Goal: Task Accomplishment & Management: Manage account settings

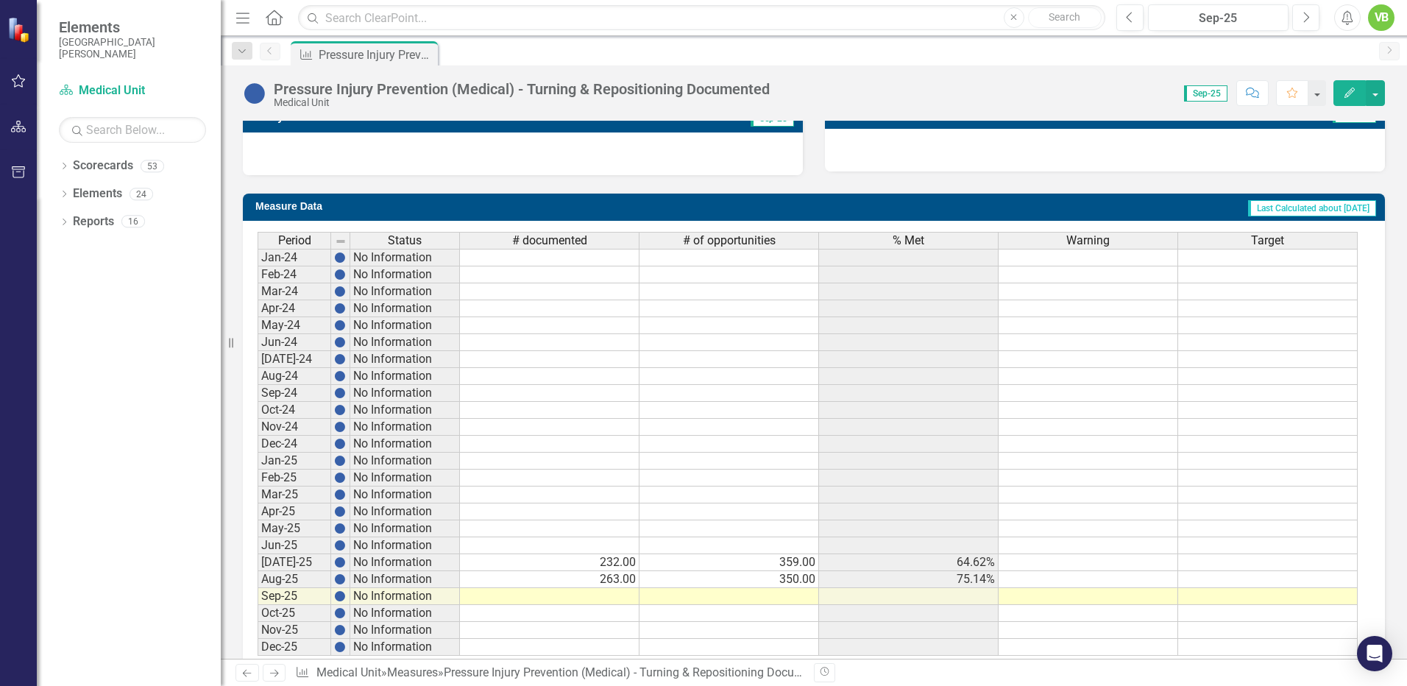
scroll to position [523, 0]
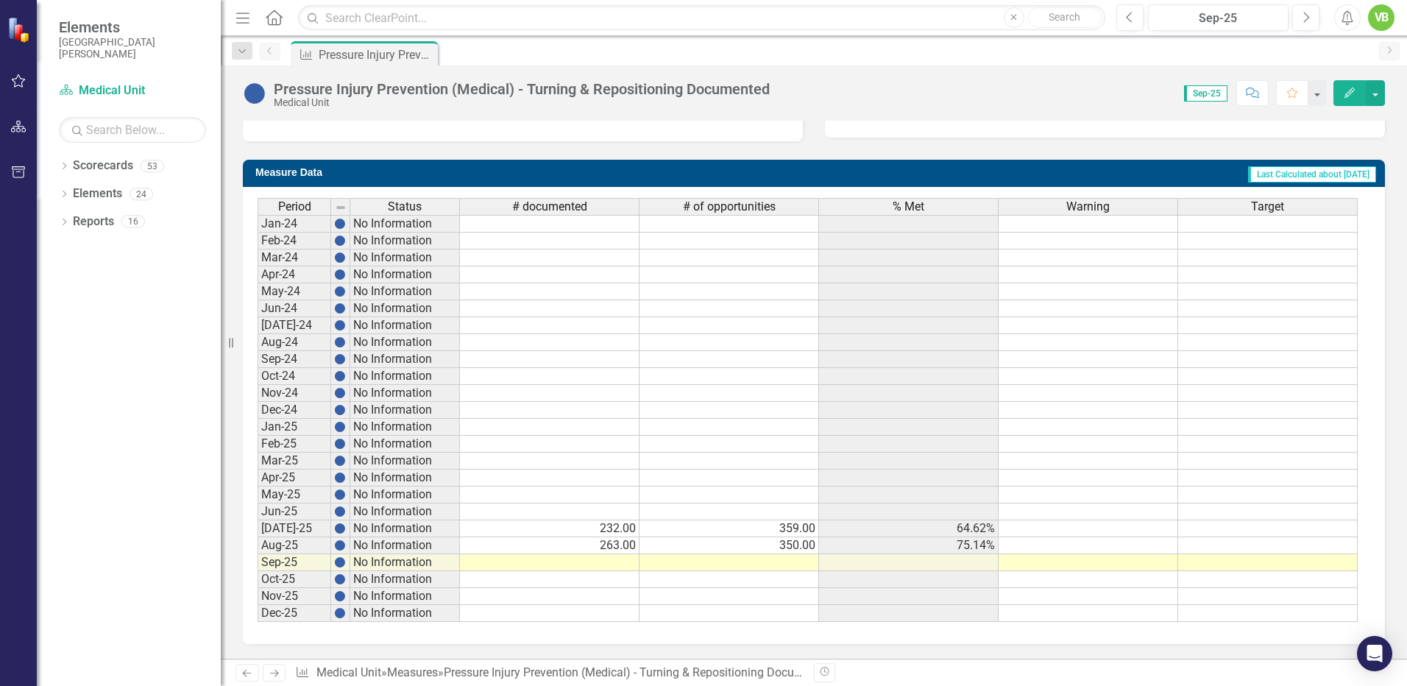
click at [612, 562] on td at bounding box center [550, 562] width 180 height 17
click at [611, 562] on td at bounding box center [550, 562] width 180 height 17
click at [611, 563] on td at bounding box center [550, 562] width 180 height 17
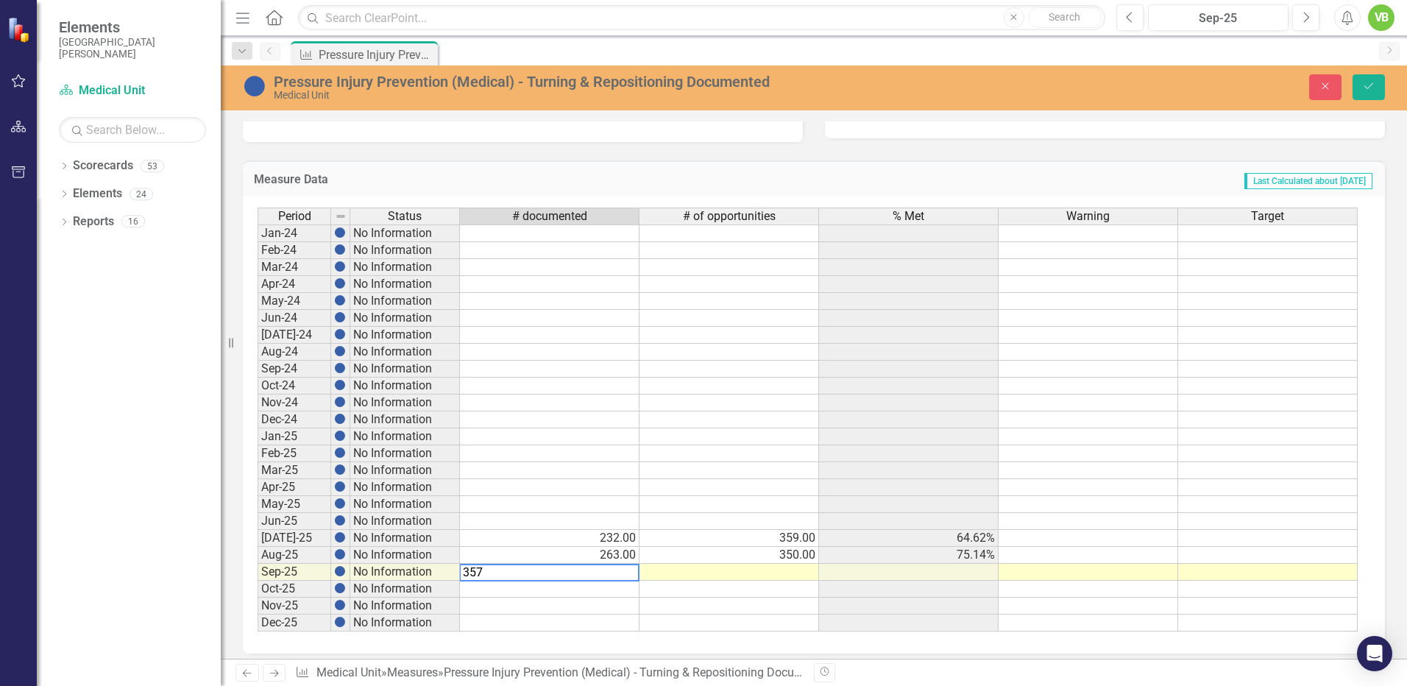
type textarea "357"
click at [763, 575] on td at bounding box center [730, 572] width 180 height 17
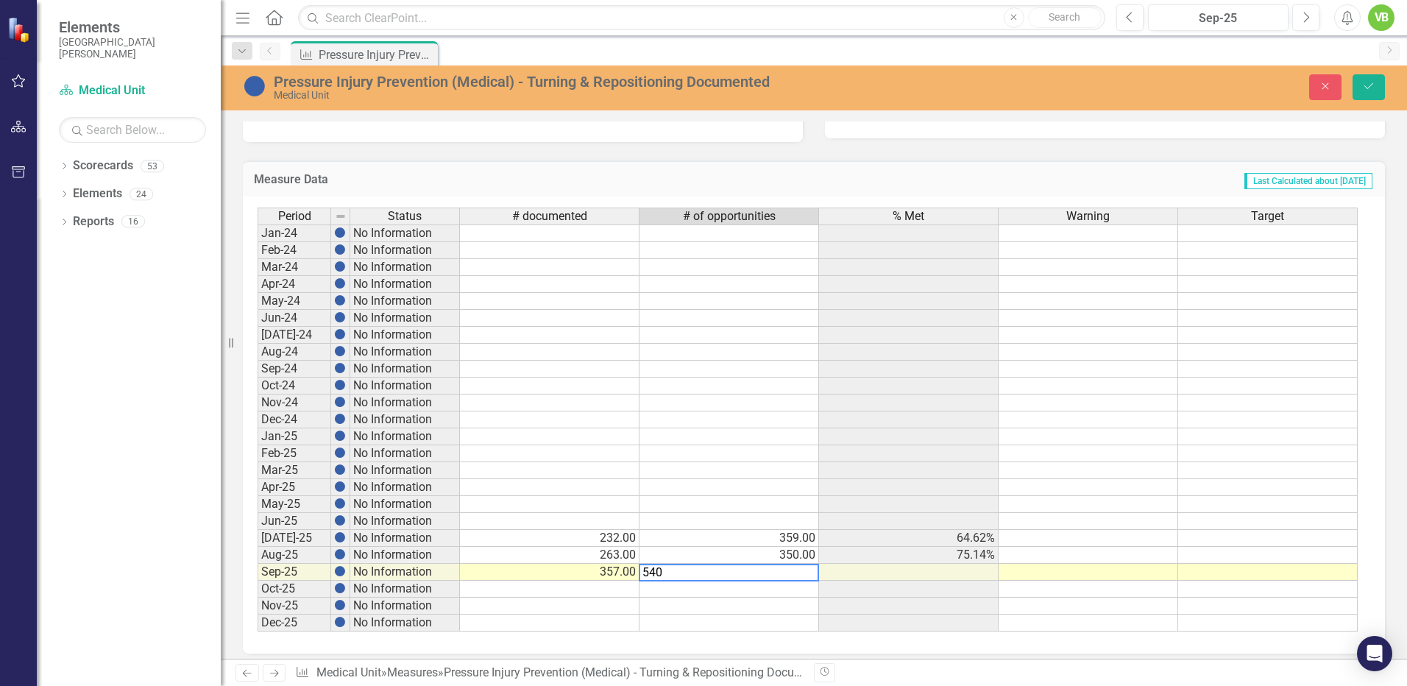
type textarea "540"
click at [754, 599] on td at bounding box center [730, 606] width 180 height 17
click at [1364, 85] on icon "Save" at bounding box center [1368, 86] width 13 height 10
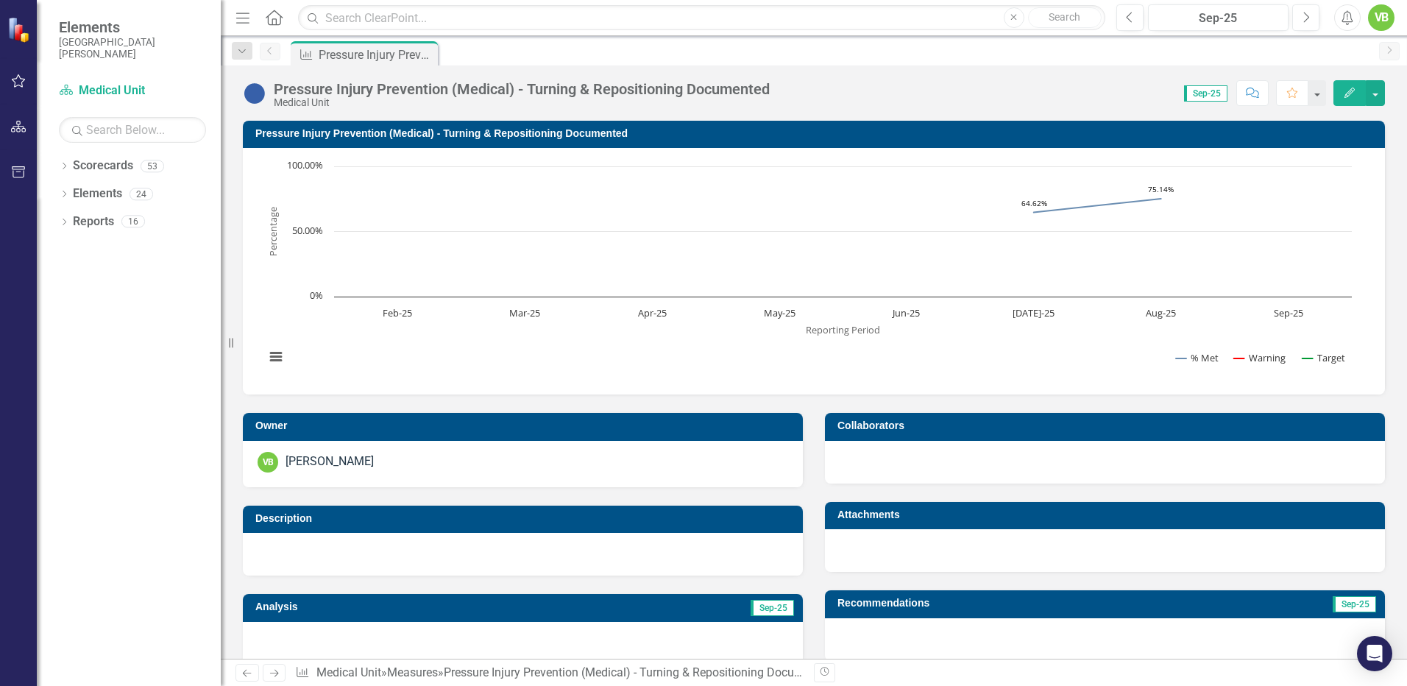
click at [276, 674] on icon "Next" at bounding box center [274, 673] width 13 height 10
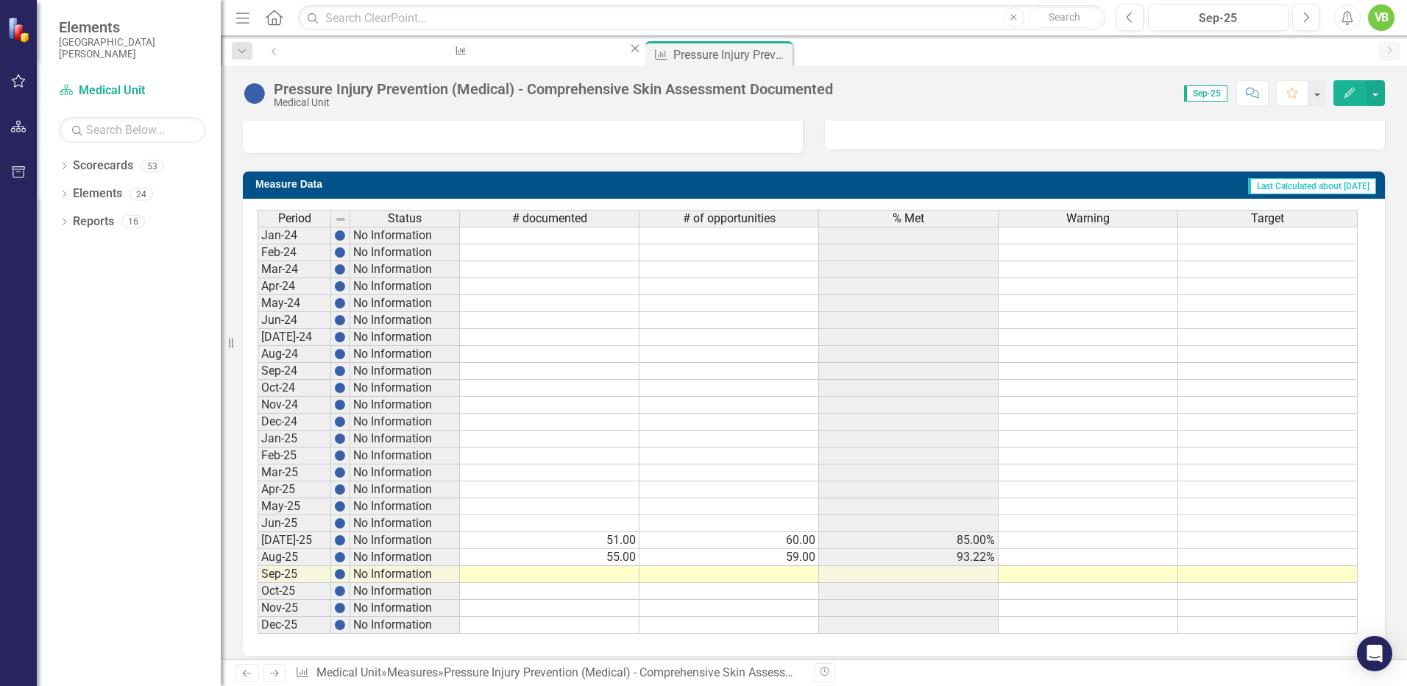
scroll to position [523, 0]
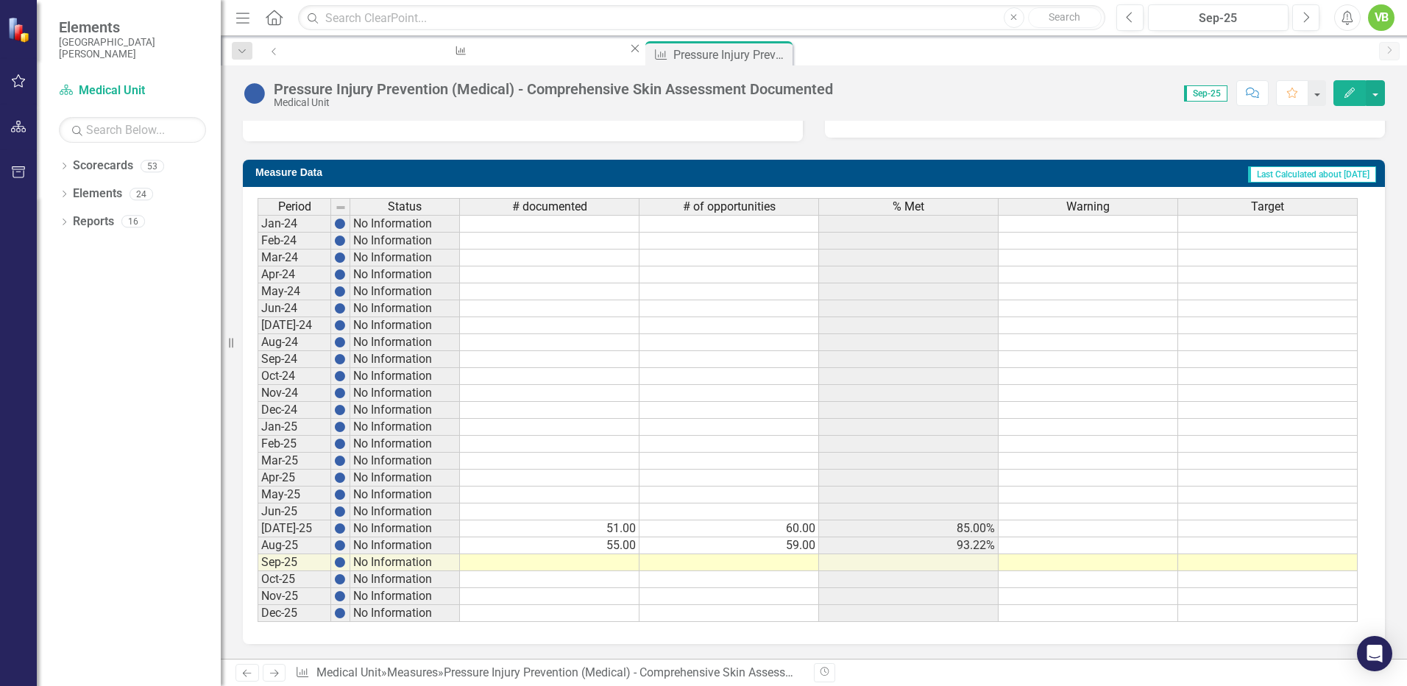
click at [612, 567] on td at bounding box center [550, 562] width 180 height 17
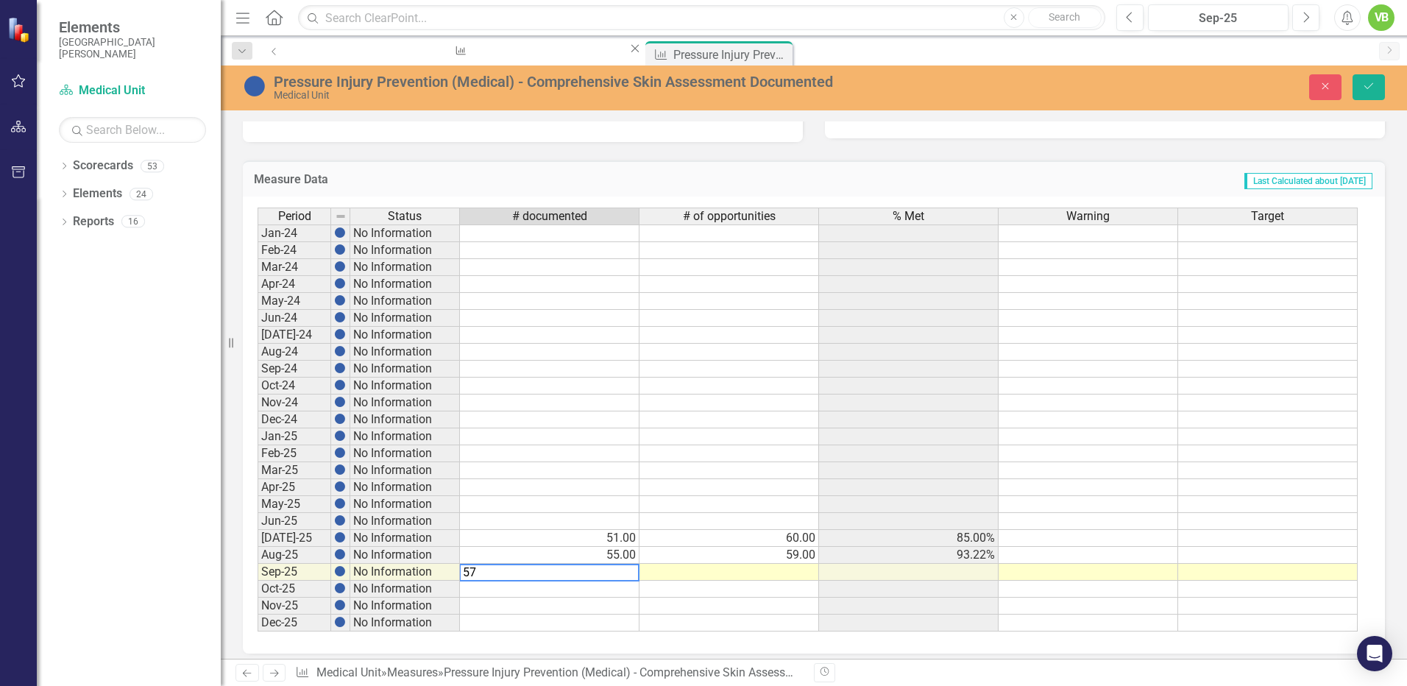
type textarea "57"
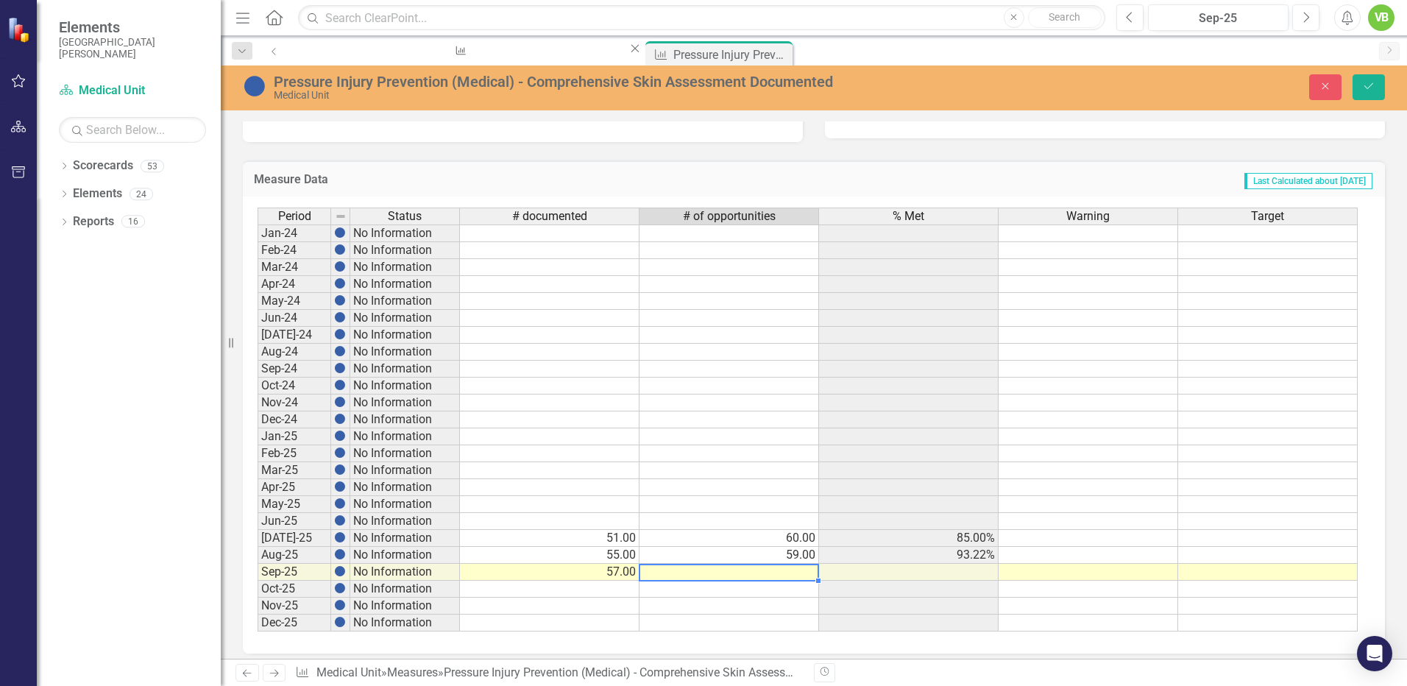
click at [766, 573] on td at bounding box center [730, 572] width 180 height 17
click at [766, 573] on textarea "57" at bounding box center [729, 573] width 180 height 18
type textarea "60"
click at [1366, 86] on icon "Save" at bounding box center [1368, 86] width 13 height 10
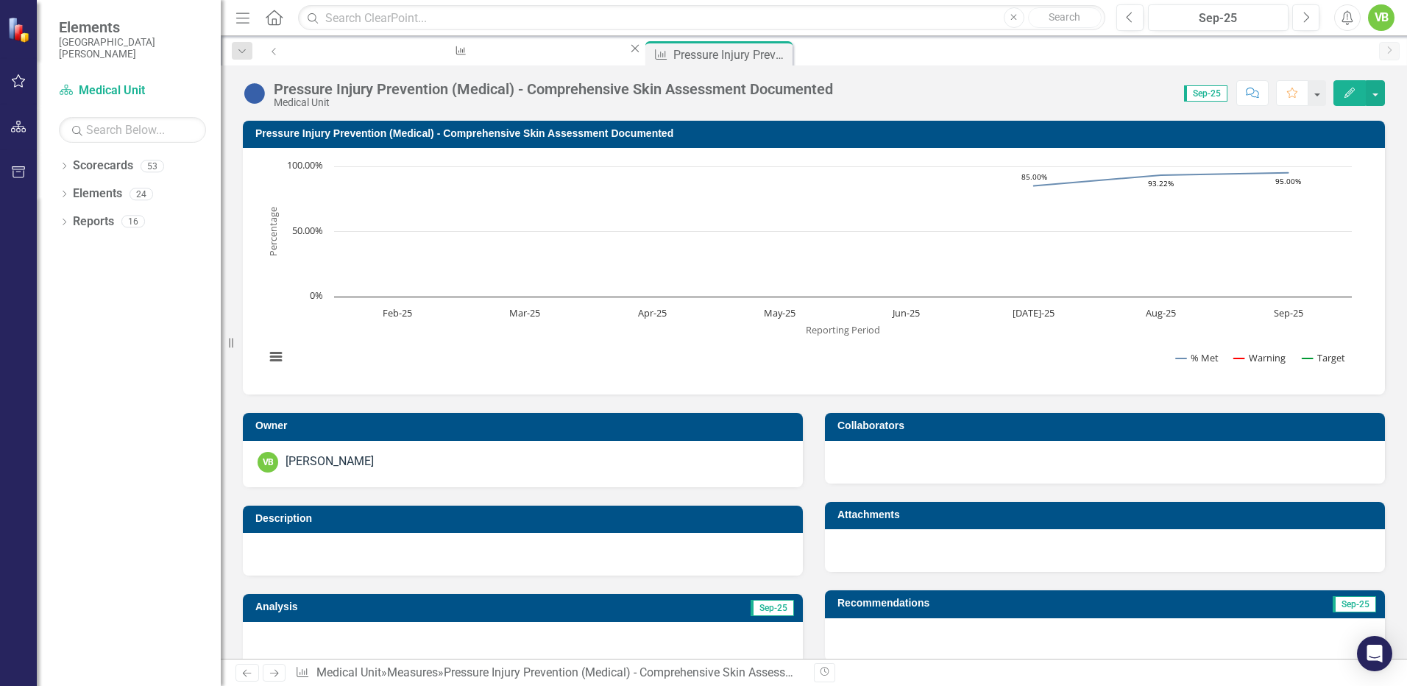
click at [274, 670] on icon "Next" at bounding box center [274, 673] width 13 height 10
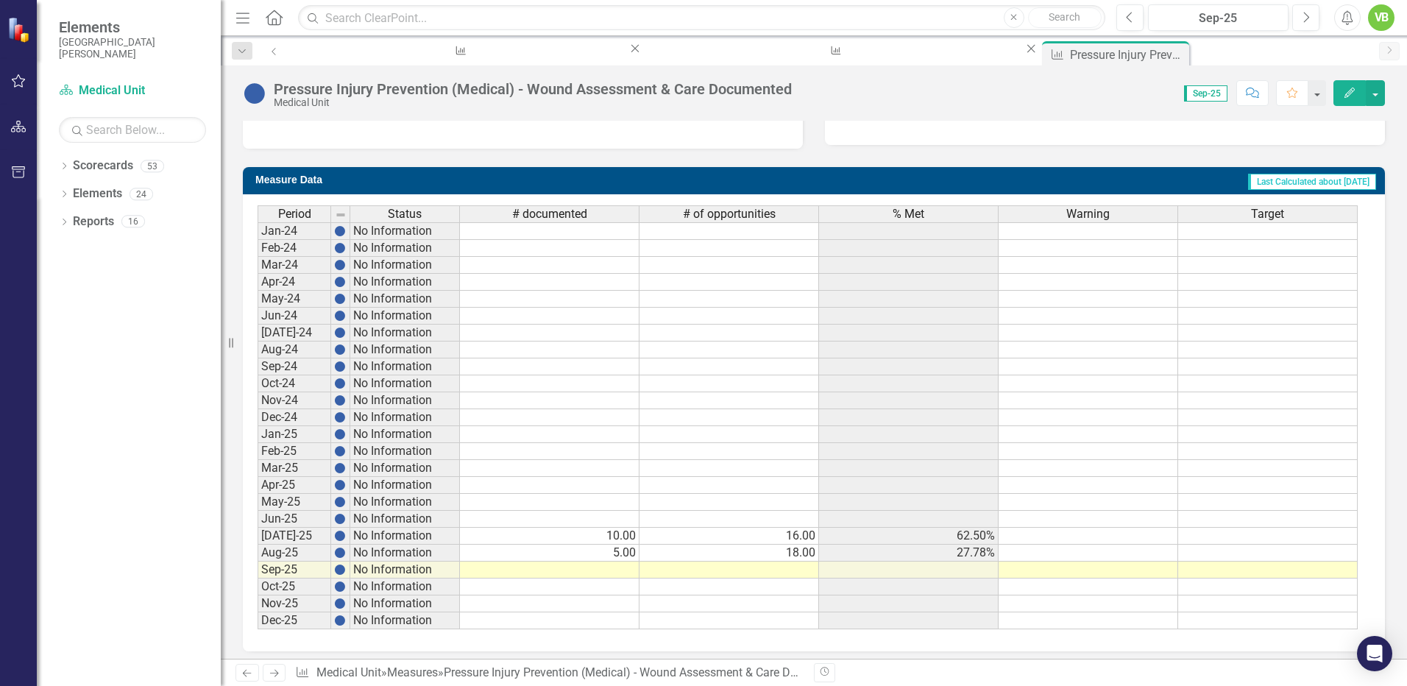
scroll to position [523, 0]
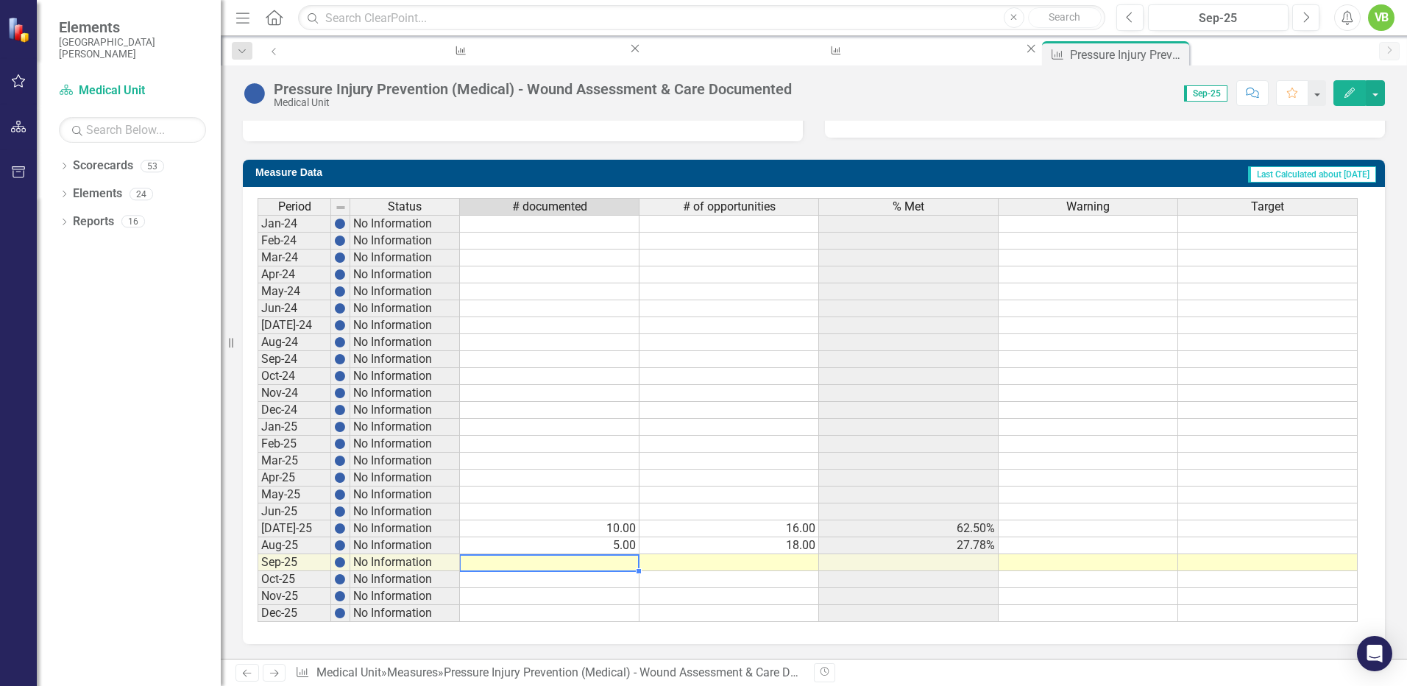
click at [601, 567] on td at bounding box center [550, 562] width 180 height 17
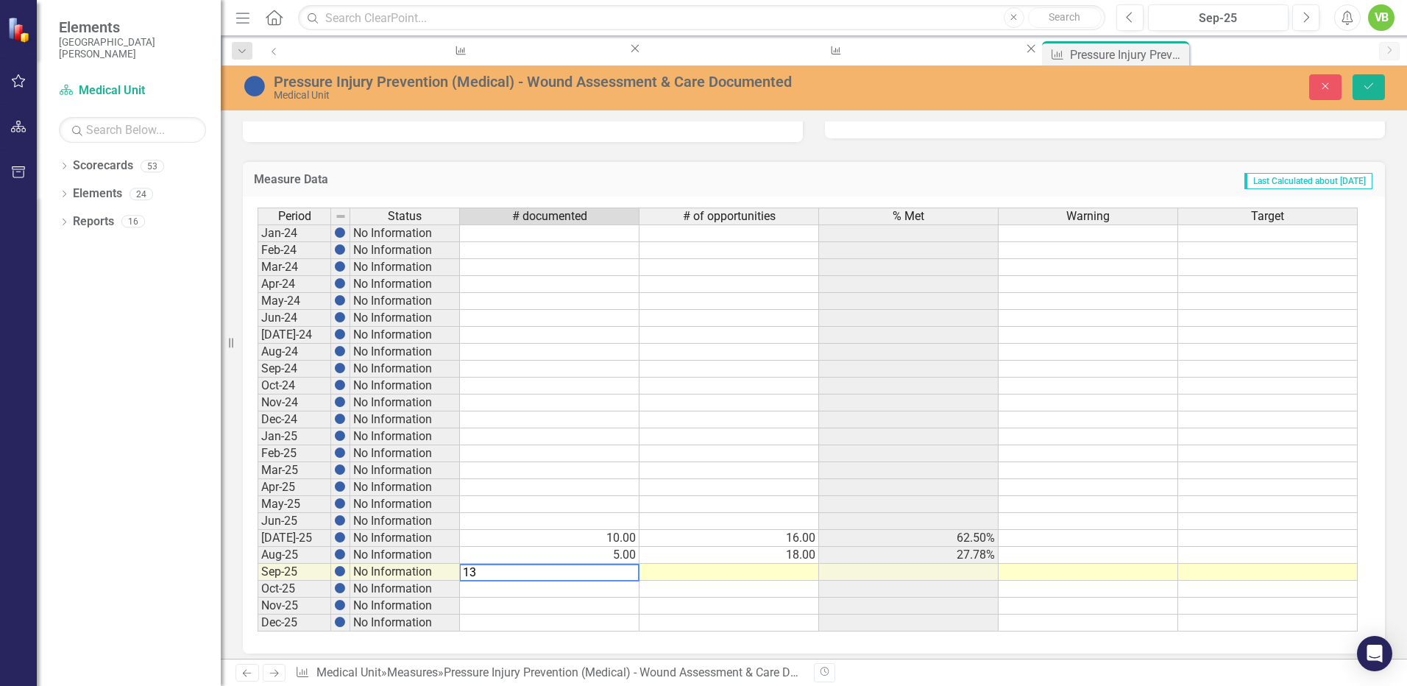
type textarea "13"
click at [773, 574] on td at bounding box center [730, 572] width 180 height 17
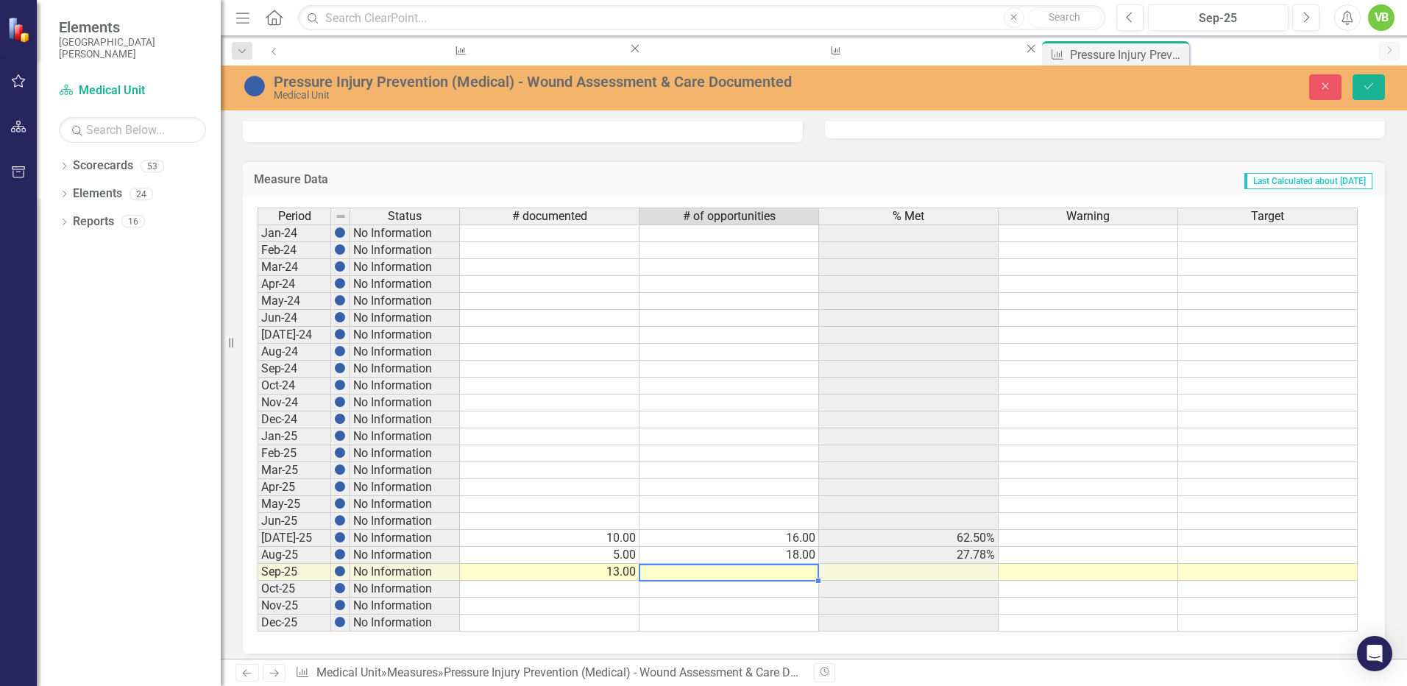
click at [772, 574] on td at bounding box center [730, 572] width 180 height 17
type textarea "24"
click at [1372, 85] on icon "Save" at bounding box center [1368, 86] width 13 height 10
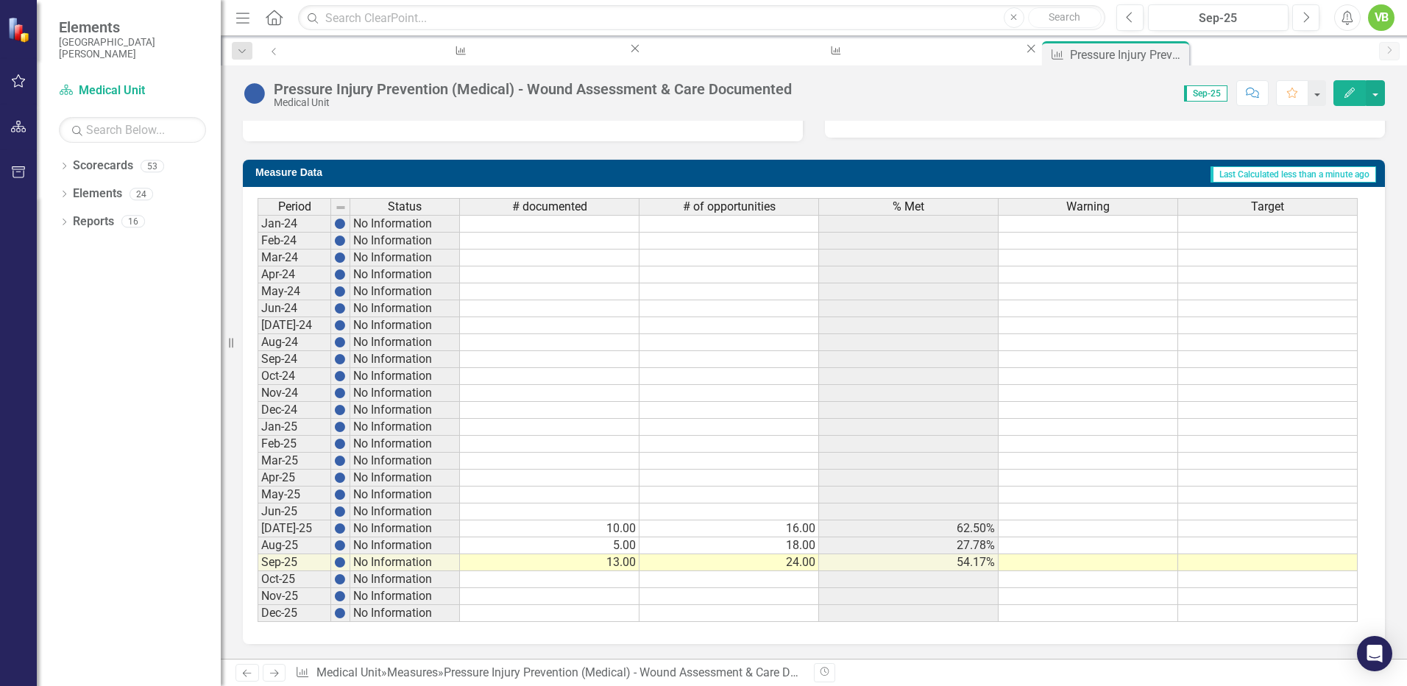
click at [277, 671] on icon at bounding box center [274, 673] width 9 height 7
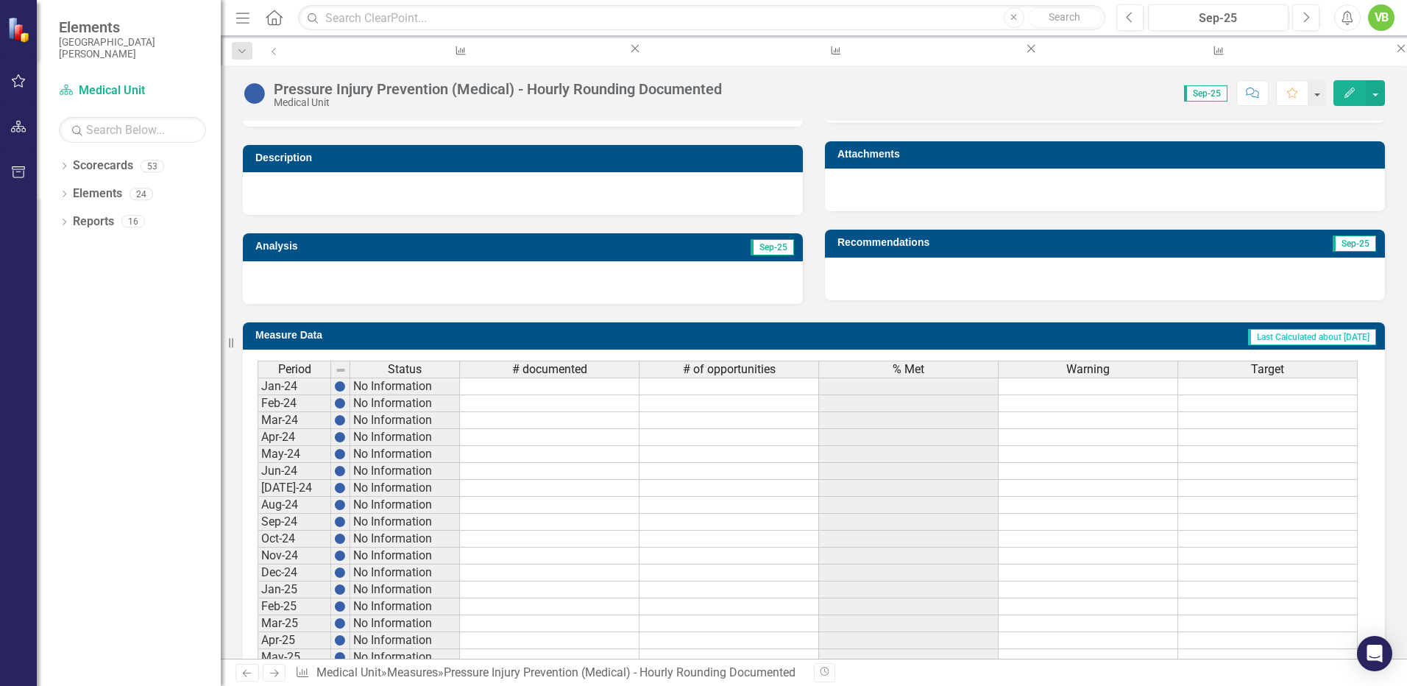
scroll to position [523, 0]
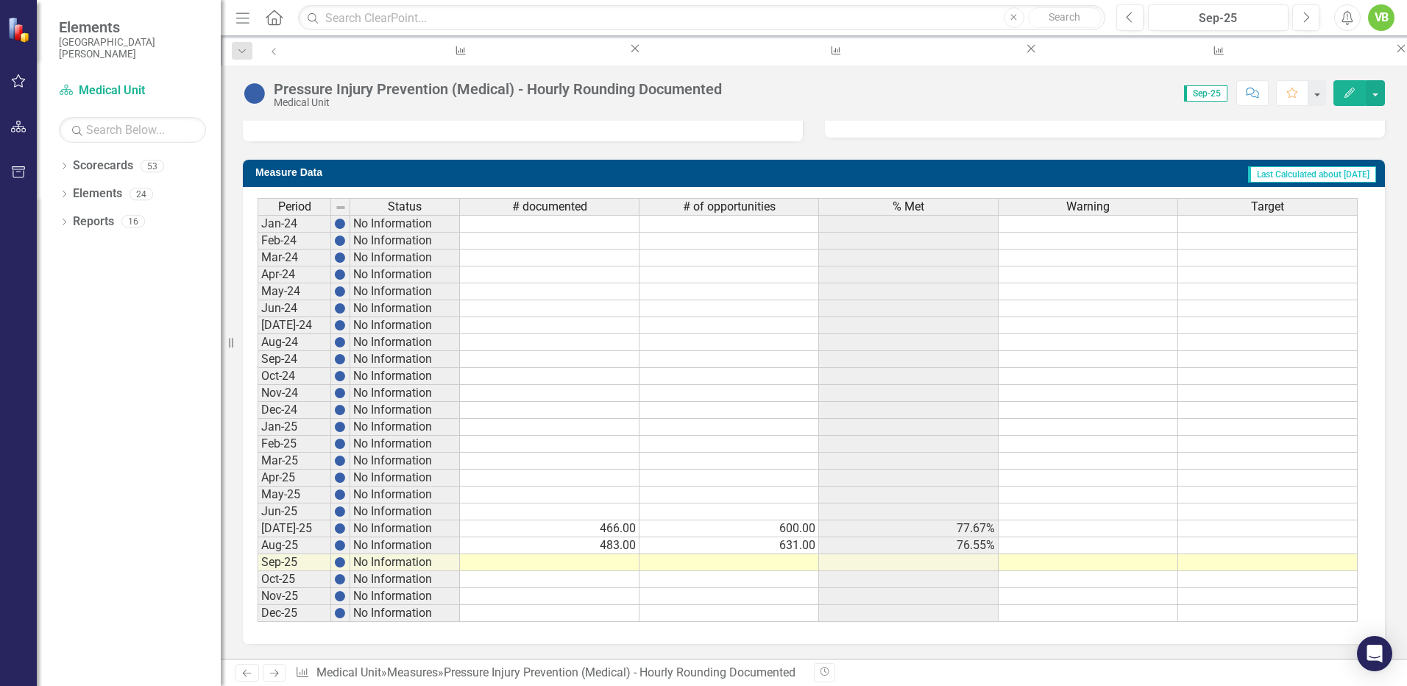
click at [608, 562] on td at bounding box center [550, 562] width 180 height 17
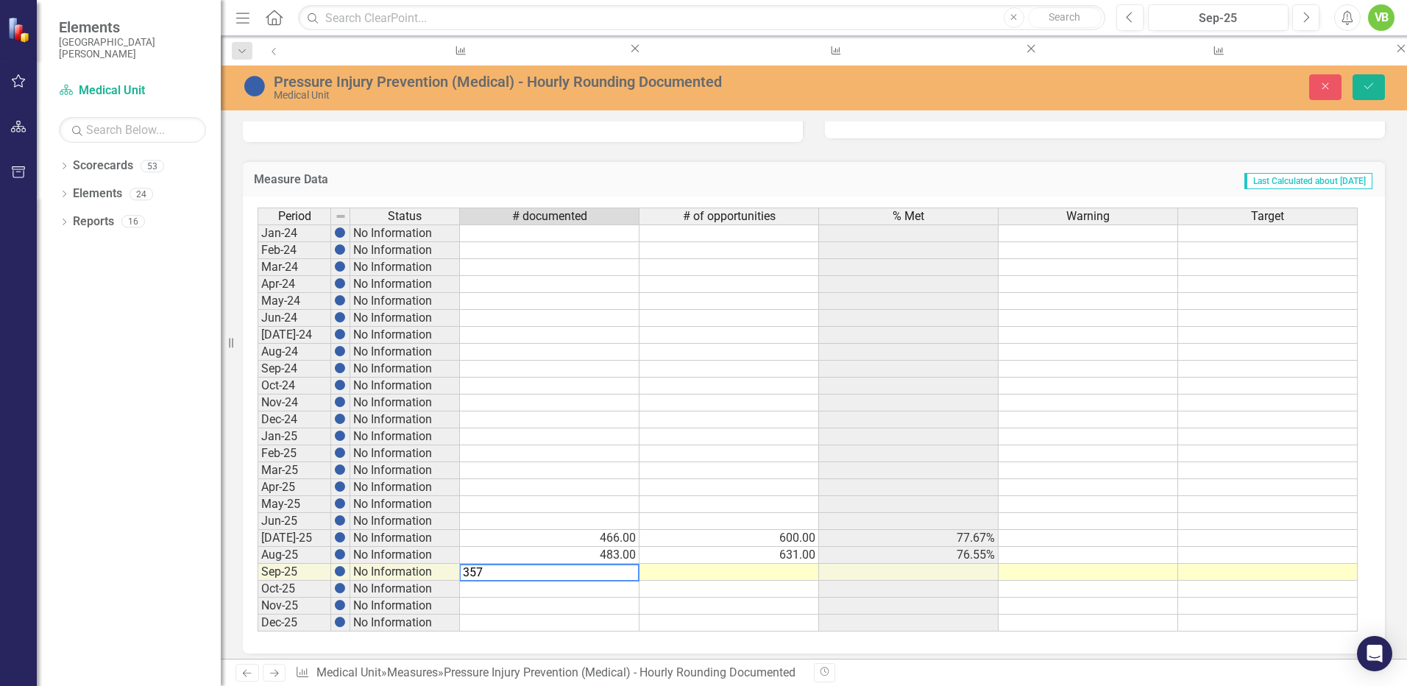
type textarea "357"
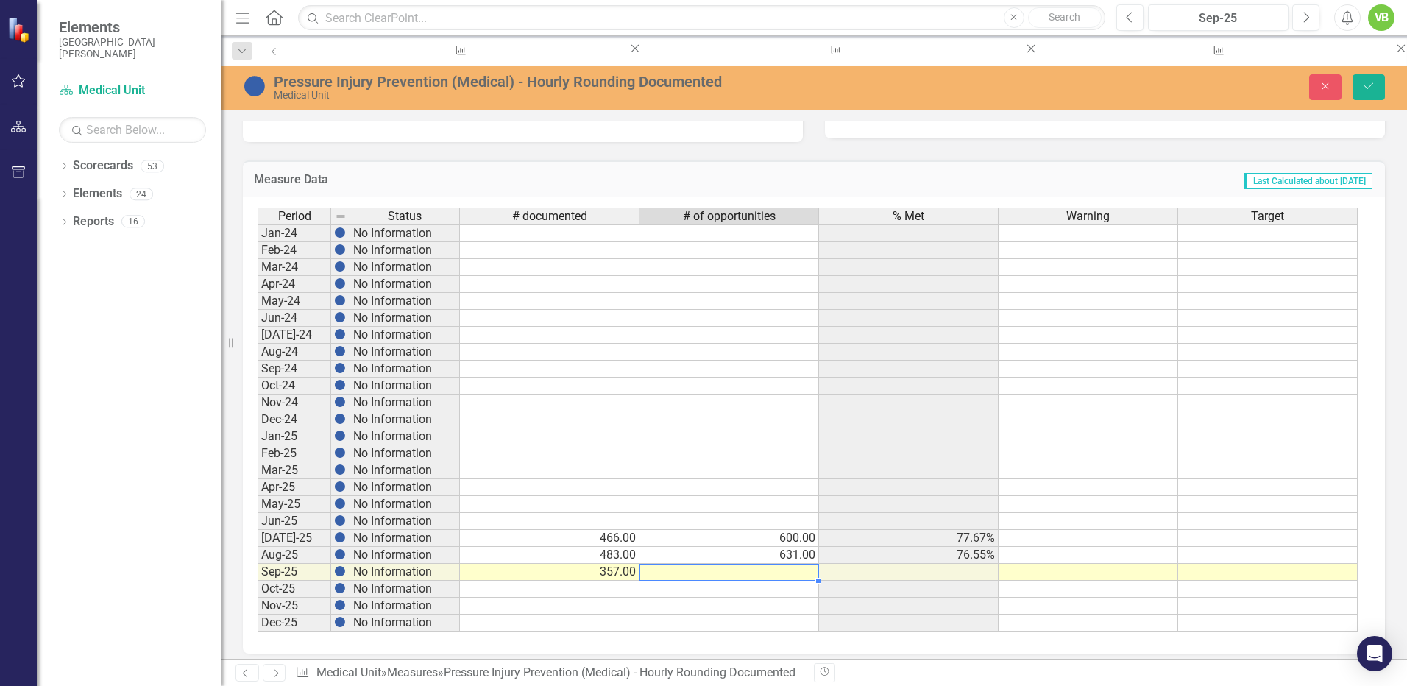
click at [796, 578] on td at bounding box center [730, 572] width 180 height 17
click at [796, 577] on td at bounding box center [730, 572] width 180 height 17
type textarea "540"
click at [785, 617] on td at bounding box center [730, 623] width 180 height 17
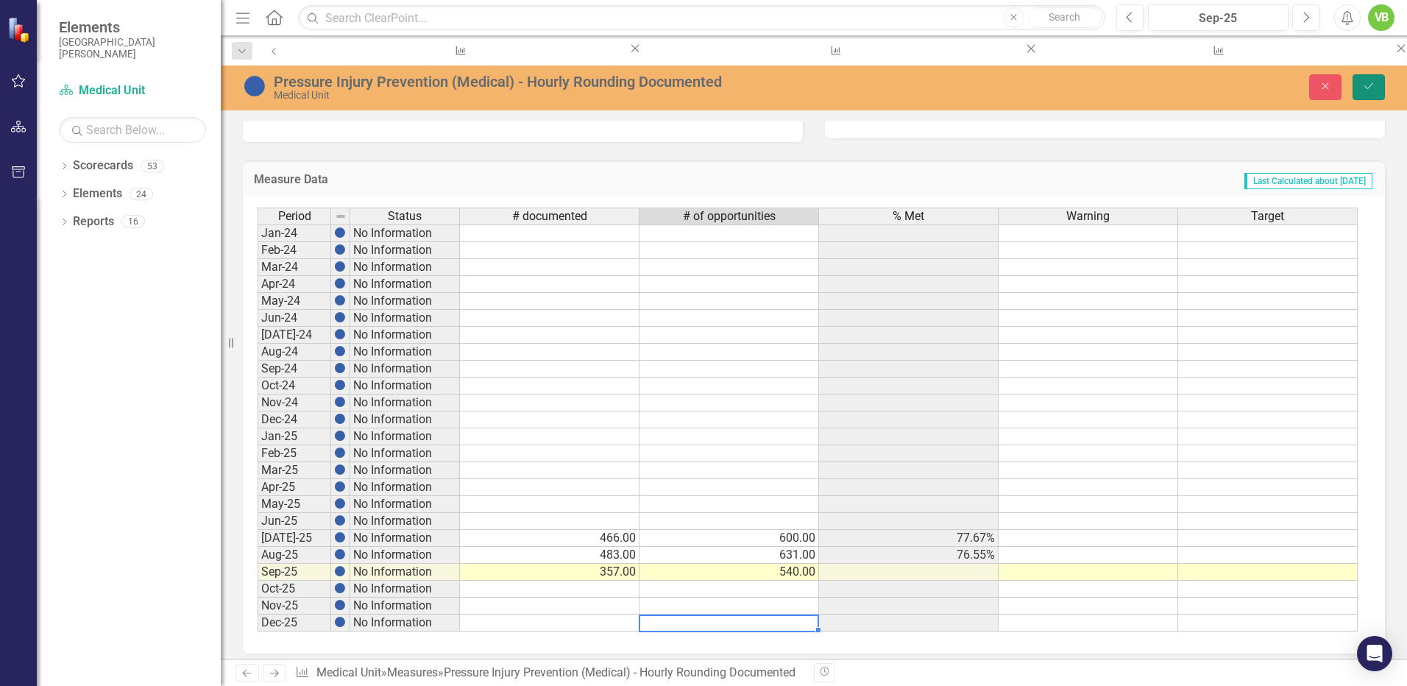
click at [1365, 84] on icon "Save" at bounding box center [1368, 86] width 13 height 10
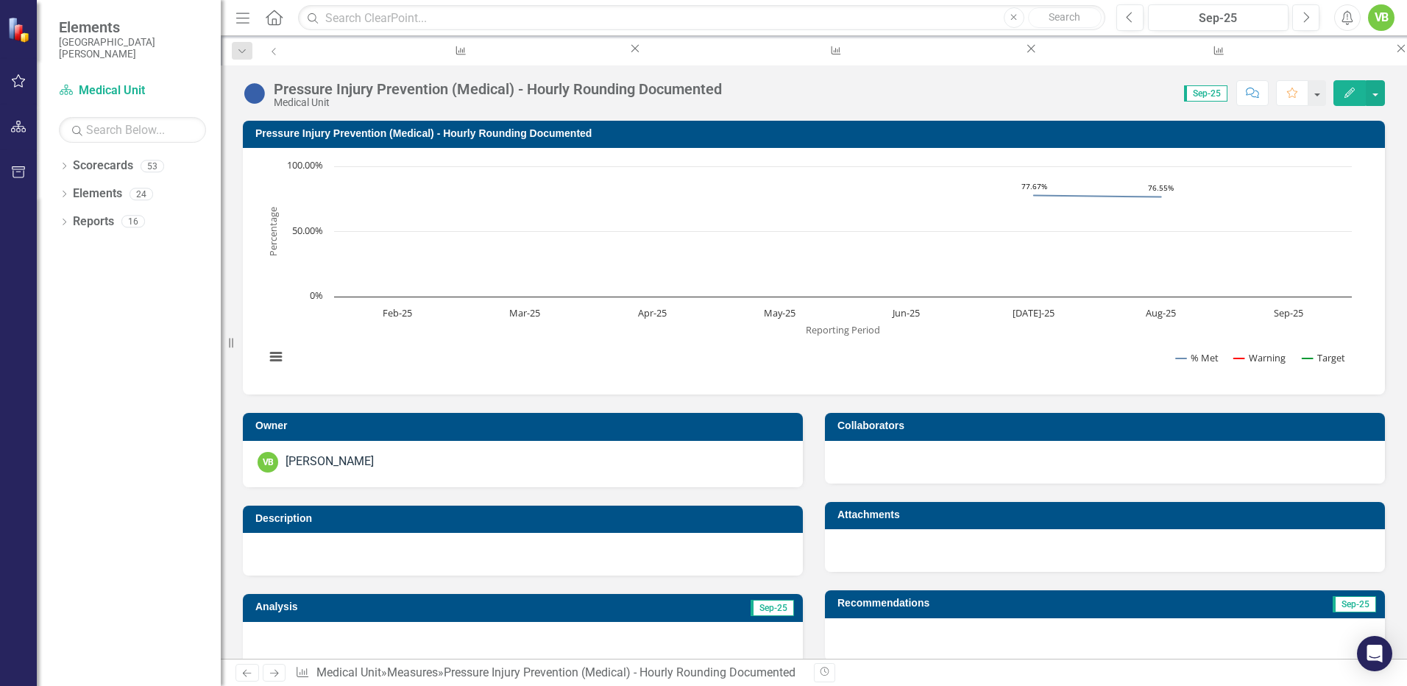
click at [247, 676] on icon "Previous" at bounding box center [247, 673] width 13 height 10
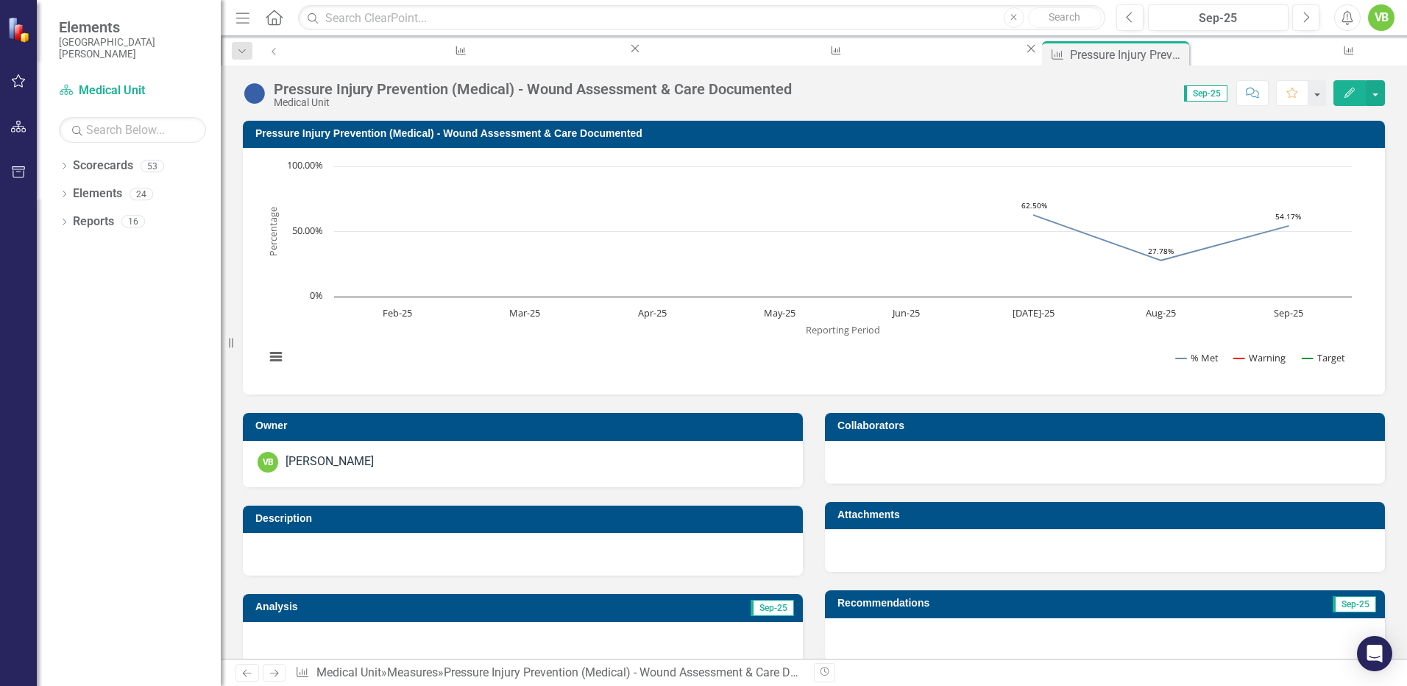
click at [247, 676] on icon "Previous" at bounding box center [247, 673] width 13 height 10
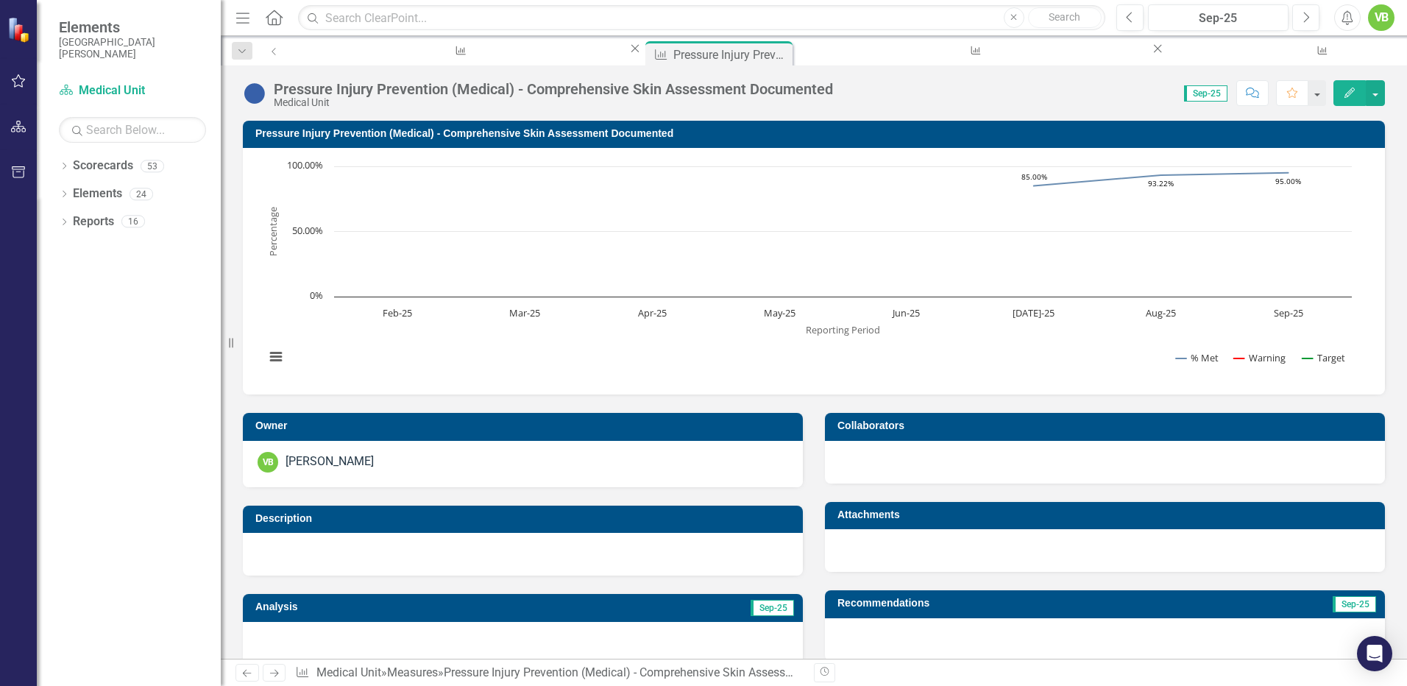
click at [247, 676] on icon "Previous" at bounding box center [247, 673] width 13 height 10
click at [247, 675] on icon "Previous" at bounding box center [247, 673] width 13 height 10
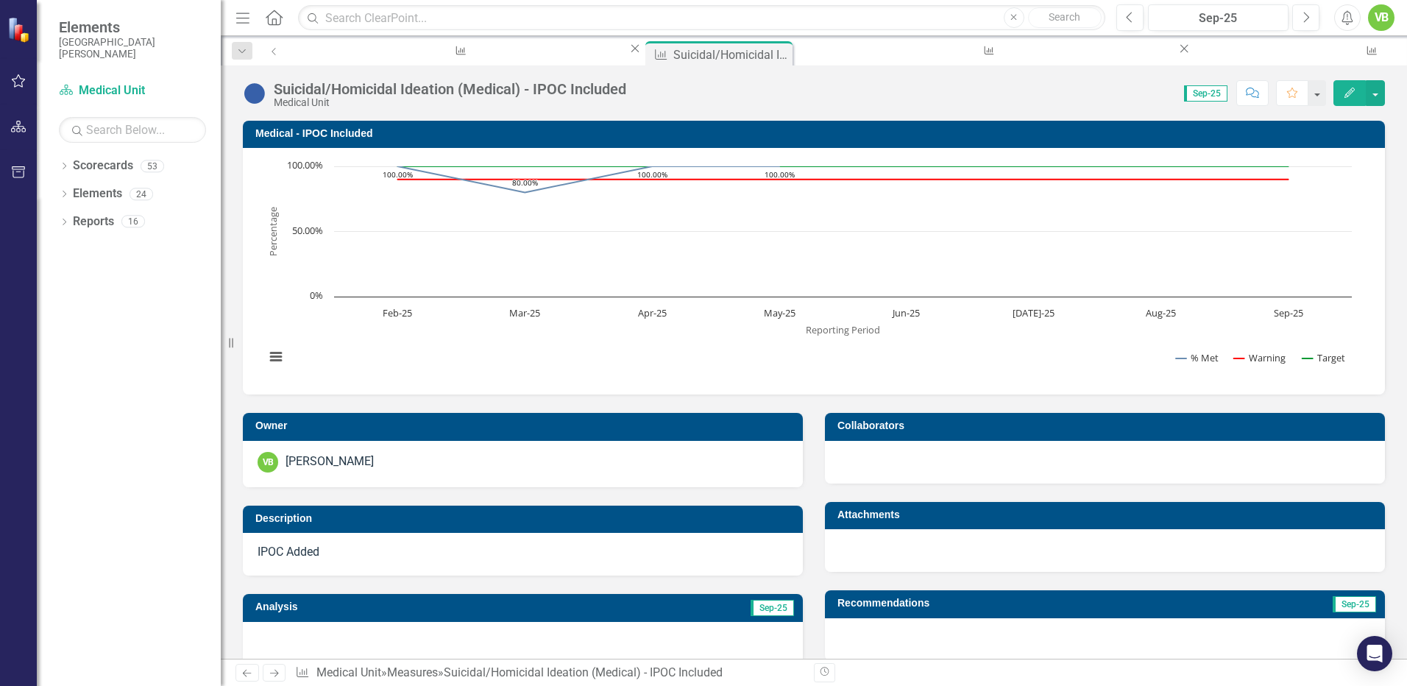
click at [275, 673] on icon "Next" at bounding box center [274, 673] width 13 height 10
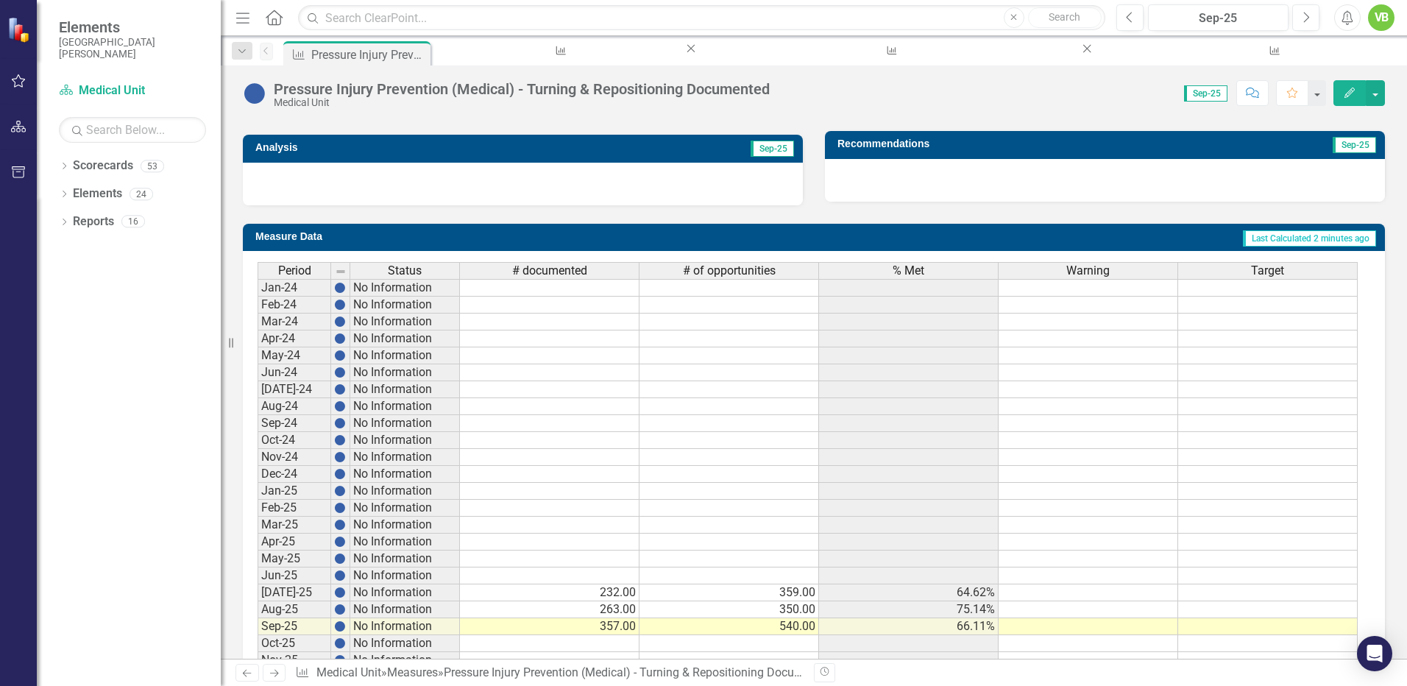
scroll to position [523, 0]
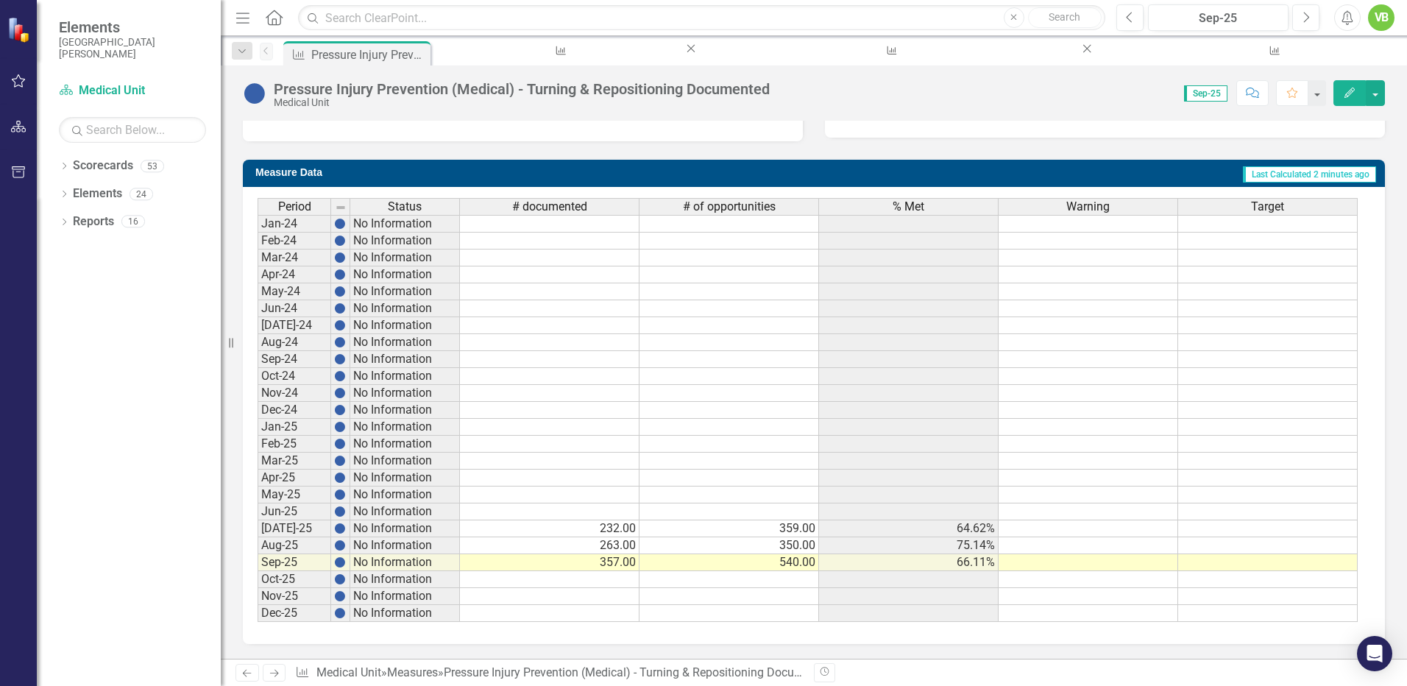
click at [623, 562] on td "357.00" at bounding box center [550, 562] width 180 height 17
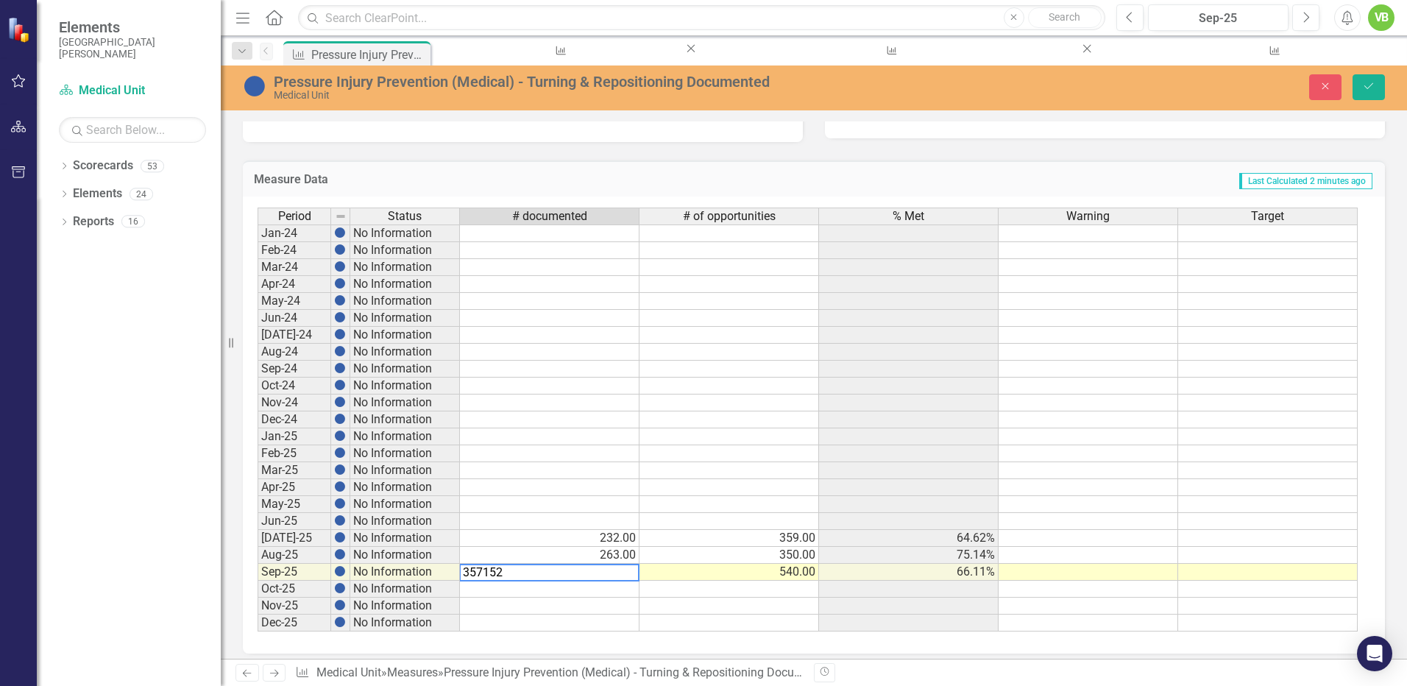
click at [769, 575] on td "540.00" at bounding box center [730, 572] width 180 height 17
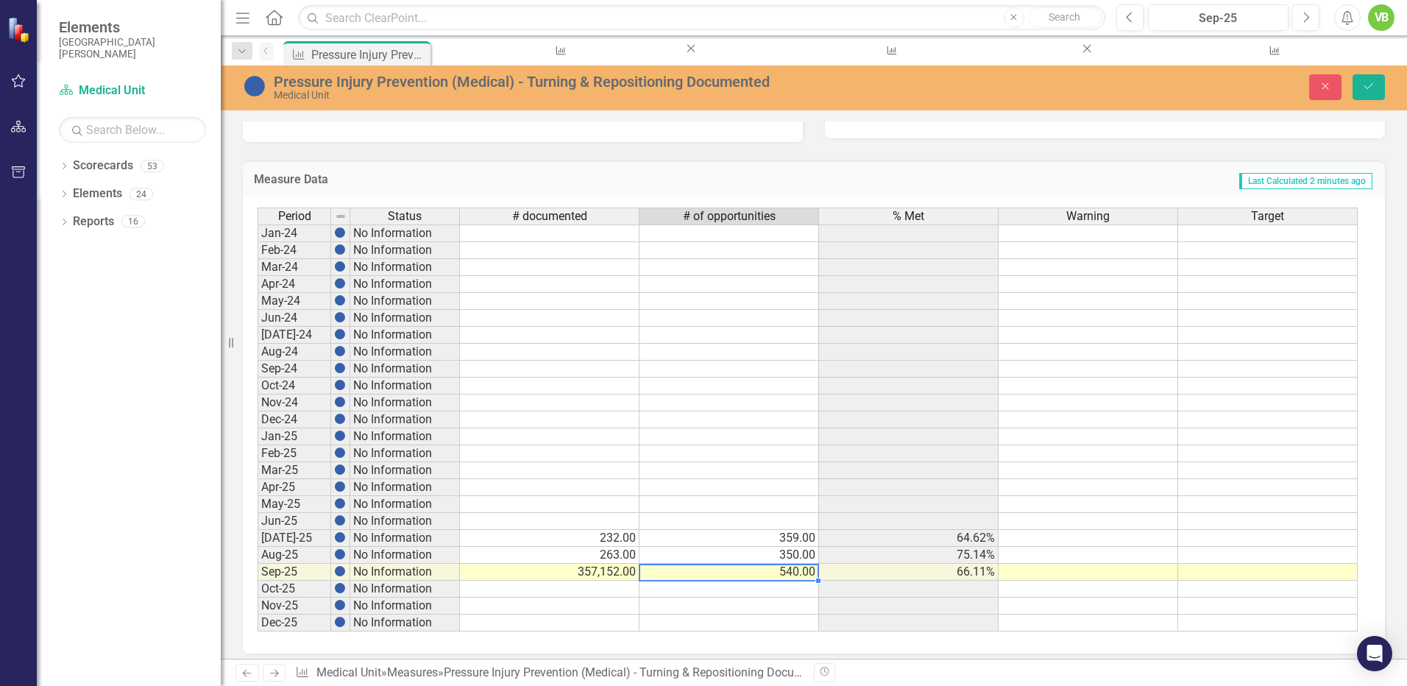
click at [769, 575] on td "540.00" at bounding box center [730, 572] width 180 height 17
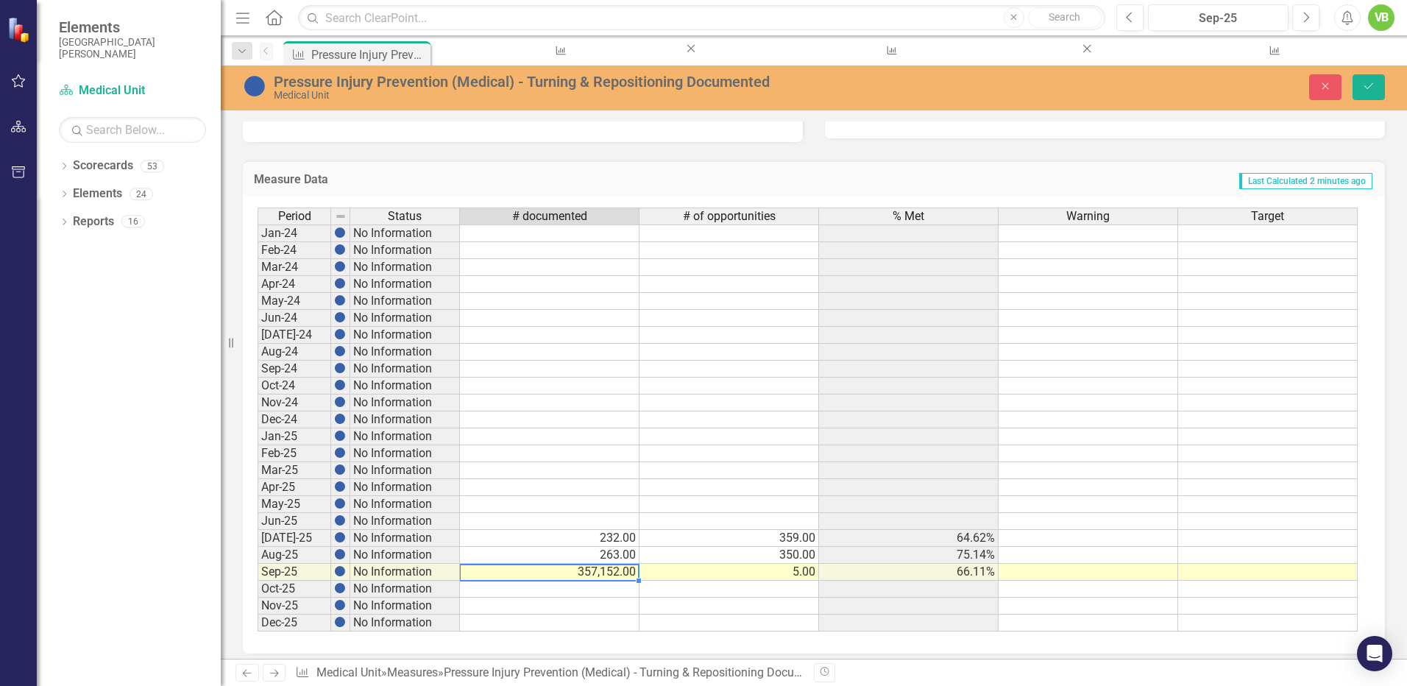
click at [635, 573] on td "357,152.00" at bounding box center [550, 572] width 180 height 17
click at [807, 575] on td "5.00" at bounding box center [730, 572] width 180 height 17
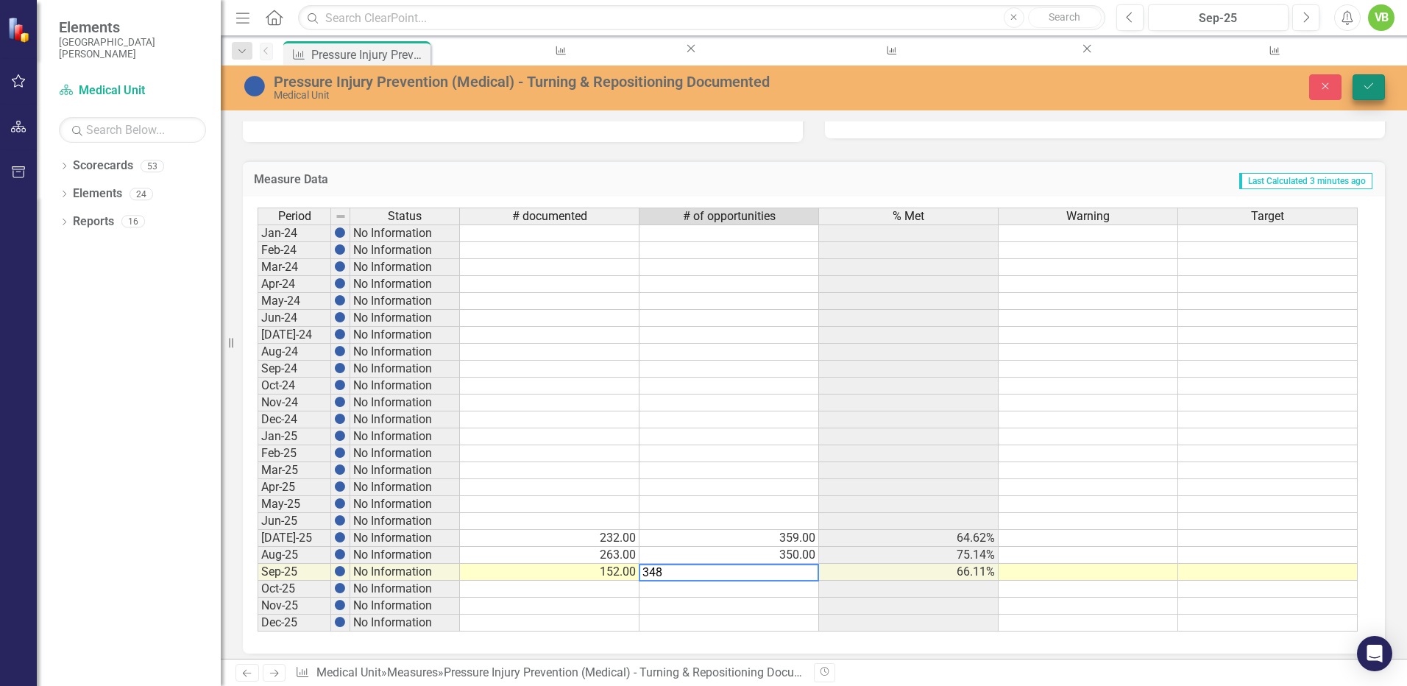
type textarea "348"
click at [1362, 86] on icon "Save" at bounding box center [1368, 86] width 13 height 10
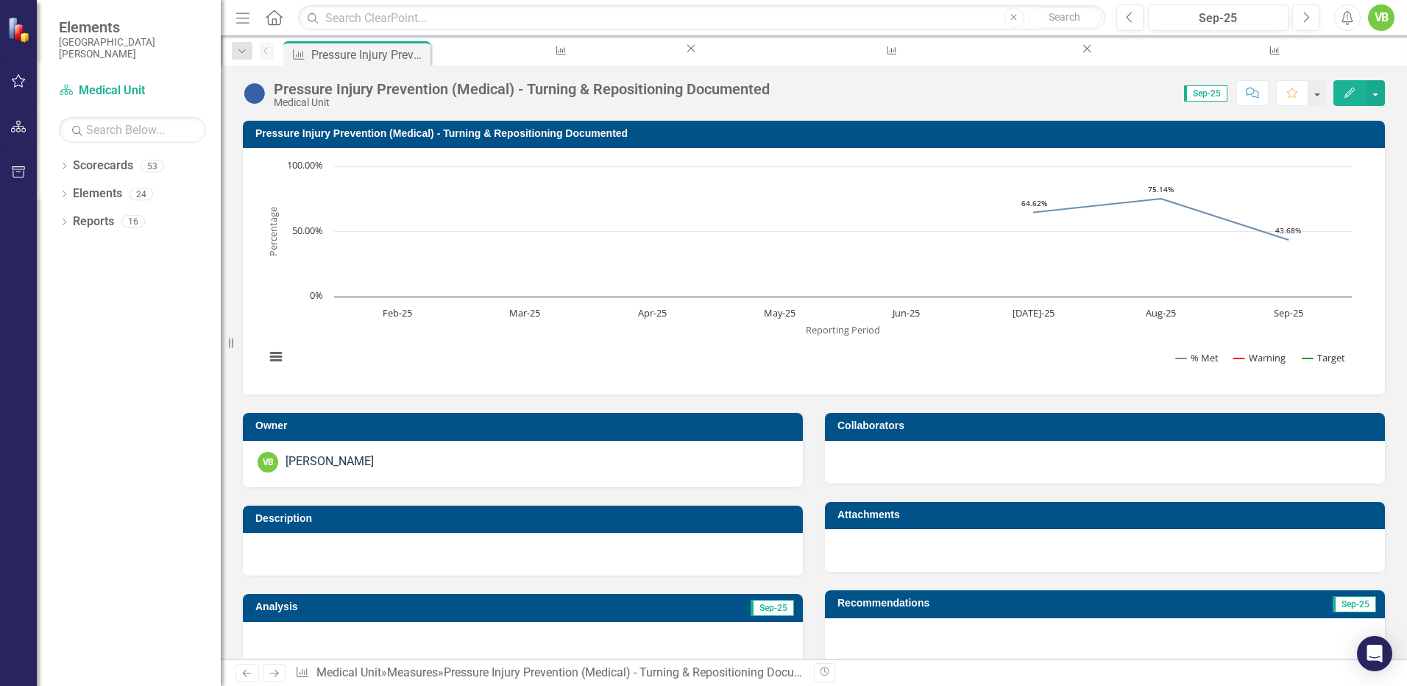
click at [252, 670] on icon "Previous" at bounding box center [247, 673] width 13 height 10
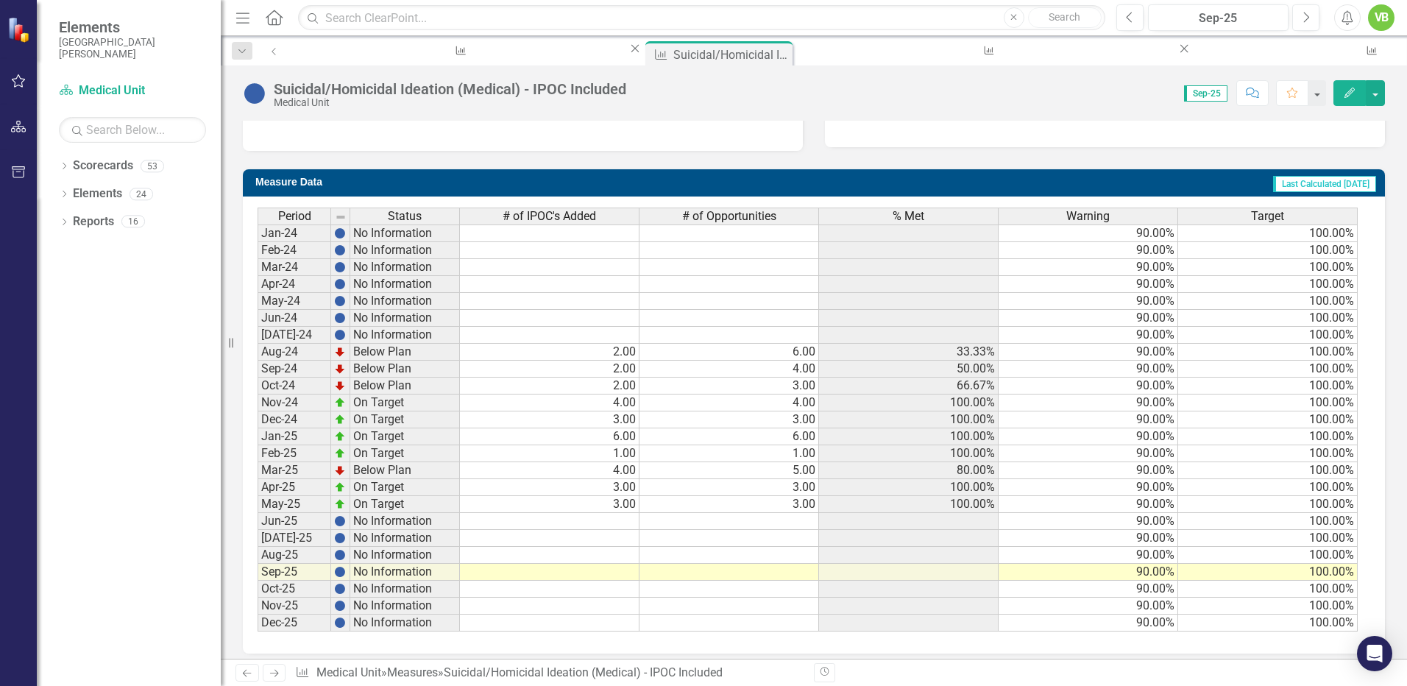
scroll to position [523, 0]
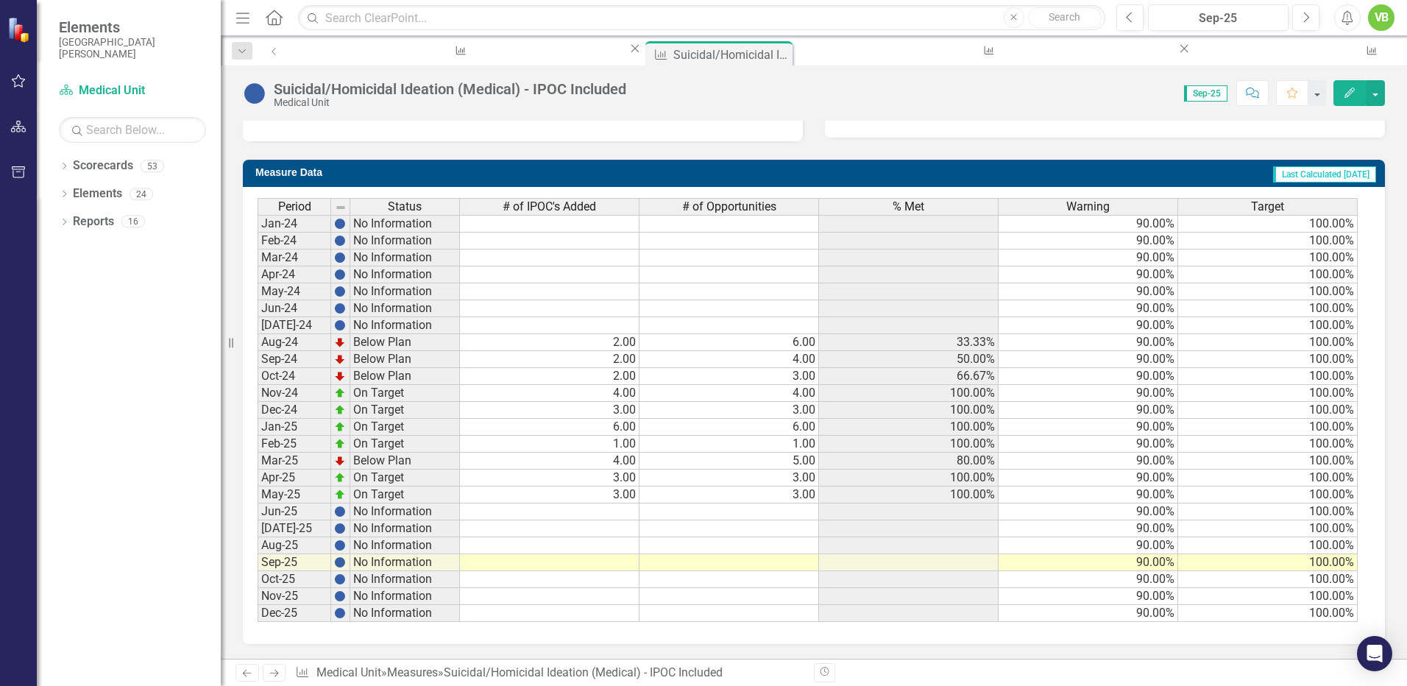
click at [272, 673] on icon at bounding box center [274, 673] width 9 height 7
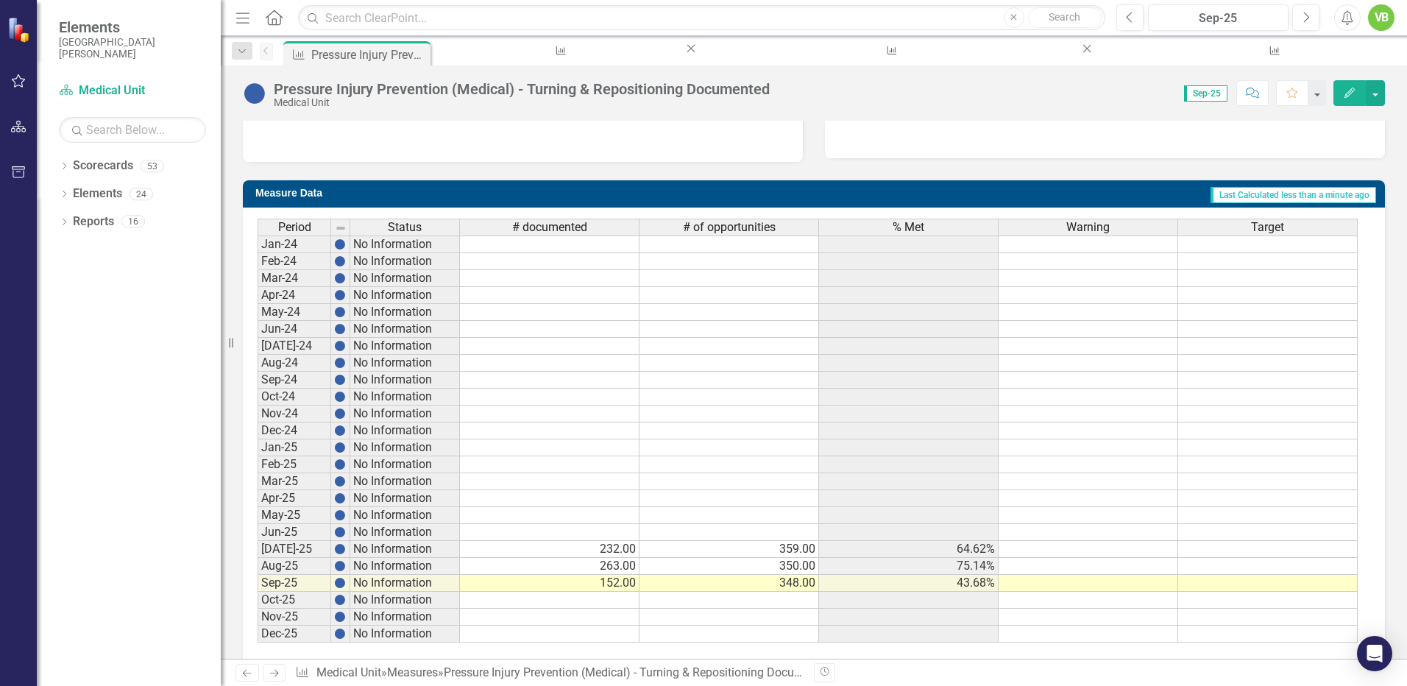
scroll to position [517, 0]
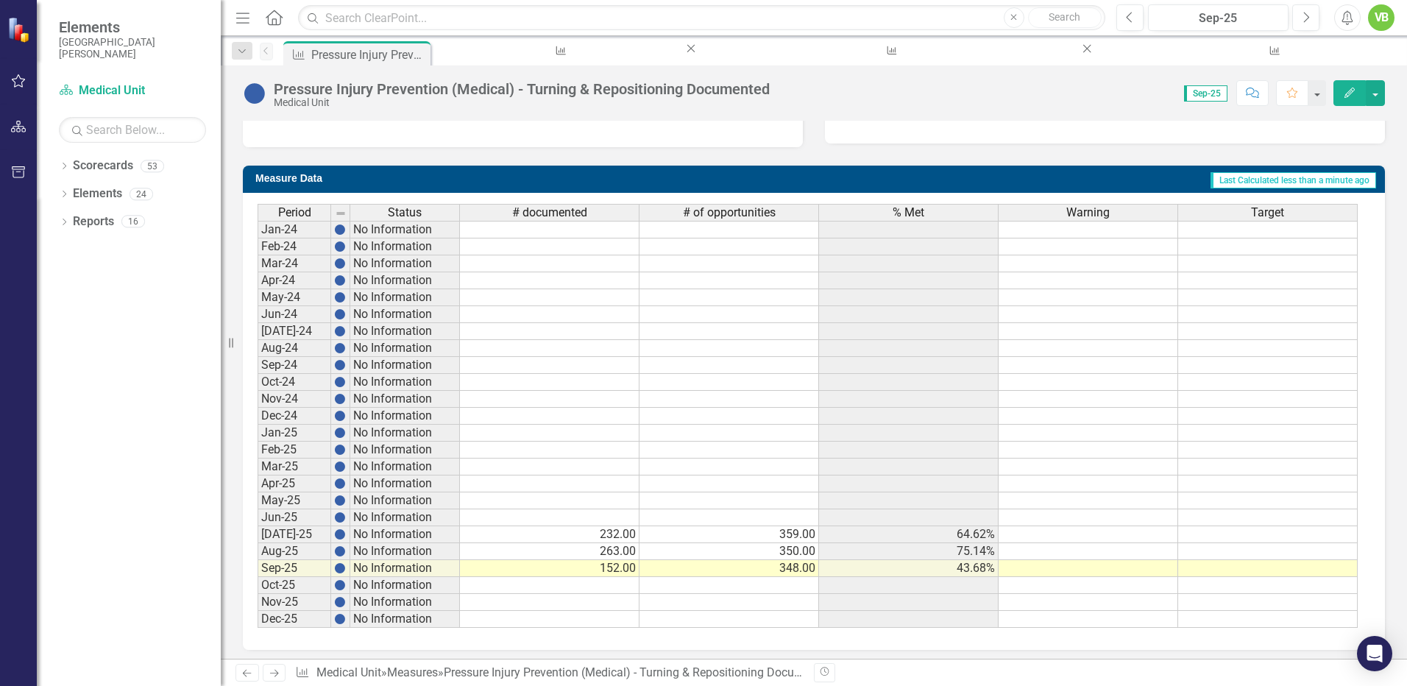
click at [275, 668] on icon "Next" at bounding box center [274, 673] width 13 height 10
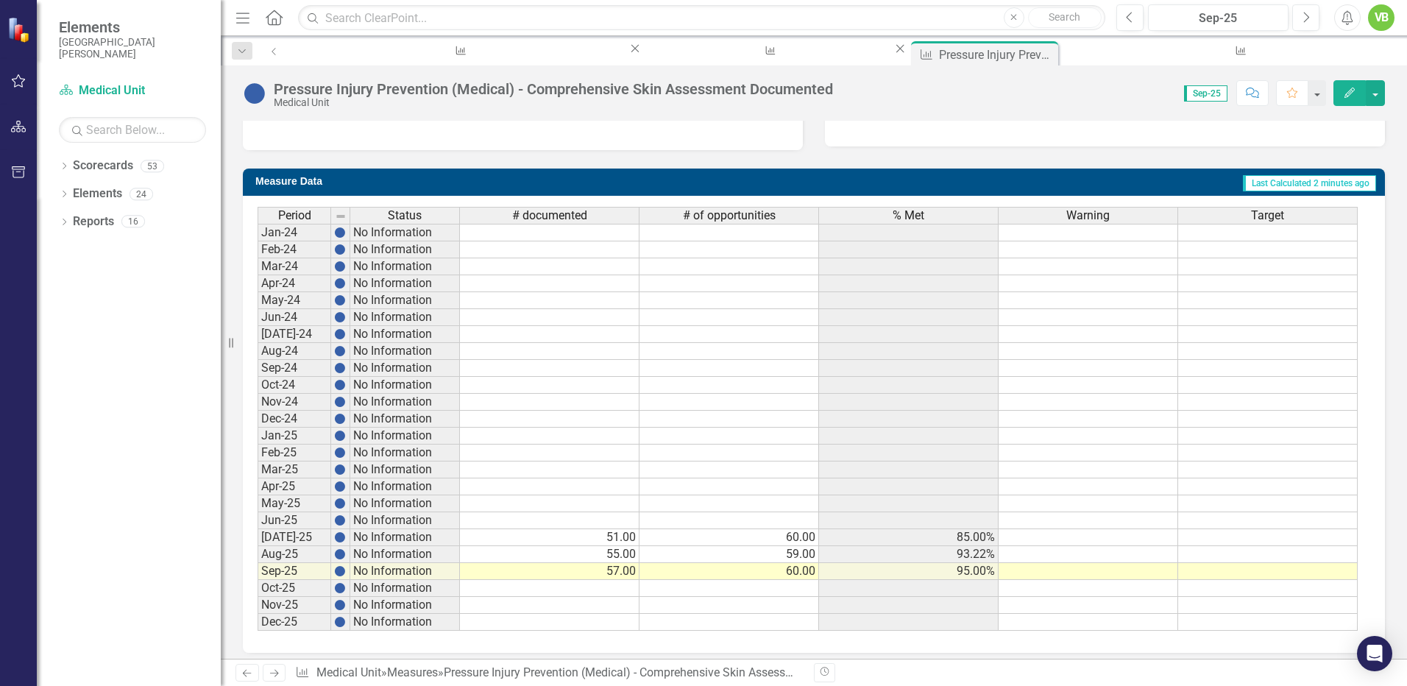
scroll to position [523, 0]
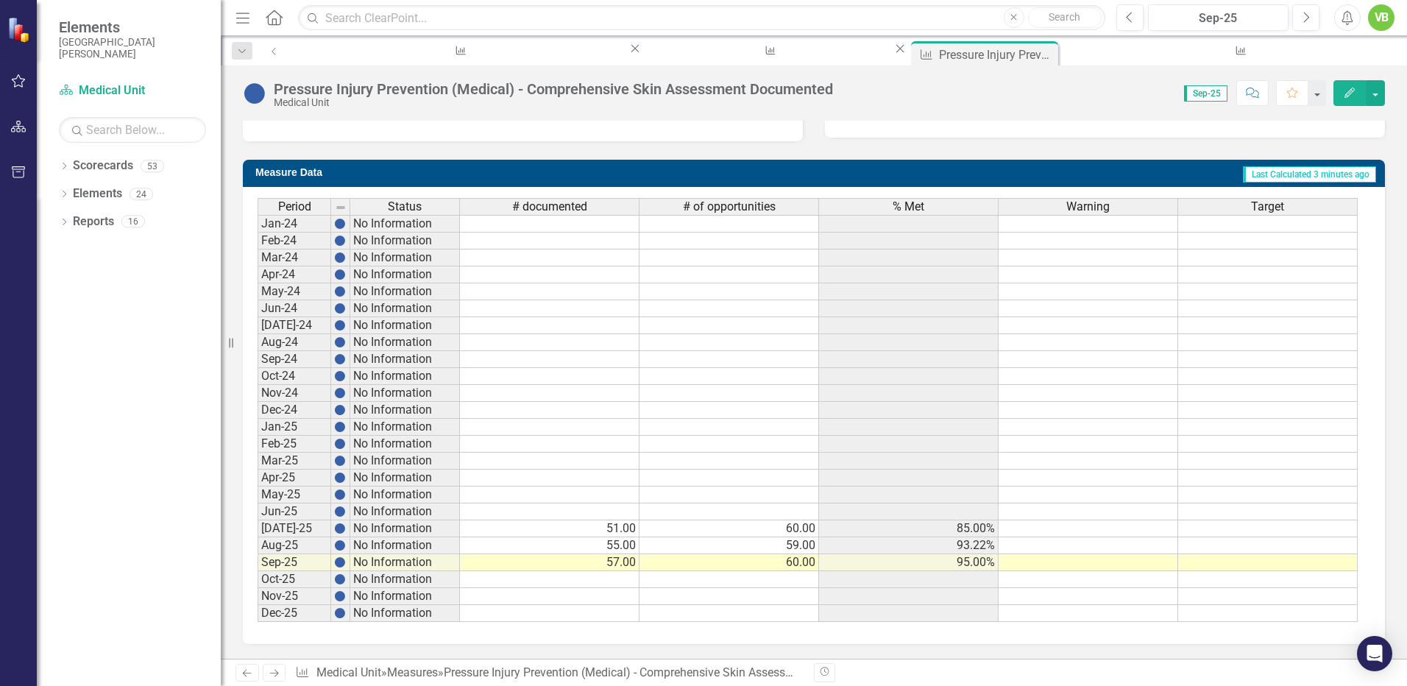
click at [277, 671] on icon "Next" at bounding box center [274, 673] width 13 height 10
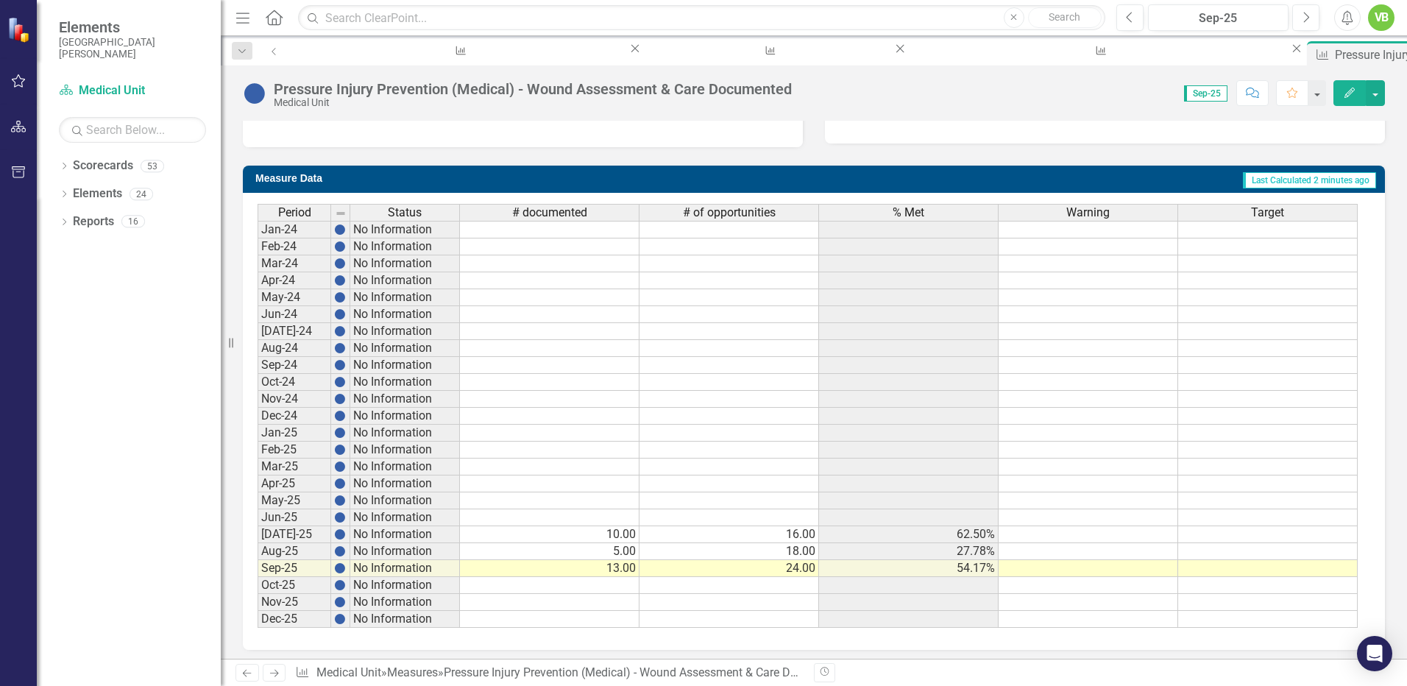
scroll to position [523, 0]
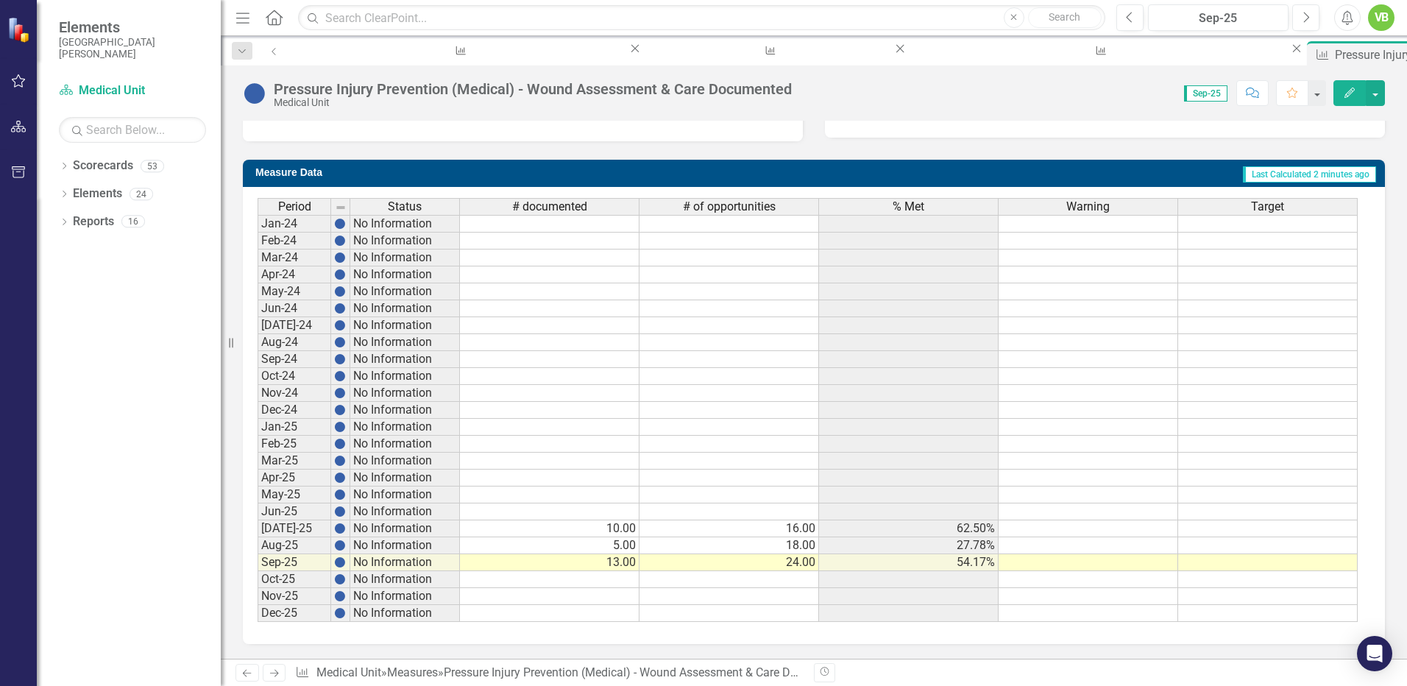
click at [274, 670] on icon "Next" at bounding box center [274, 673] width 13 height 10
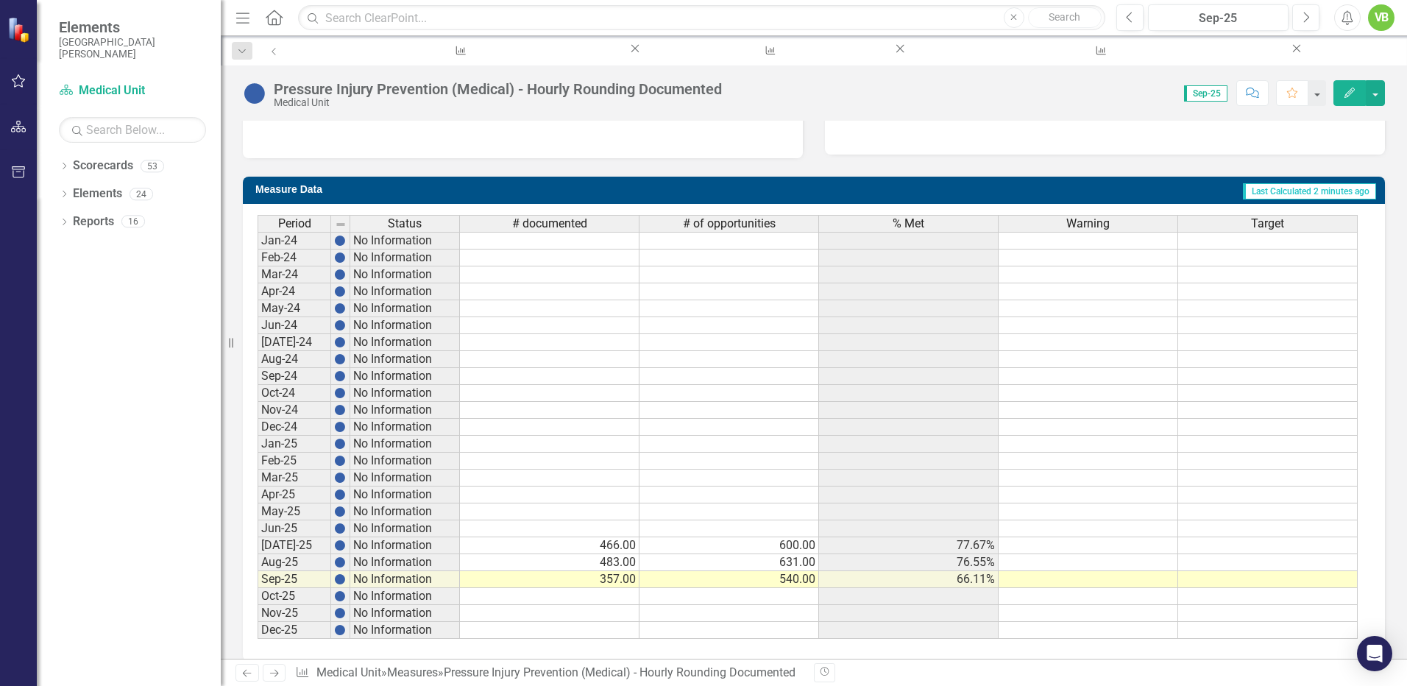
scroll to position [523, 0]
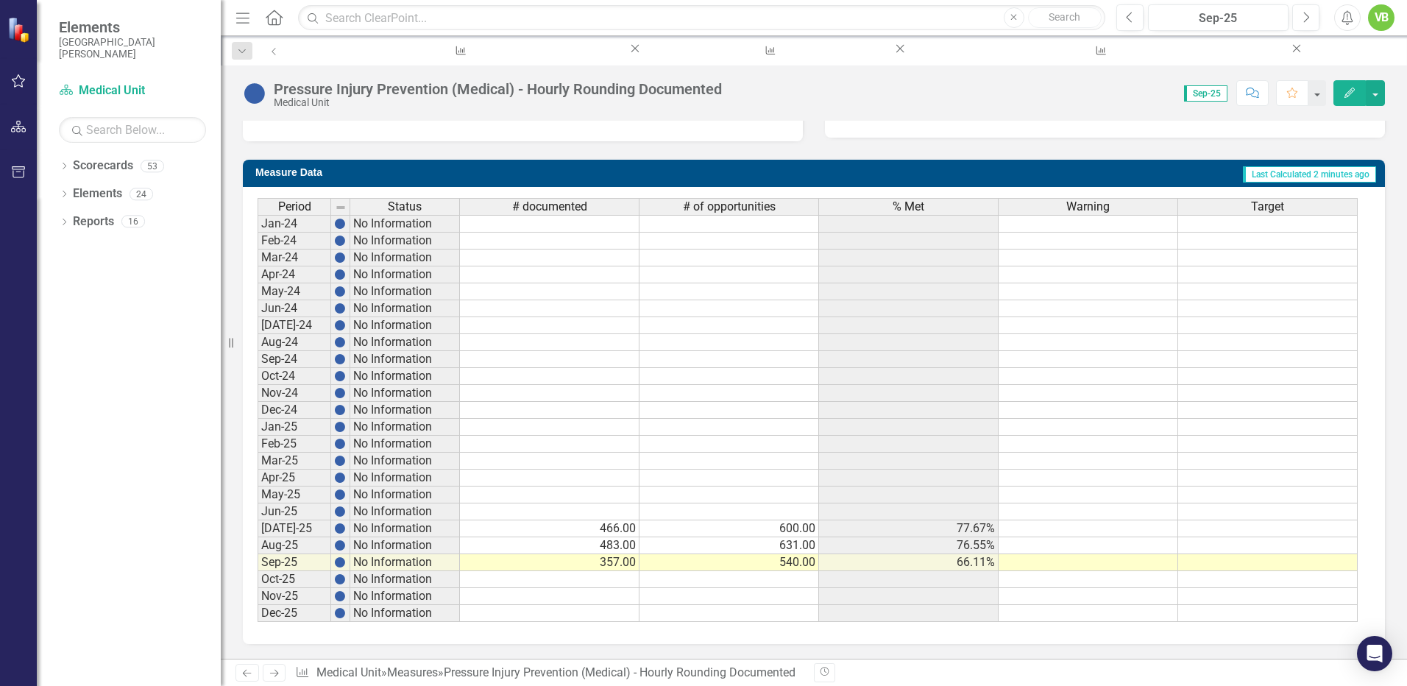
click at [272, 673] on icon "Next" at bounding box center [274, 673] width 13 height 10
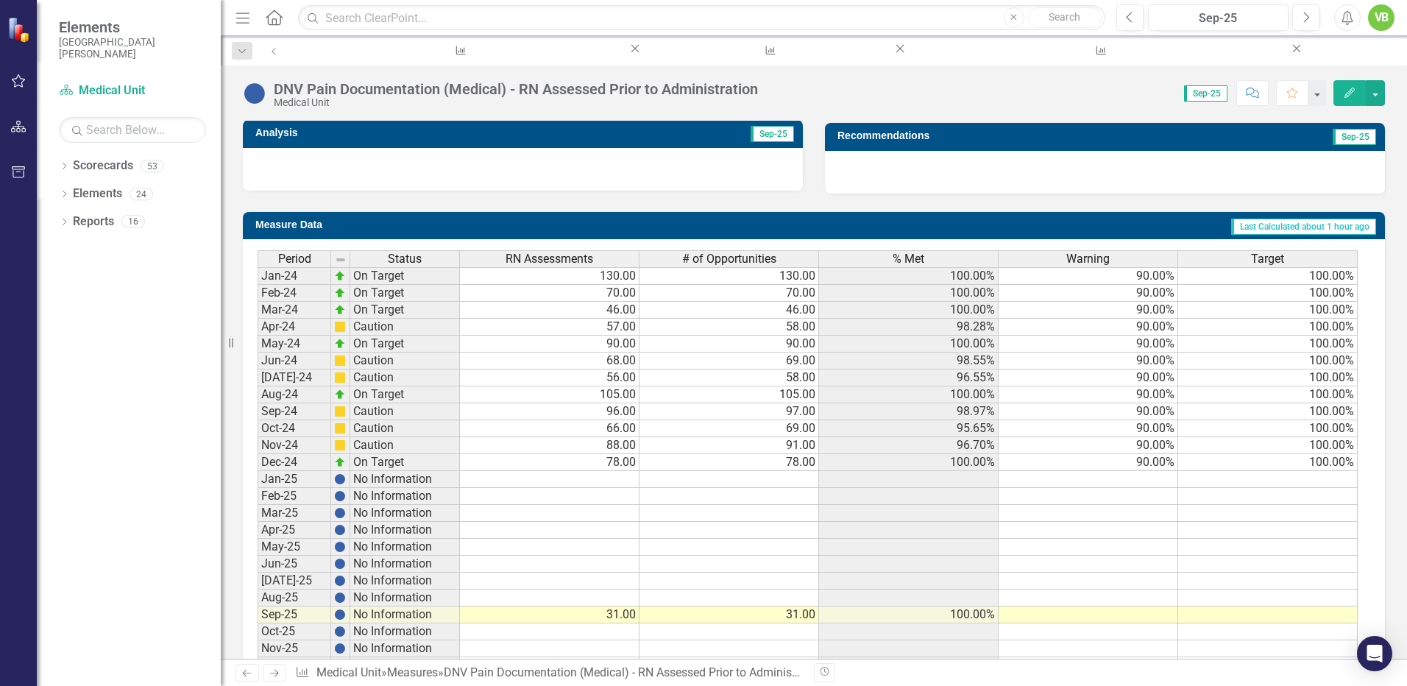
scroll to position [527, 0]
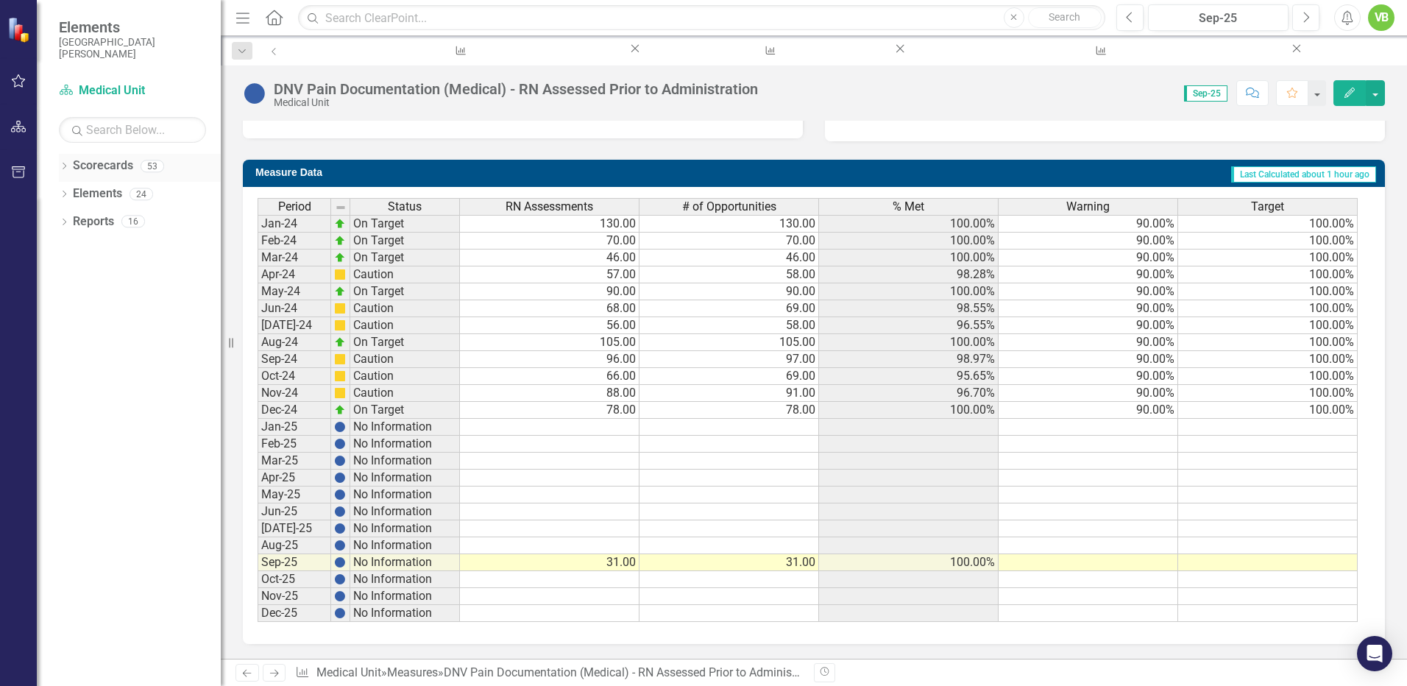
click at [63, 166] on icon "Dropdown" at bounding box center [64, 167] width 10 height 8
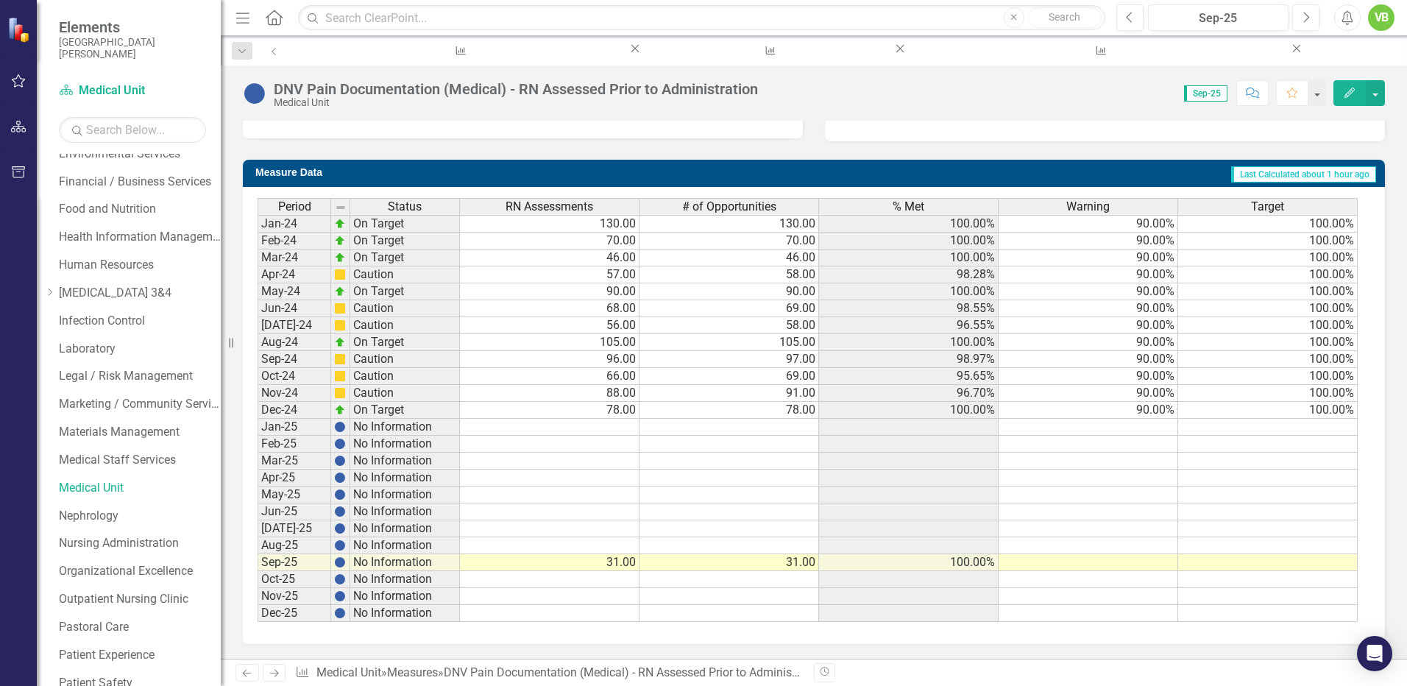
scroll to position [503, 0]
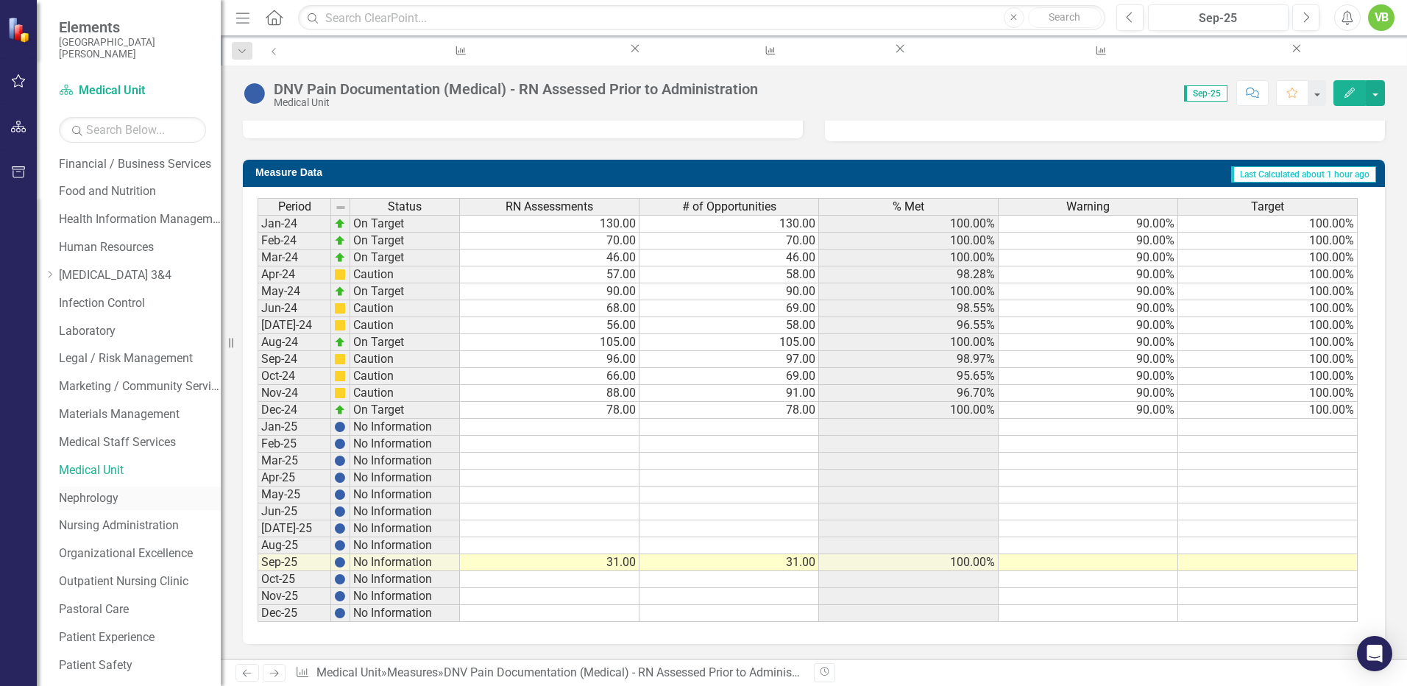
click at [93, 498] on link "Nephrology" at bounding box center [140, 498] width 162 height 17
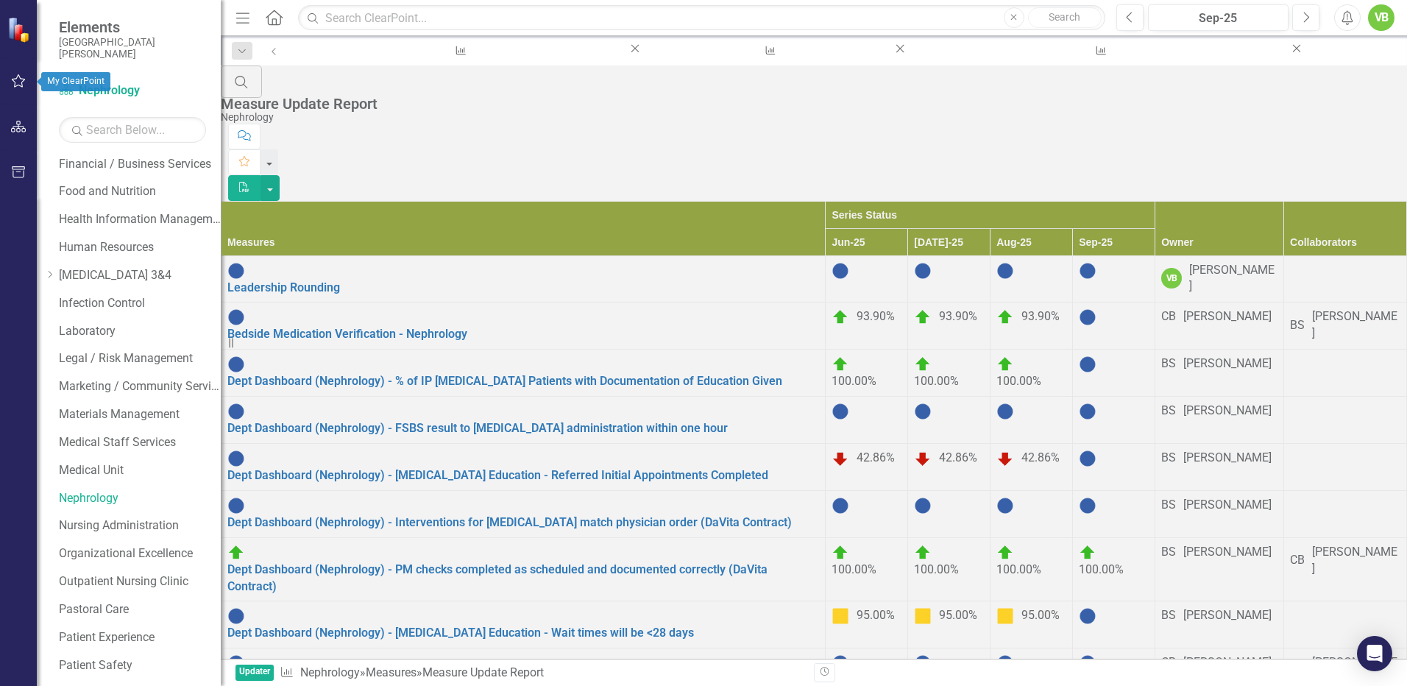
click at [15, 80] on icon "button" at bounding box center [18, 81] width 15 height 12
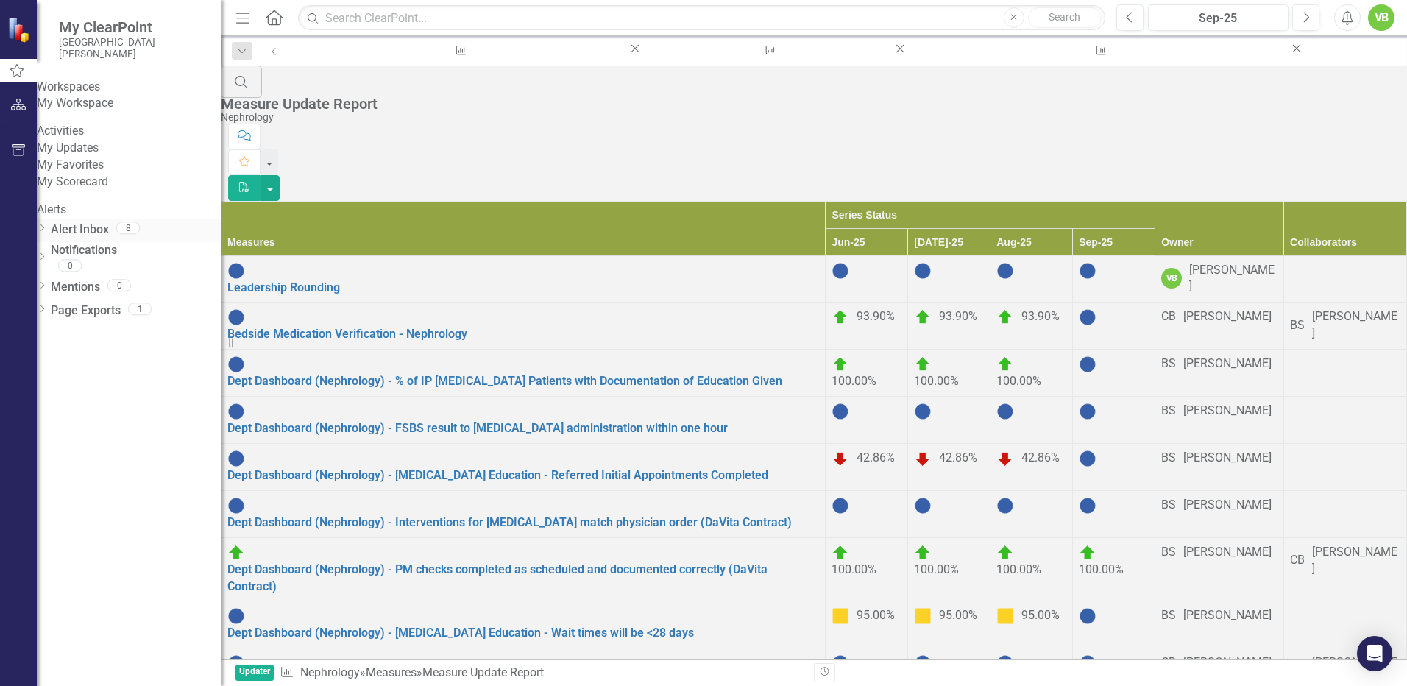
click at [47, 236] on div "Dropdown" at bounding box center [42, 230] width 10 height 13
click at [117, 276] on div "Notification Sep-25 Measure Updates Reminder" at bounding box center [129, 259] width 184 height 34
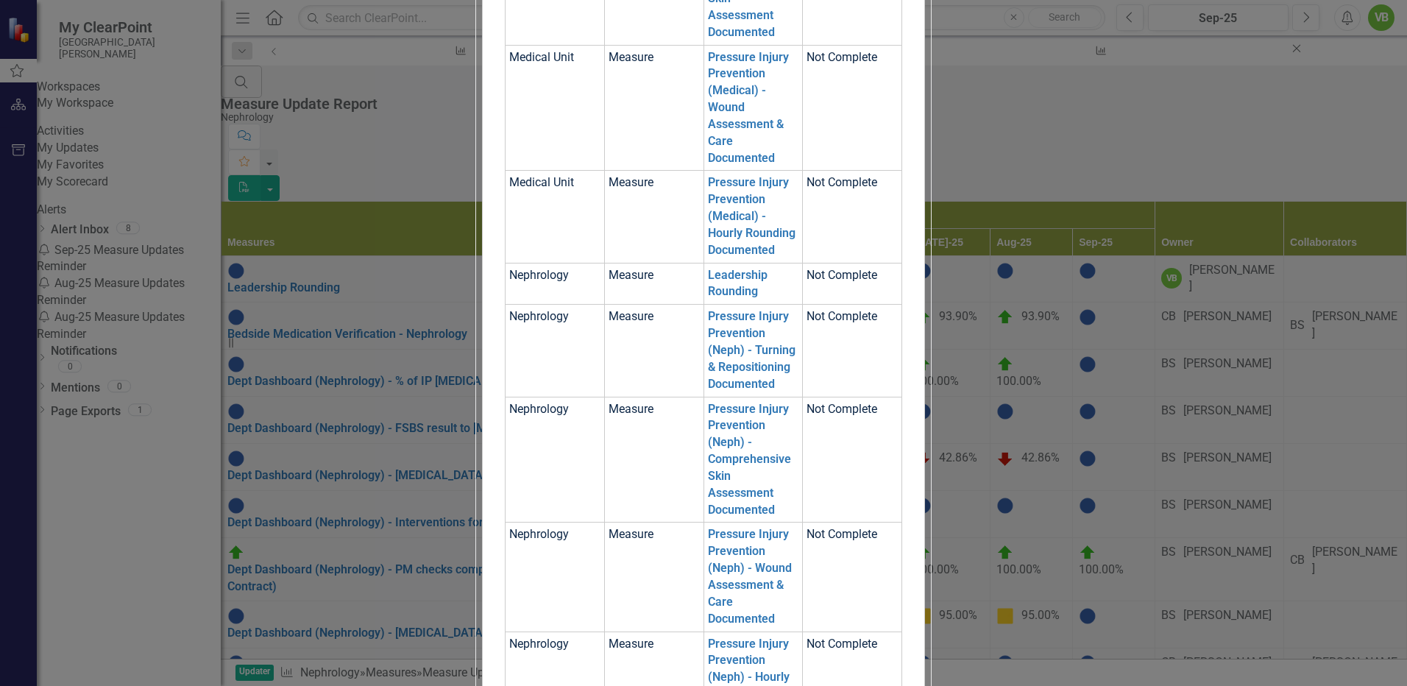
scroll to position [1293, 0]
click at [796, 309] on link "Pressure Injury Prevention (Neph) - Turning & Repositioning Documented" at bounding box center [752, 349] width 88 height 81
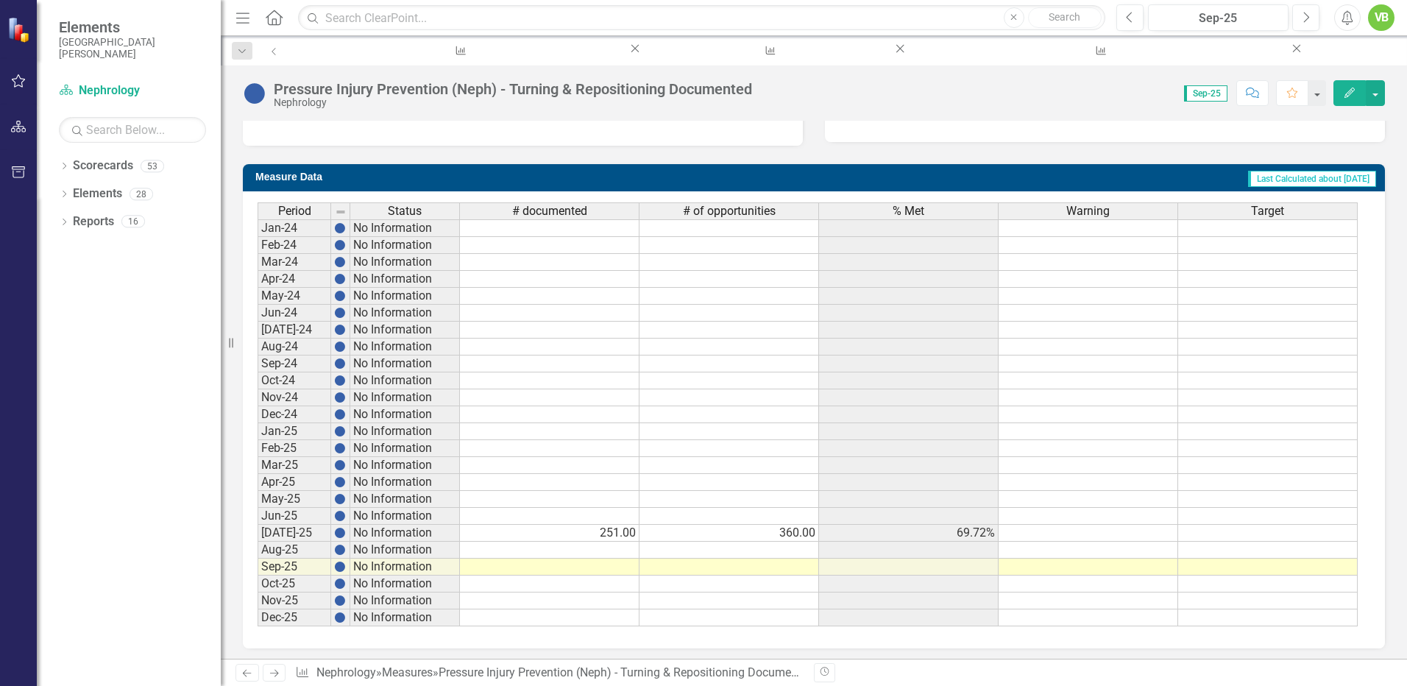
scroll to position [523, 0]
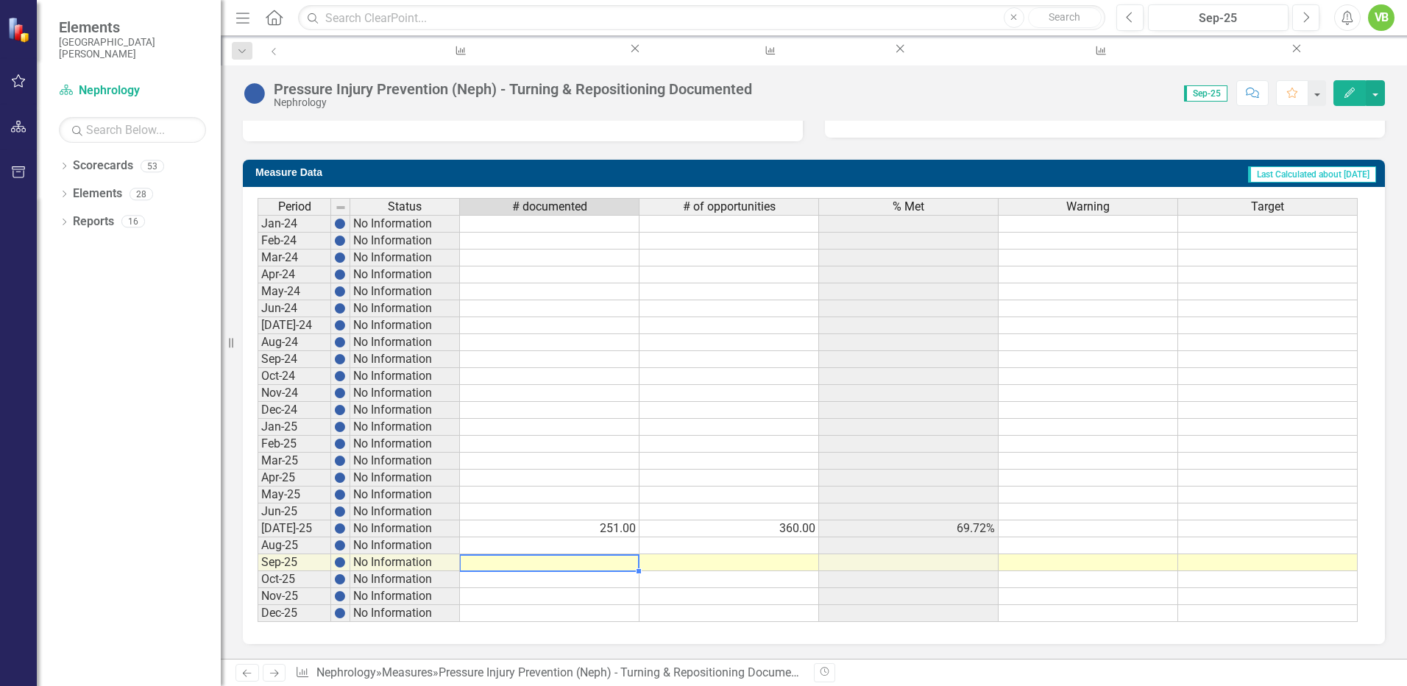
click at [614, 565] on td at bounding box center [550, 562] width 180 height 17
click at [629, 559] on td at bounding box center [550, 562] width 180 height 17
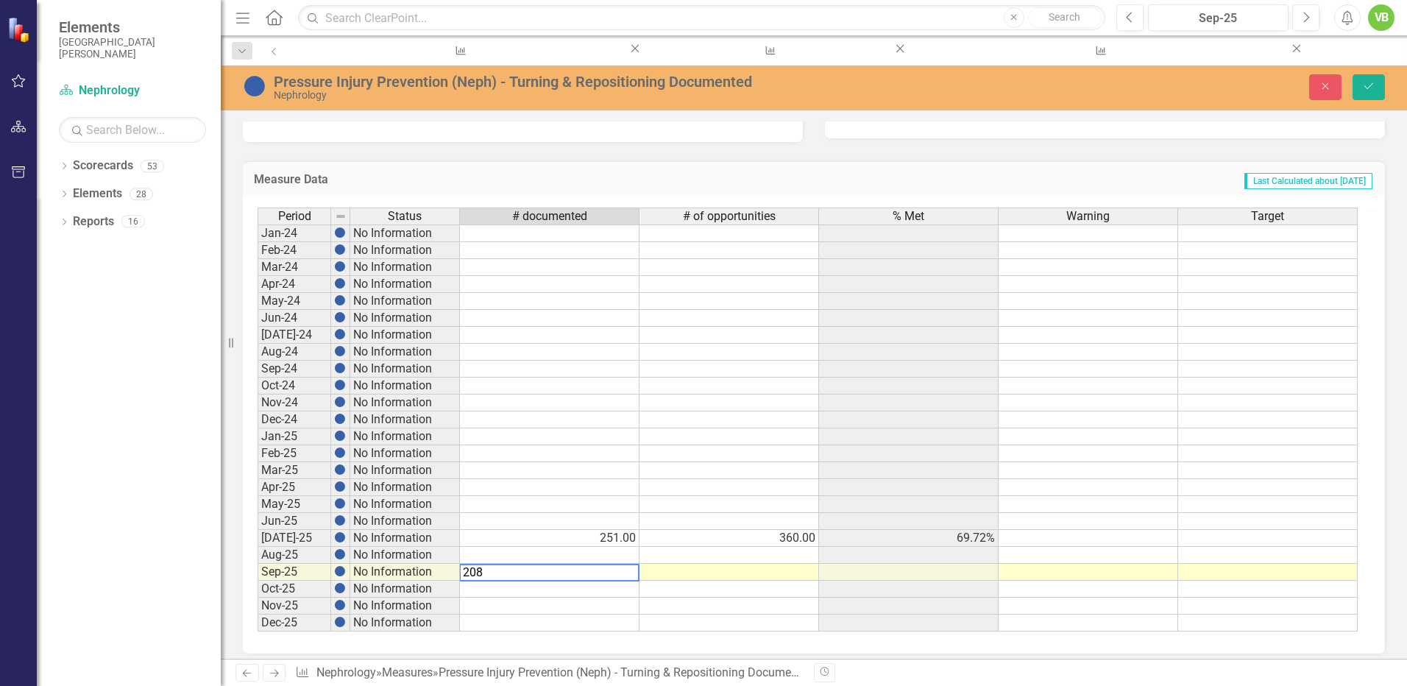
click at [754, 574] on td at bounding box center [730, 572] width 180 height 17
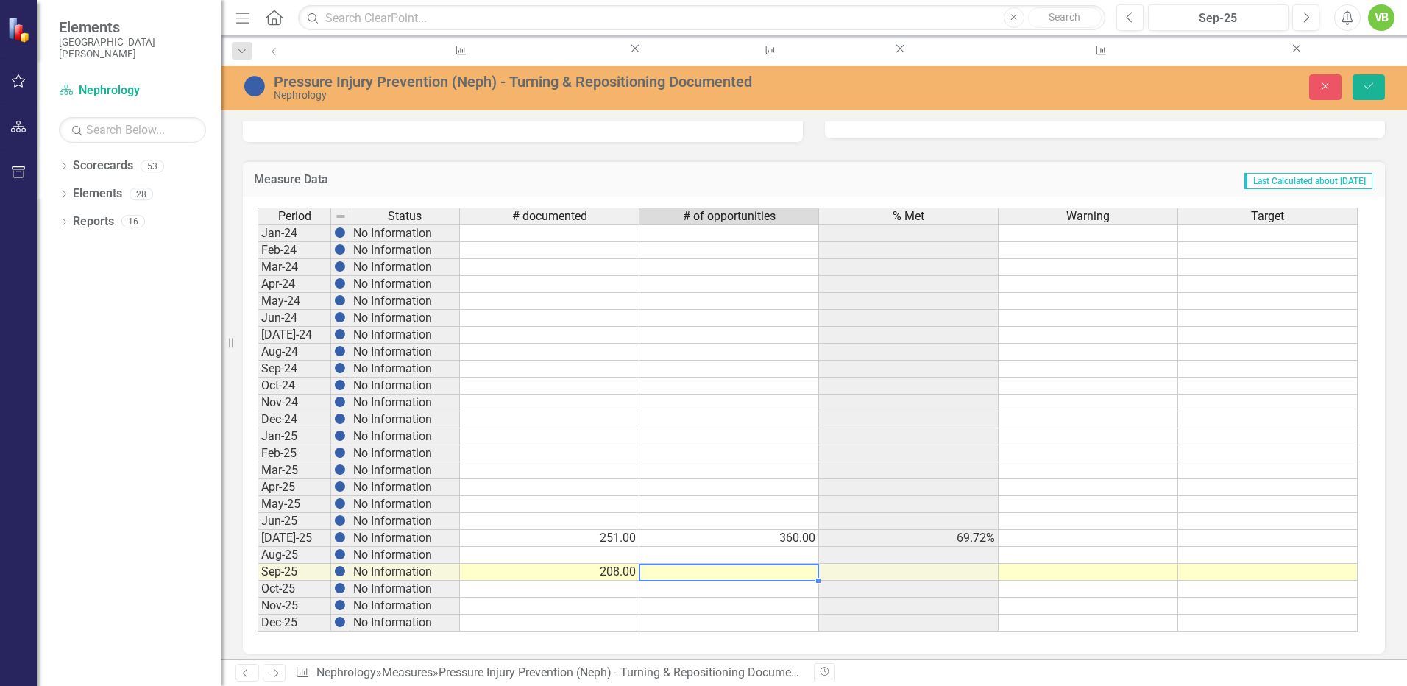
click at [754, 574] on td at bounding box center [730, 572] width 180 height 17
type textarea "354"
click at [643, 595] on td at bounding box center [730, 589] width 180 height 17
click at [277, 673] on icon at bounding box center [274, 673] width 9 height 7
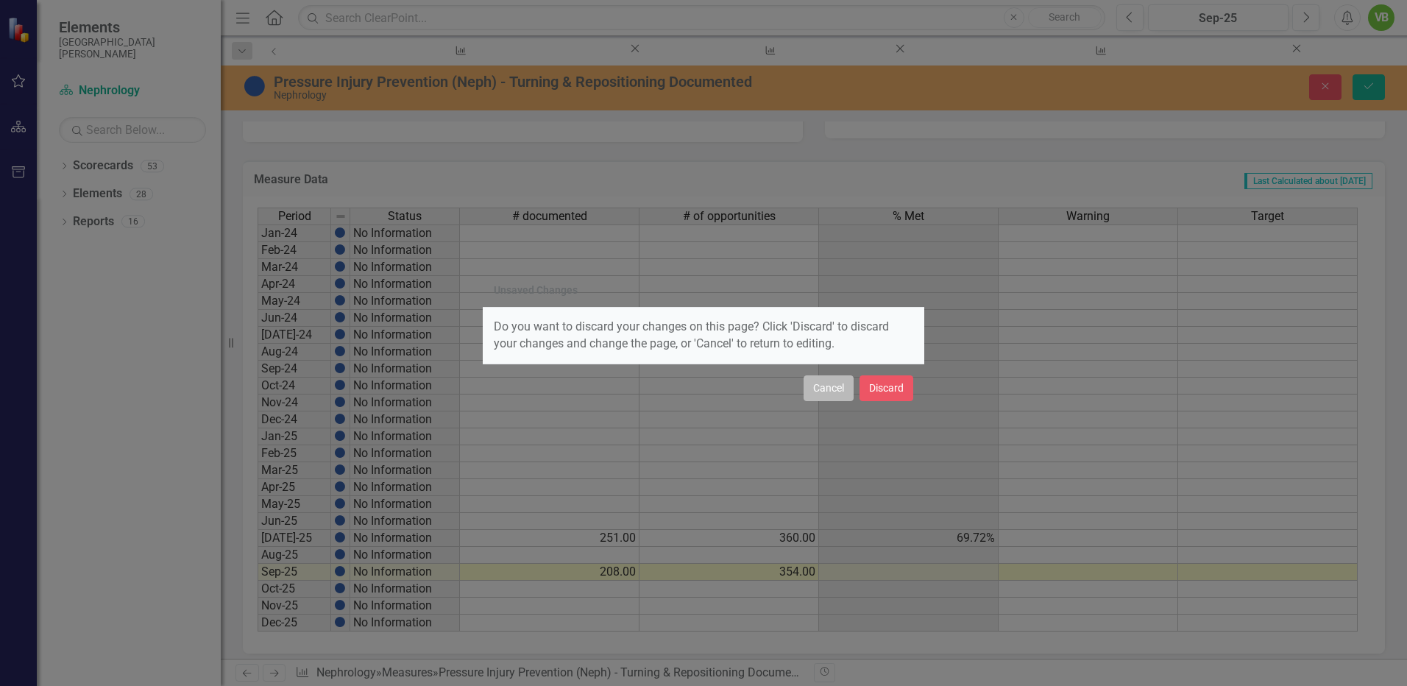
click at [824, 388] on button "Cancel" at bounding box center [829, 388] width 50 height 26
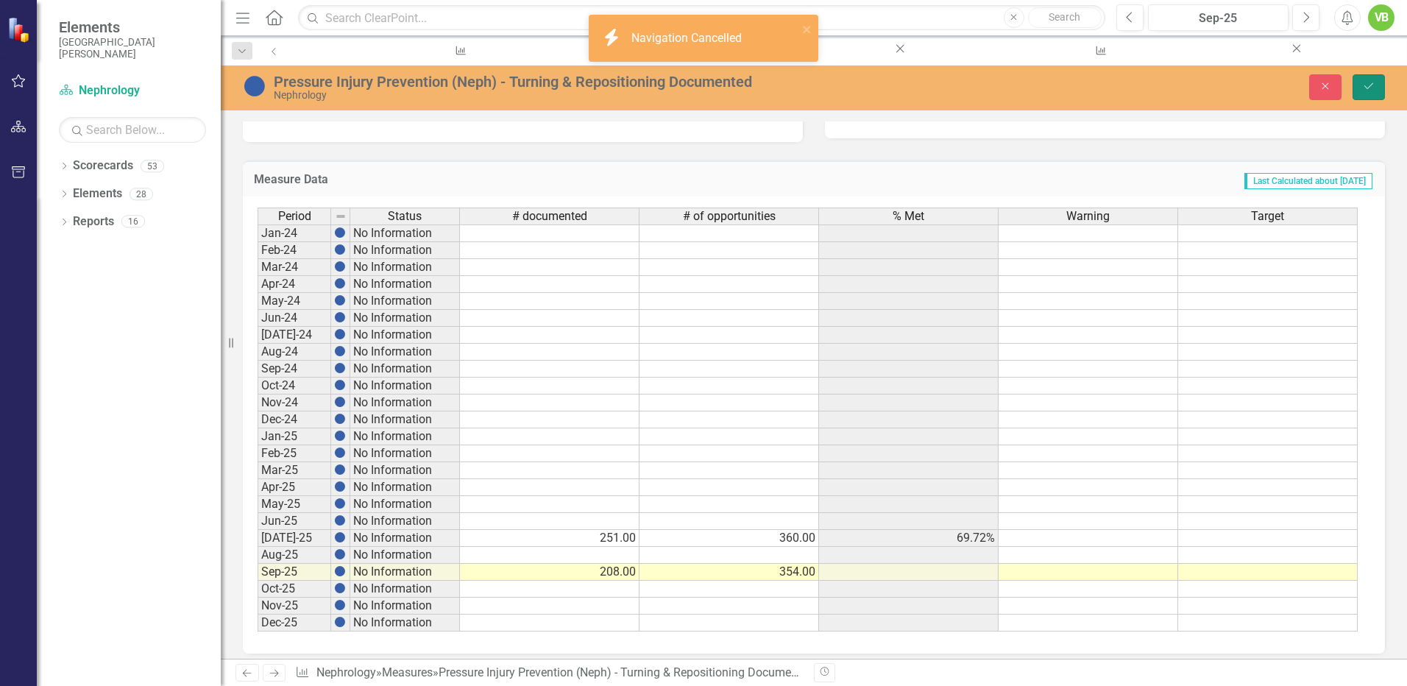
click at [1364, 87] on icon "Save" at bounding box center [1368, 86] width 13 height 10
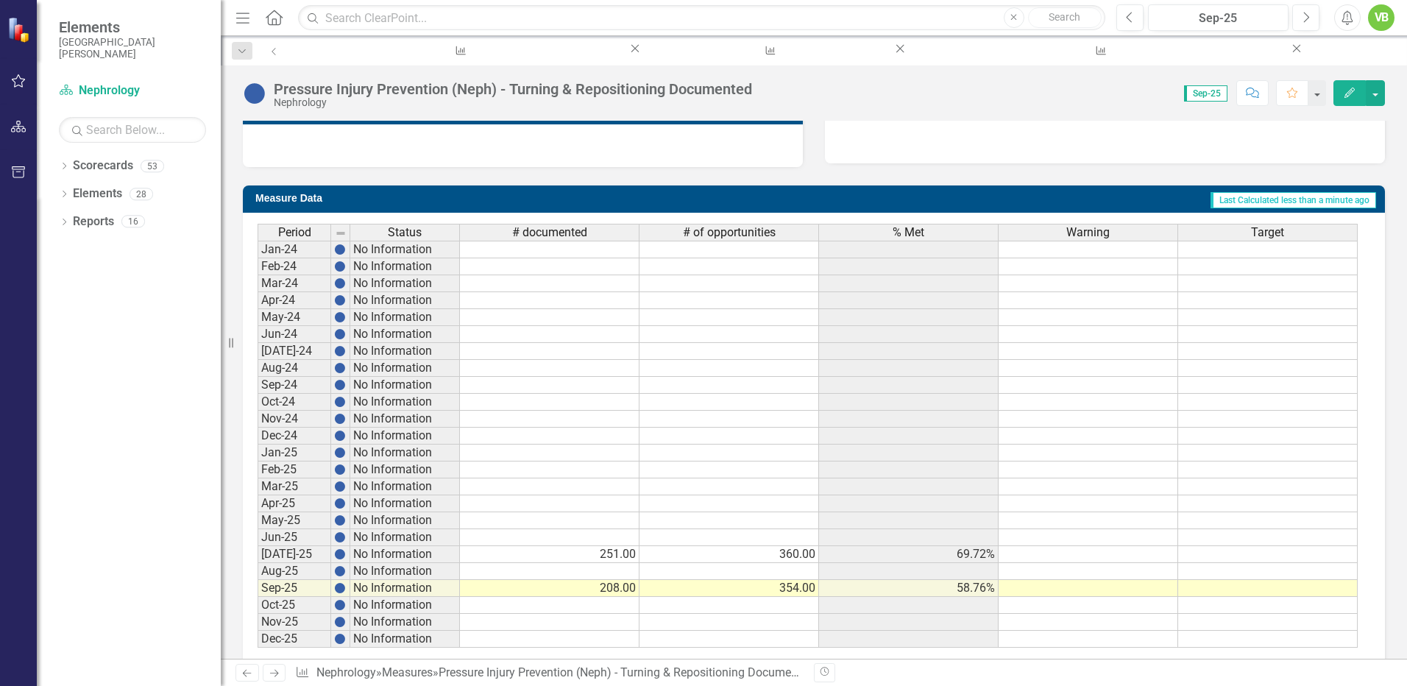
scroll to position [481, 0]
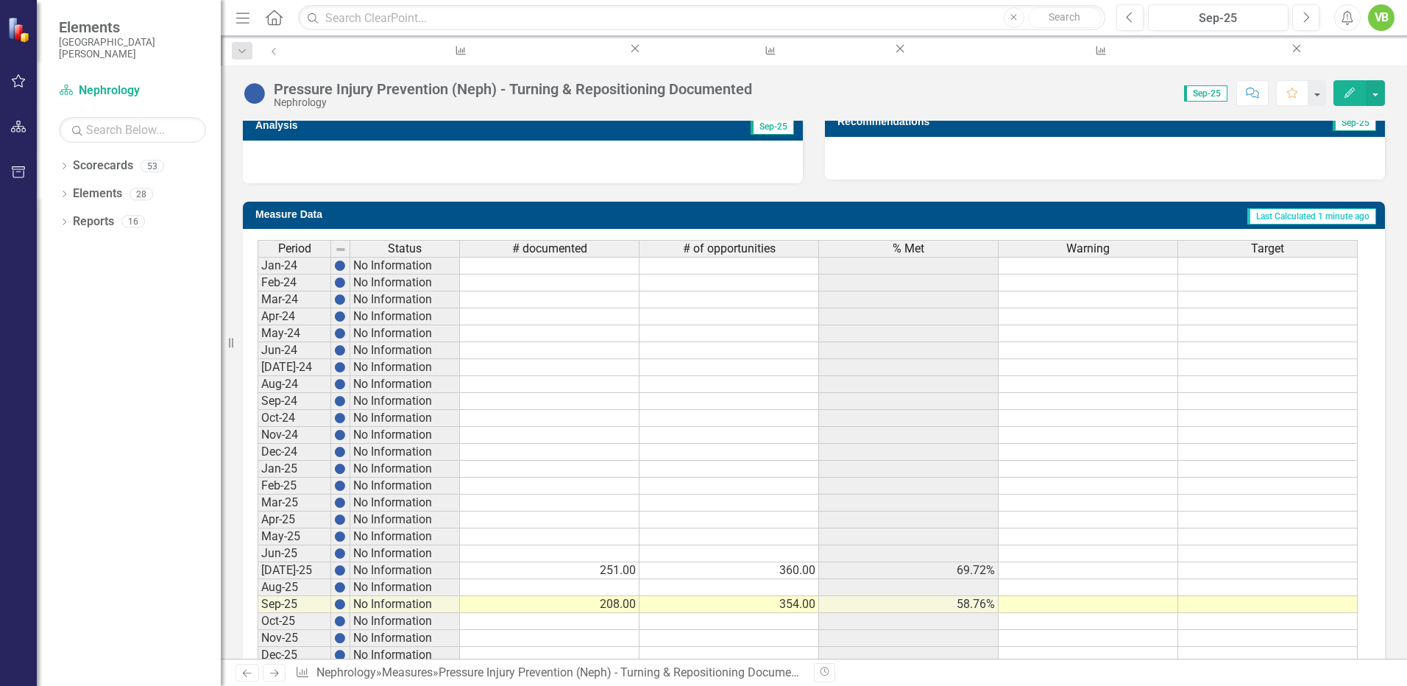
click at [274, 668] on icon "Next" at bounding box center [274, 673] width 13 height 10
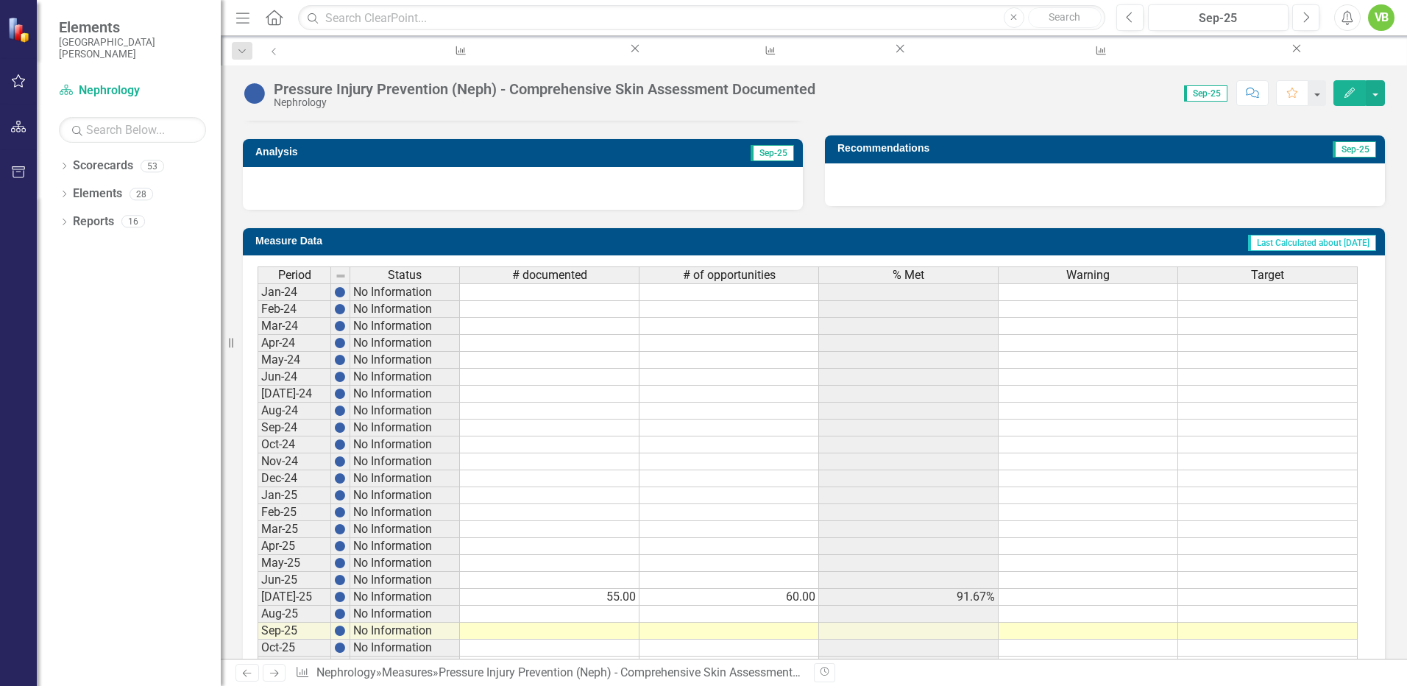
scroll to position [523, 0]
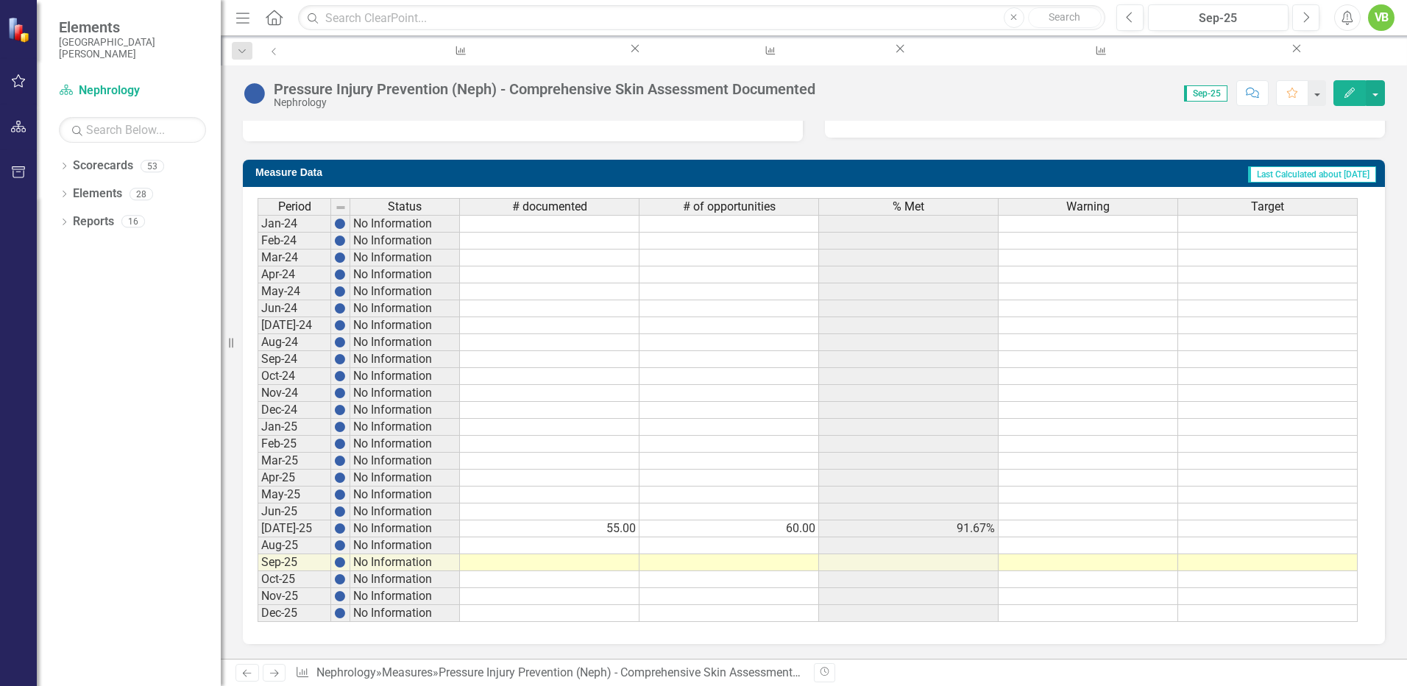
click at [623, 562] on td at bounding box center [550, 562] width 180 height 17
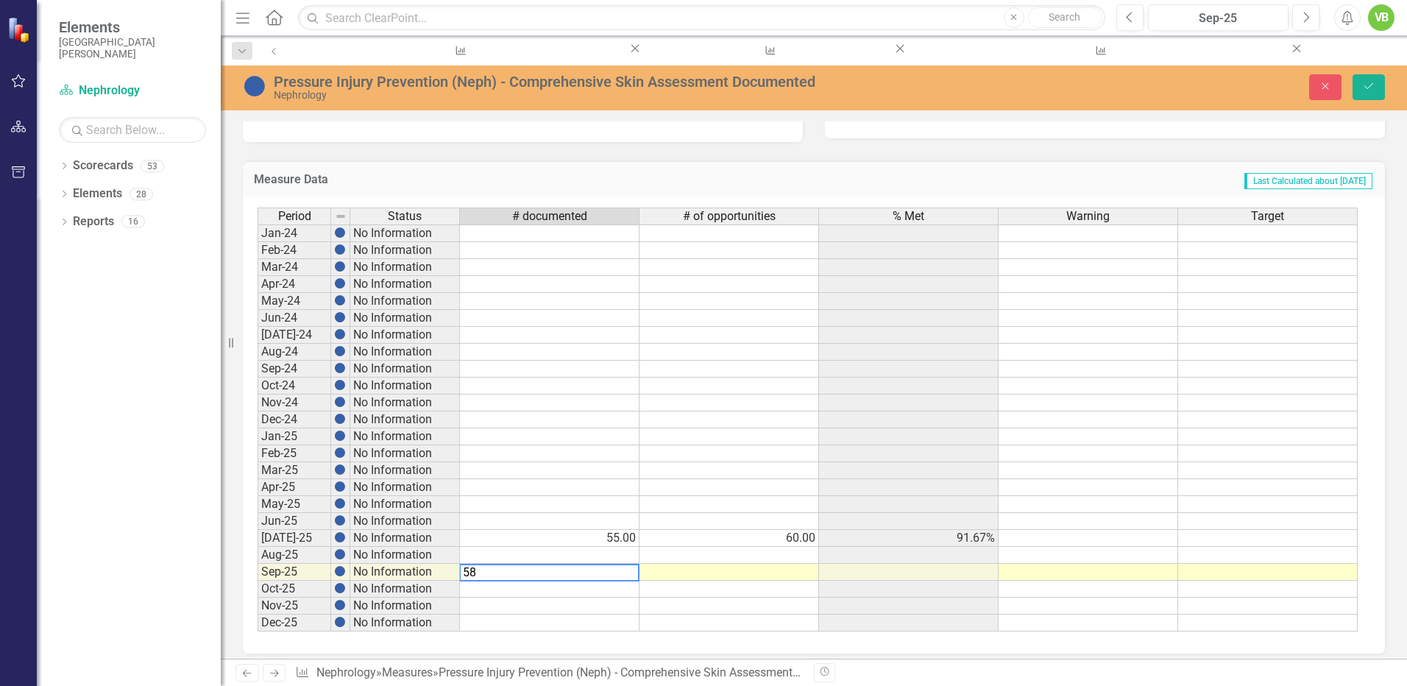
type textarea "58"
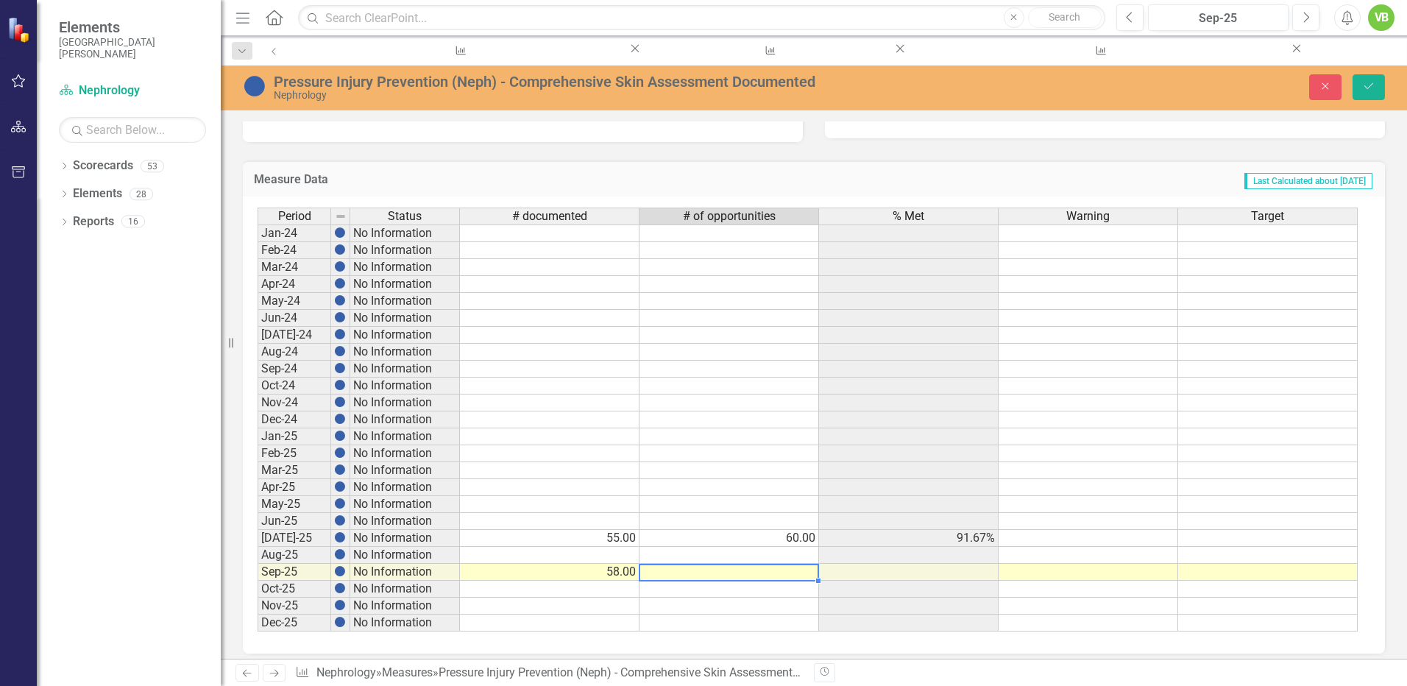
click at [792, 576] on td at bounding box center [730, 572] width 180 height 17
click at [792, 575] on td at bounding box center [730, 572] width 180 height 17
type textarea "60"
click at [1365, 84] on icon "Save" at bounding box center [1368, 86] width 13 height 10
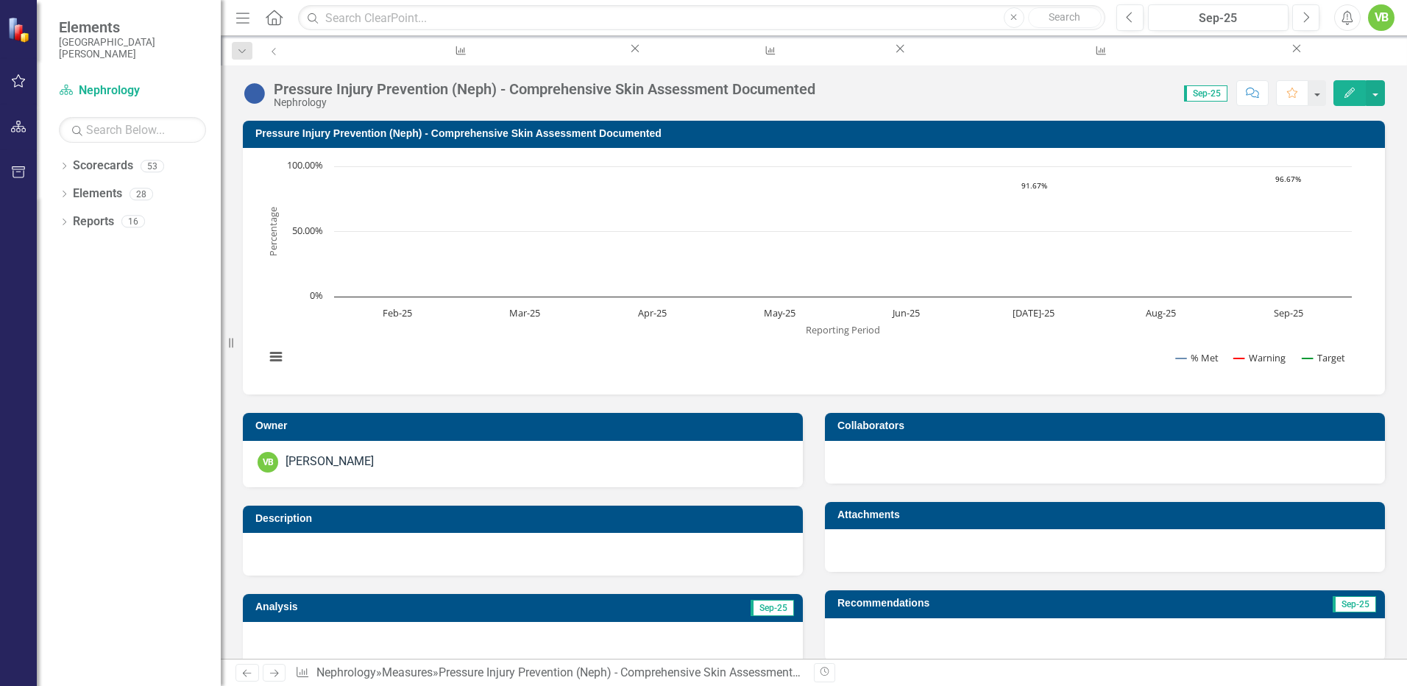
click at [275, 670] on icon at bounding box center [274, 673] width 9 height 7
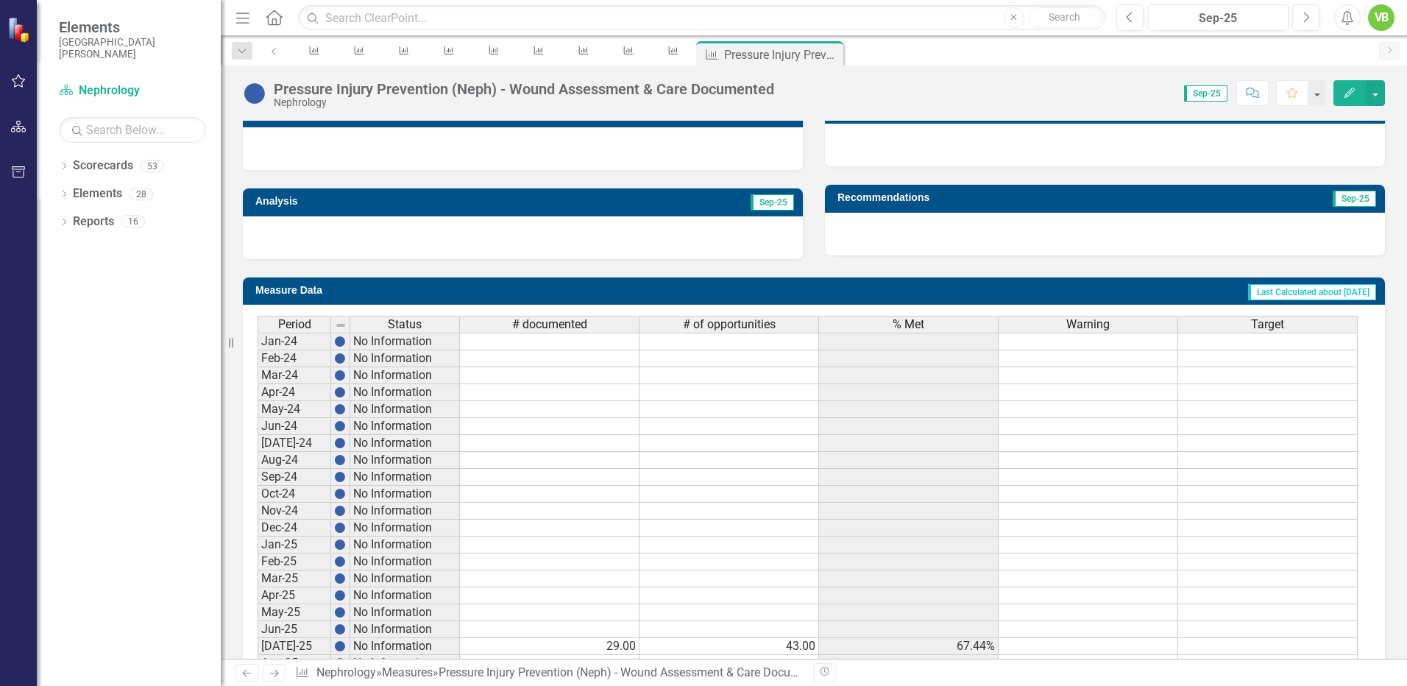
scroll to position [523, 0]
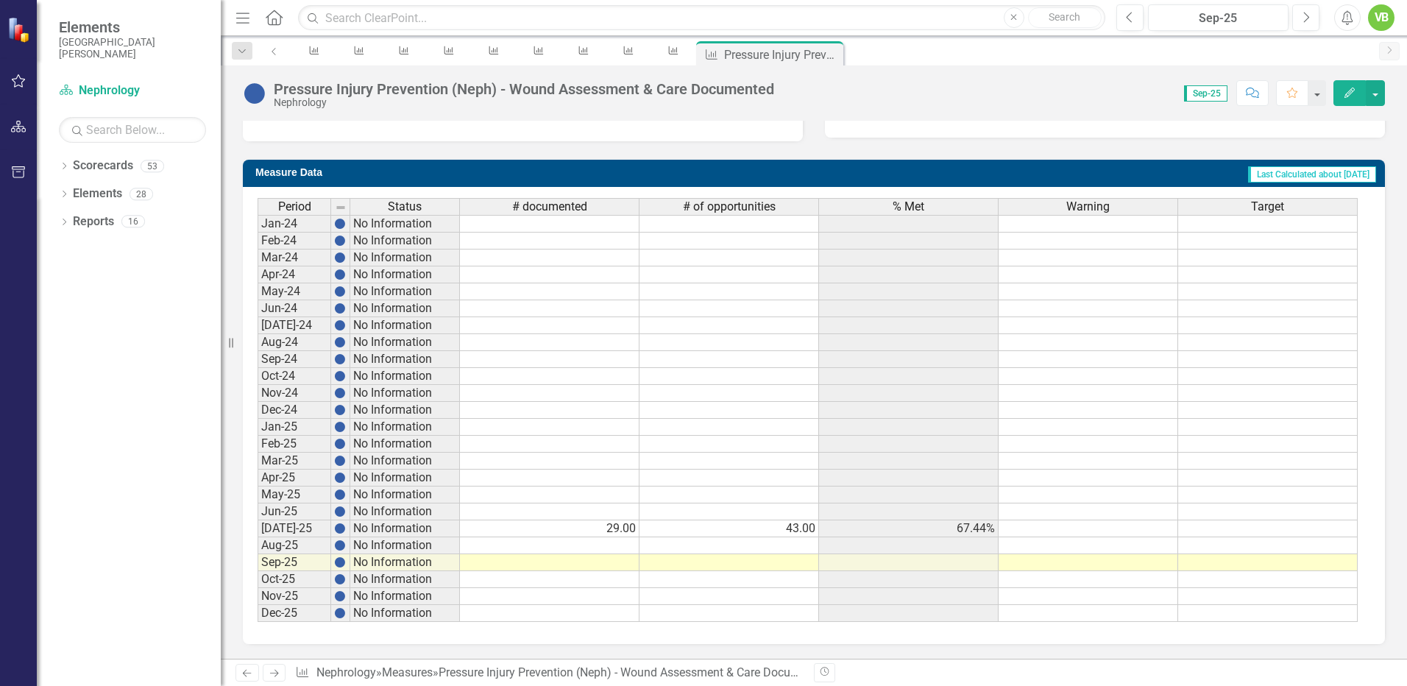
click at [605, 563] on td at bounding box center [550, 562] width 180 height 17
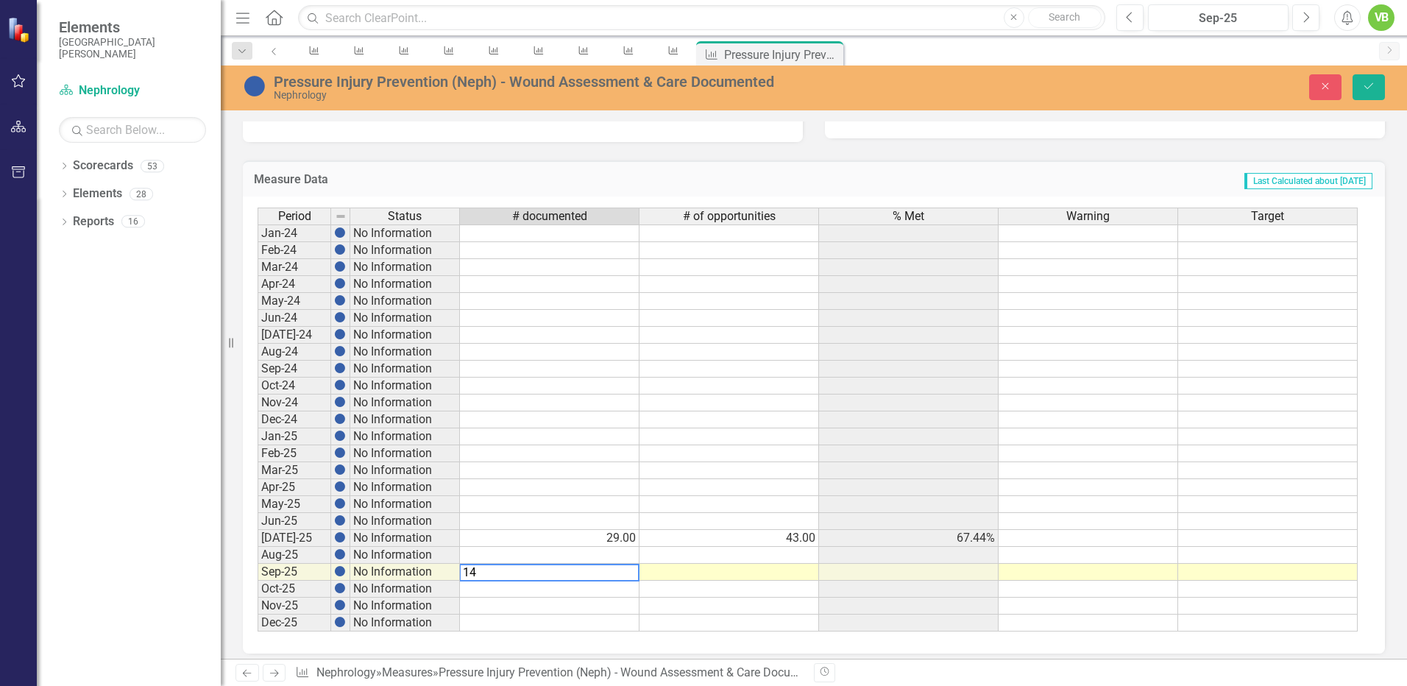
type textarea "14"
click at [802, 573] on td at bounding box center [730, 572] width 180 height 17
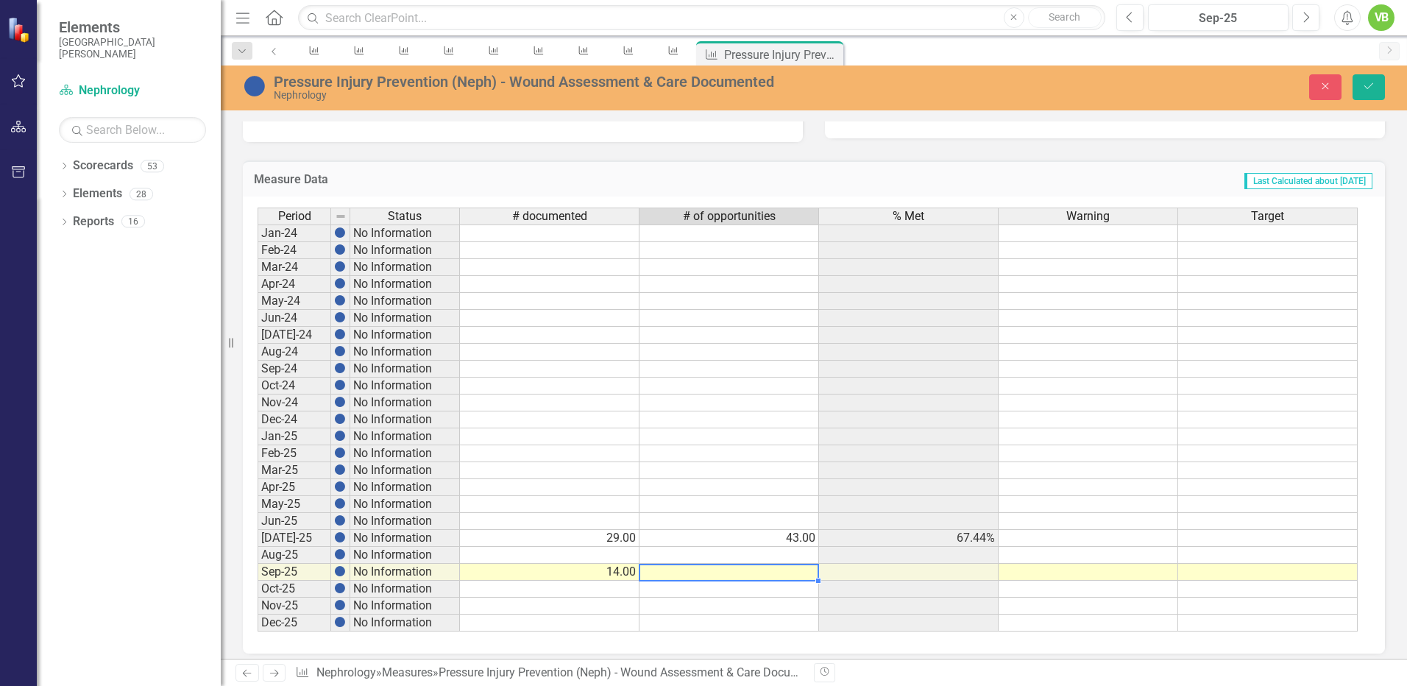
click at [802, 573] on td at bounding box center [730, 572] width 180 height 17
type textarea "24"
click at [1361, 77] on button "Save" at bounding box center [1369, 87] width 32 height 26
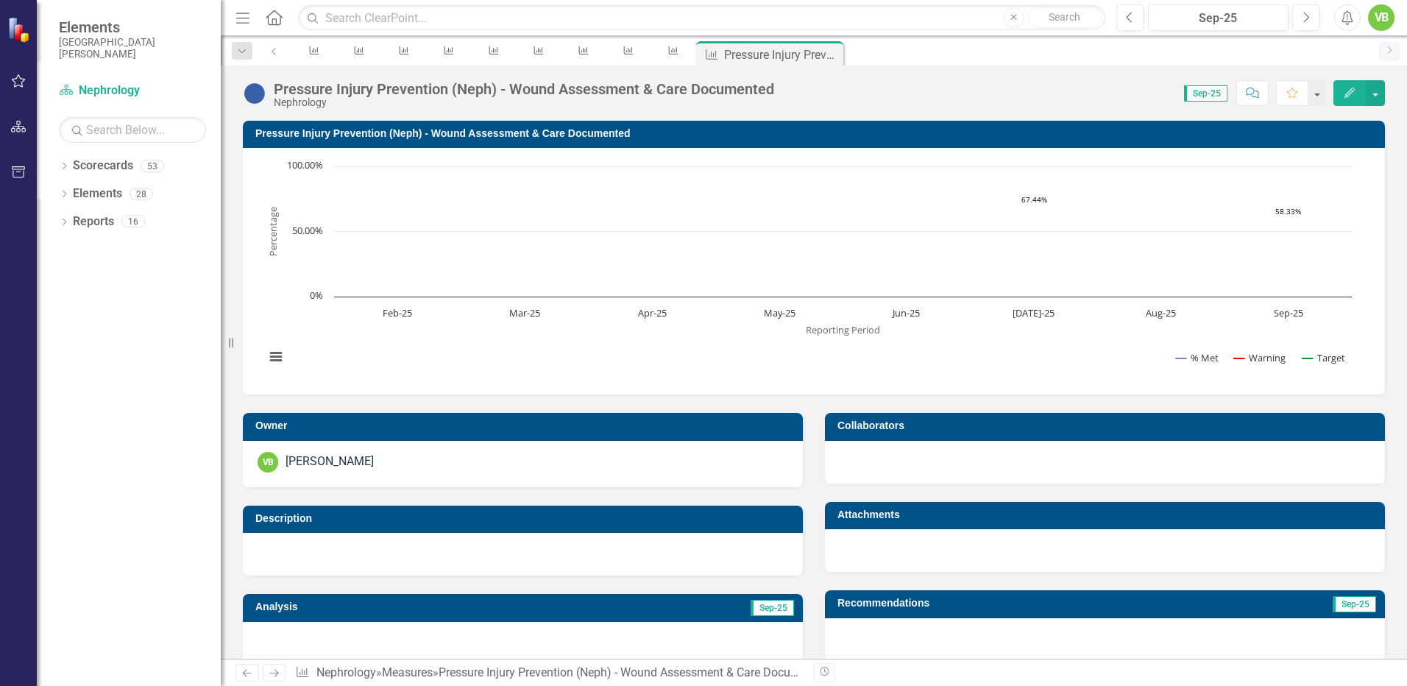
click at [273, 671] on icon "Next" at bounding box center [274, 673] width 13 height 10
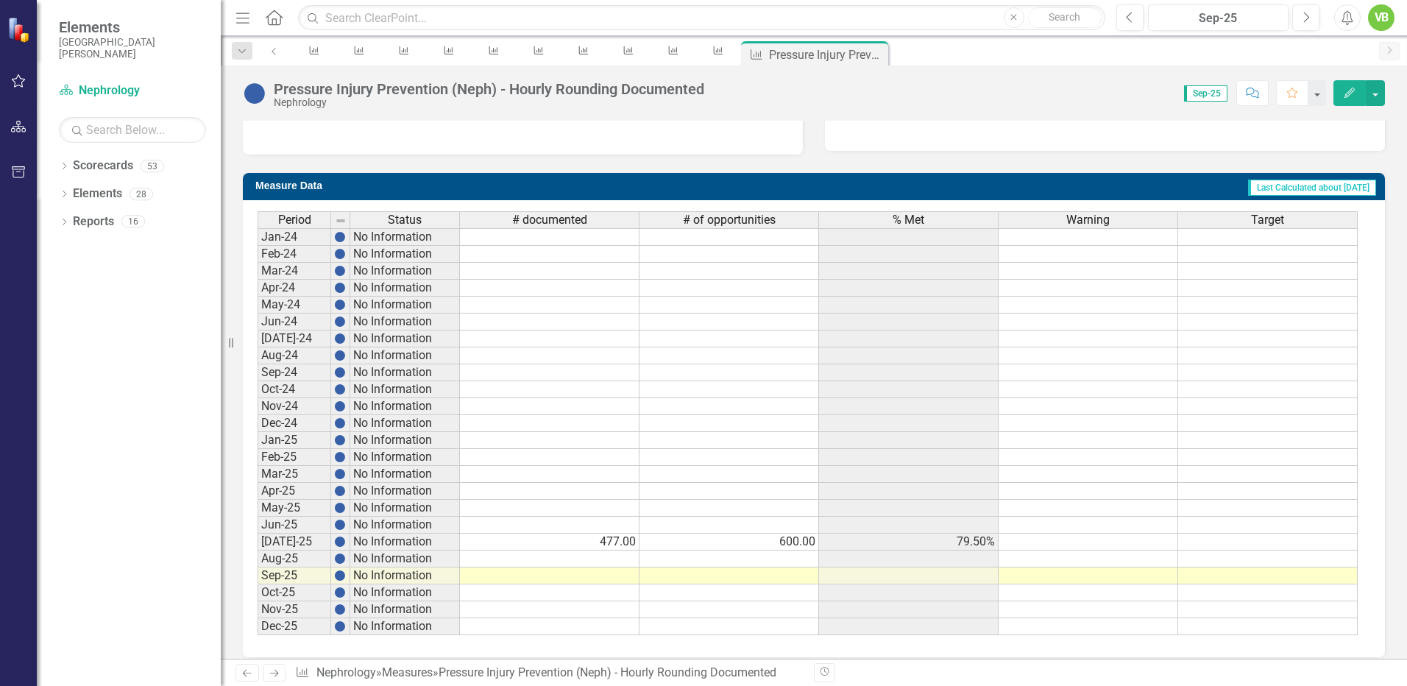
scroll to position [523, 0]
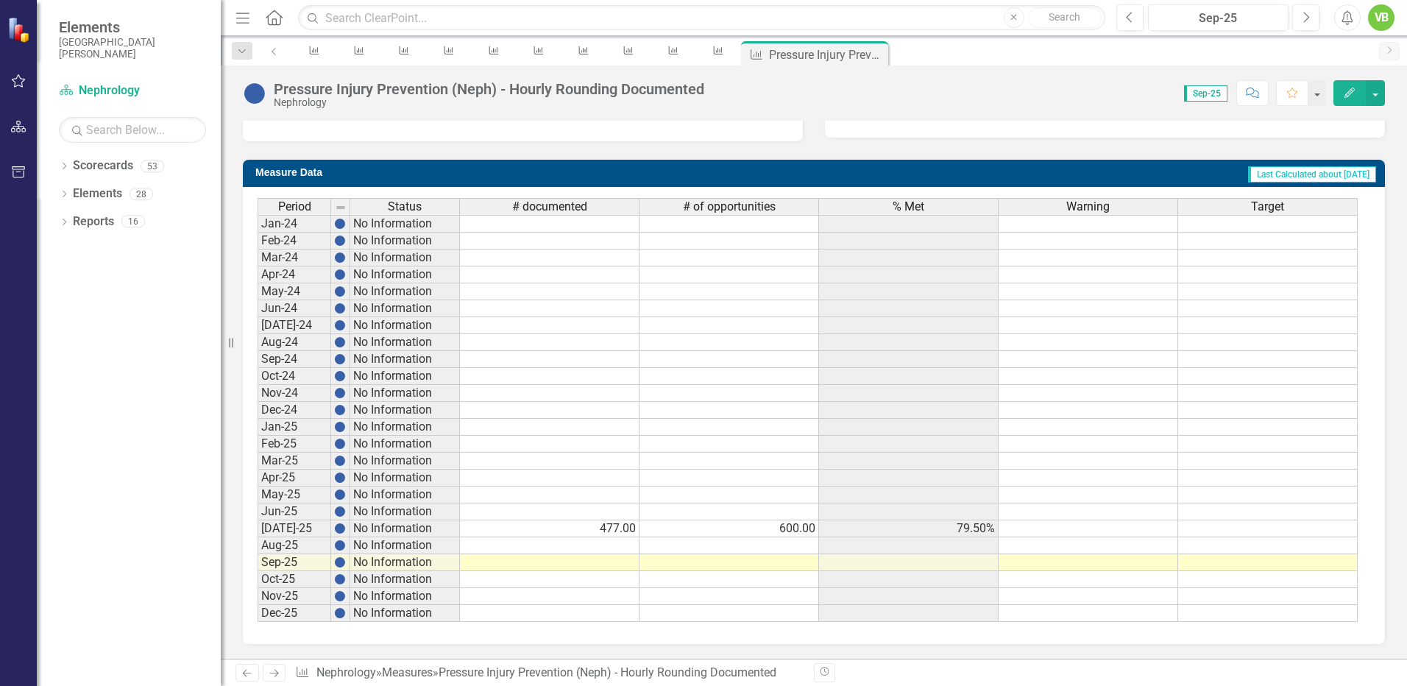
click at [604, 559] on td at bounding box center [550, 562] width 180 height 17
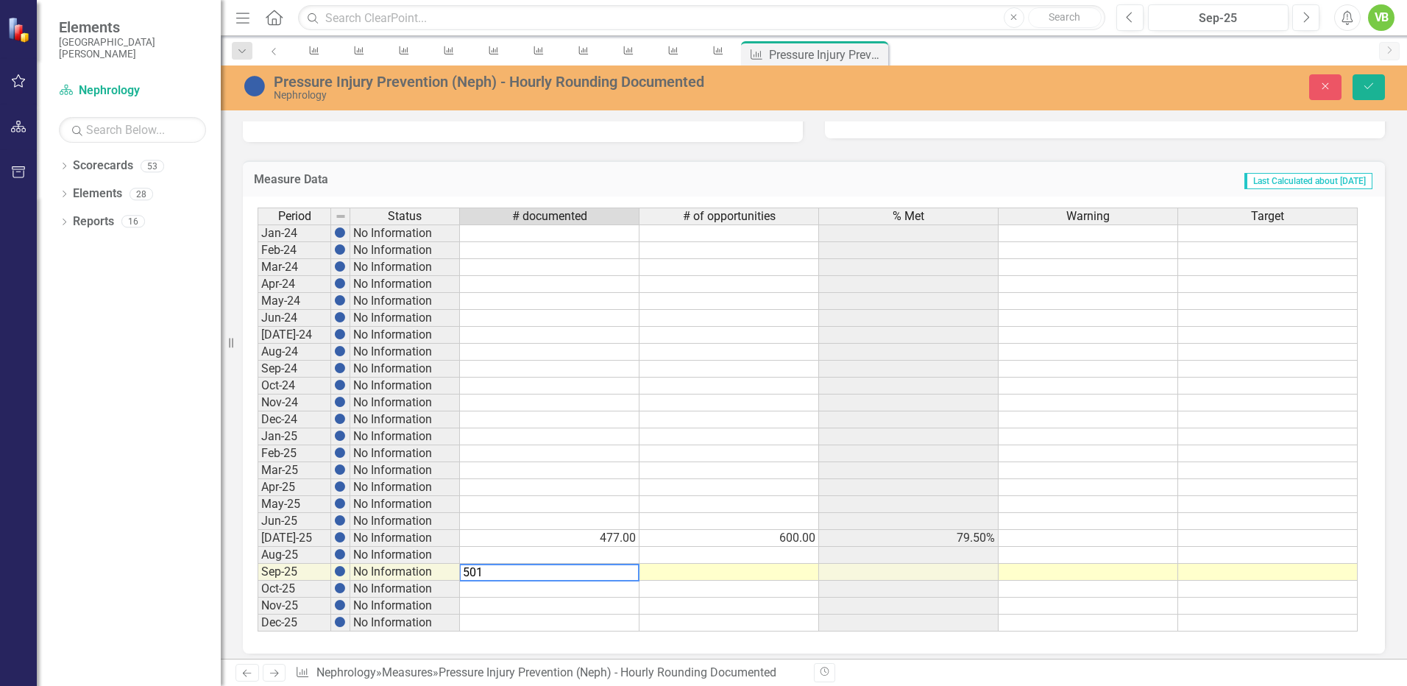
type textarea "501"
click at [778, 574] on td at bounding box center [730, 572] width 180 height 17
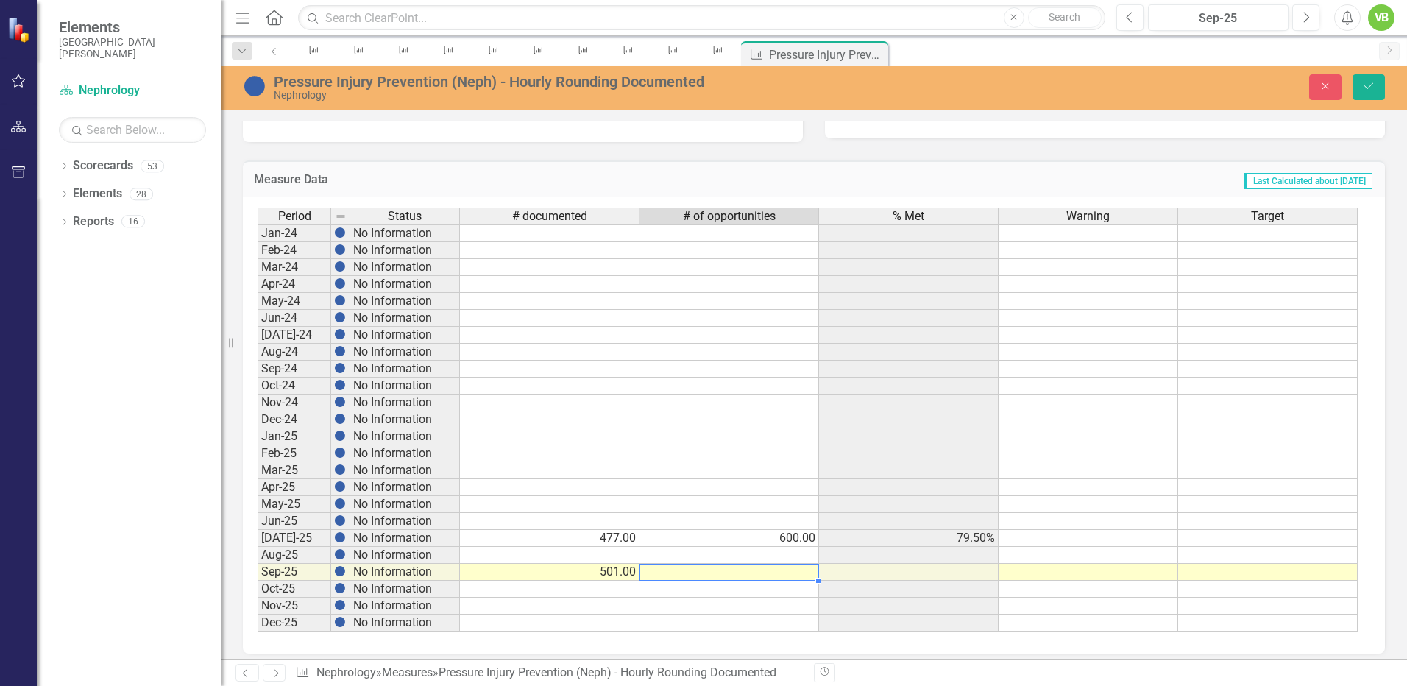
click at [778, 574] on td at bounding box center [730, 572] width 180 height 17
type textarea "590"
click at [787, 601] on td at bounding box center [730, 606] width 180 height 17
click at [1367, 77] on button "Save" at bounding box center [1369, 87] width 32 height 26
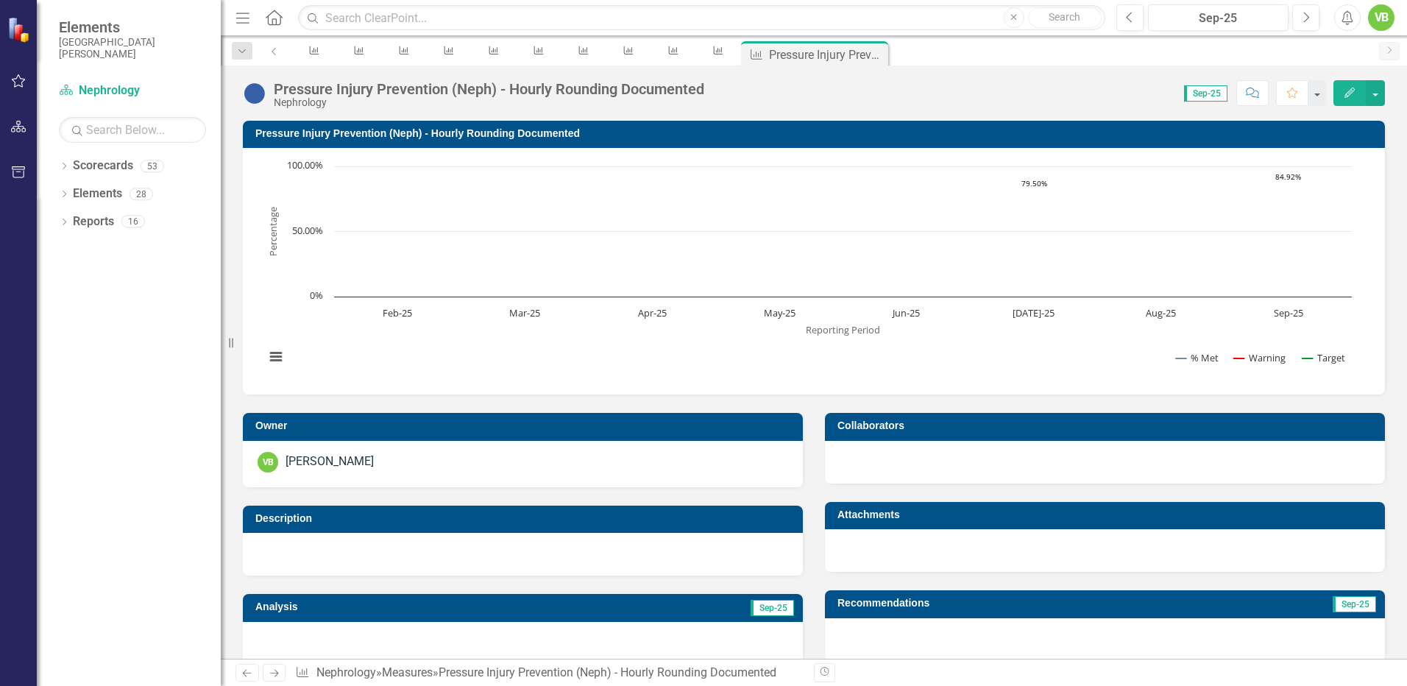
click at [277, 674] on icon "Next" at bounding box center [274, 673] width 13 height 10
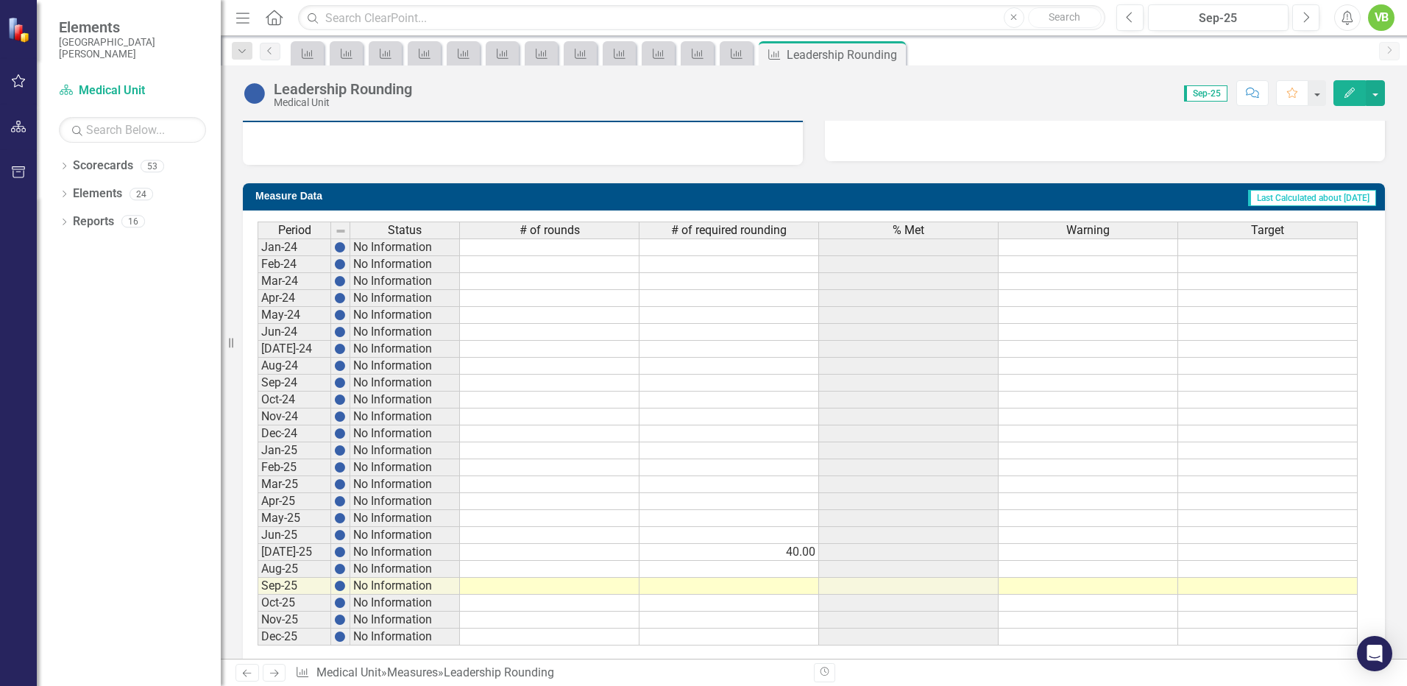
scroll to position [523, 0]
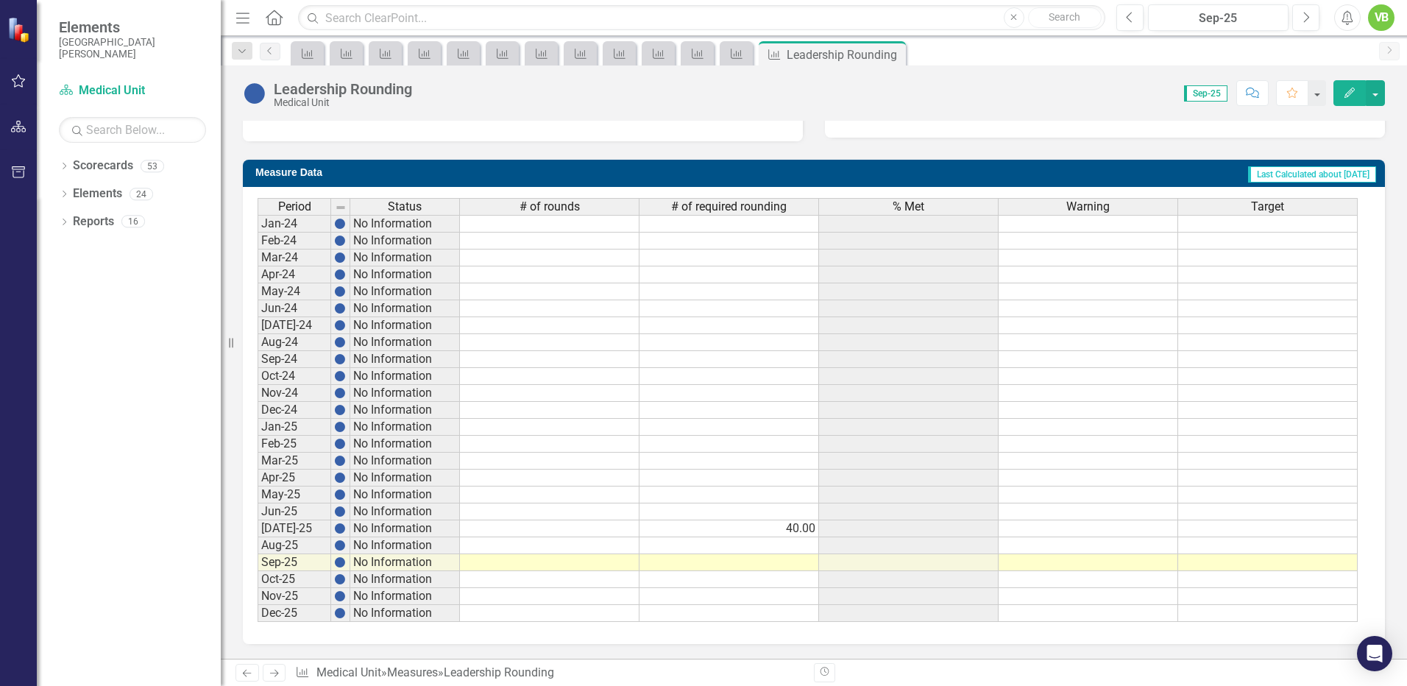
click at [245, 670] on icon "Previous" at bounding box center [247, 673] width 13 height 10
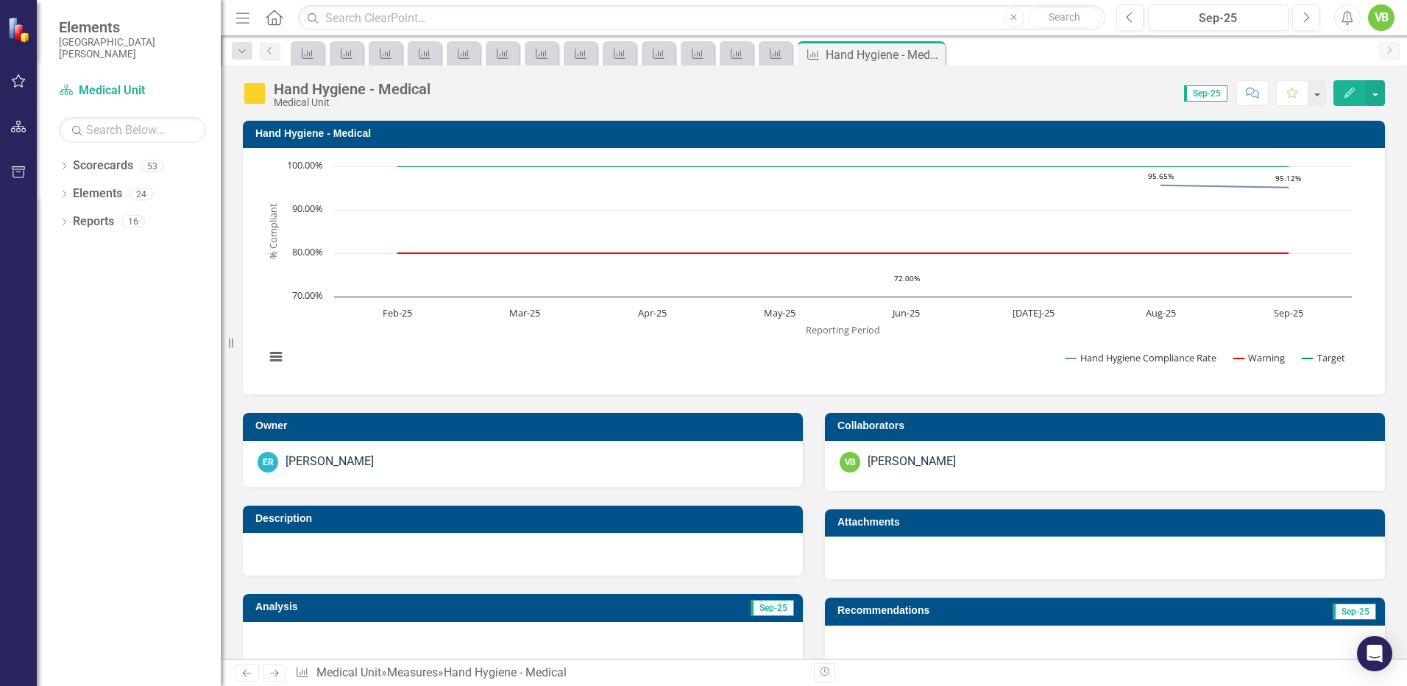
click at [277, 677] on icon "Next" at bounding box center [274, 673] width 13 height 10
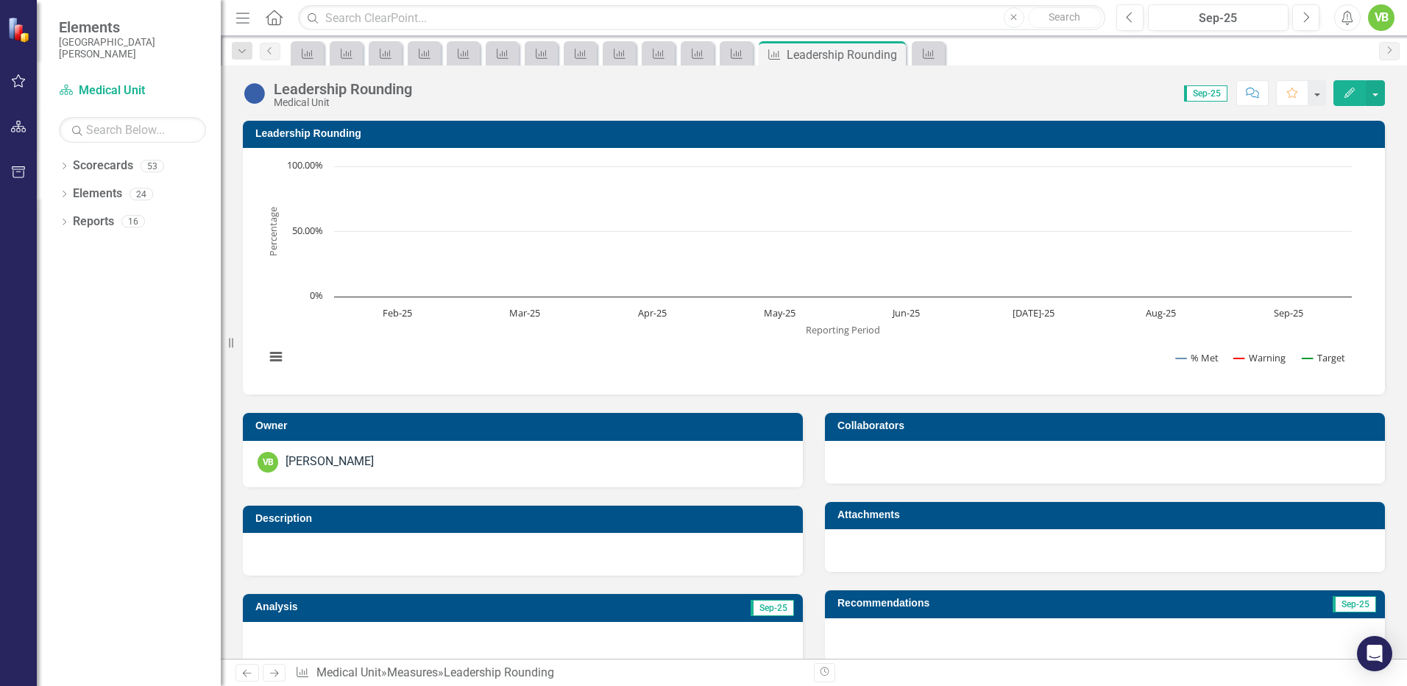
click at [277, 677] on icon "Next" at bounding box center [274, 673] width 13 height 10
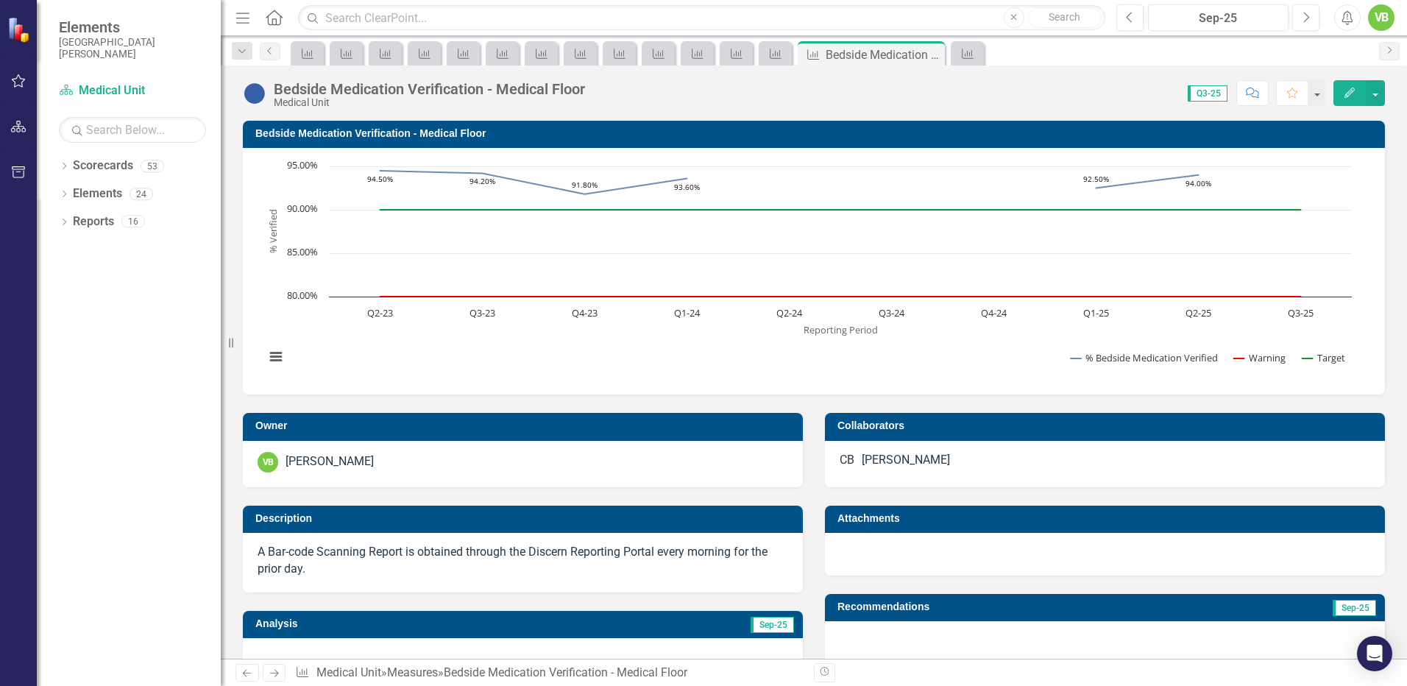
click at [277, 677] on icon "Next" at bounding box center [274, 673] width 13 height 10
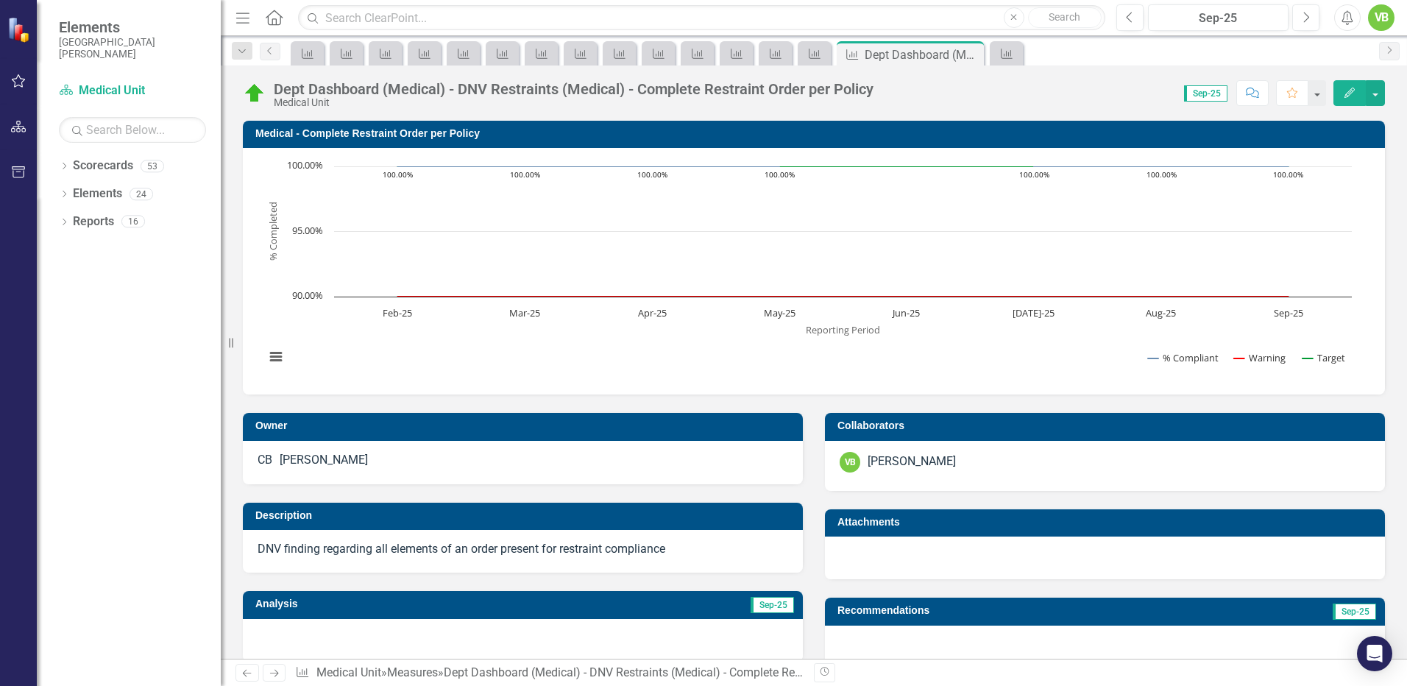
click at [277, 677] on icon "Next" at bounding box center [274, 673] width 13 height 10
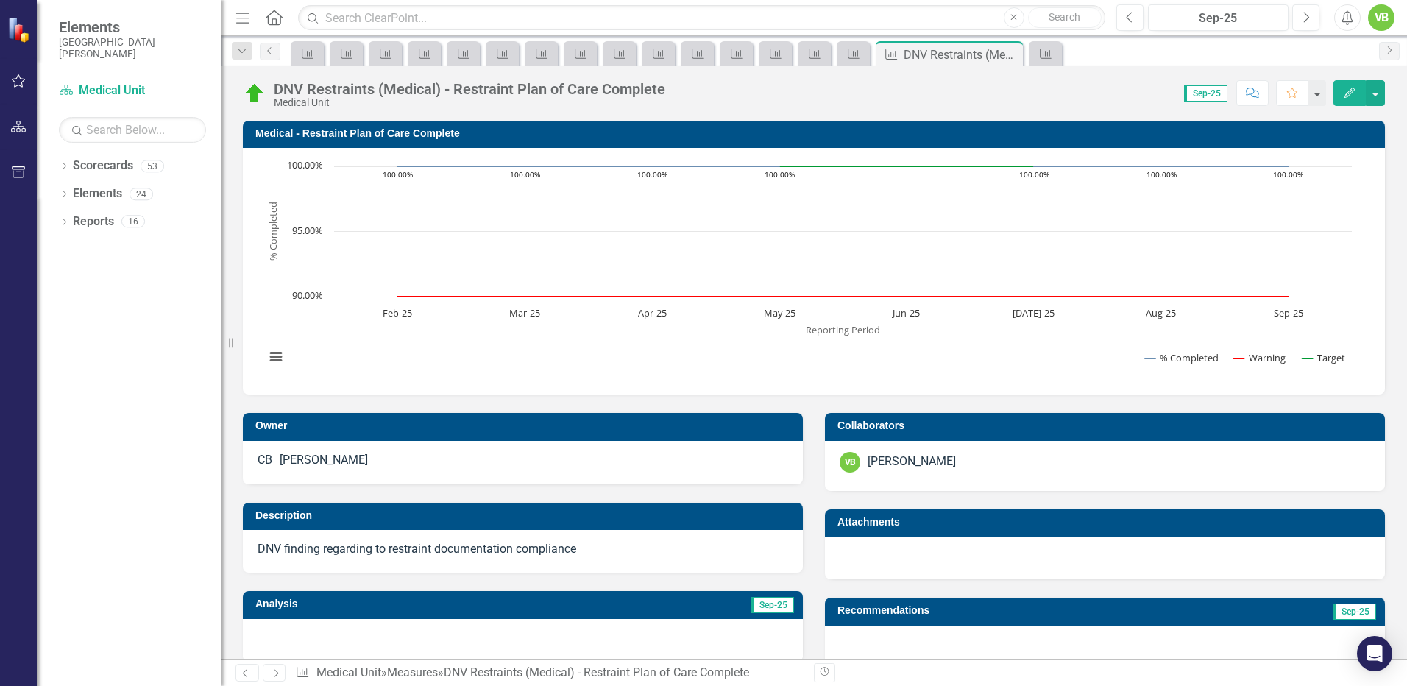
click at [277, 677] on icon "Next" at bounding box center [274, 673] width 13 height 10
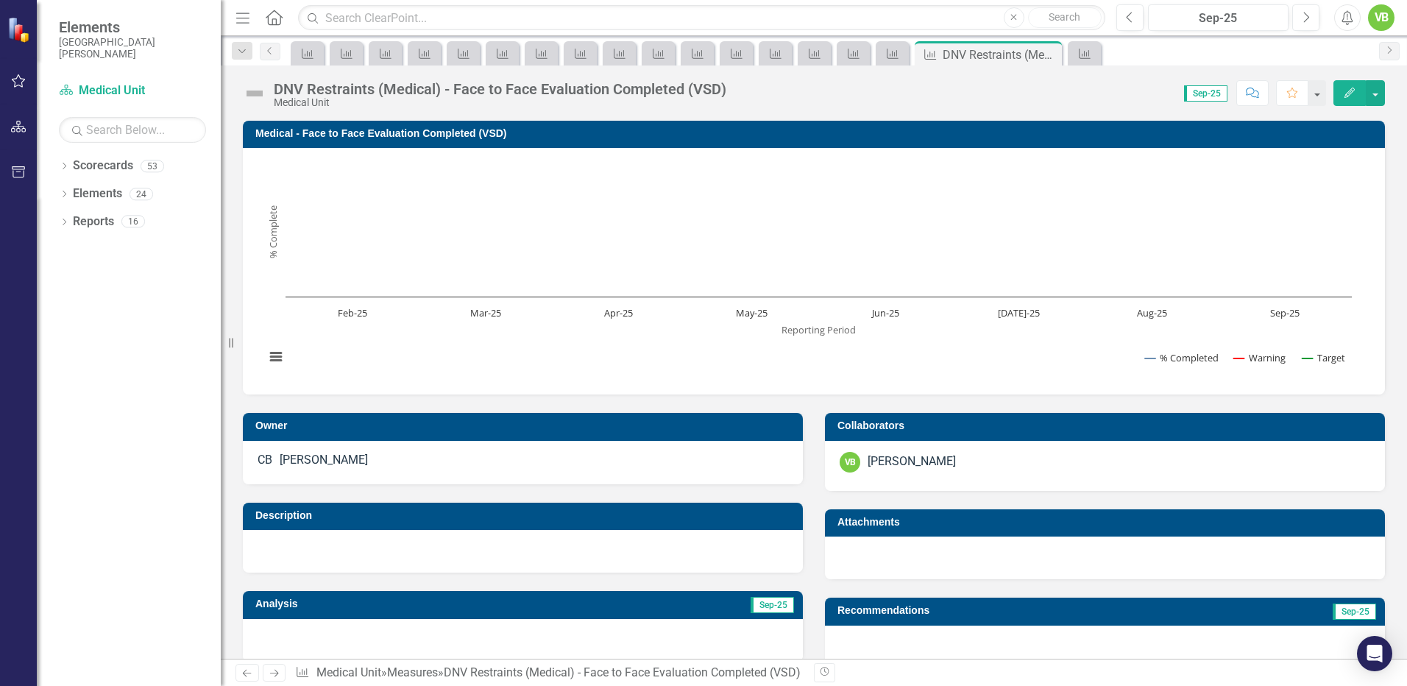
click at [246, 673] on icon at bounding box center [247, 673] width 9 height 7
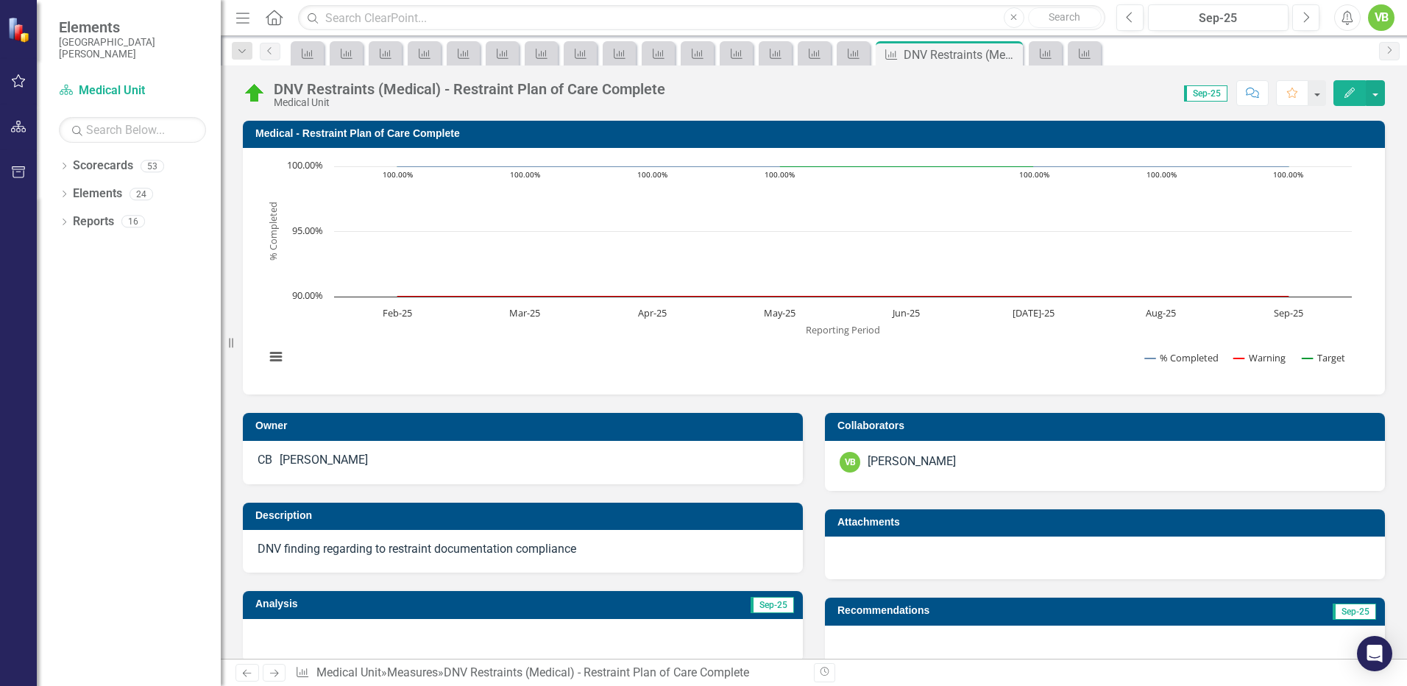
click at [268, 670] on icon "Next" at bounding box center [274, 673] width 13 height 10
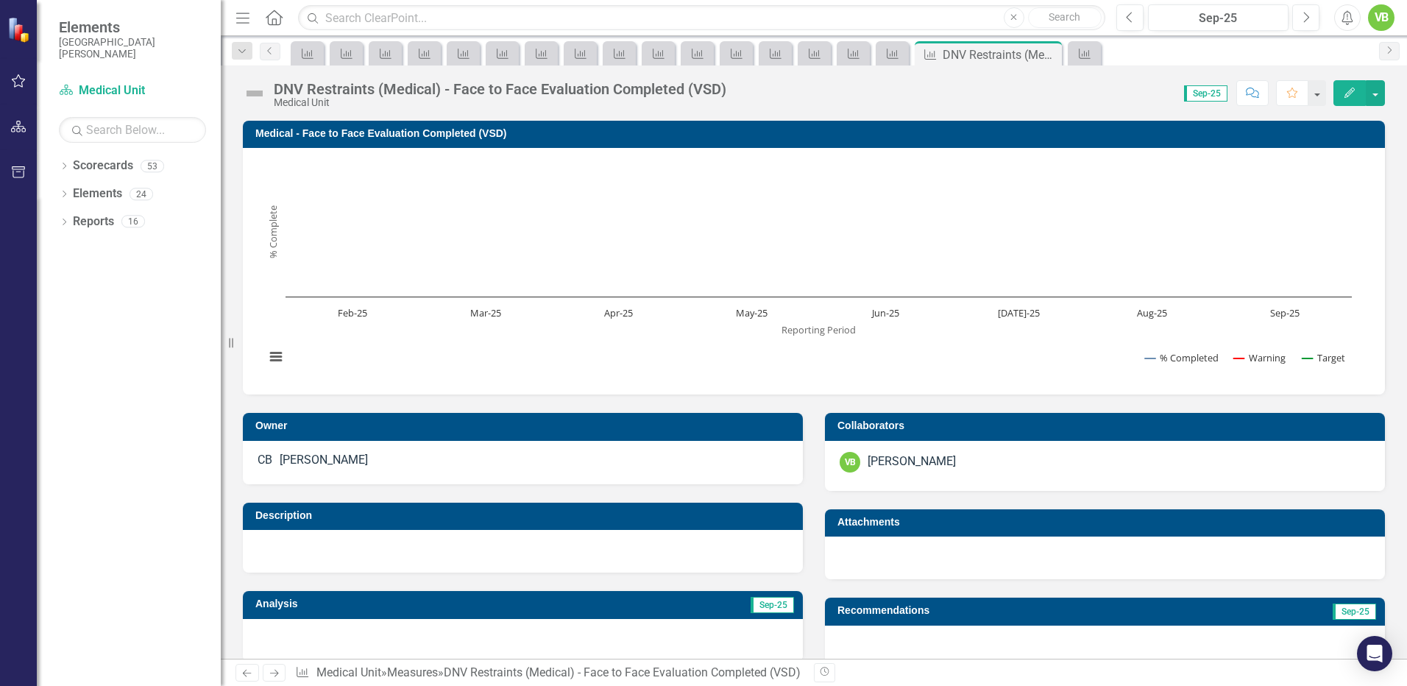
click at [268, 670] on icon "Next" at bounding box center [274, 673] width 13 height 10
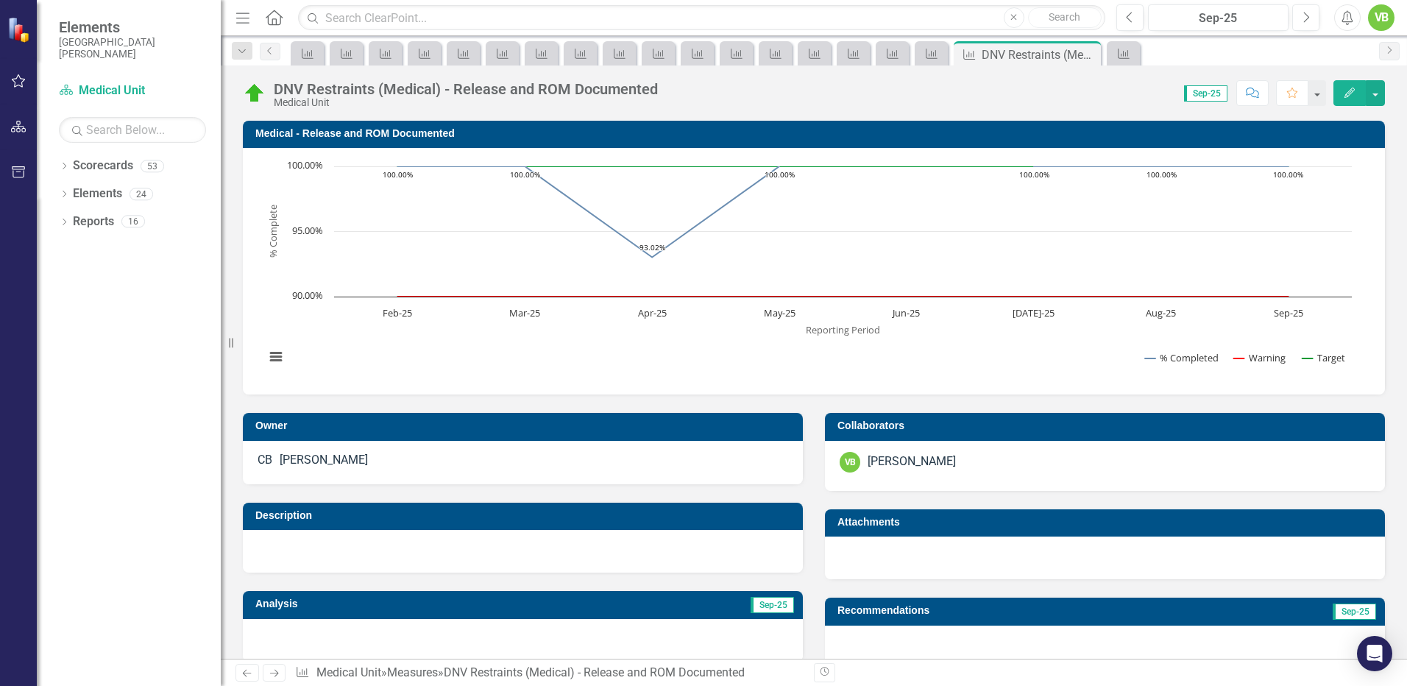
click at [268, 670] on icon "Next" at bounding box center [274, 673] width 13 height 10
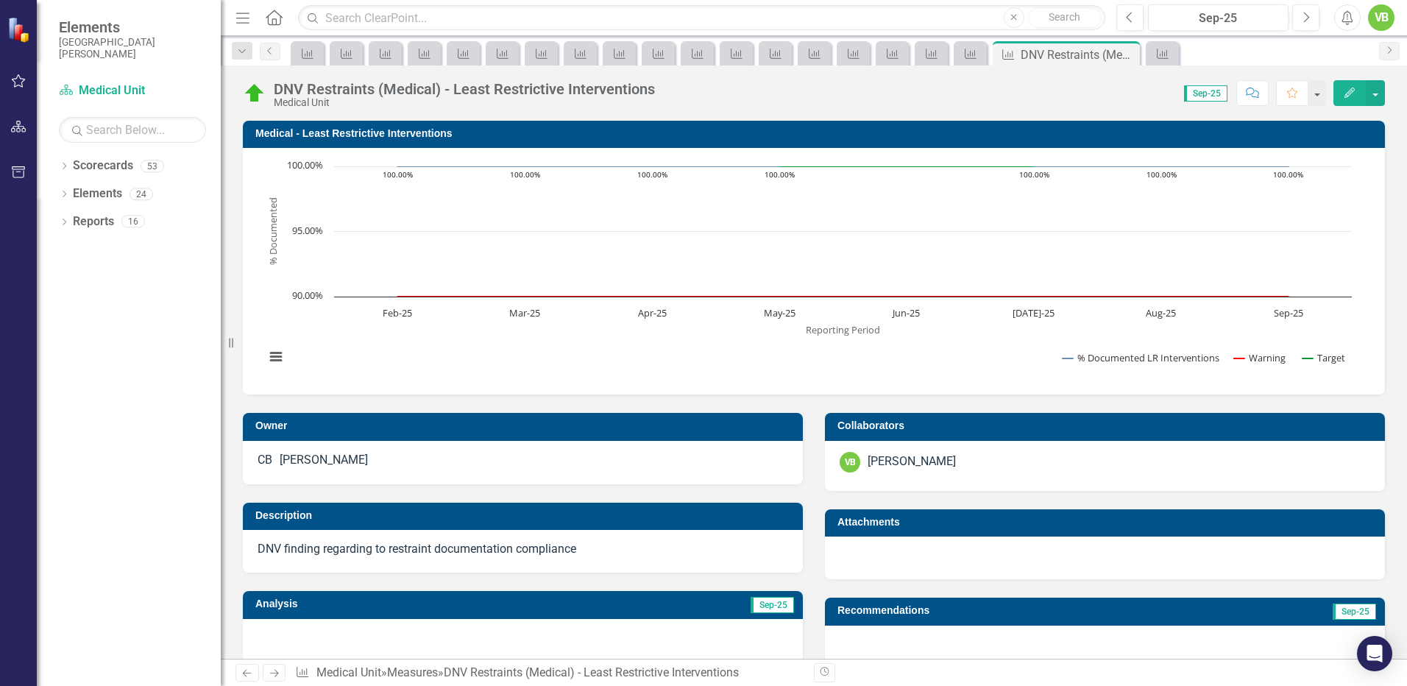
click at [268, 670] on icon "Next" at bounding box center [274, 673] width 13 height 10
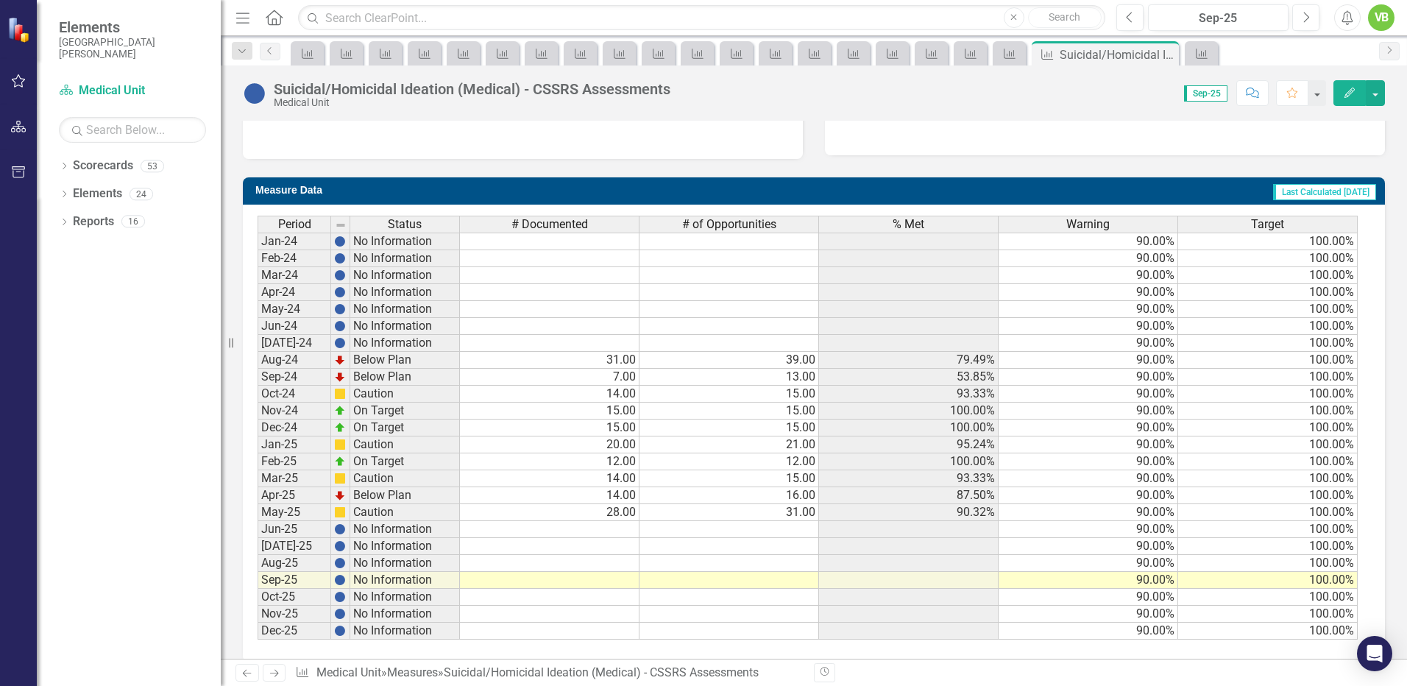
scroll to position [523, 0]
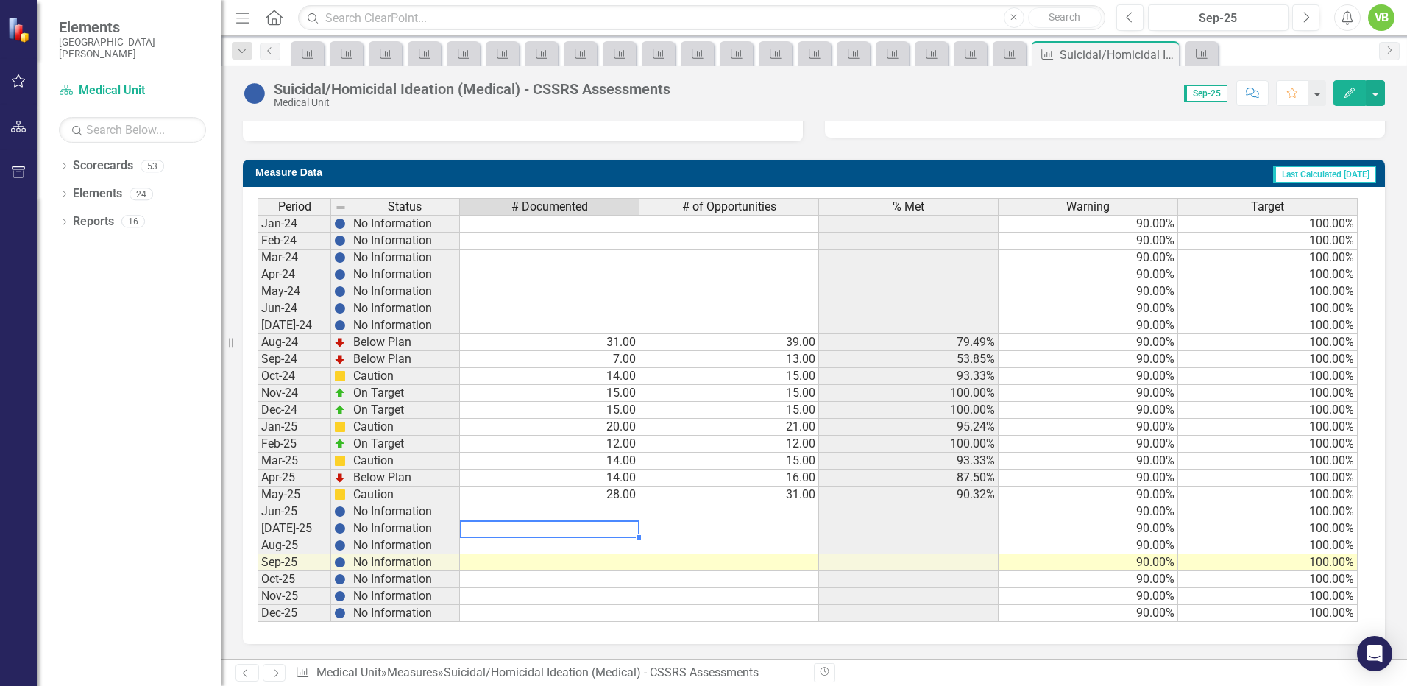
click at [618, 529] on td at bounding box center [550, 528] width 180 height 17
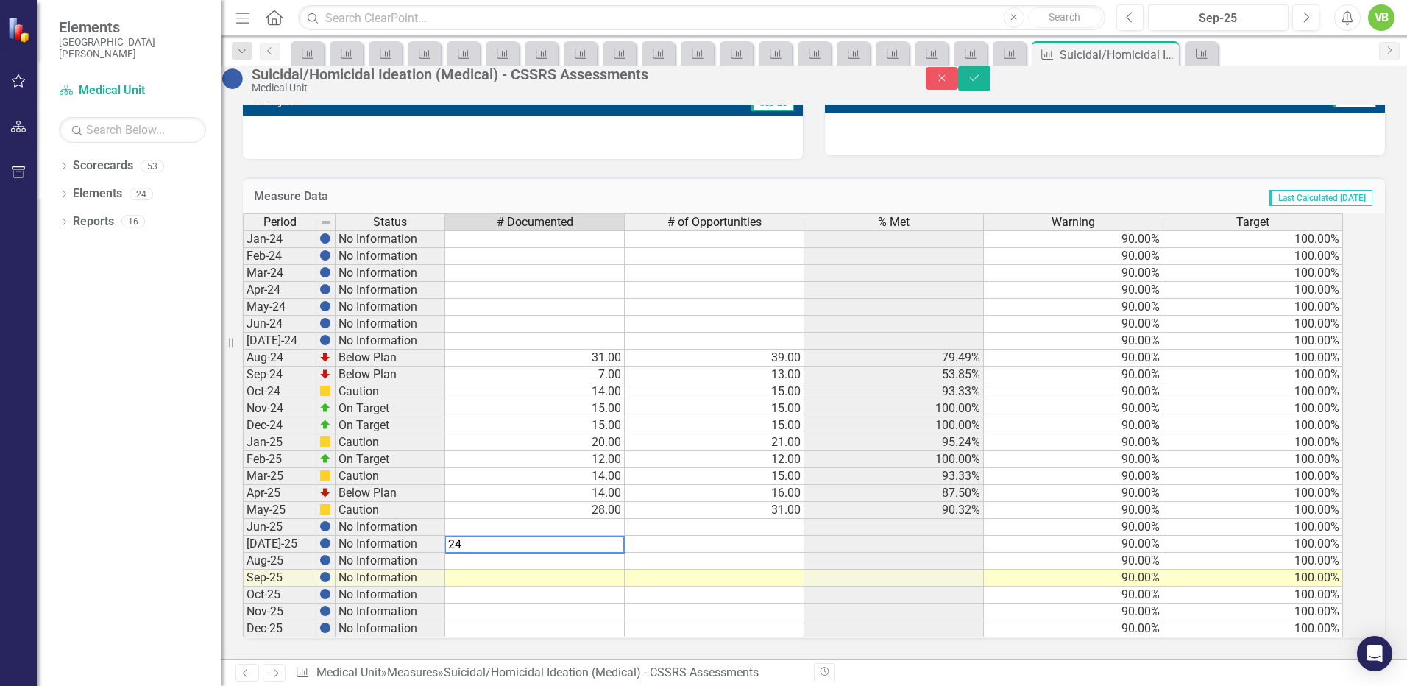
type textarea "24"
click at [804, 536] on td at bounding box center [715, 544] width 180 height 17
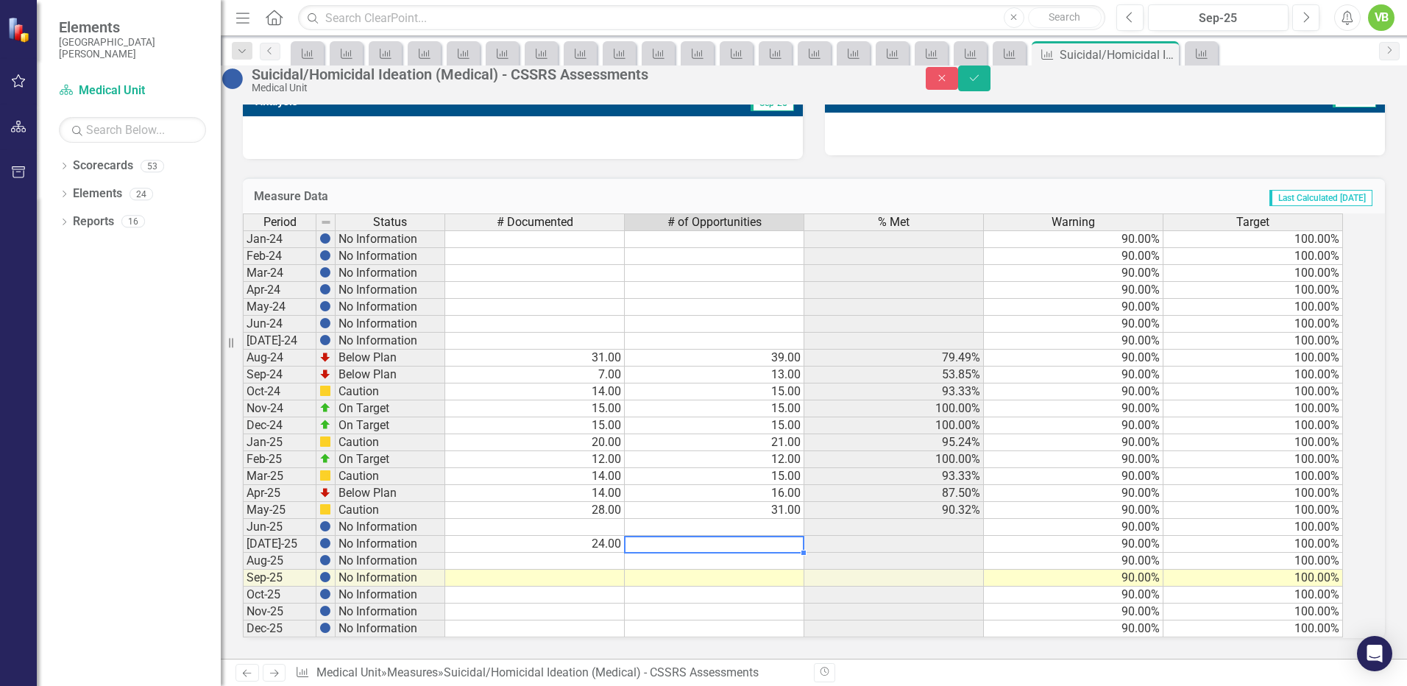
click at [804, 536] on td at bounding box center [715, 544] width 180 height 17
type textarea "30"
click at [932, 560] on td at bounding box center [894, 561] width 180 height 17
click at [981, 83] on icon "Save" at bounding box center [974, 78] width 13 height 10
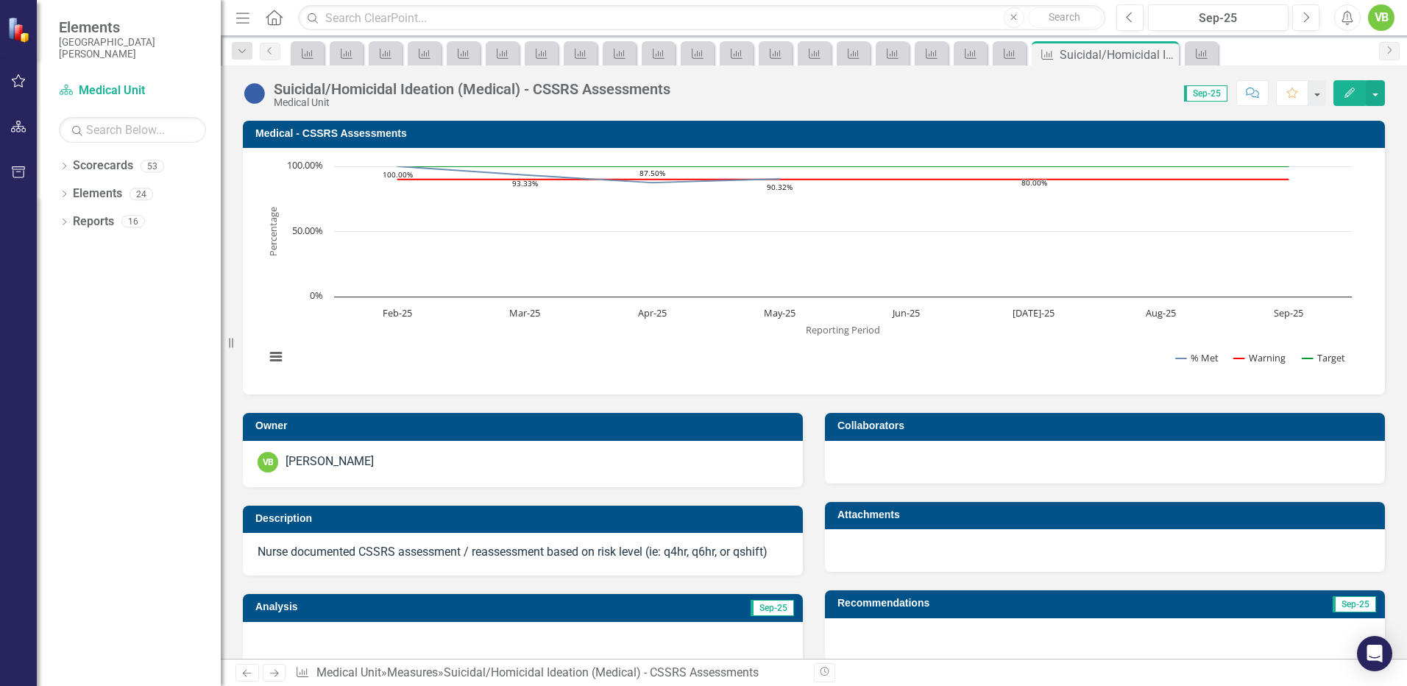
click at [274, 673] on icon "Next" at bounding box center [274, 673] width 13 height 10
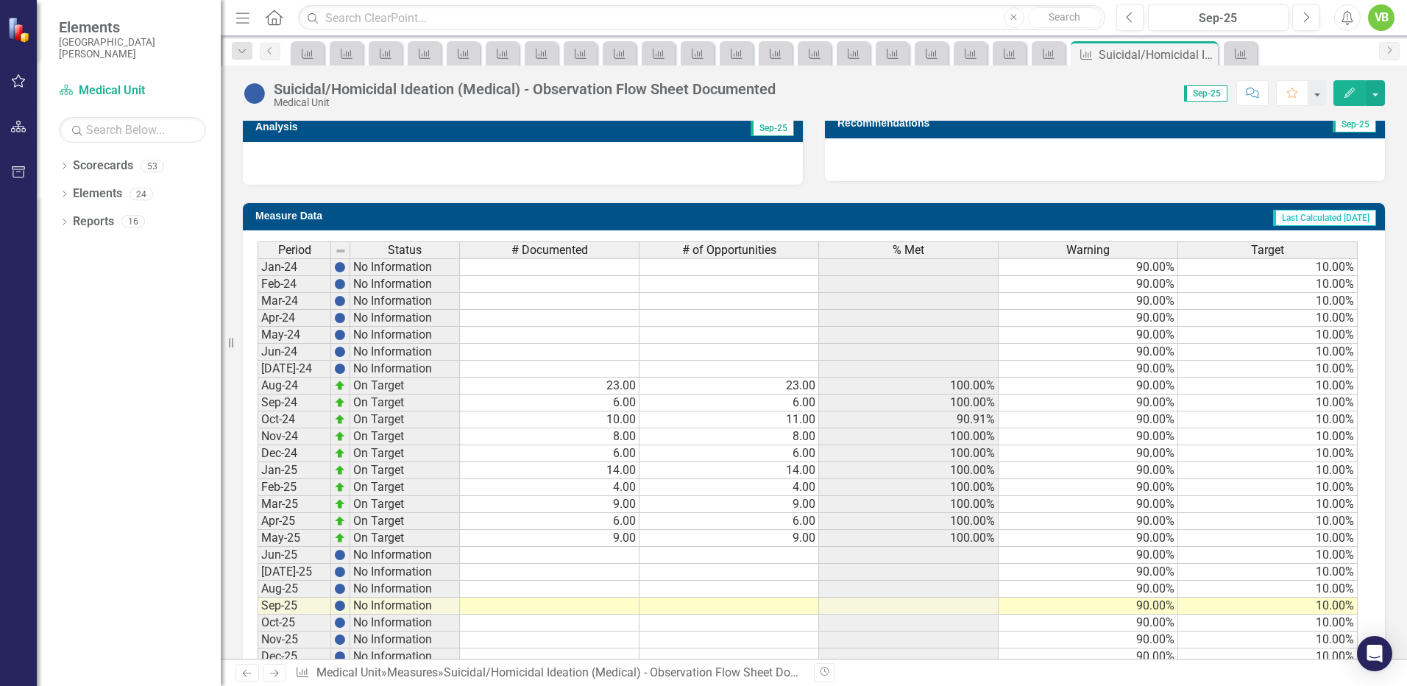
scroll to position [523, 0]
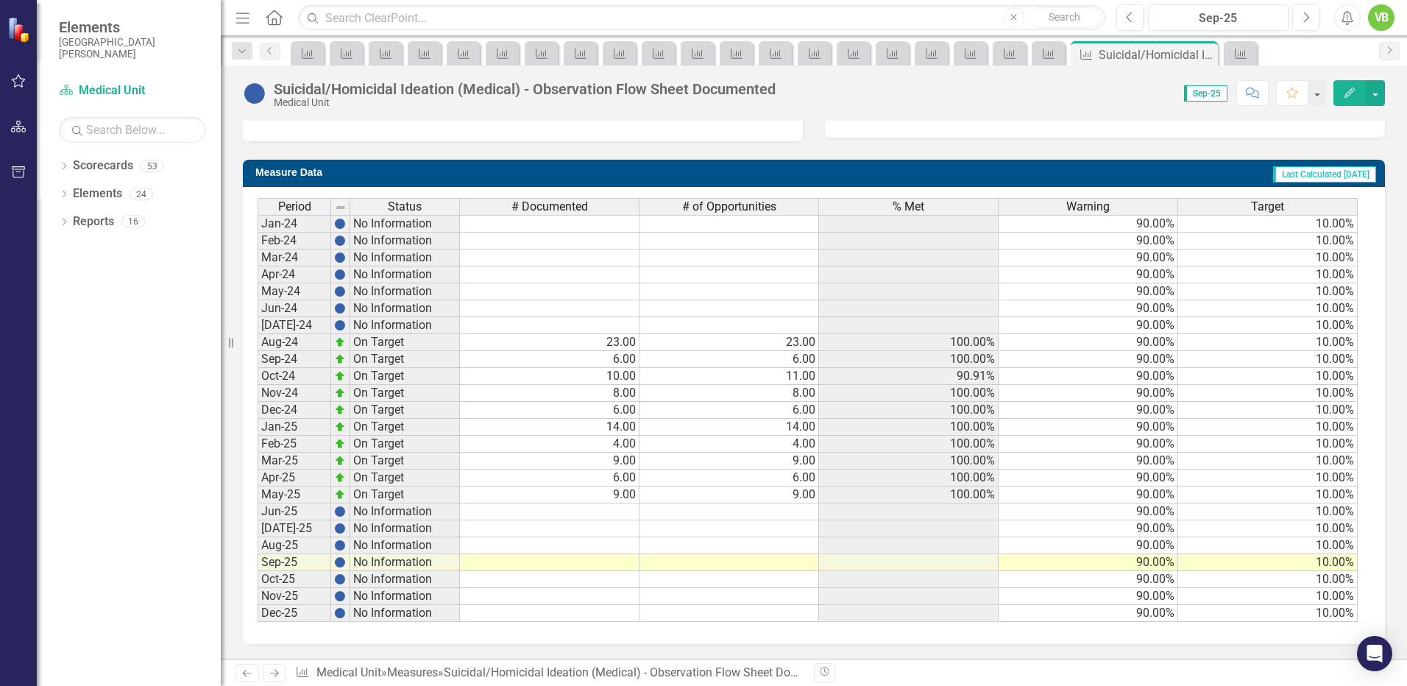
click at [244, 676] on icon "Previous" at bounding box center [247, 673] width 13 height 10
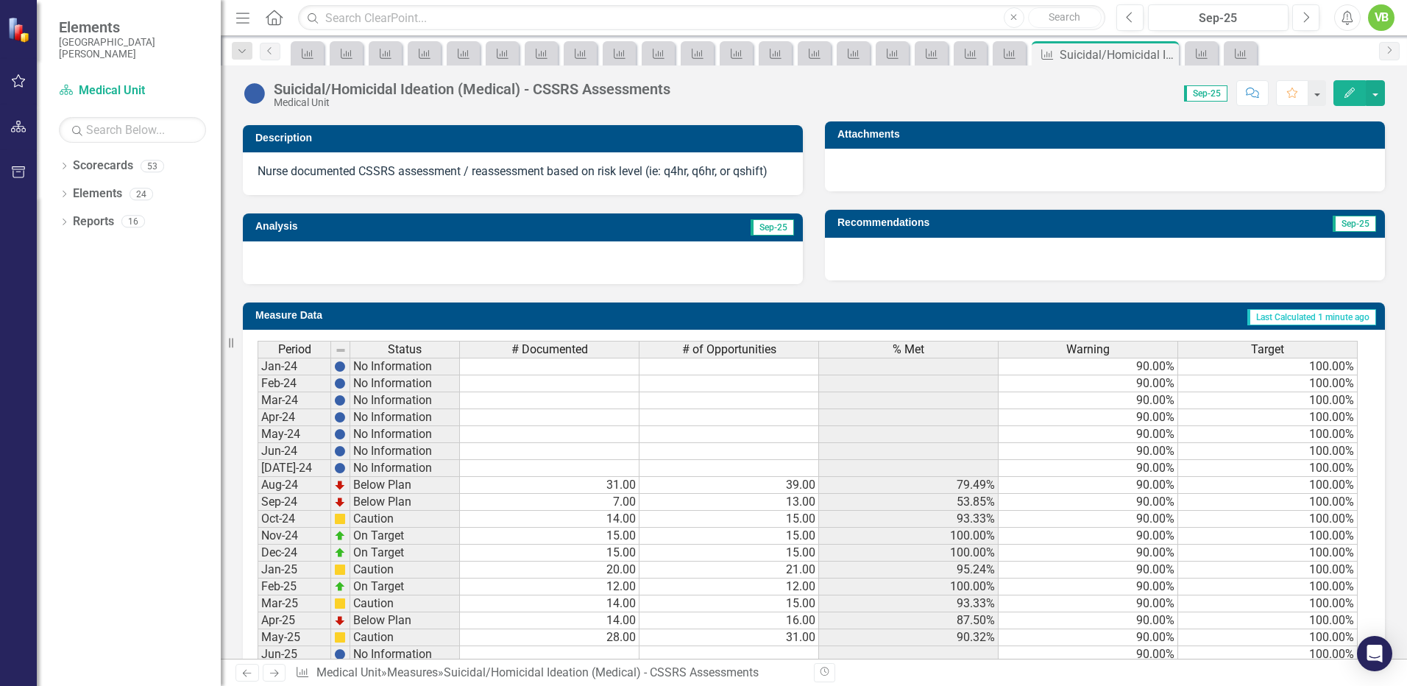
scroll to position [523, 0]
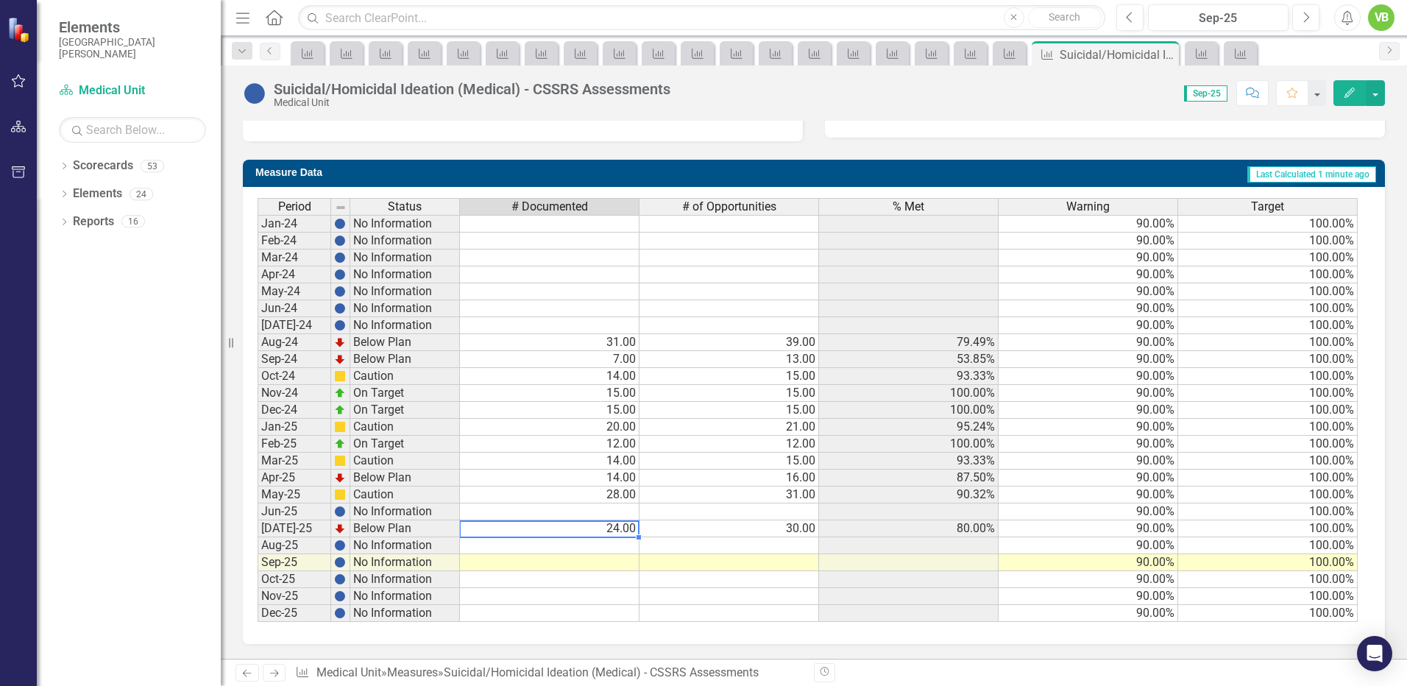
click at [634, 528] on td "24.00" at bounding box center [550, 528] width 180 height 17
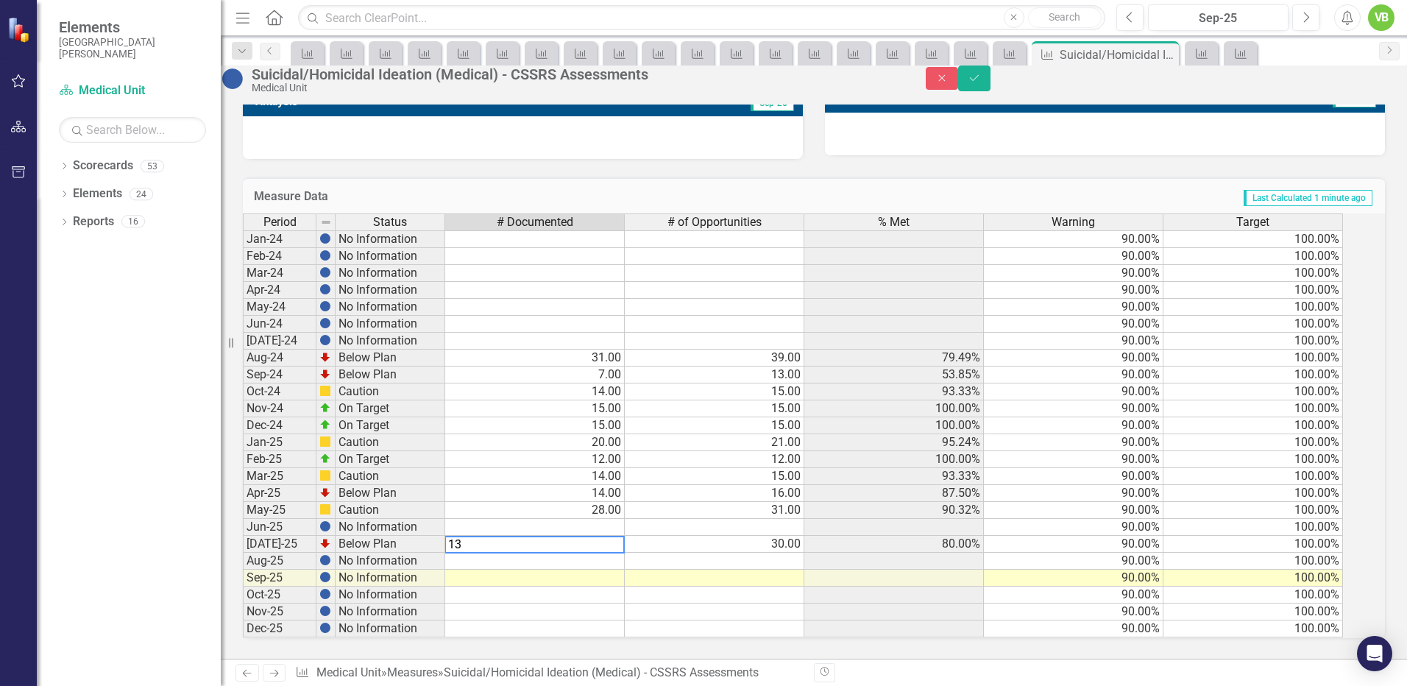
click at [790, 541] on td "30.00" at bounding box center [715, 544] width 180 height 17
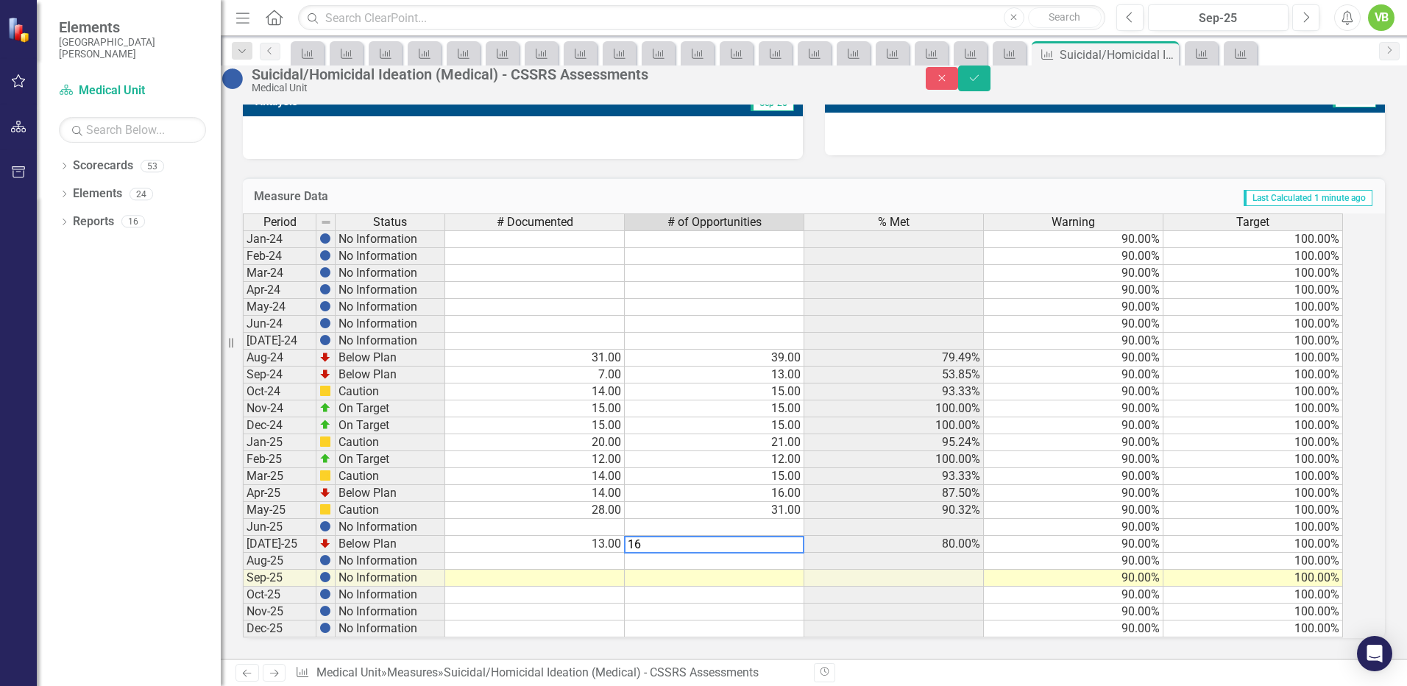
type textarea "16"
click at [732, 609] on td at bounding box center [715, 612] width 180 height 17
click at [981, 83] on icon "Save" at bounding box center [974, 78] width 13 height 10
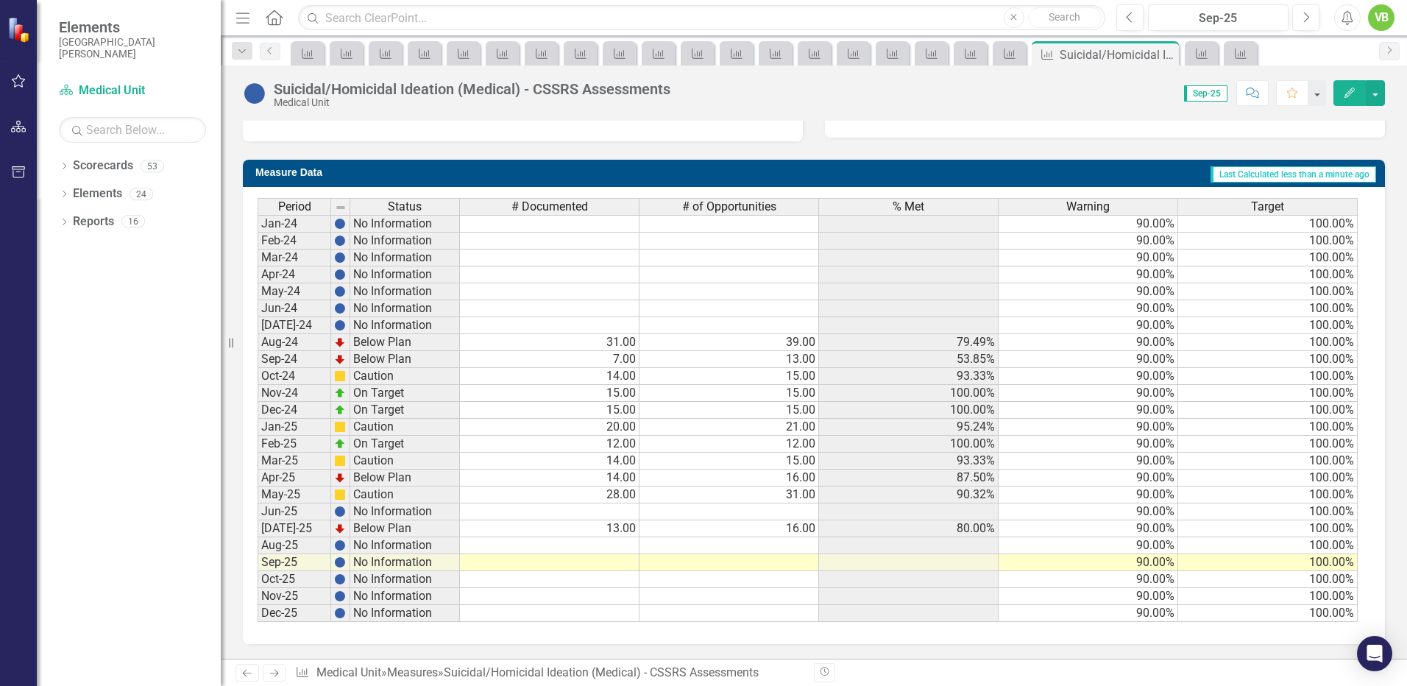
click at [269, 673] on icon "Next" at bounding box center [274, 673] width 13 height 10
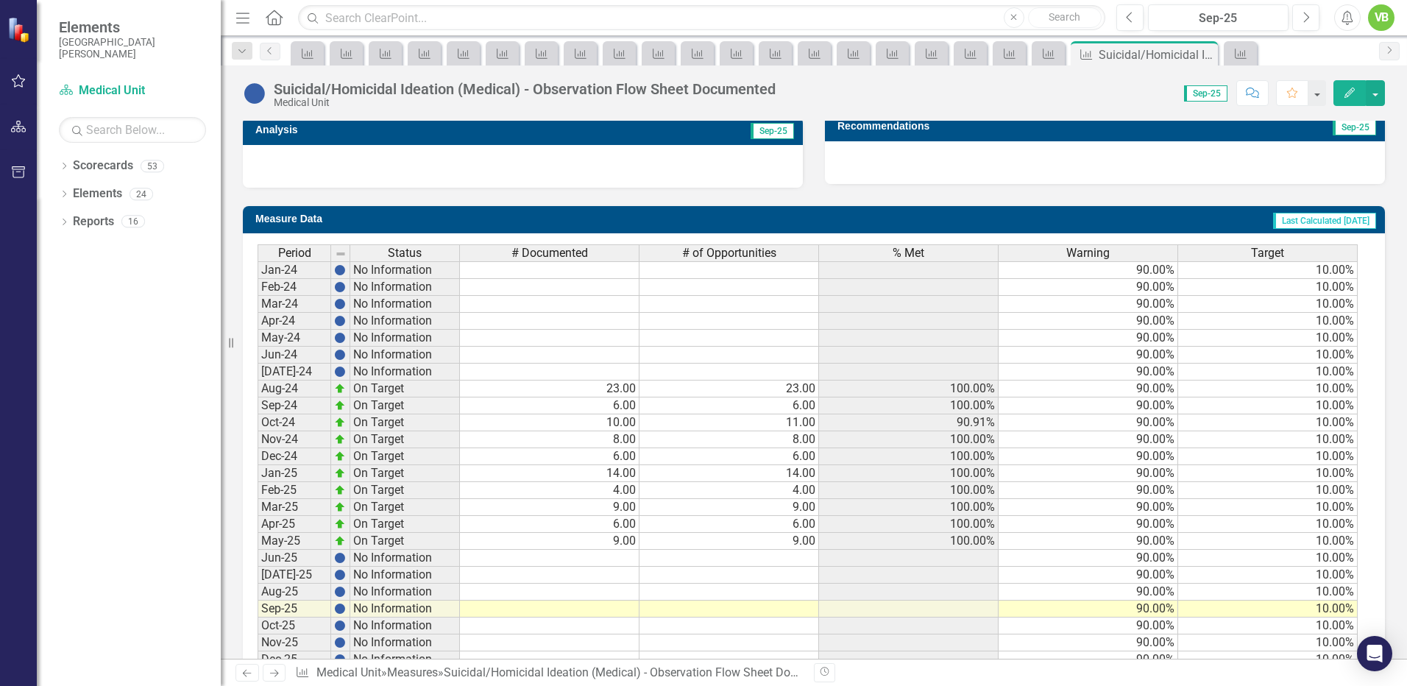
scroll to position [523, 0]
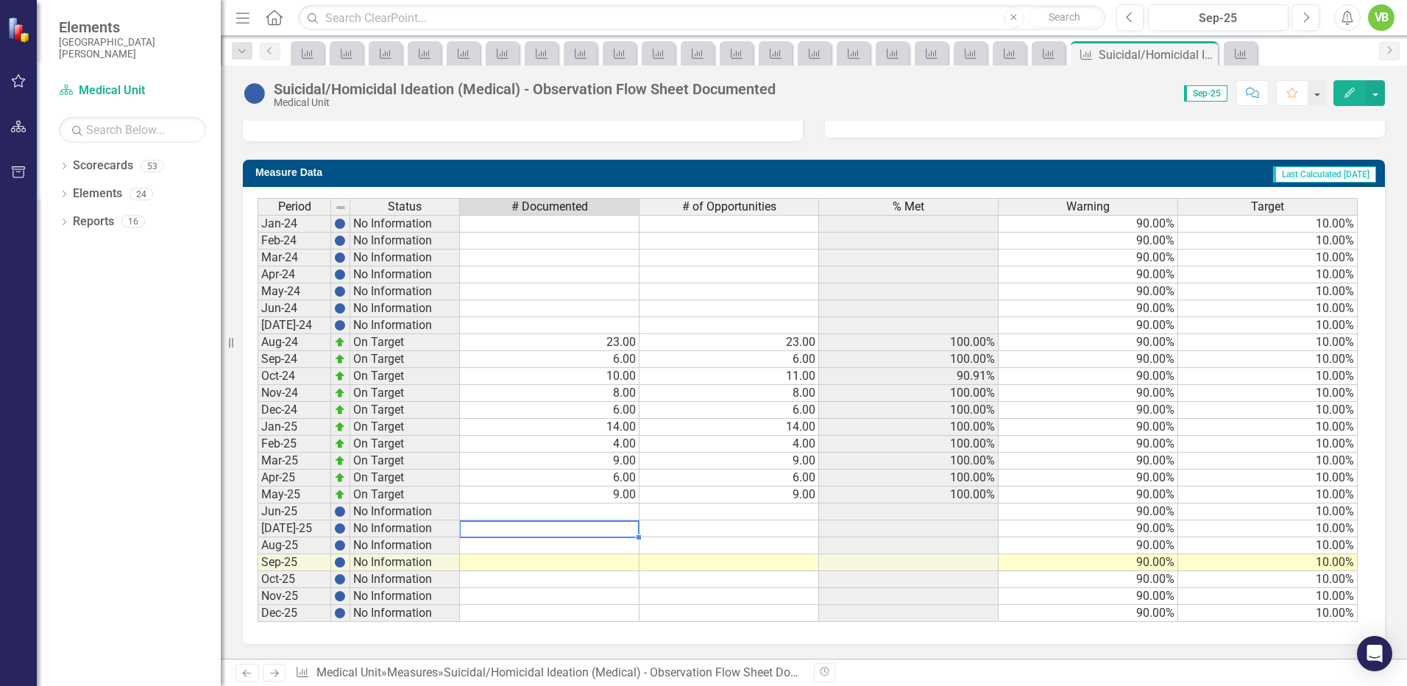
click at [602, 526] on td at bounding box center [550, 528] width 180 height 17
click at [603, 526] on td at bounding box center [550, 528] width 180 height 17
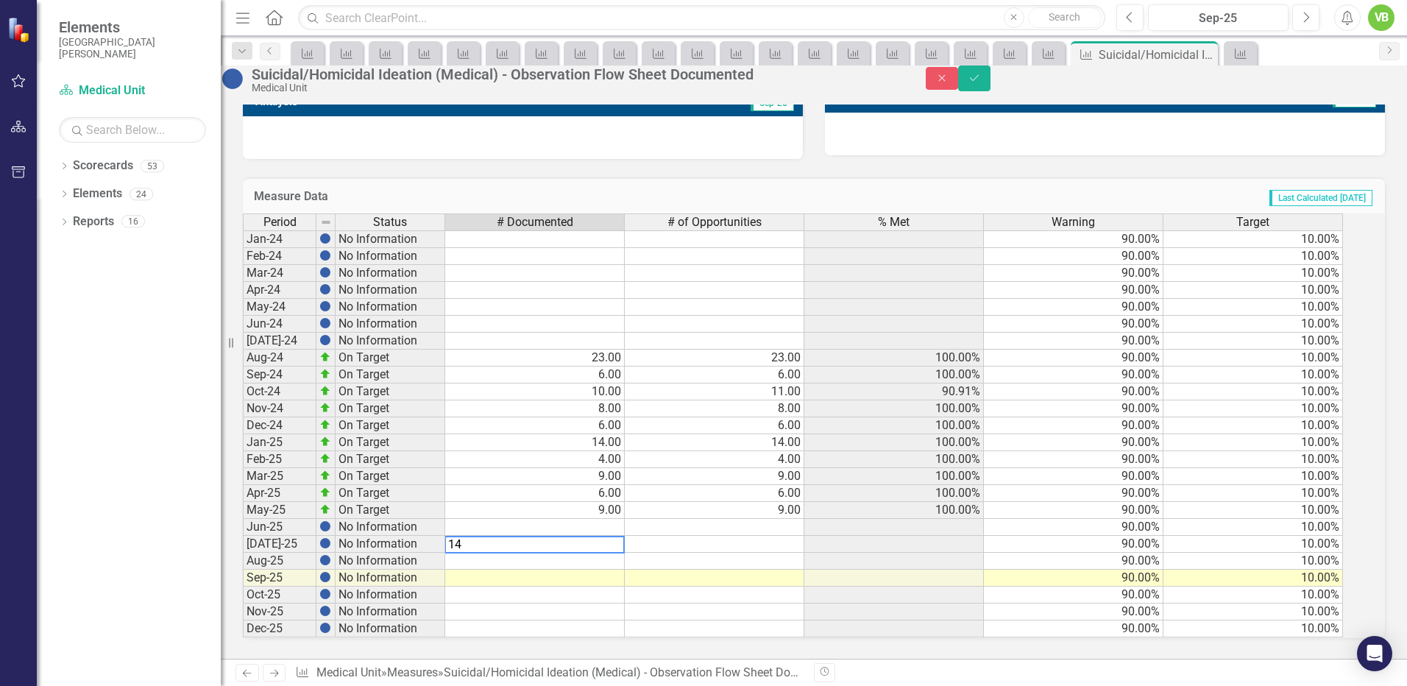
type textarea "14"
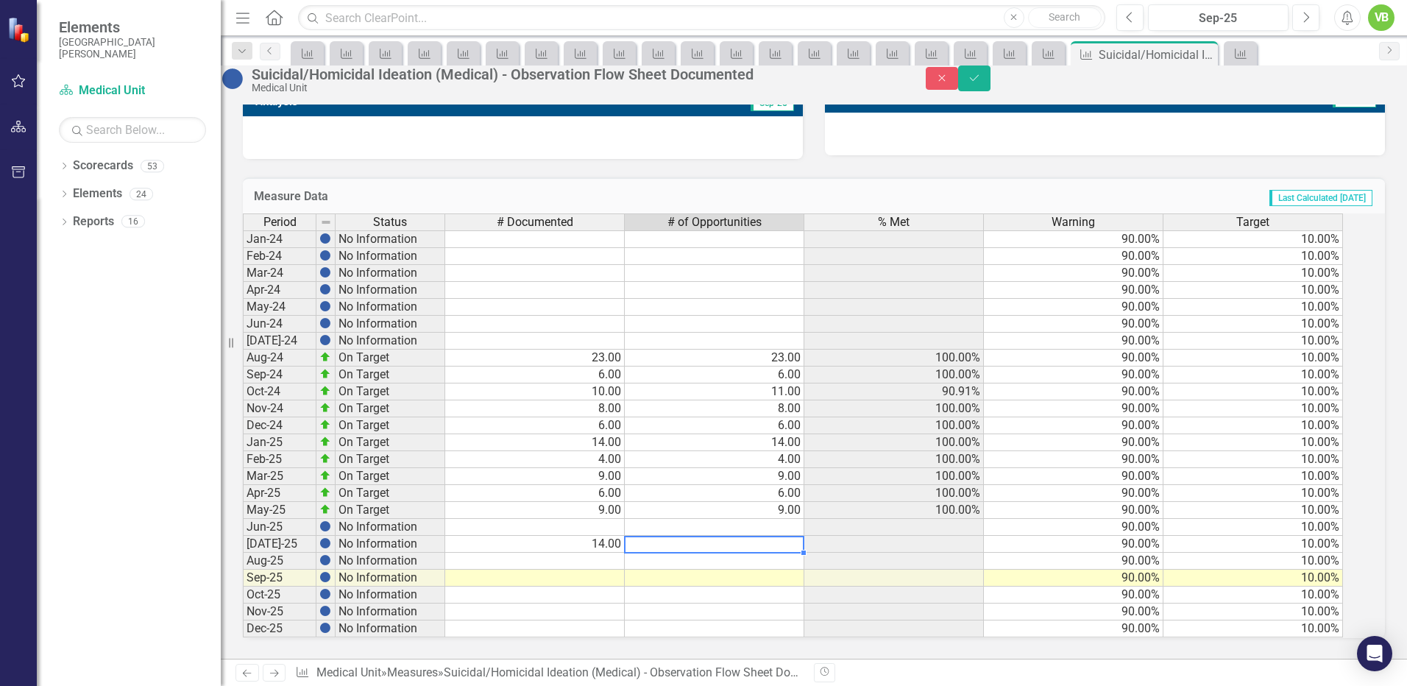
click at [781, 536] on td at bounding box center [715, 544] width 180 height 17
type textarea "14"
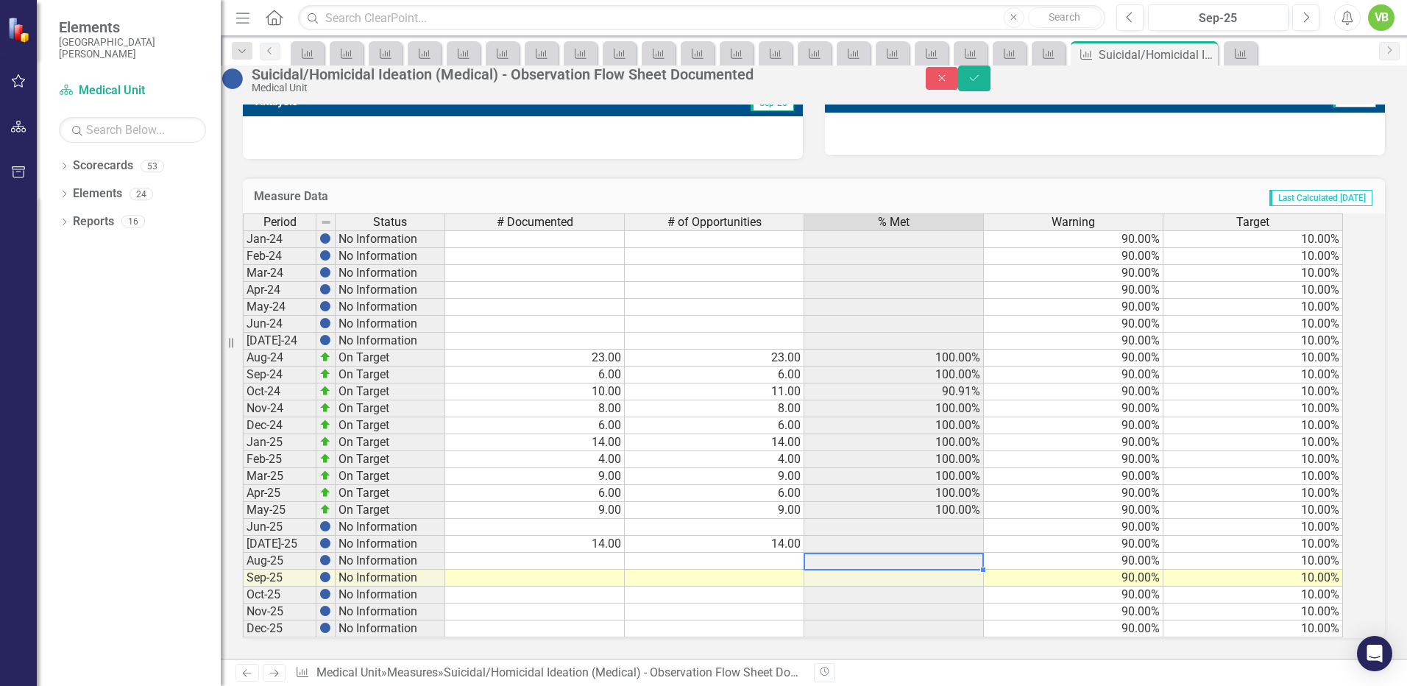
click at [243, 548] on div "Period Status # Documented # of Opportunities % Met Warning Target Jan-24 No In…" at bounding box center [243, 425] width 0 height 424
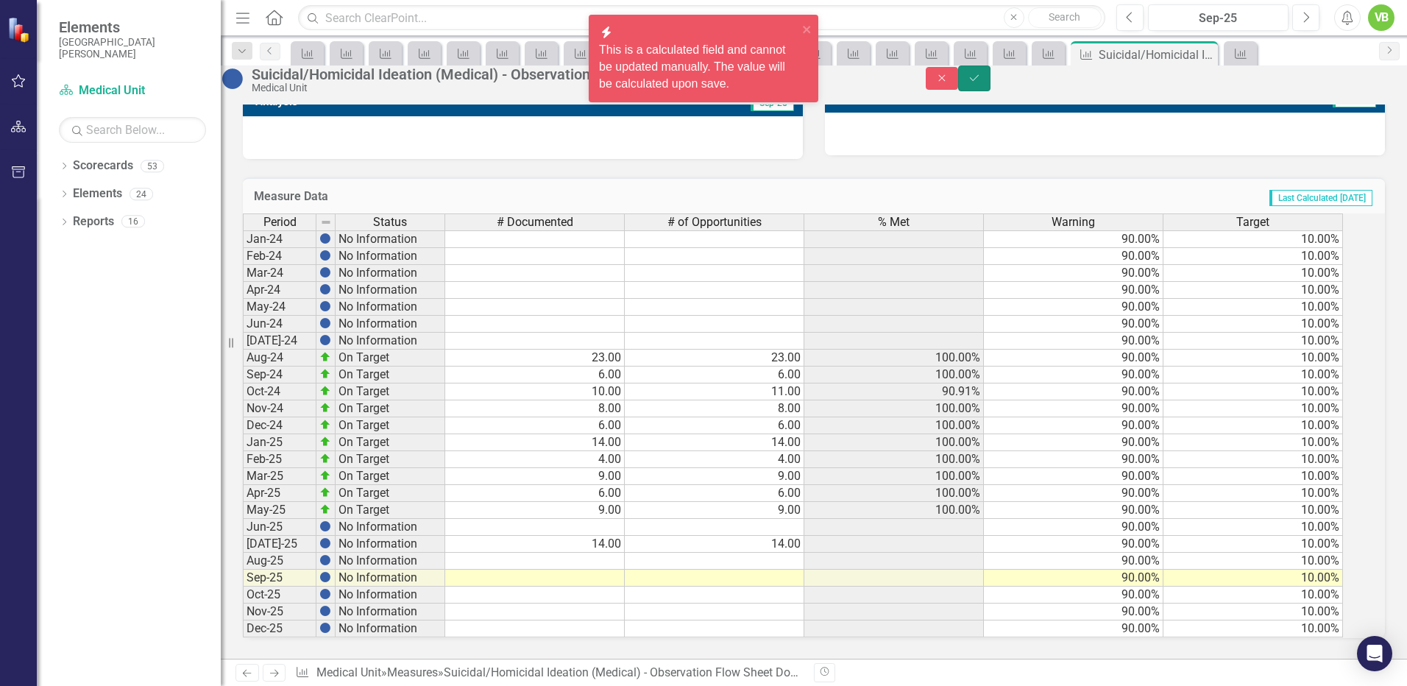
click at [991, 79] on button "Save" at bounding box center [974, 79] width 32 height 26
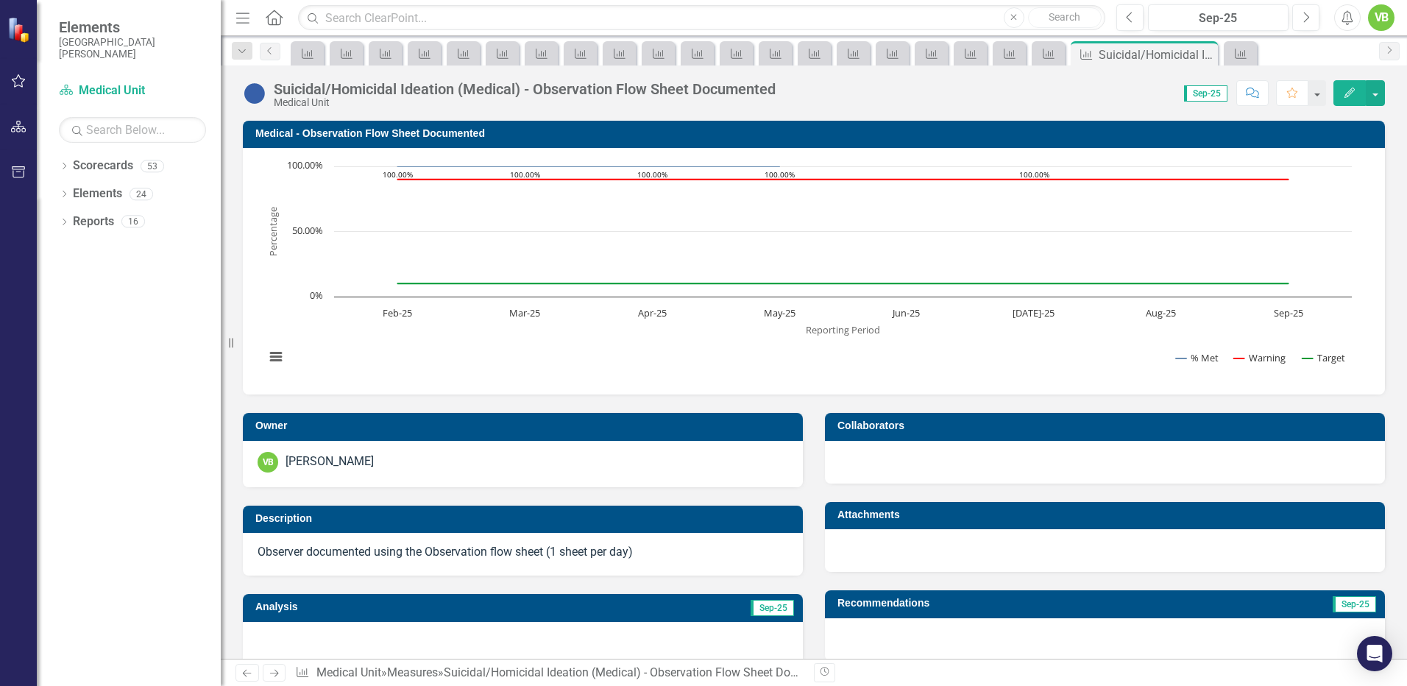
click at [268, 672] on icon "Next" at bounding box center [274, 673] width 13 height 10
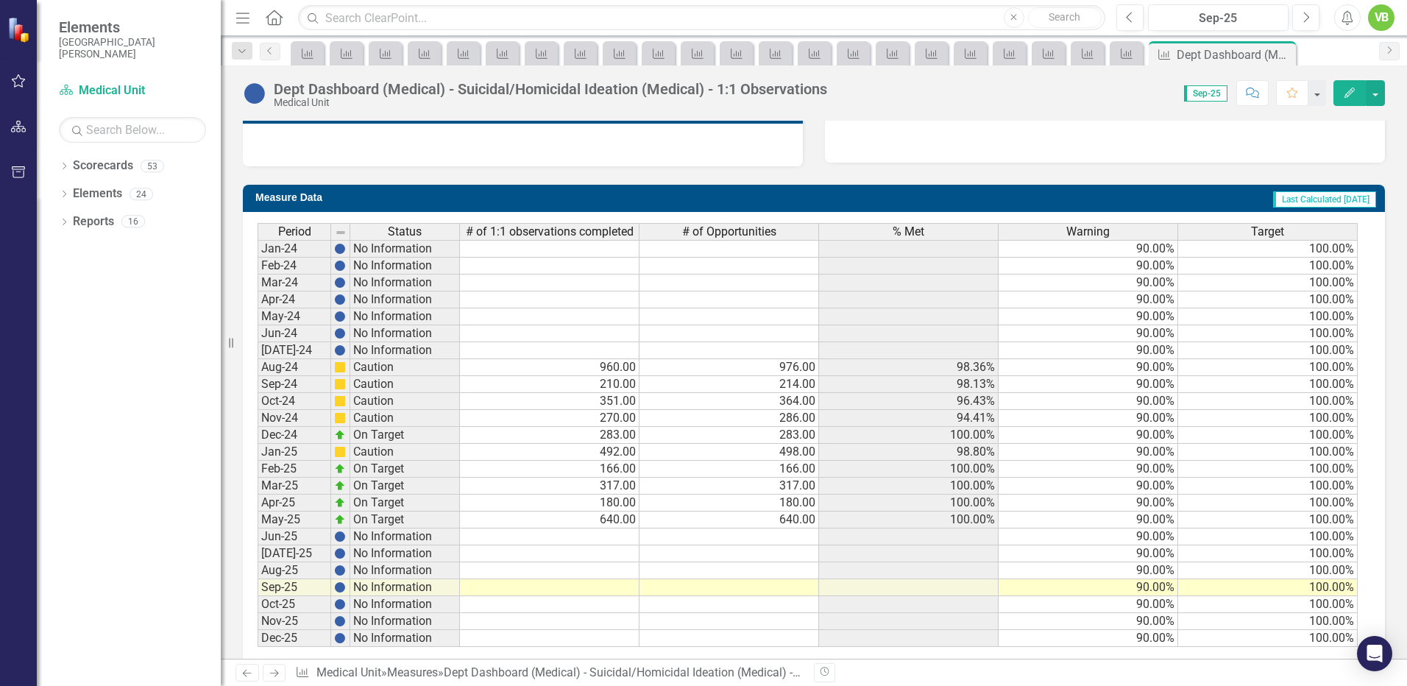
scroll to position [523, 0]
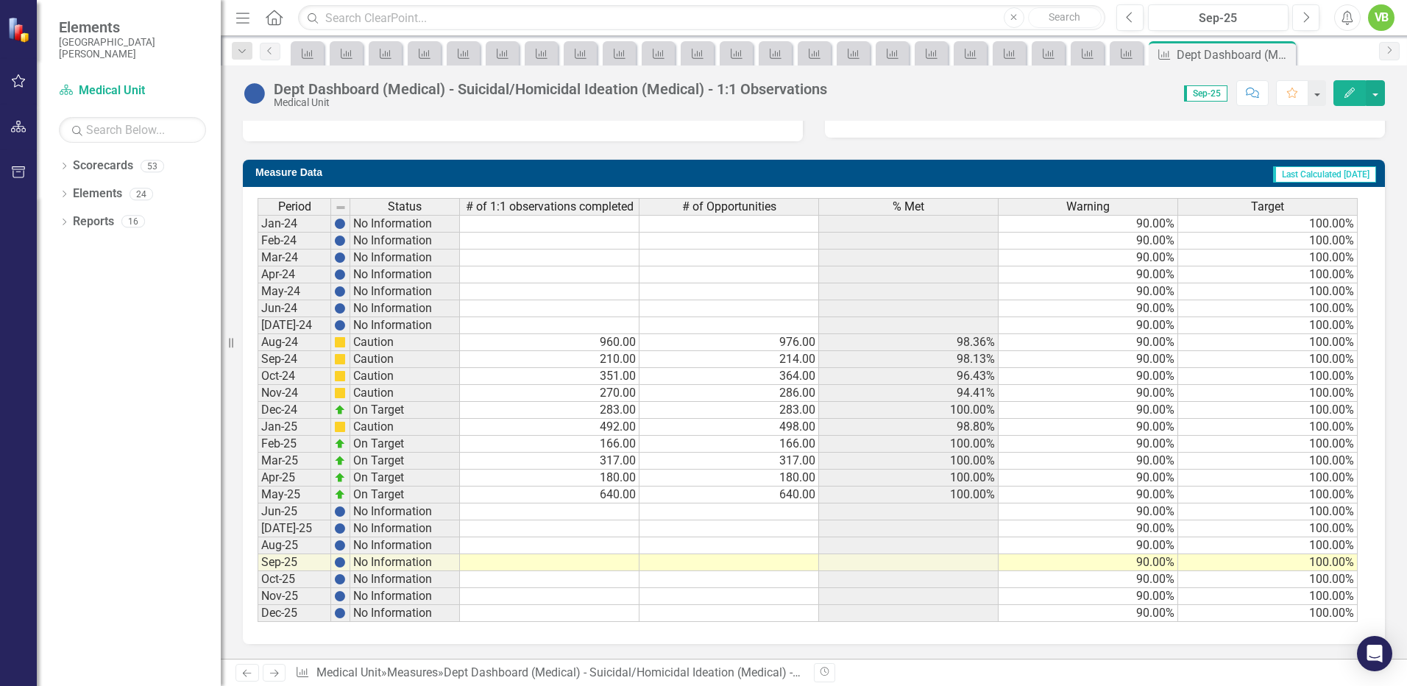
click at [623, 528] on td at bounding box center [550, 528] width 180 height 17
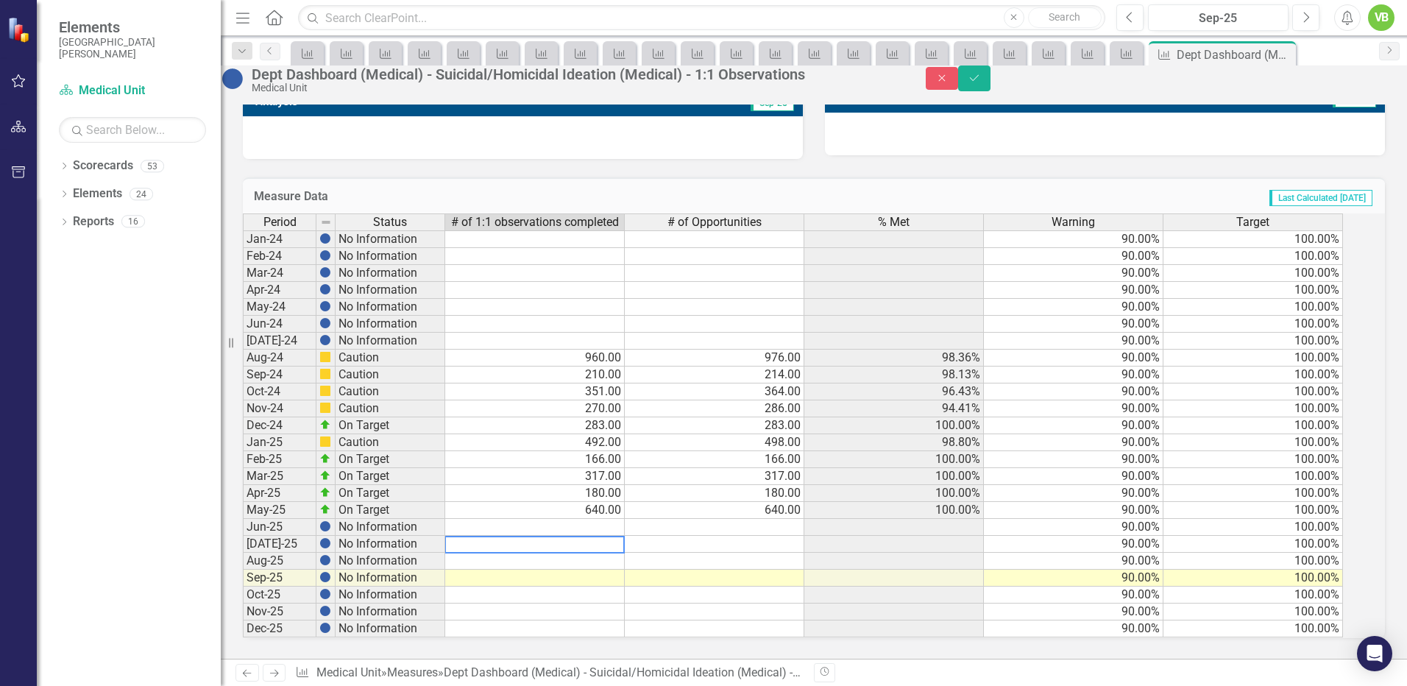
click at [607, 538] on textarea at bounding box center [535, 545] width 180 height 18
type textarea "591"
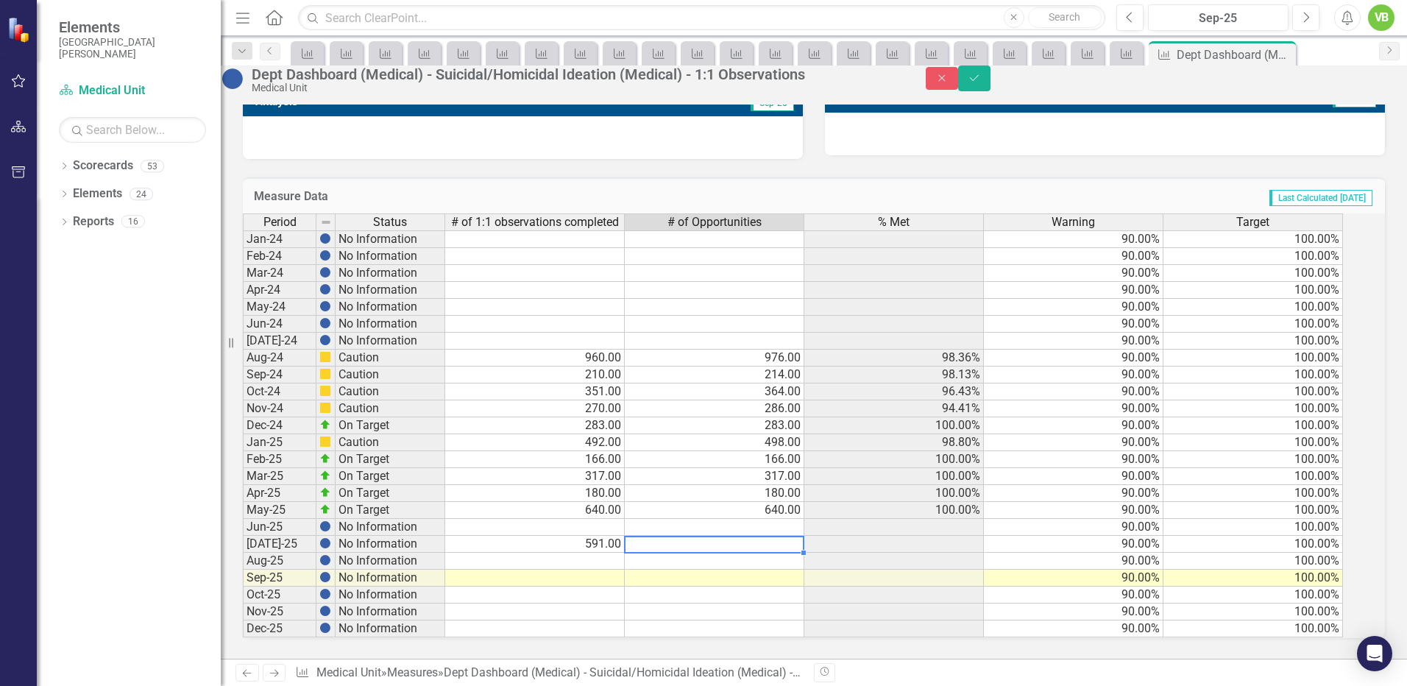
click at [751, 541] on td at bounding box center [715, 544] width 180 height 17
type textarea "591"
click at [991, 87] on button "Save" at bounding box center [974, 79] width 32 height 26
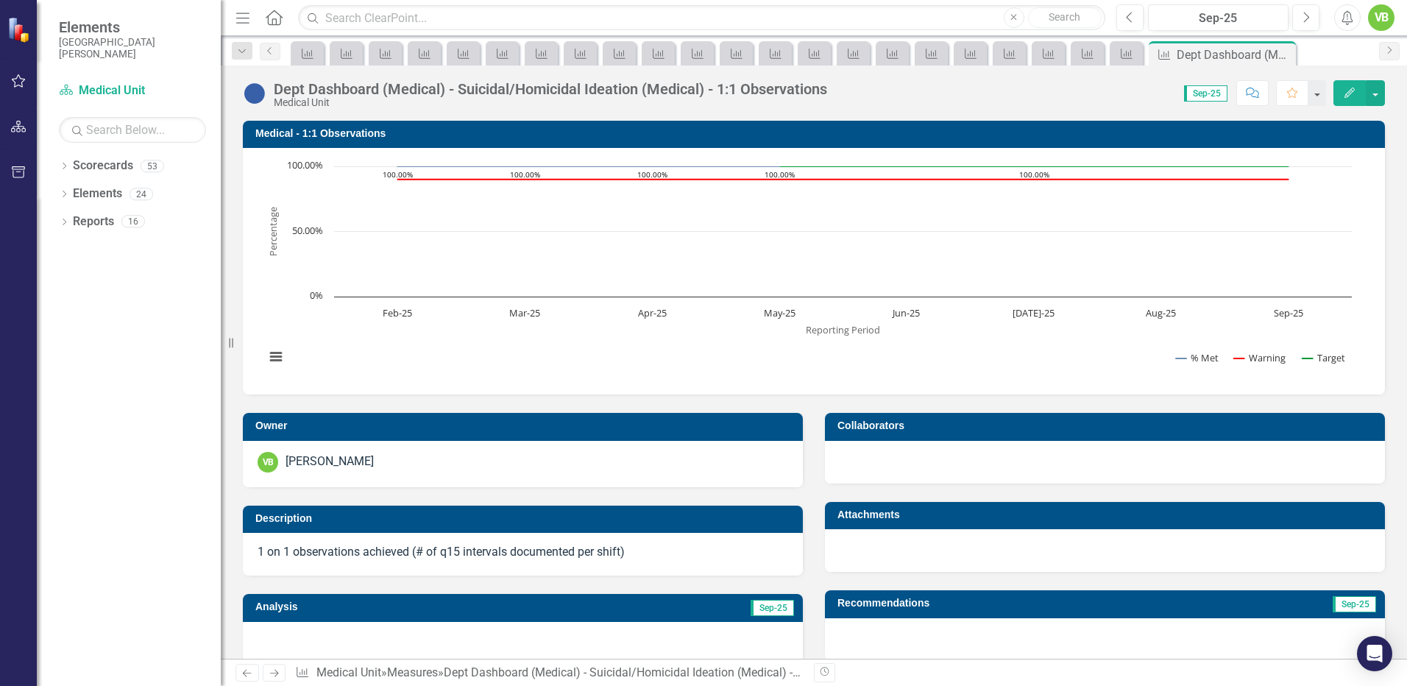
click at [248, 671] on icon "Previous" at bounding box center [247, 673] width 13 height 10
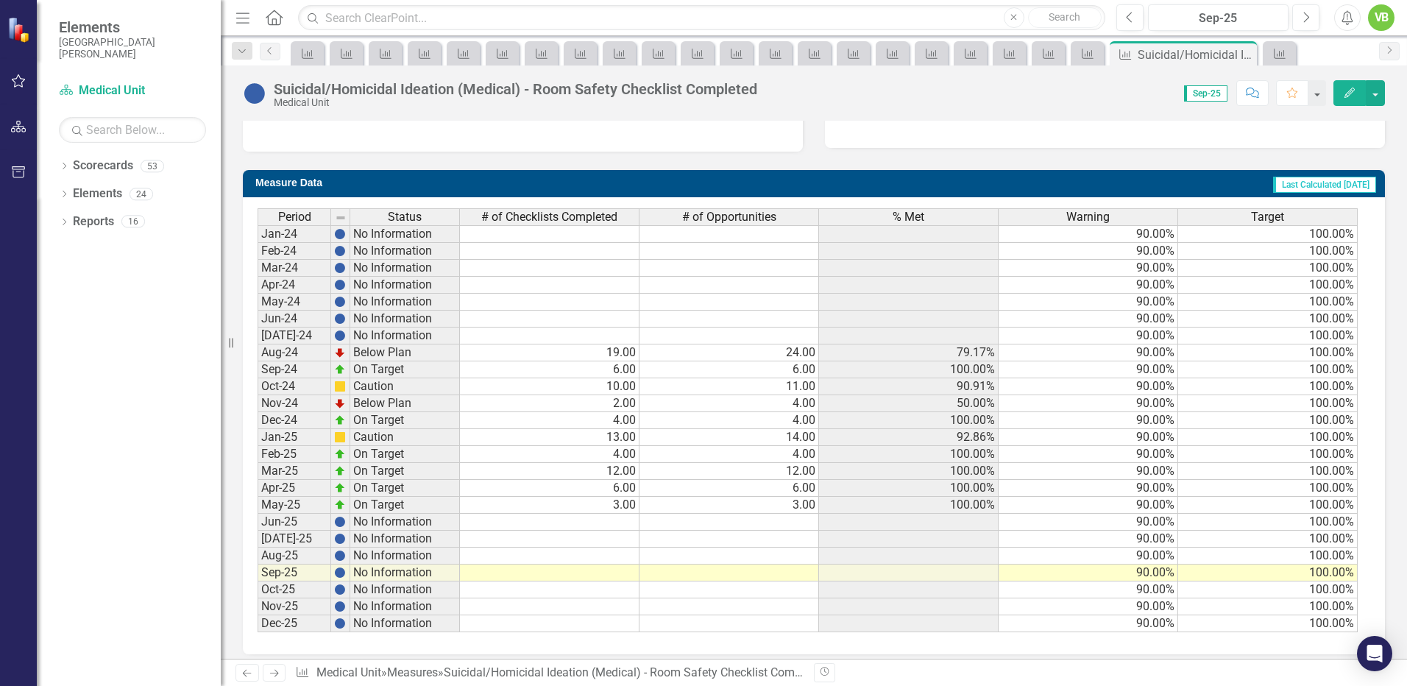
scroll to position [523, 0]
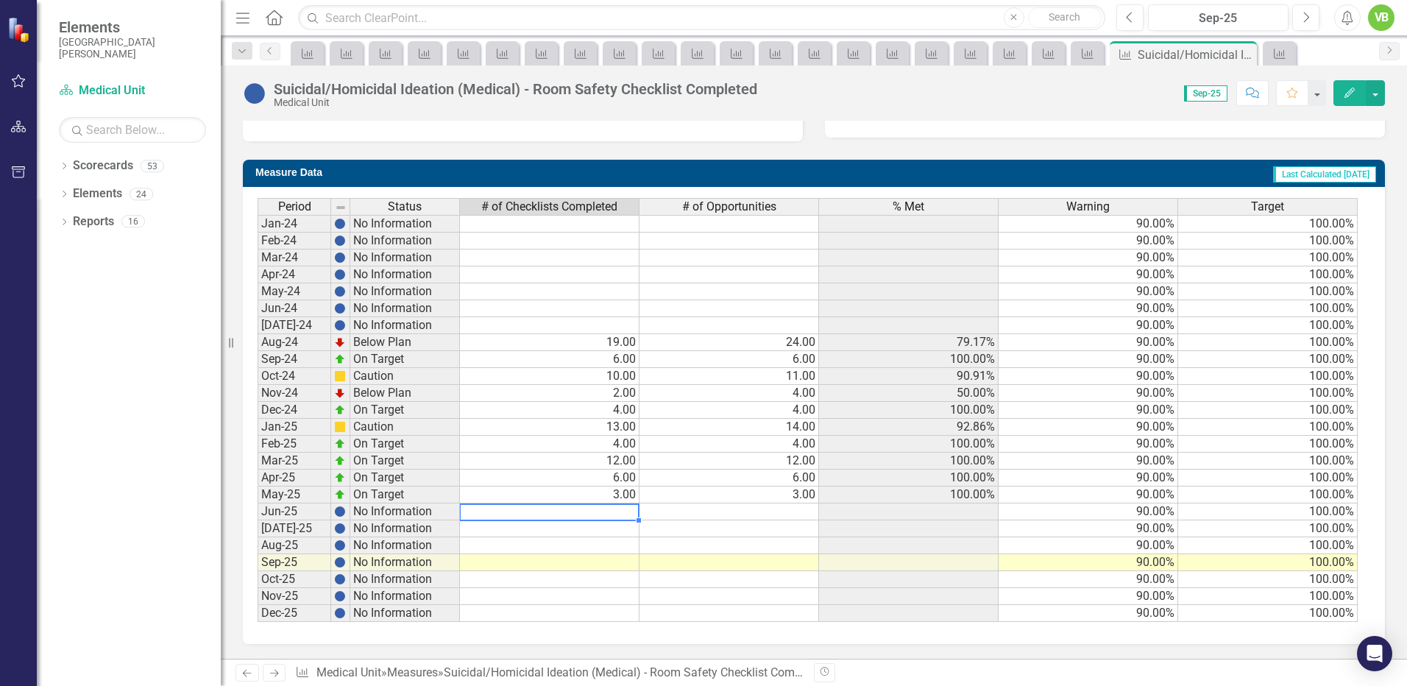
click at [612, 514] on td at bounding box center [550, 511] width 180 height 17
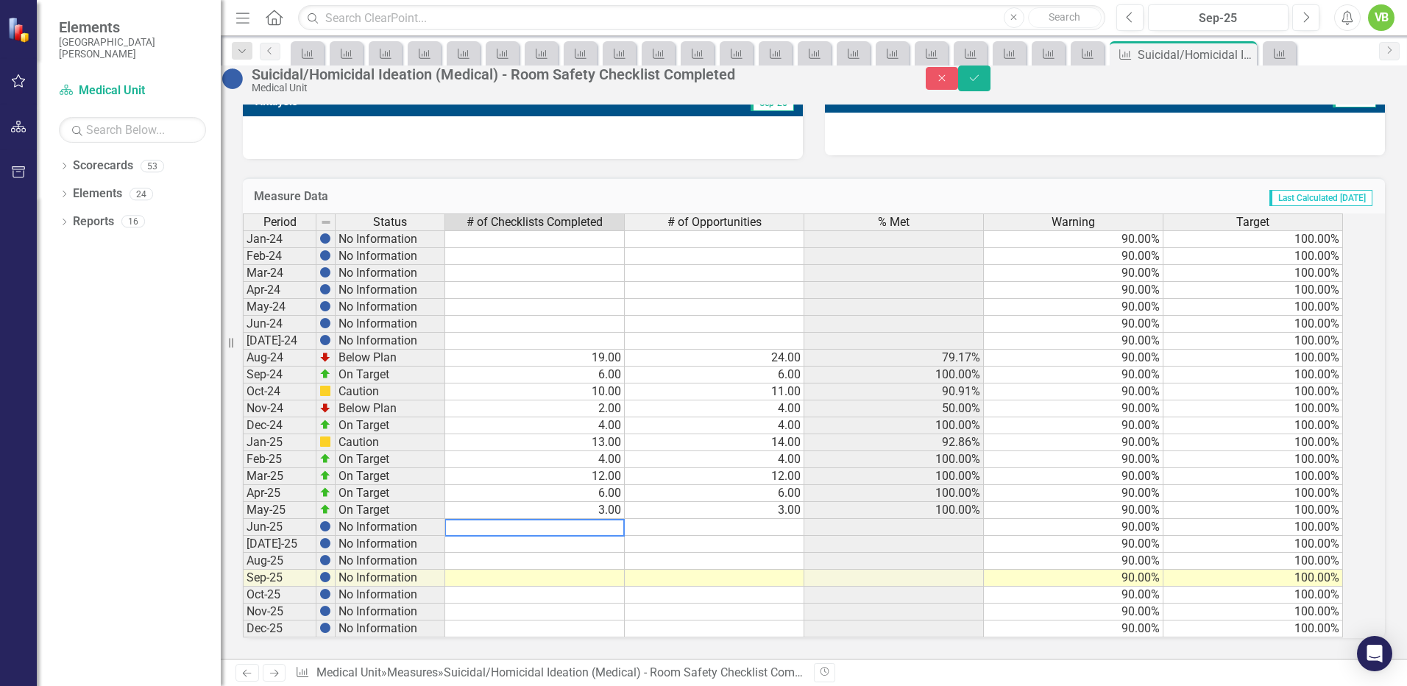
click at [620, 537] on td at bounding box center [535, 544] width 180 height 17
click at [713, 537] on td at bounding box center [715, 544] width 180 height 17
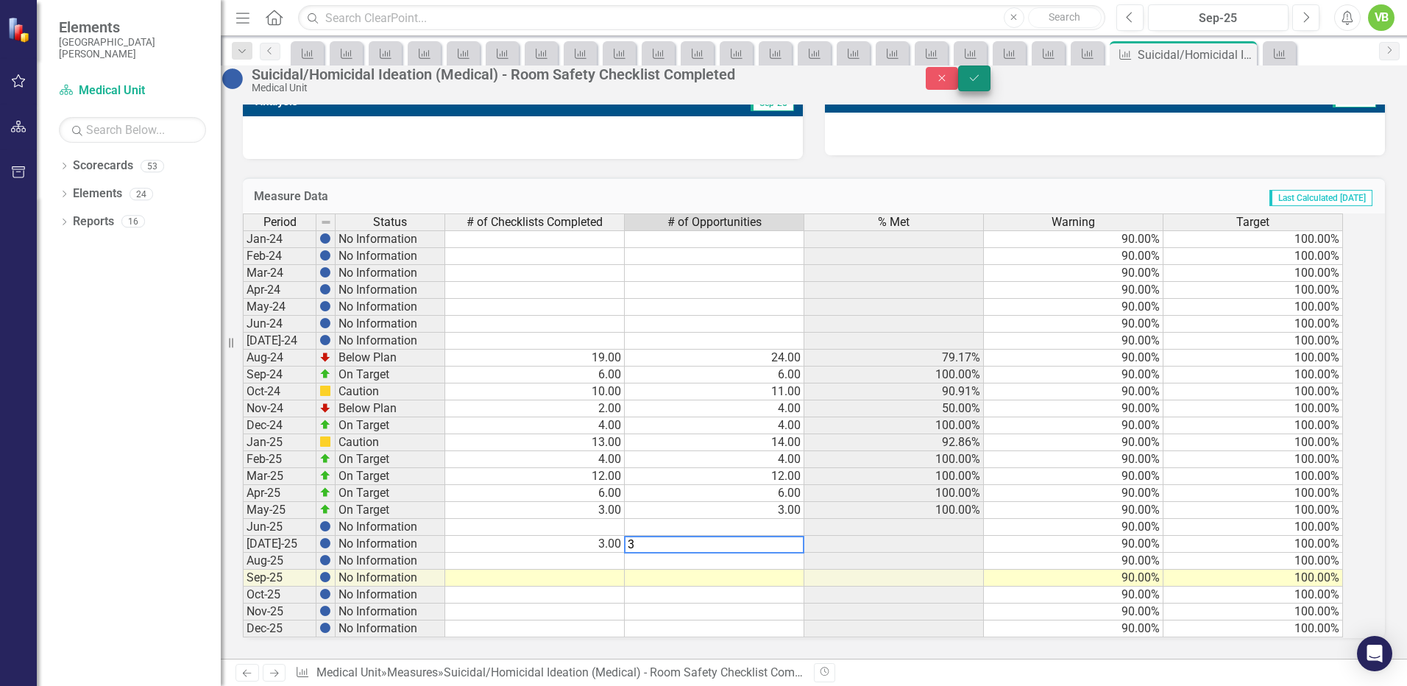
type textarea "3"
click at [991, 80] on button "Save" at bounding box center [974, 79] width 32 height 26
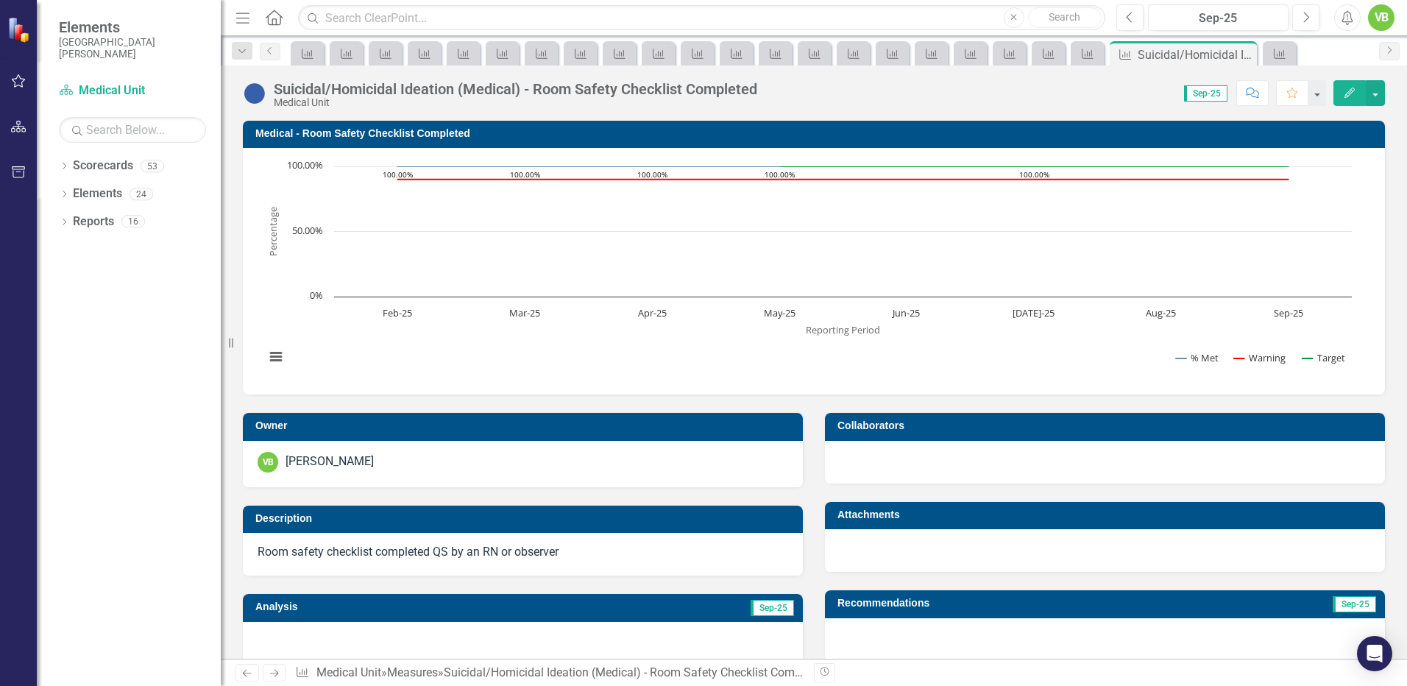
click at [274, 674] on icon "Next" at bounding box center [274, 673] width 13 height 10
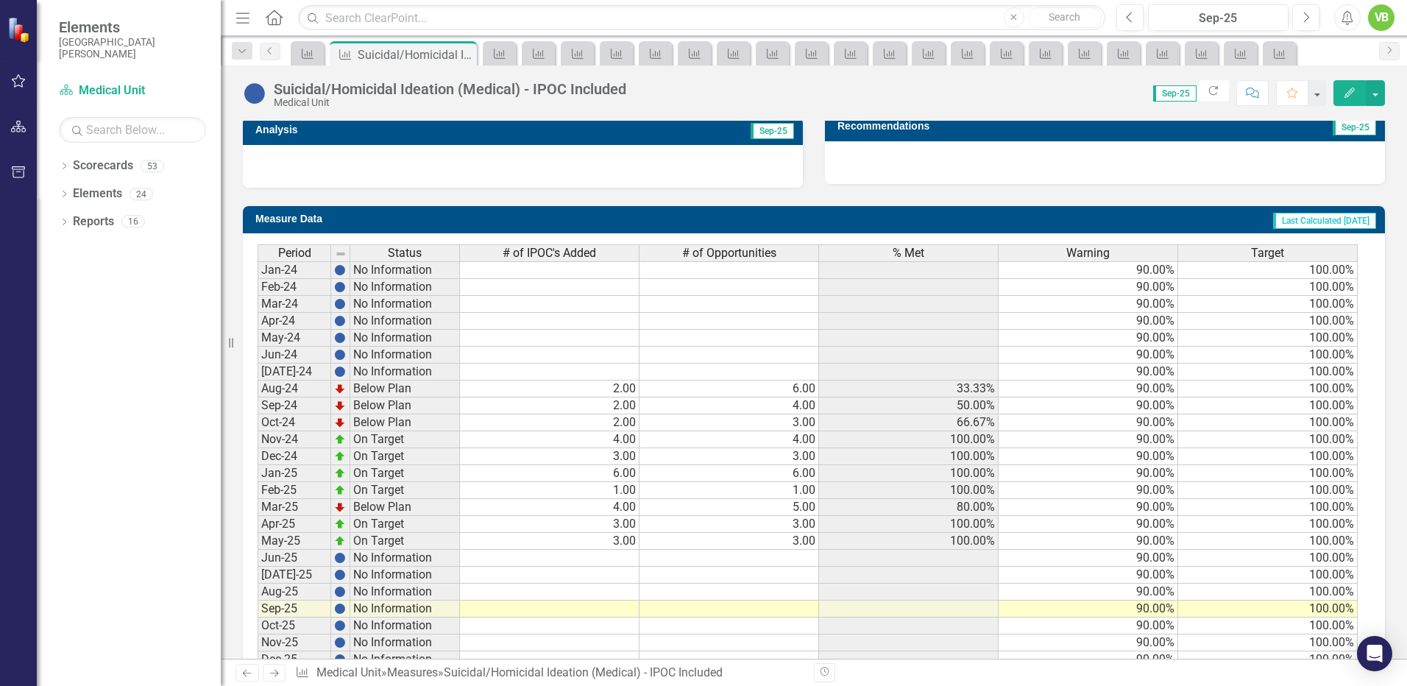
scroll to position [523, 0]
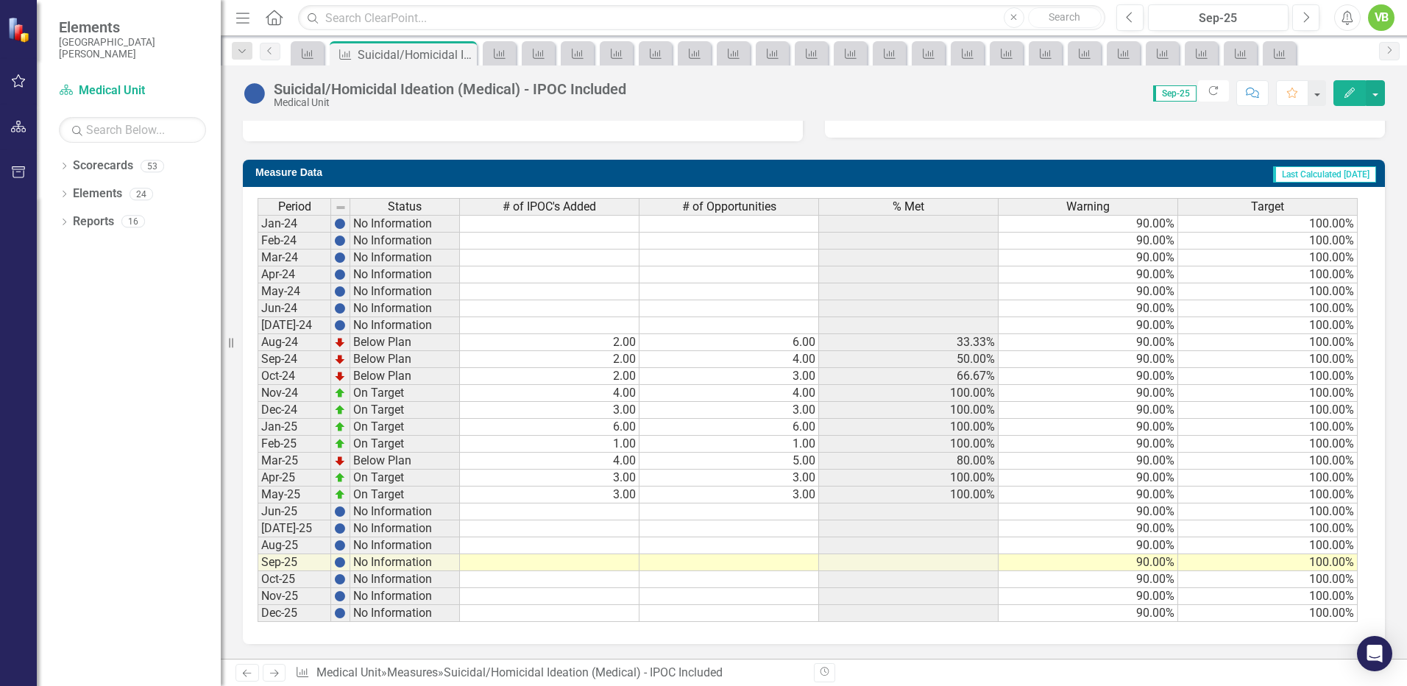
click at [633, 524] on td at bounding box center [550, 528] width 180 height 17
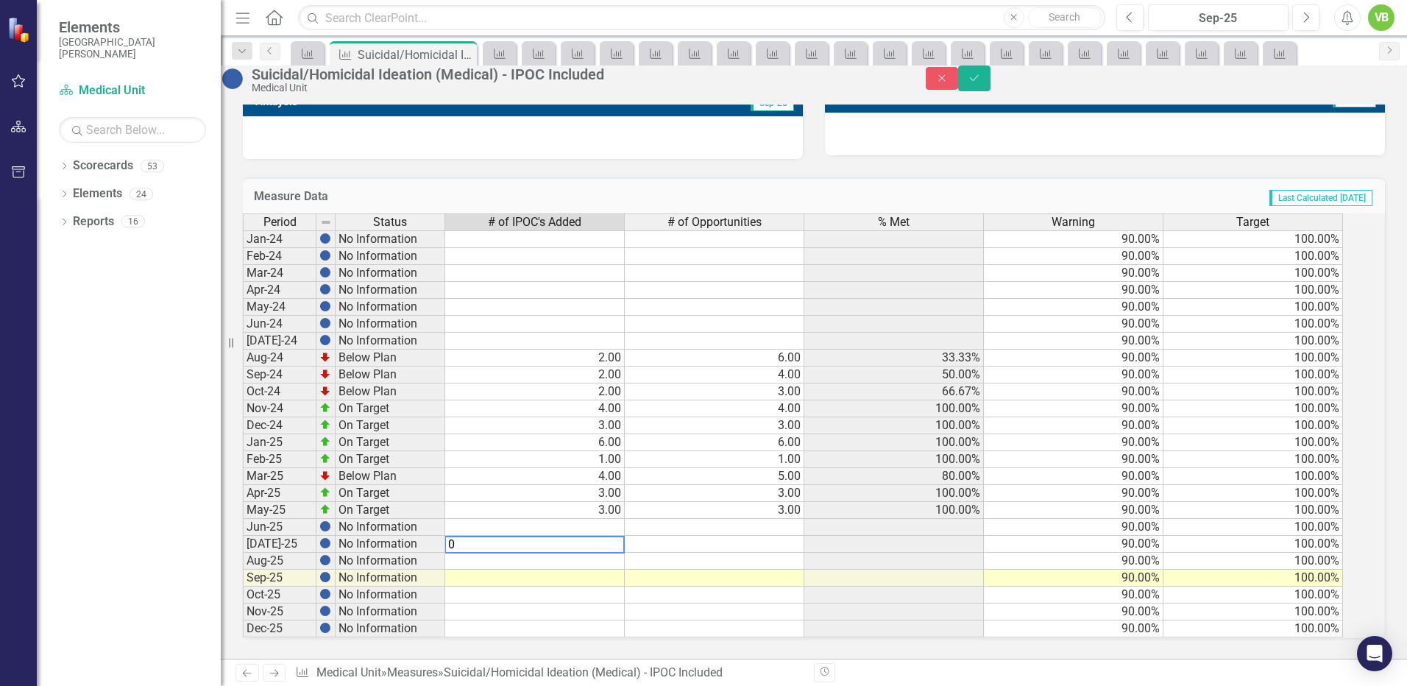
click at [794, 538] on td at bounding box center [715, 544] width 180 height 17
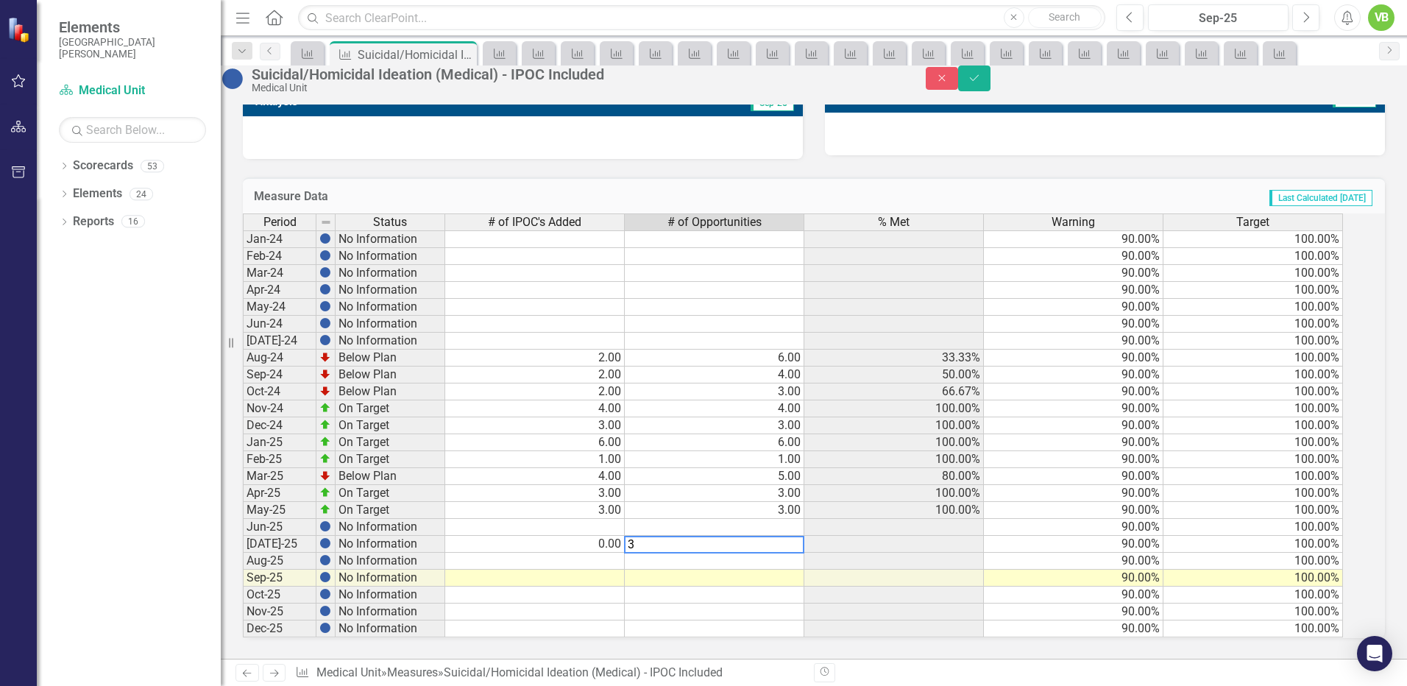
type textarea "3"
click at [796, 609] on td at bounding box center [715, 612] width 180 height 17
click at [991, 80] on button "Save" at bounding box center [974, 79] width 32 height 26
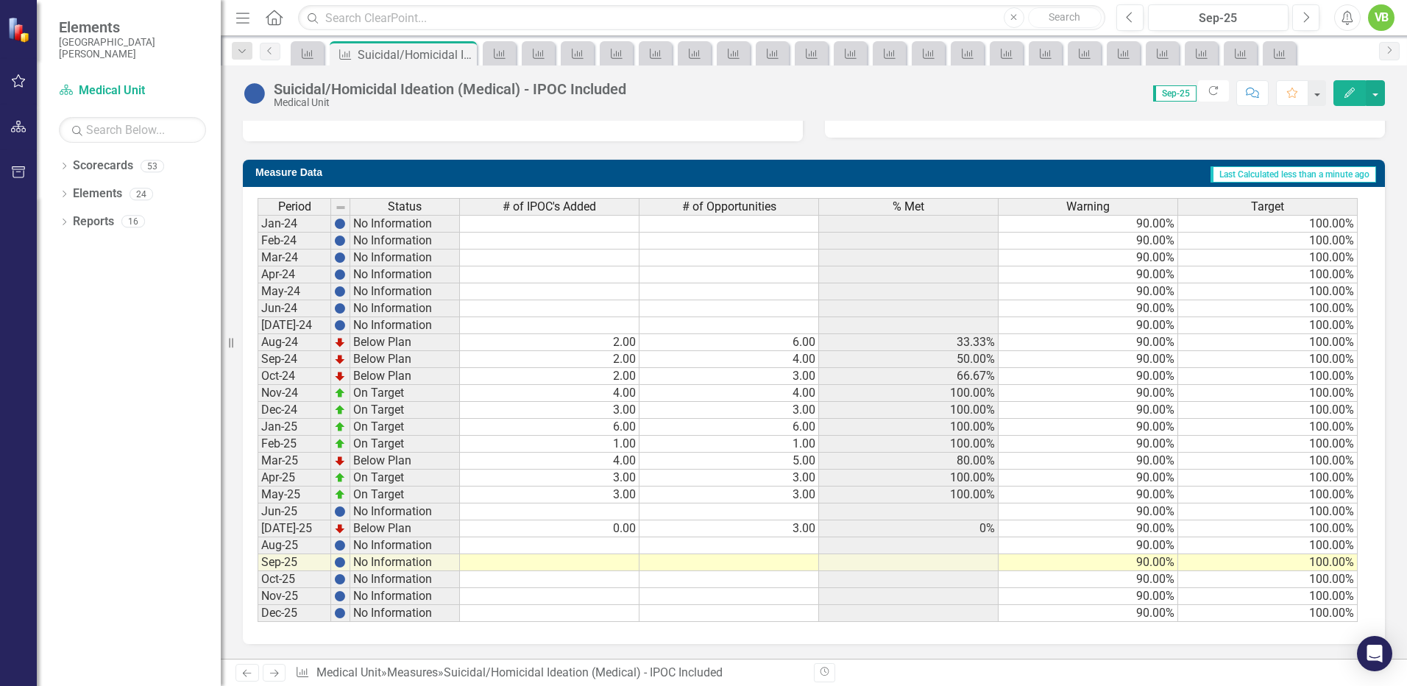
click at [275, 671] on icon "Next" at bounding box center [274, 673] width 13 height 10
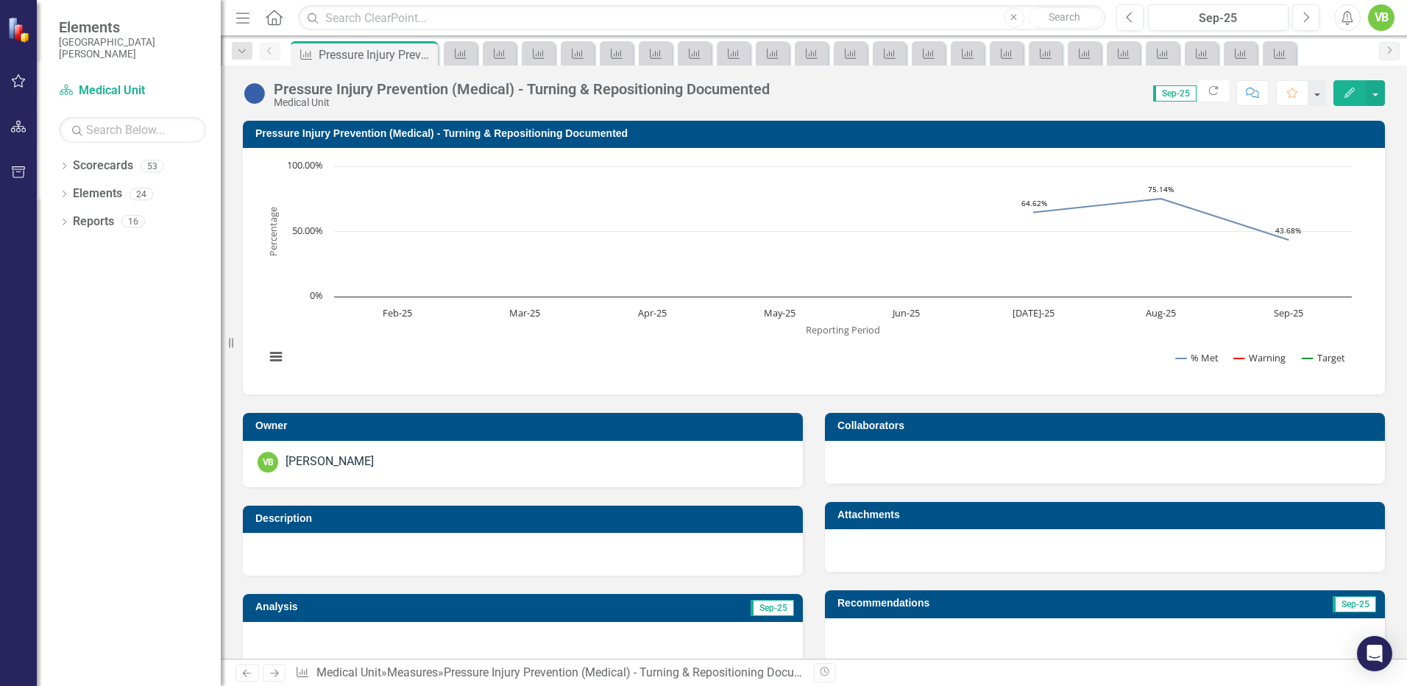
click at [248, 673] on icon at bounding box center [247, 673] width 9 height 7
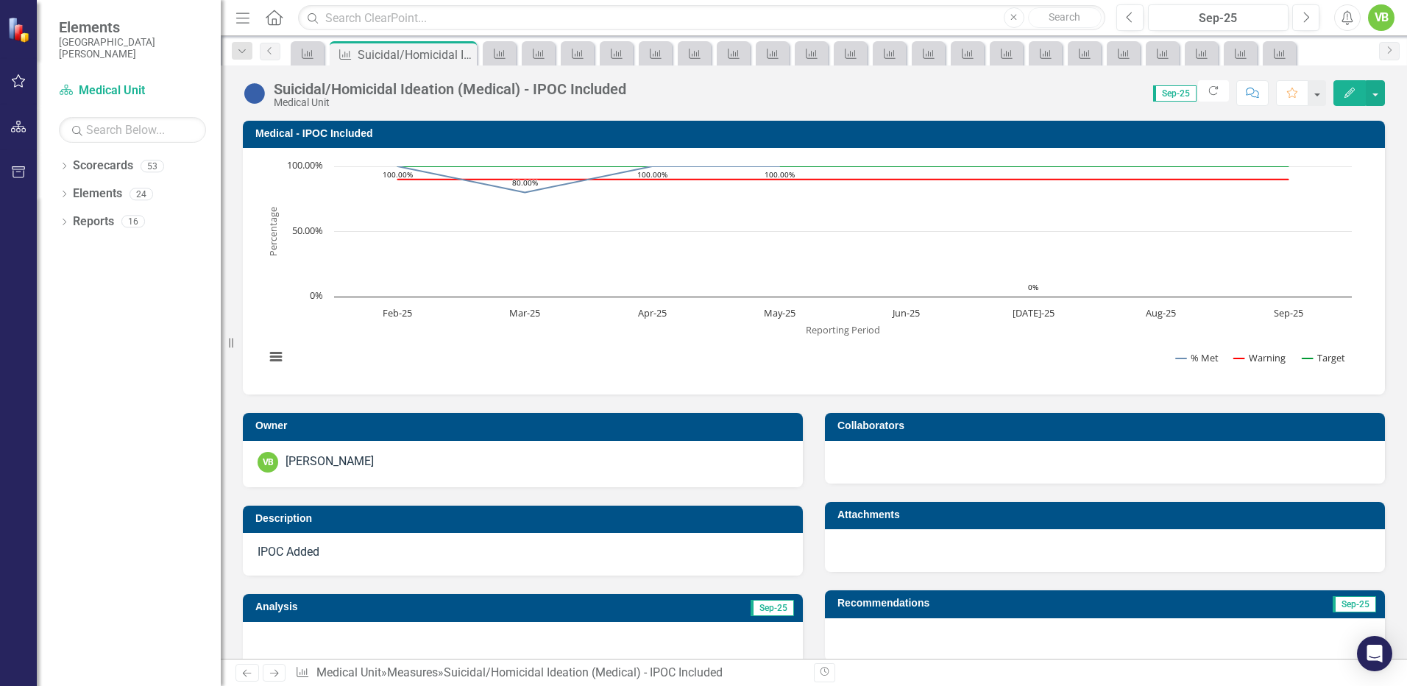
click at [248, 673] on icon at bounding box center [247, 673] width 9 height 7
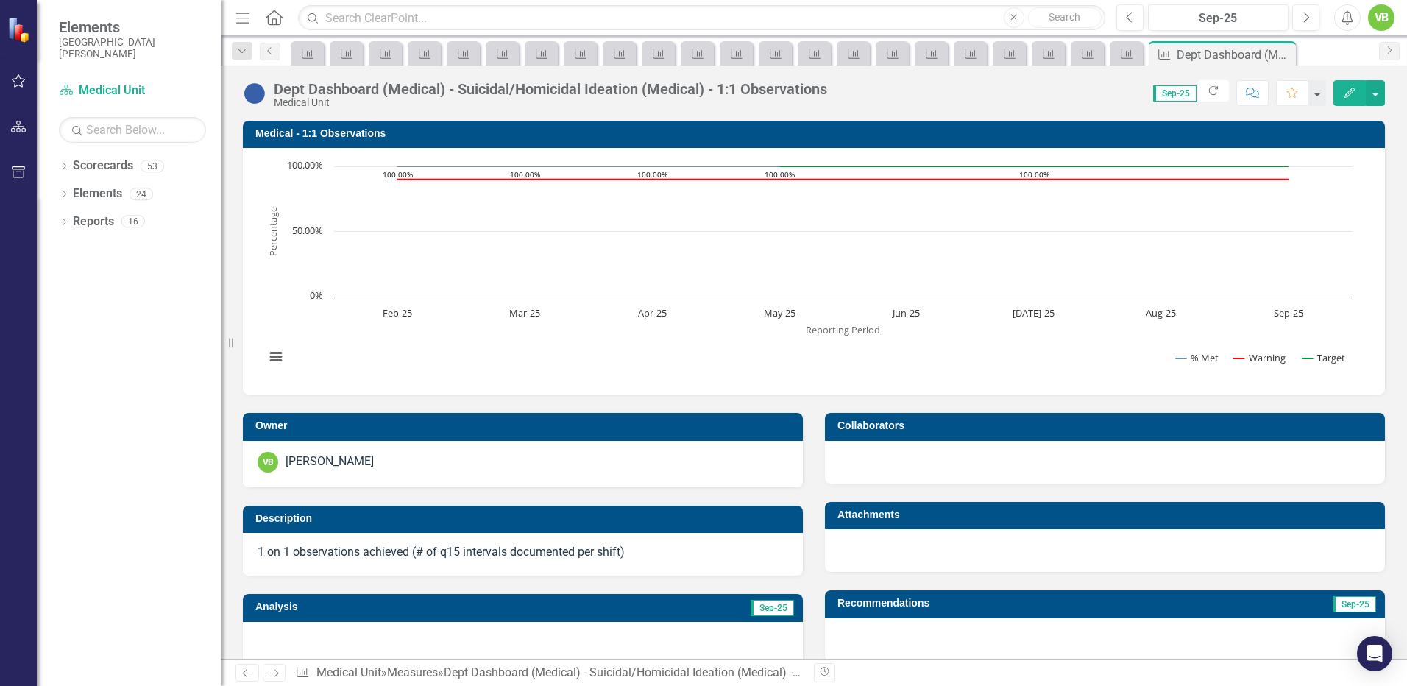
click at [248, 673] on icon at bounding box center [247, 673] width 9 height 7
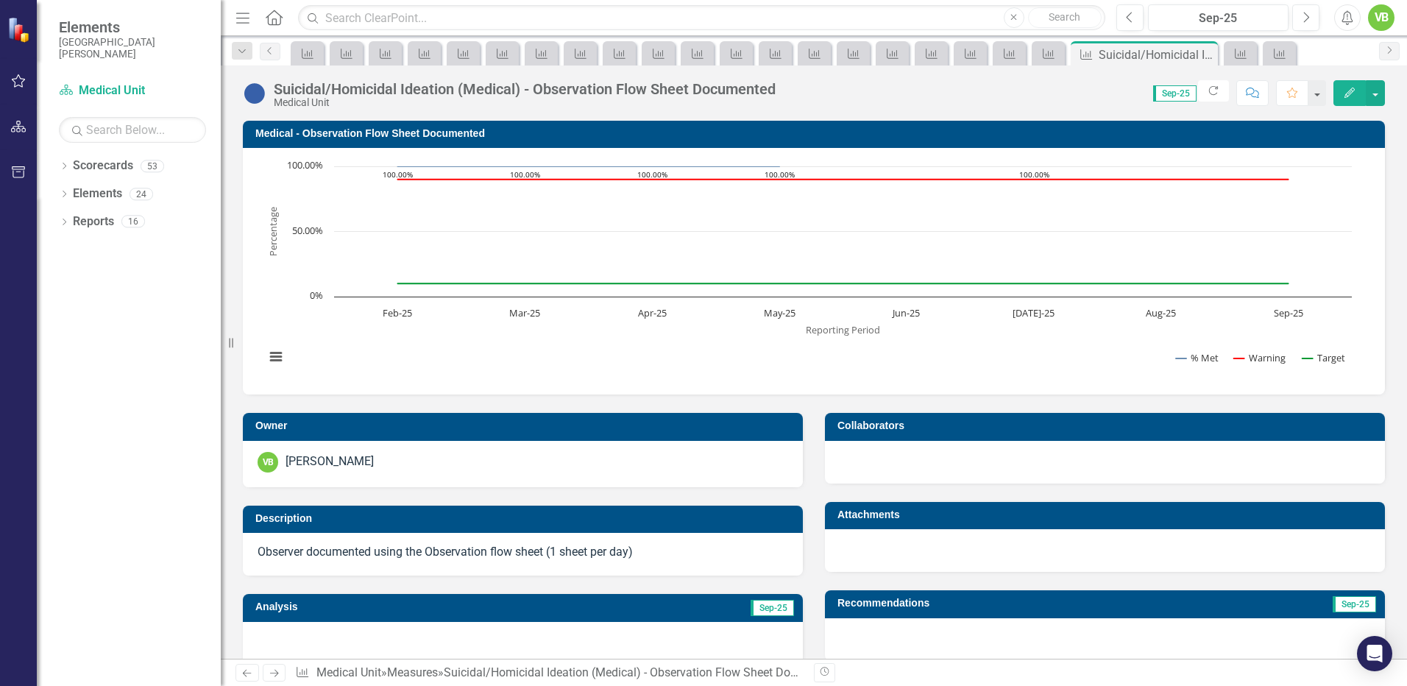
click at [248, 673] on icon at bounding box center [247, 673] width 9 height 7
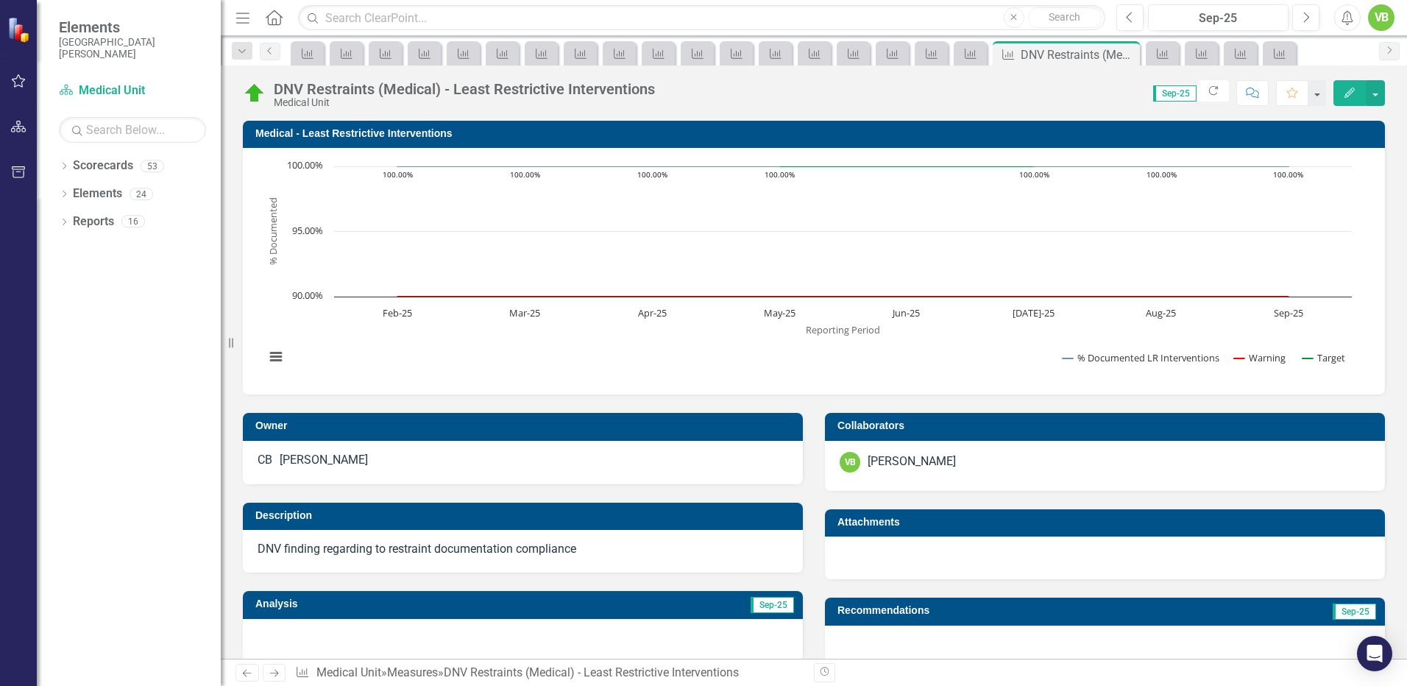
click at [273, 674] on icon "Next" at bounding box center [274, 673] width 13 height 10
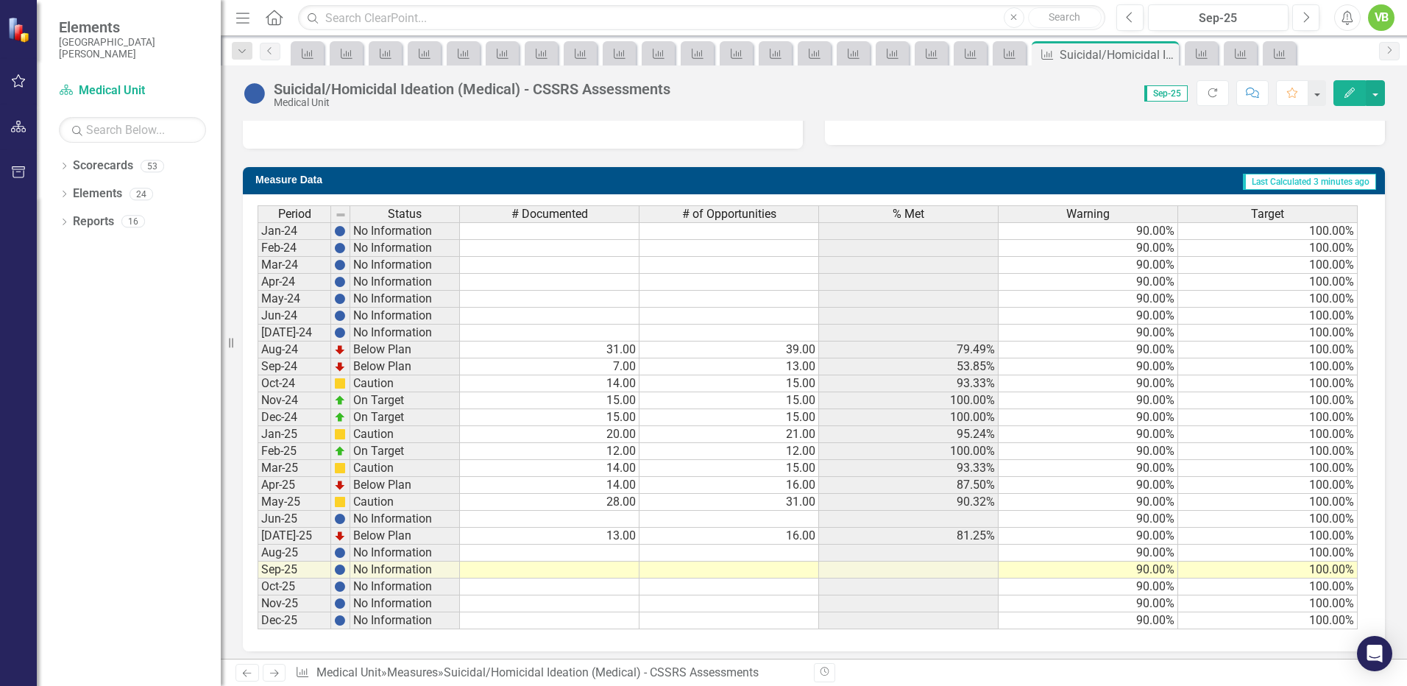
scroll to position [523, 0]
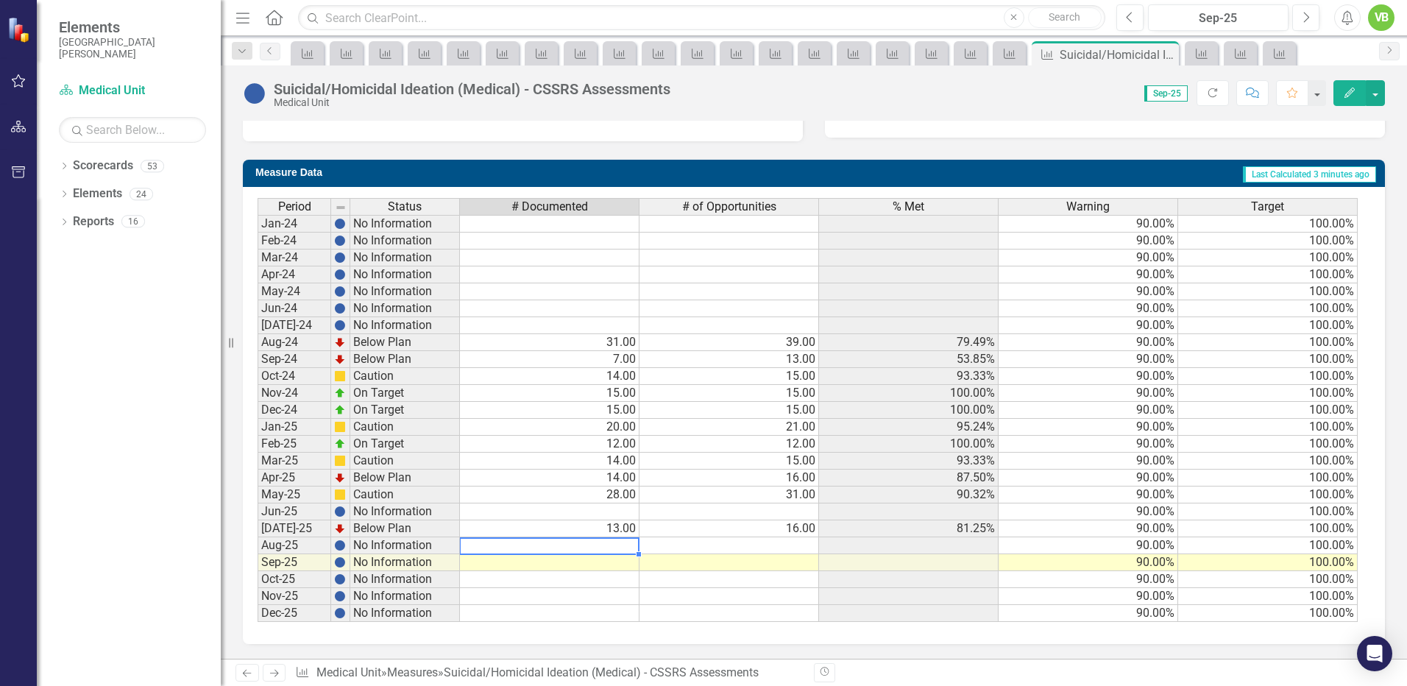
click at [608, 545] on td at bounding box center [550, 545] width 180 height 17
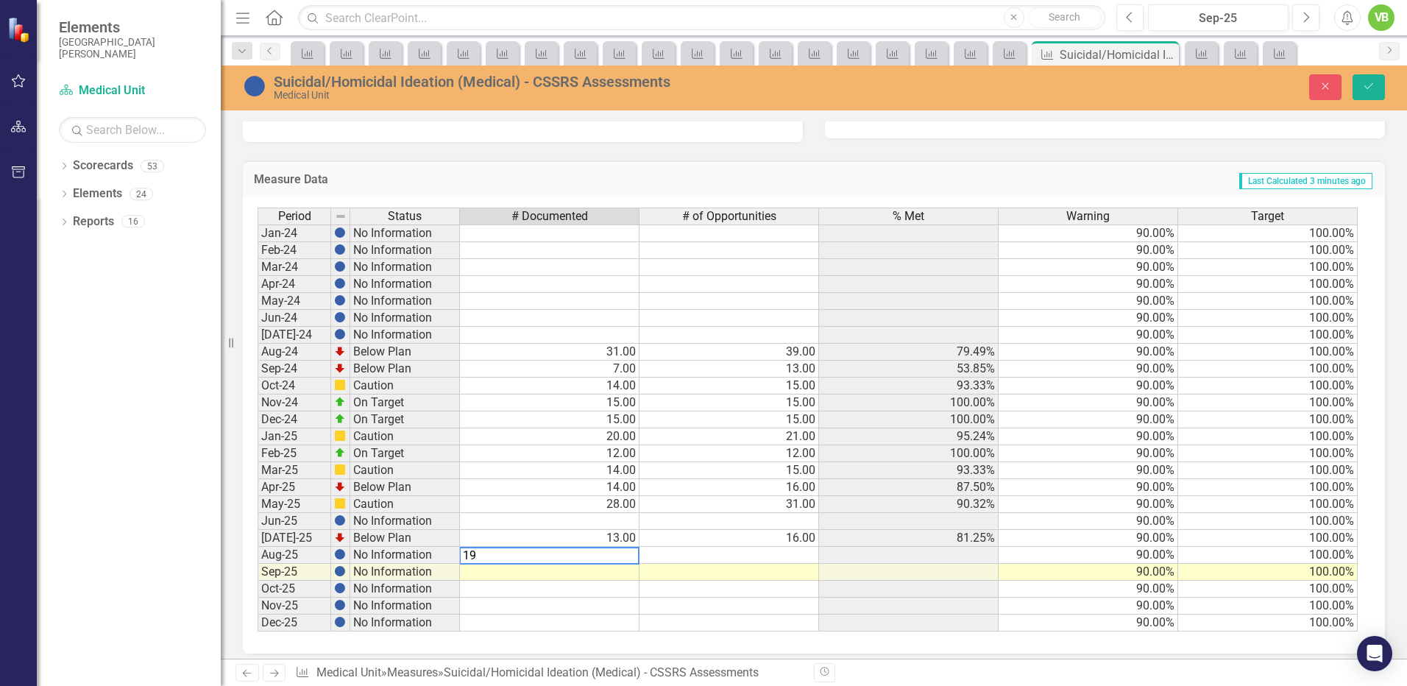
type textarea "19"
click at [782, 554] on td at bounding box center [730, 555] width 180 height 17
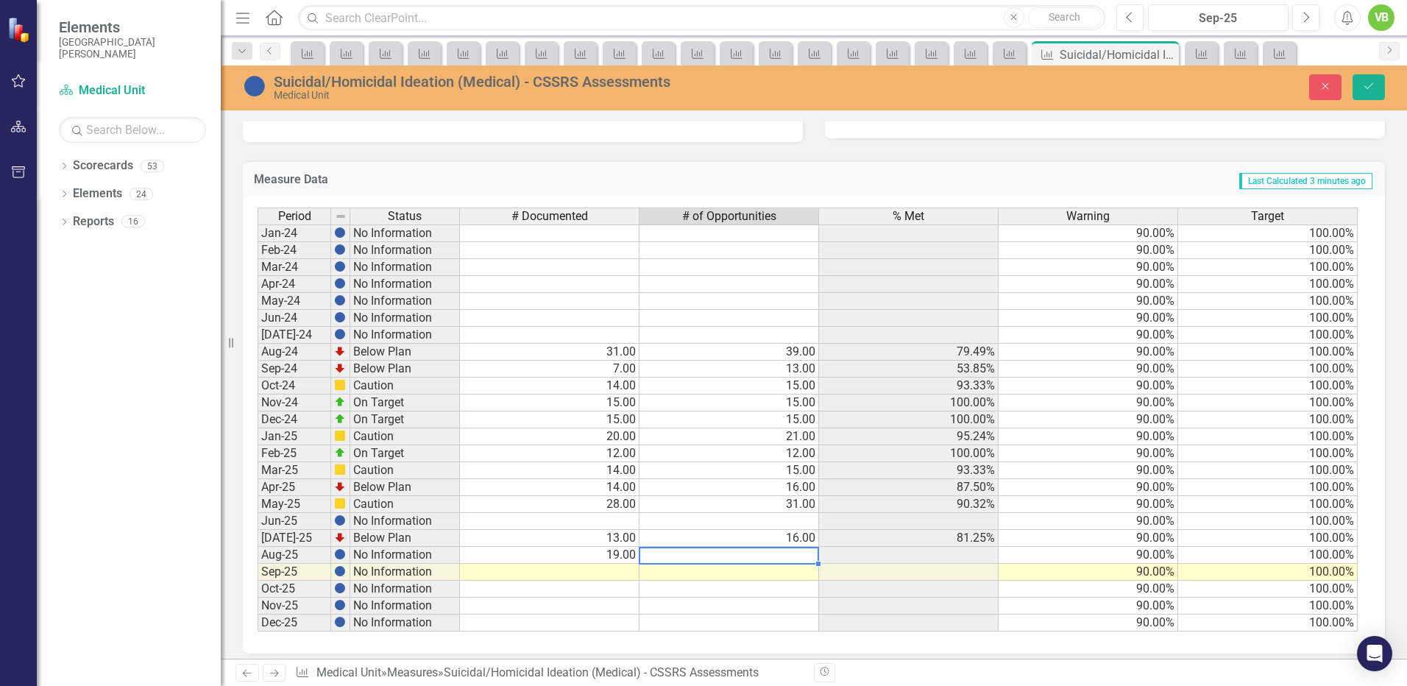
click at [782, 554] on td at bounding box center [730, 555] width 180 height 17
type textarea "20"
click at [258, 597] on div "Period Status # Documented # of Opportunities % Met Warning Target Jan-24 No In…" at bounding box center [258, 420] width 0 height 424
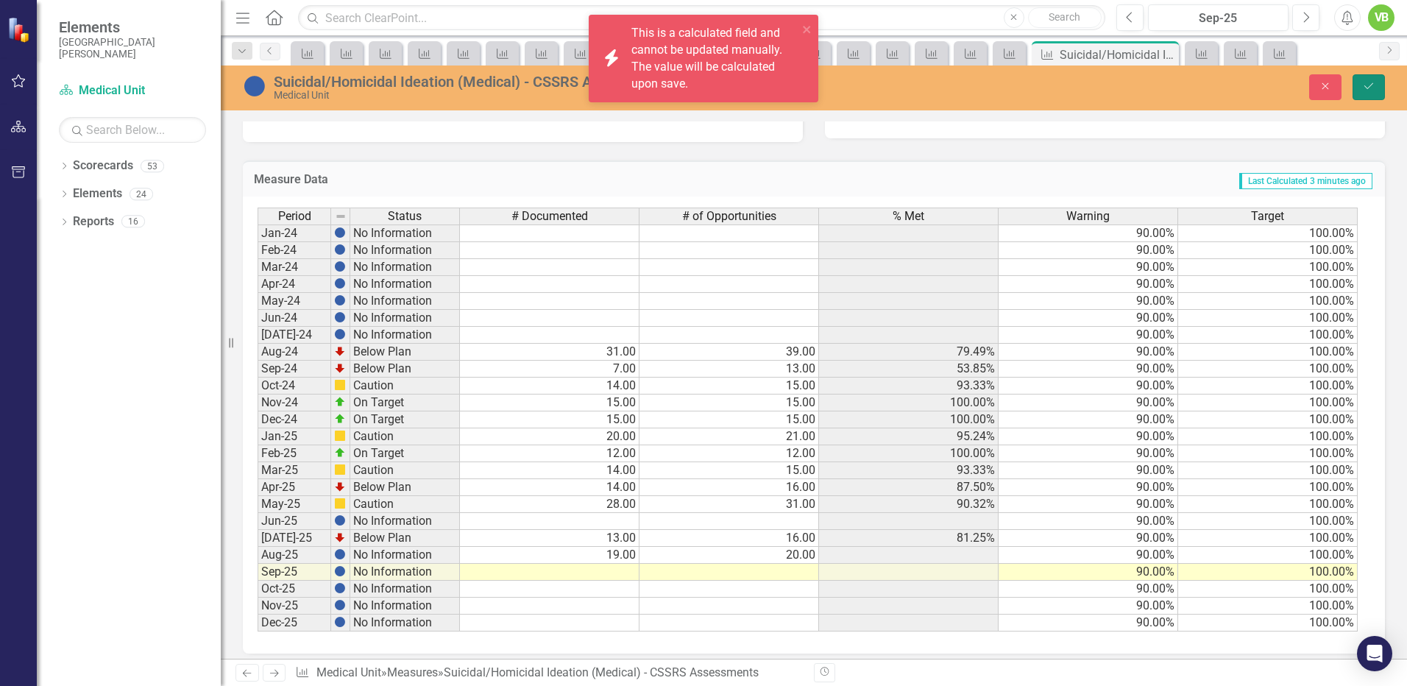
click at [1365, 85] on icon "Save" at bounding box center [1368, 86] width 13 height 10
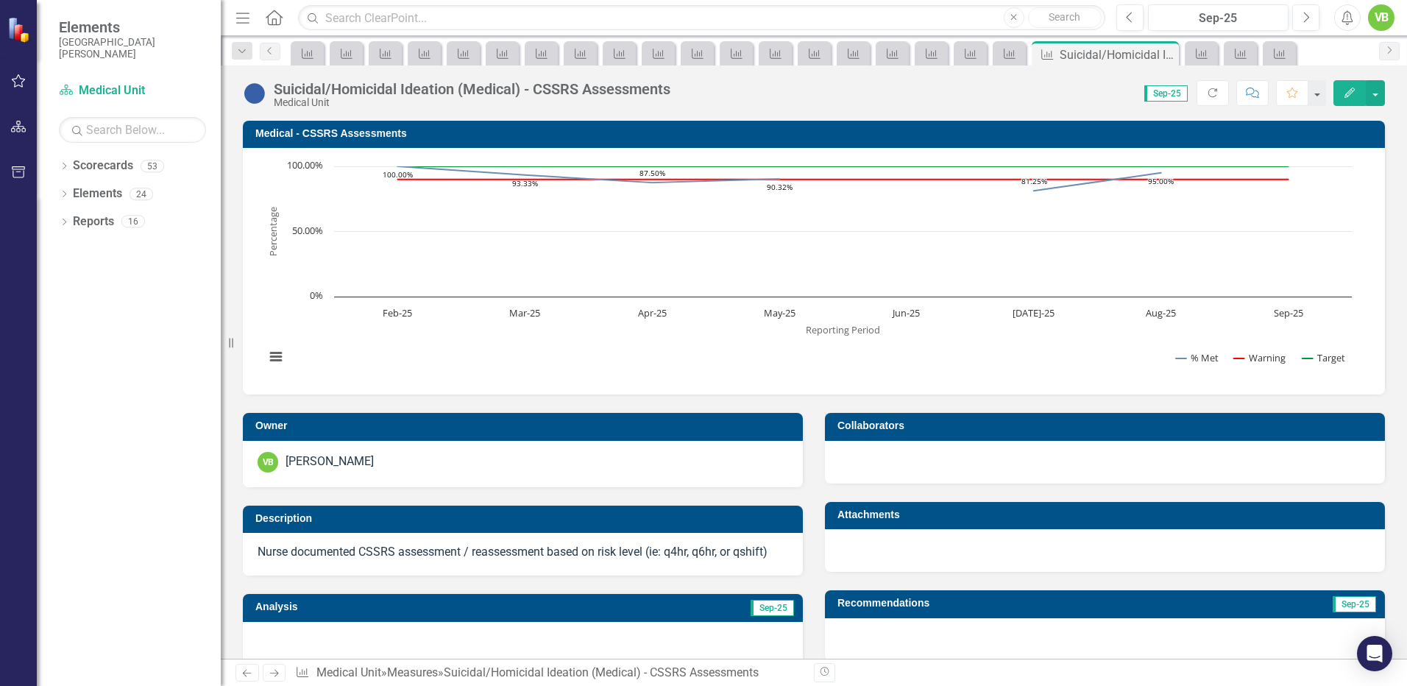
click at [272, 675] on icon "Next" at bounding box center [274, 673] width 13 height 10
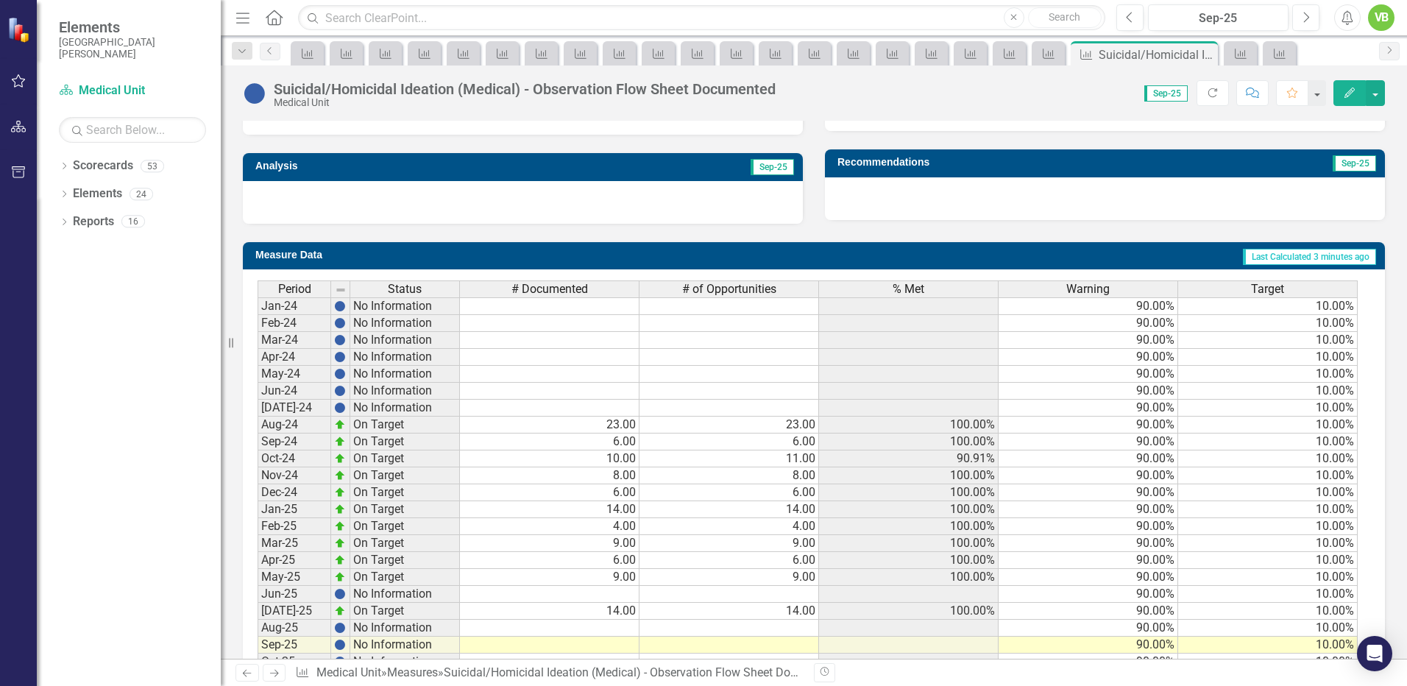
scroll to position [523, 0]
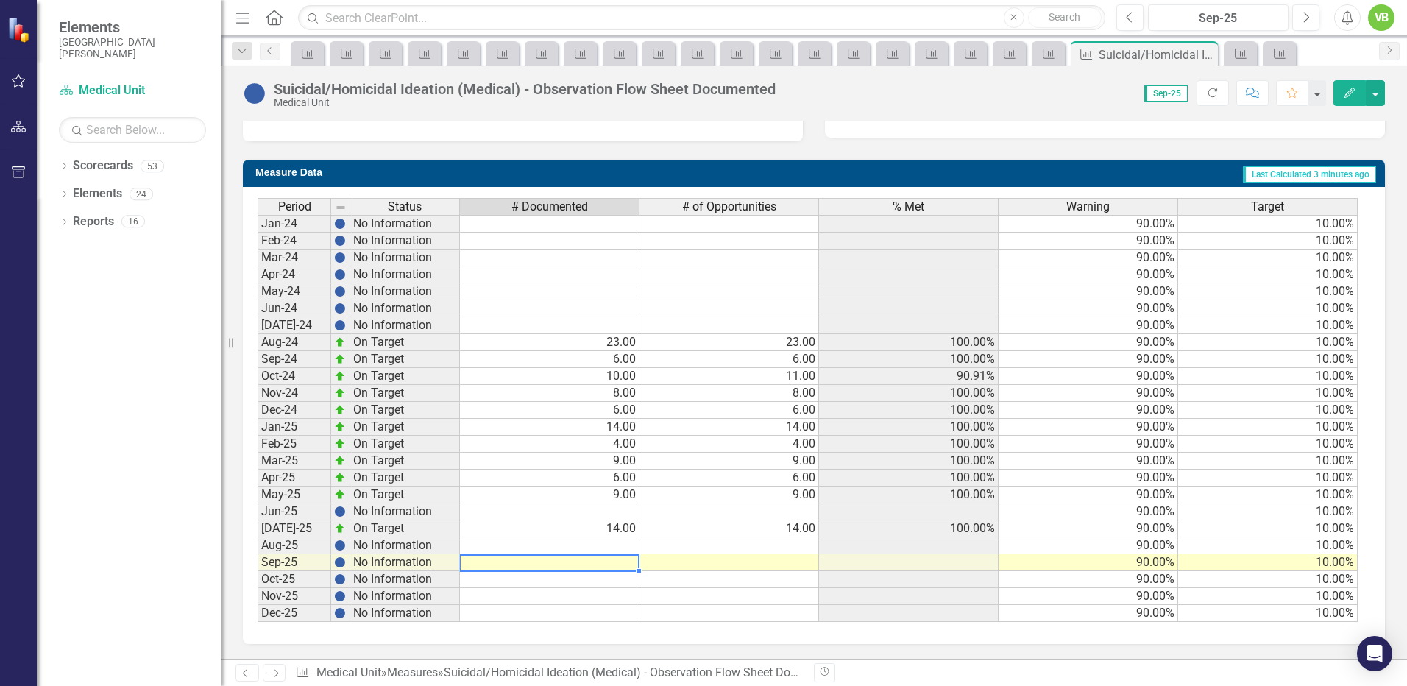
click at [613, 565] on td at bounding box center [550, 562] width 180 height 17
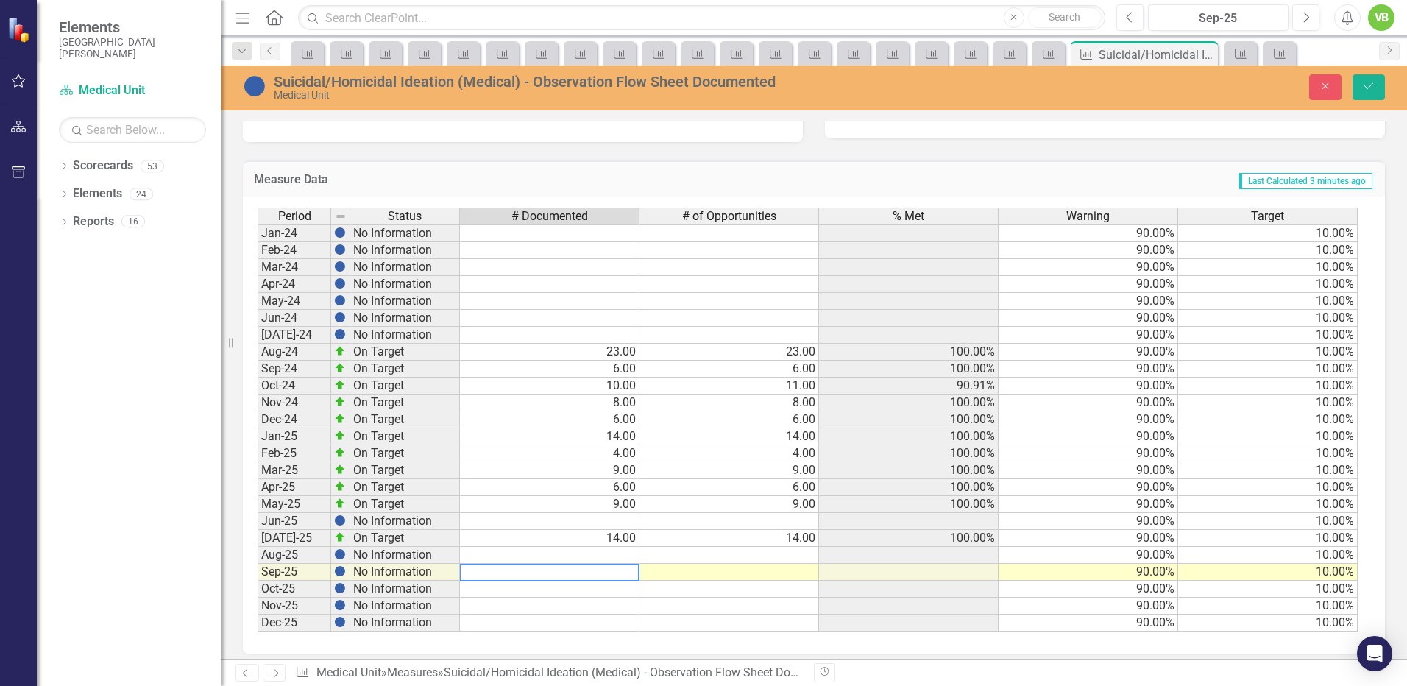
click at [612, 557] on td at bounding box center [550, 555] width 180 height 17
type textarea "9"
click at [761, 553] on td at bounding box center [730, 555] width 180 height 17
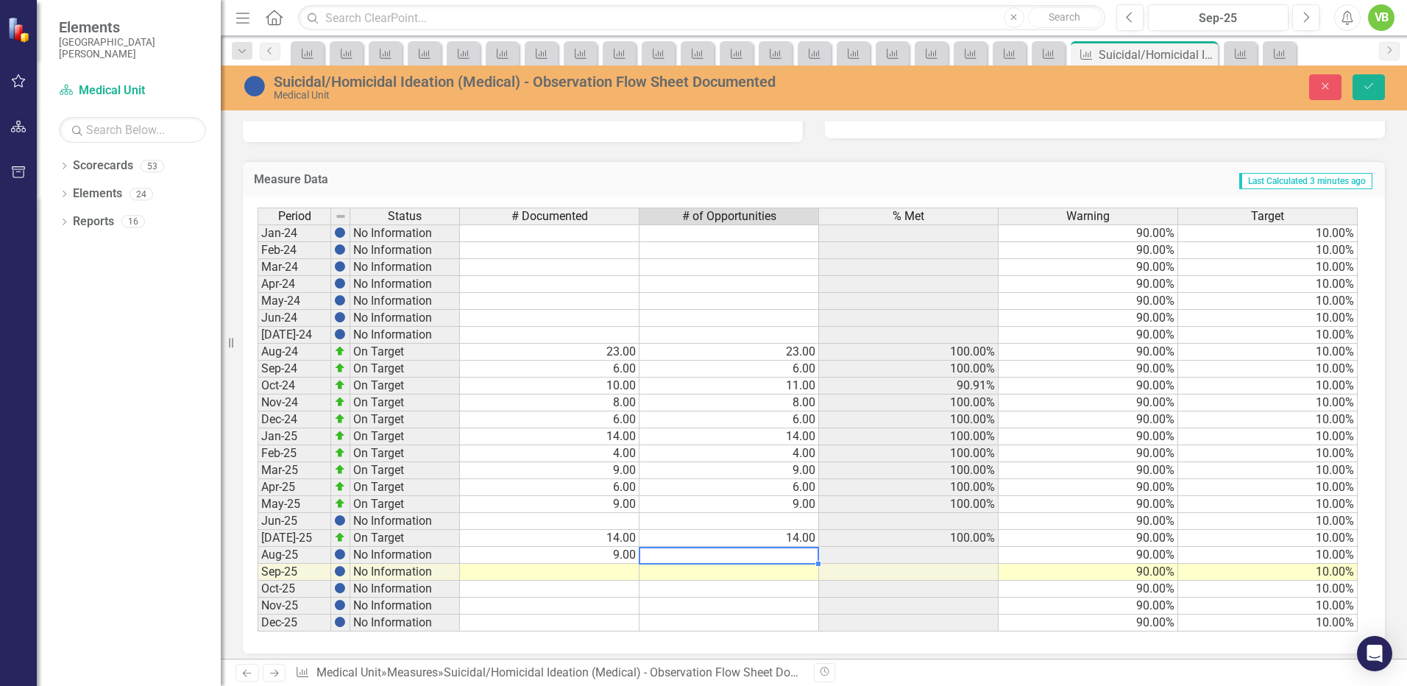
click at [761, 553] on td at bounding box center [730, 555] width 180 height 17
type textarea "9"
click at [793, 595] on td at bounding box center [730, 589] width 180 height 17
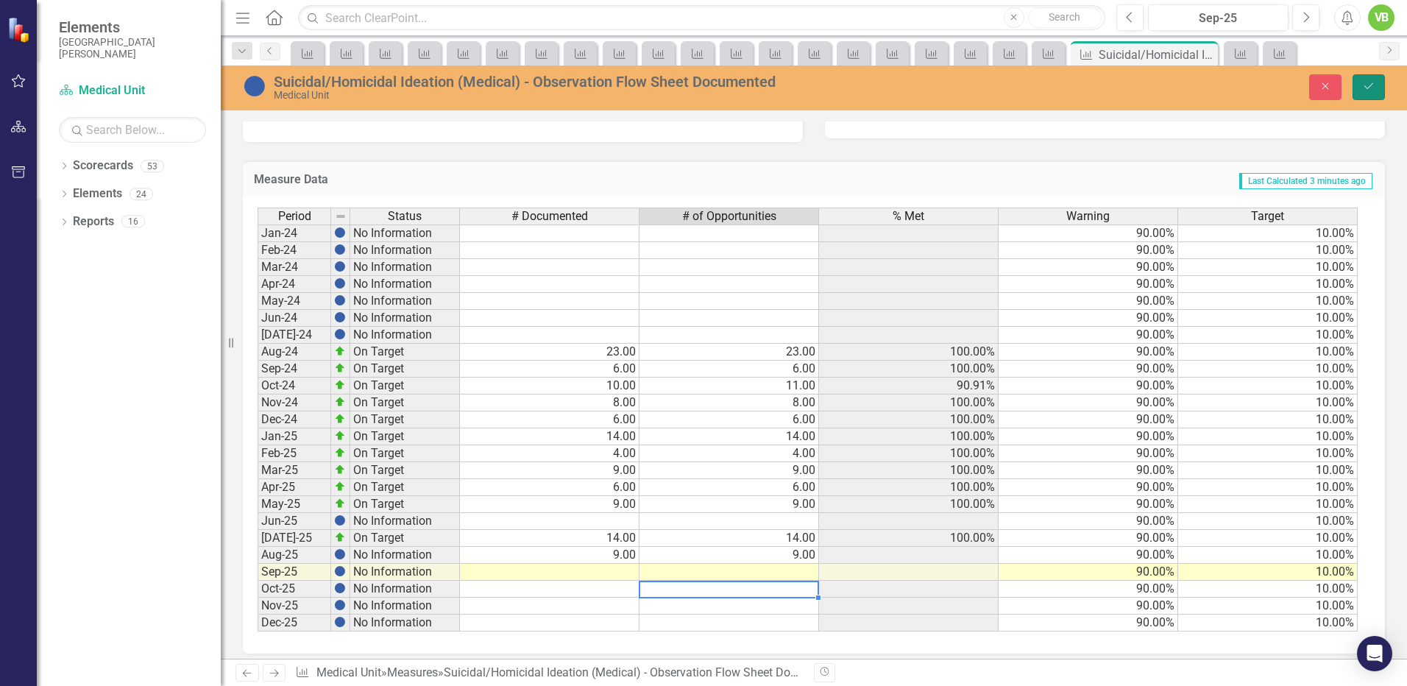
click at [1365, 83] on icon "Save" at bounding box center [1368, 86] width 13 height 10
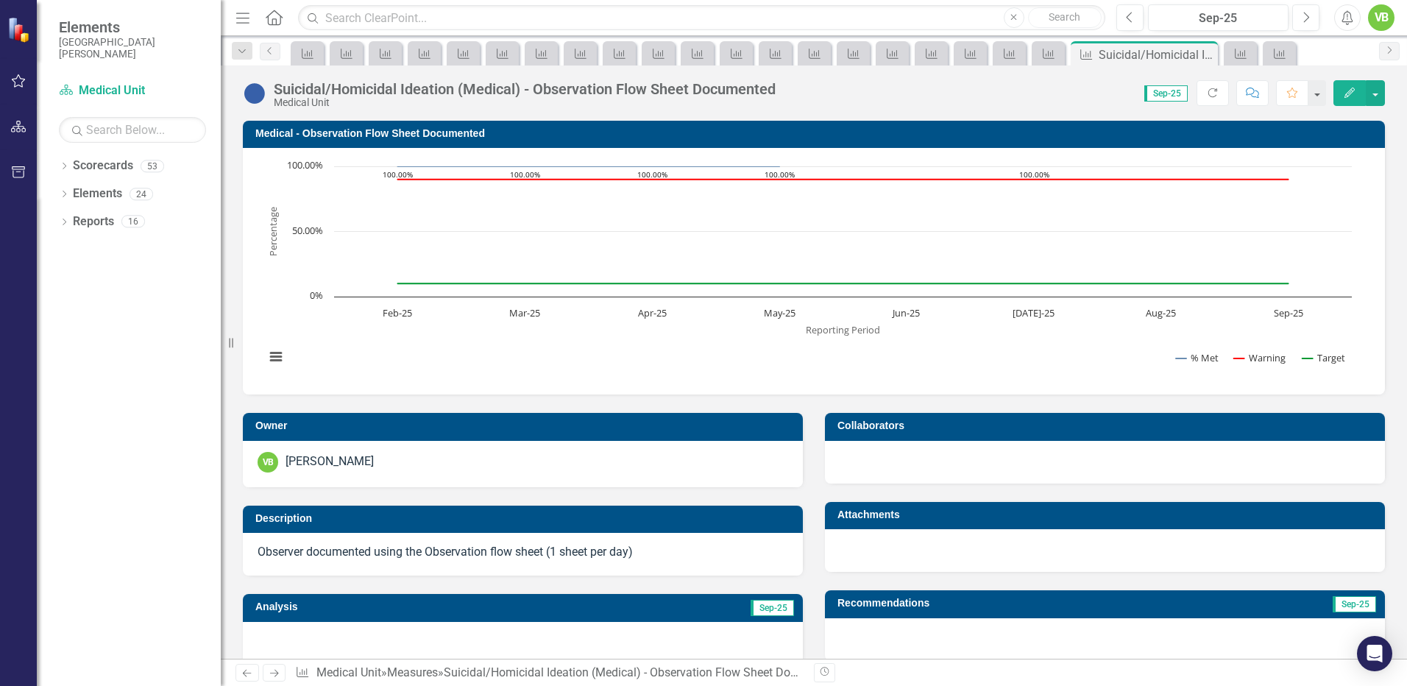
click at [275, 672] on icon "Next" at bounding box center [274, 673] width 13 height 10
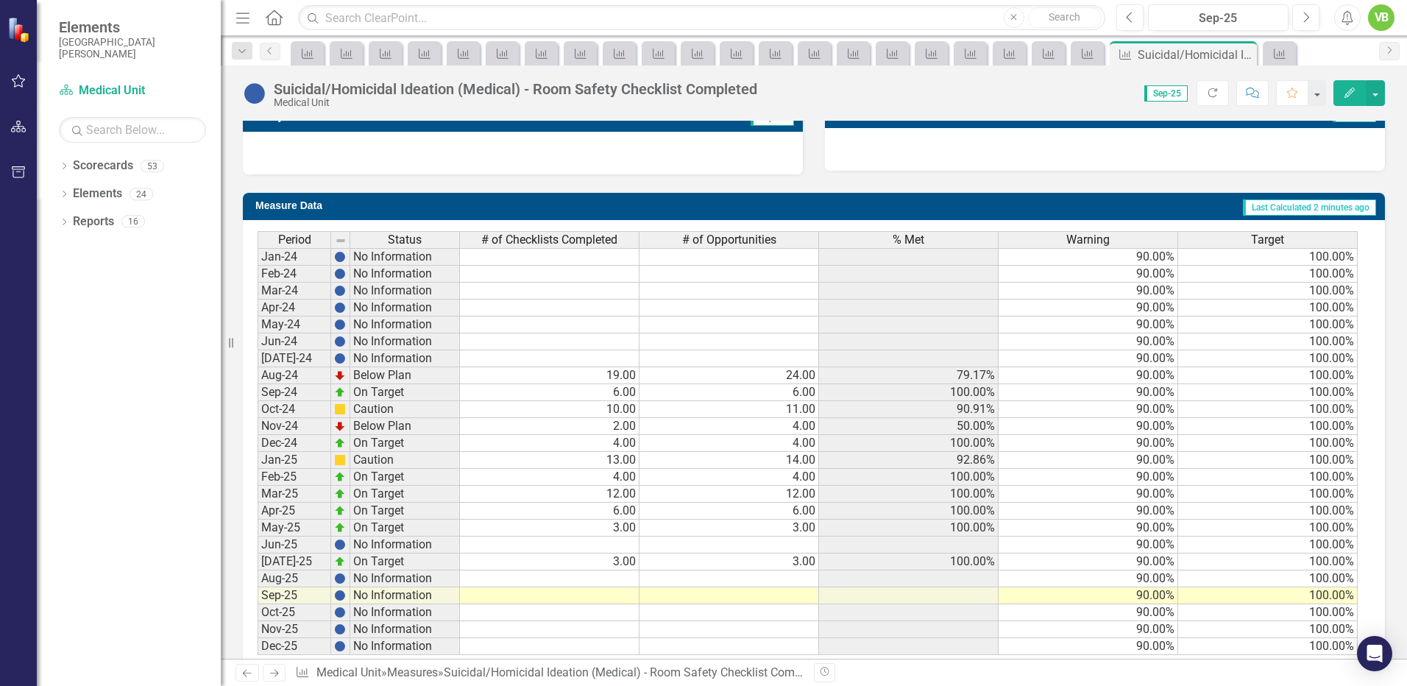
scroll to position [523, 0]
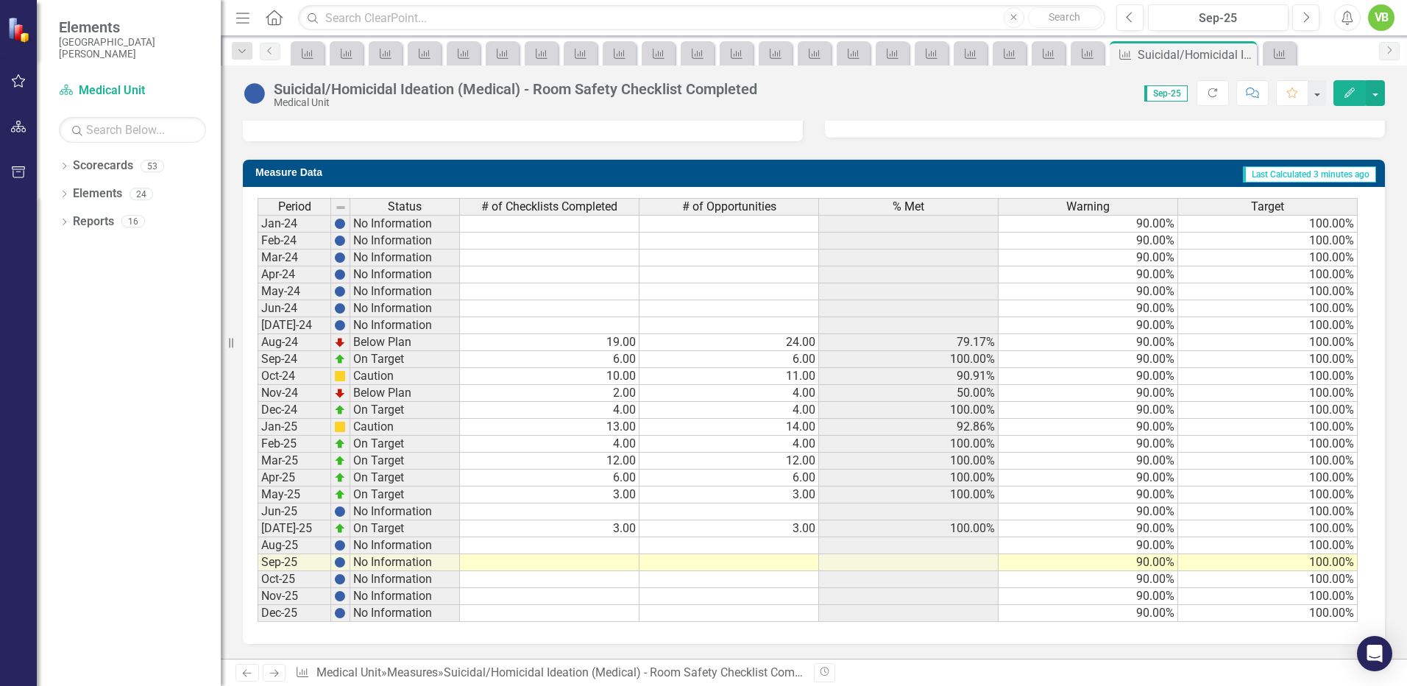
click at [629, 546] on td at bounding box center [550, 545] width 180 height 17
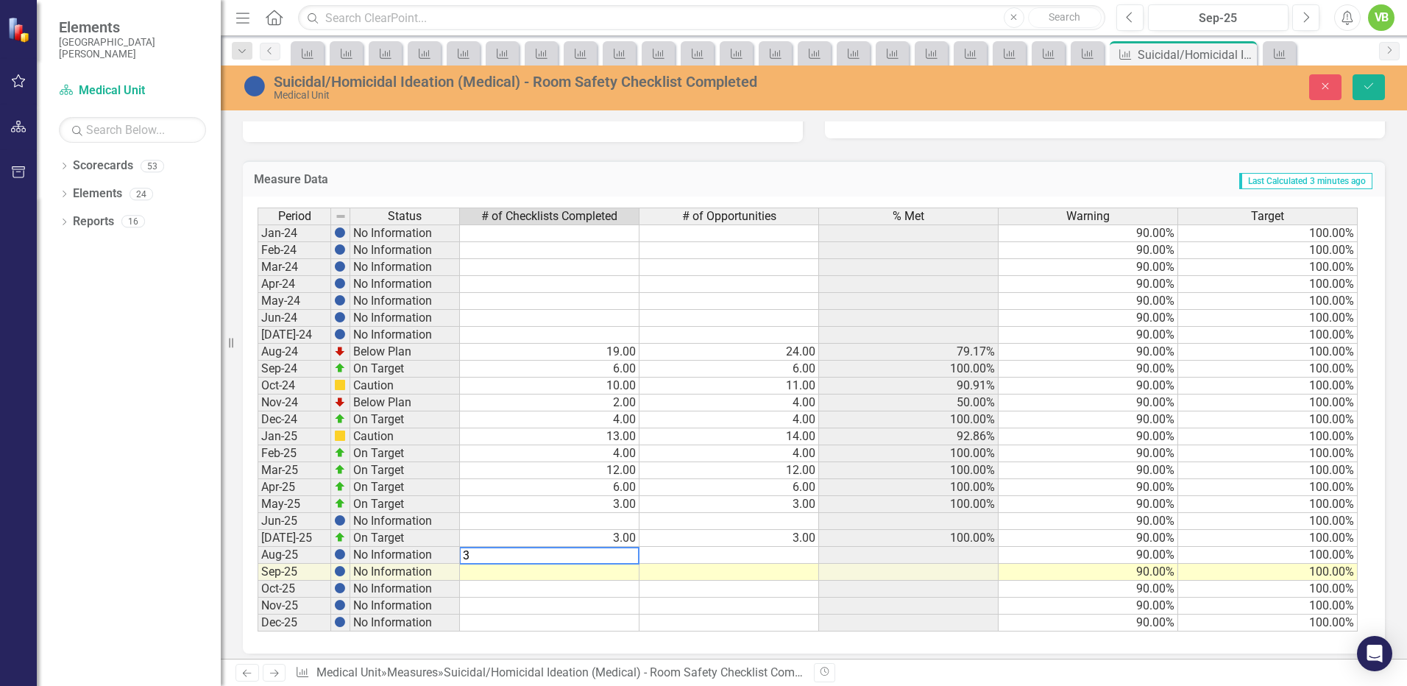
type textarea "3"
click at [795, 555] on td at bounding box center [730, 555] width 180 height 17
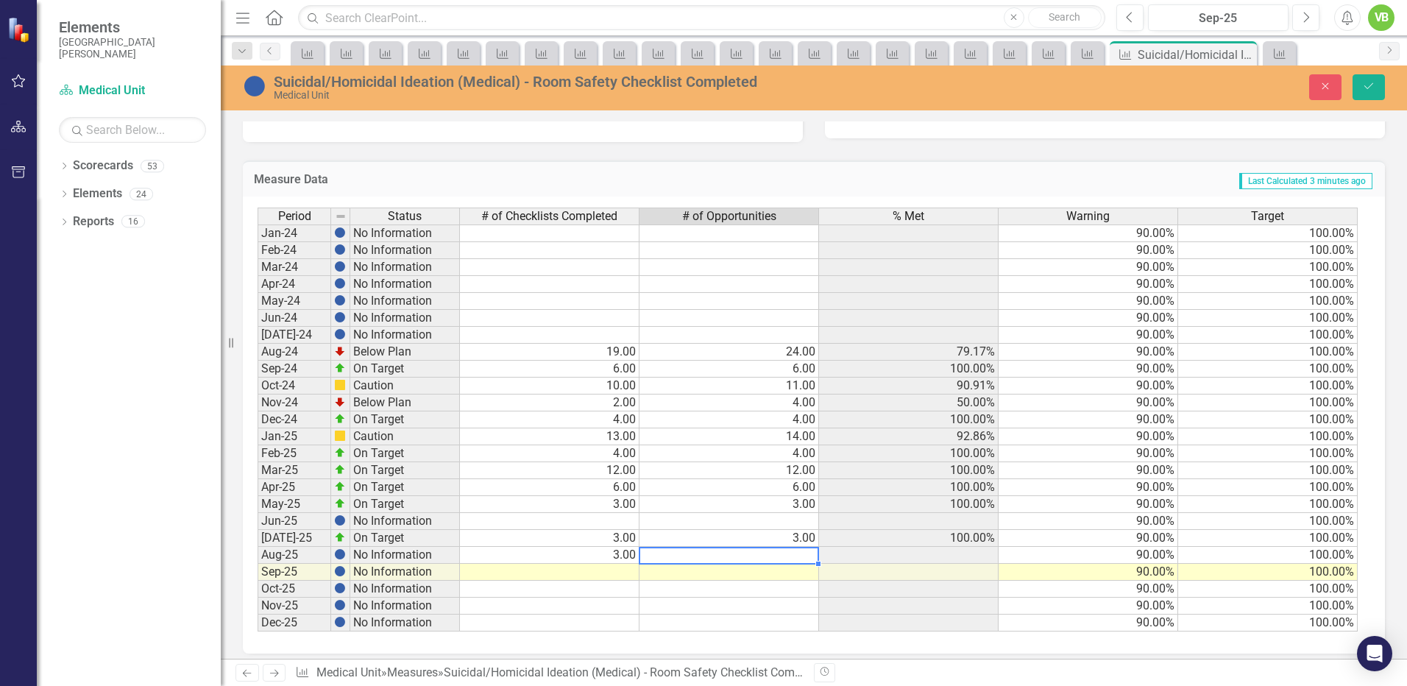
click at [795, 555] on td at bounding box center [730, 555] width 180 height 17
type textarea "3"
click at [1374, 88] on icon "Save" at bounding box center [1368, 86] width 13 height 10
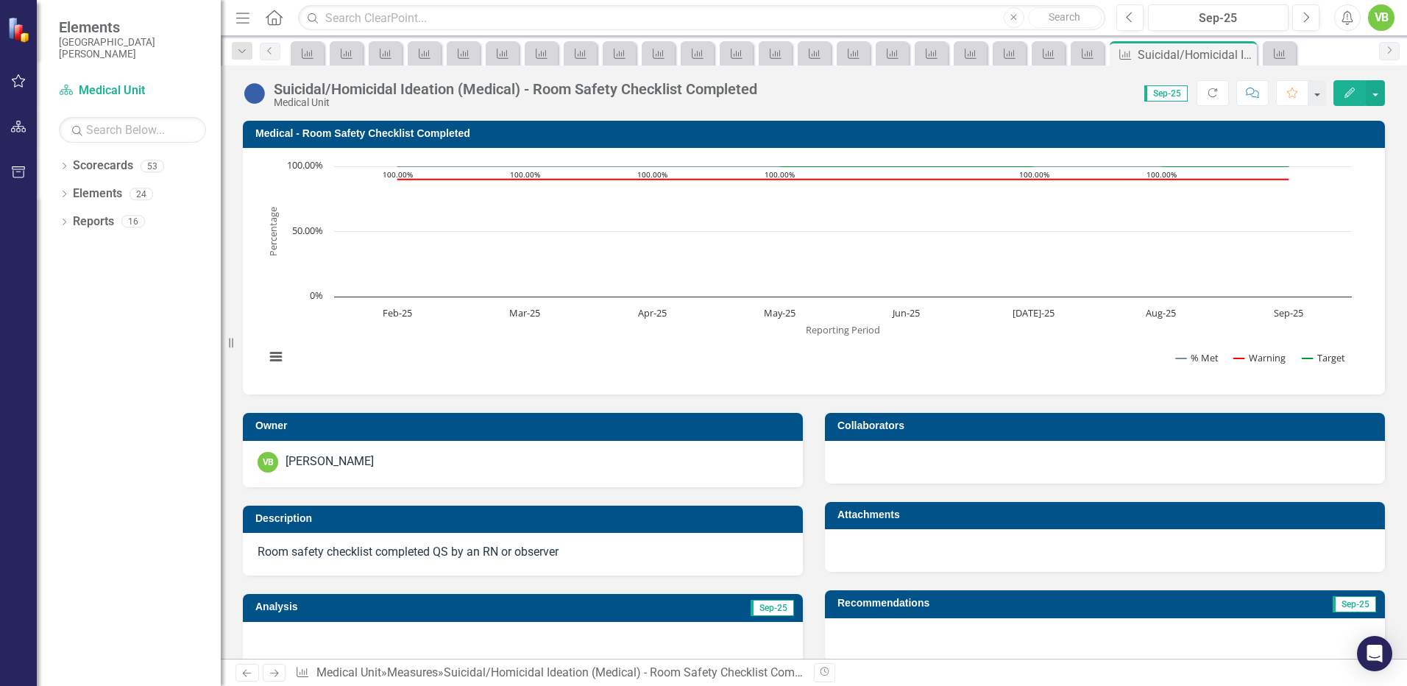
click at [275, 672] on icon "Next" at bounding box center [274, 673] width 13 height 10
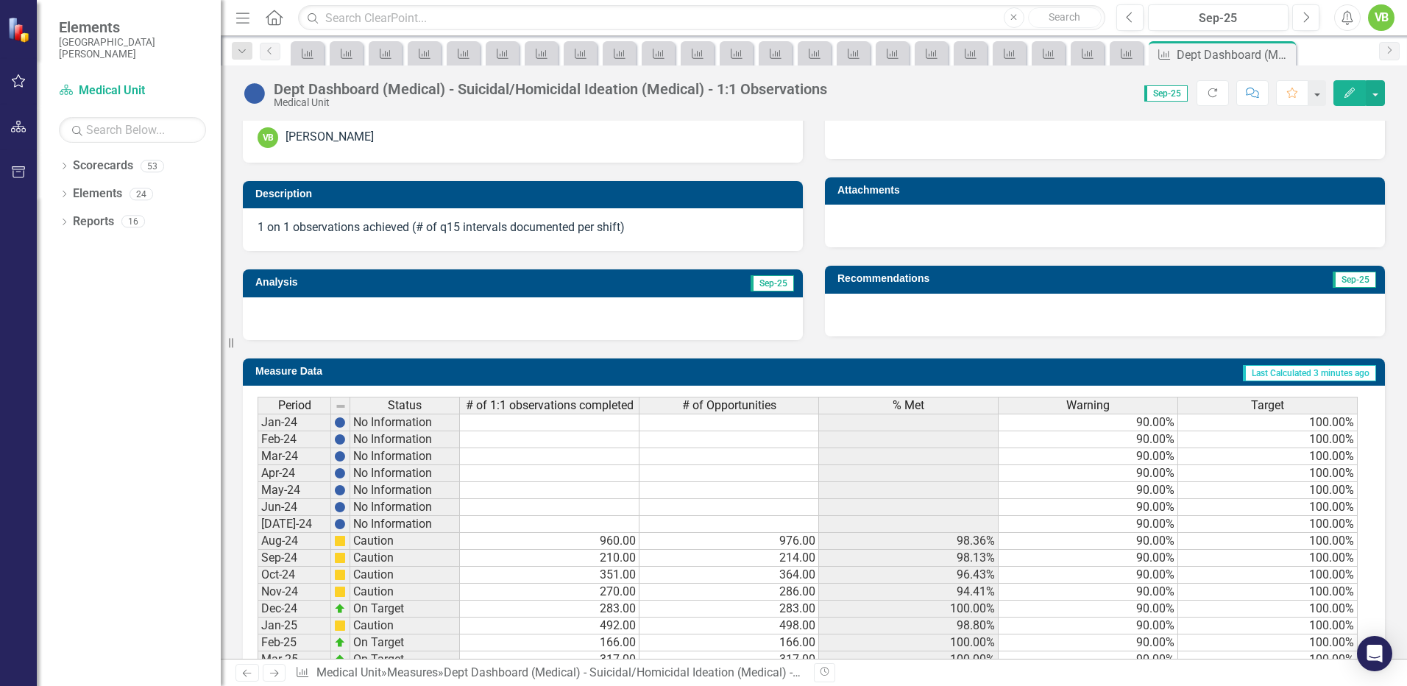
scroll to position [523, 0]
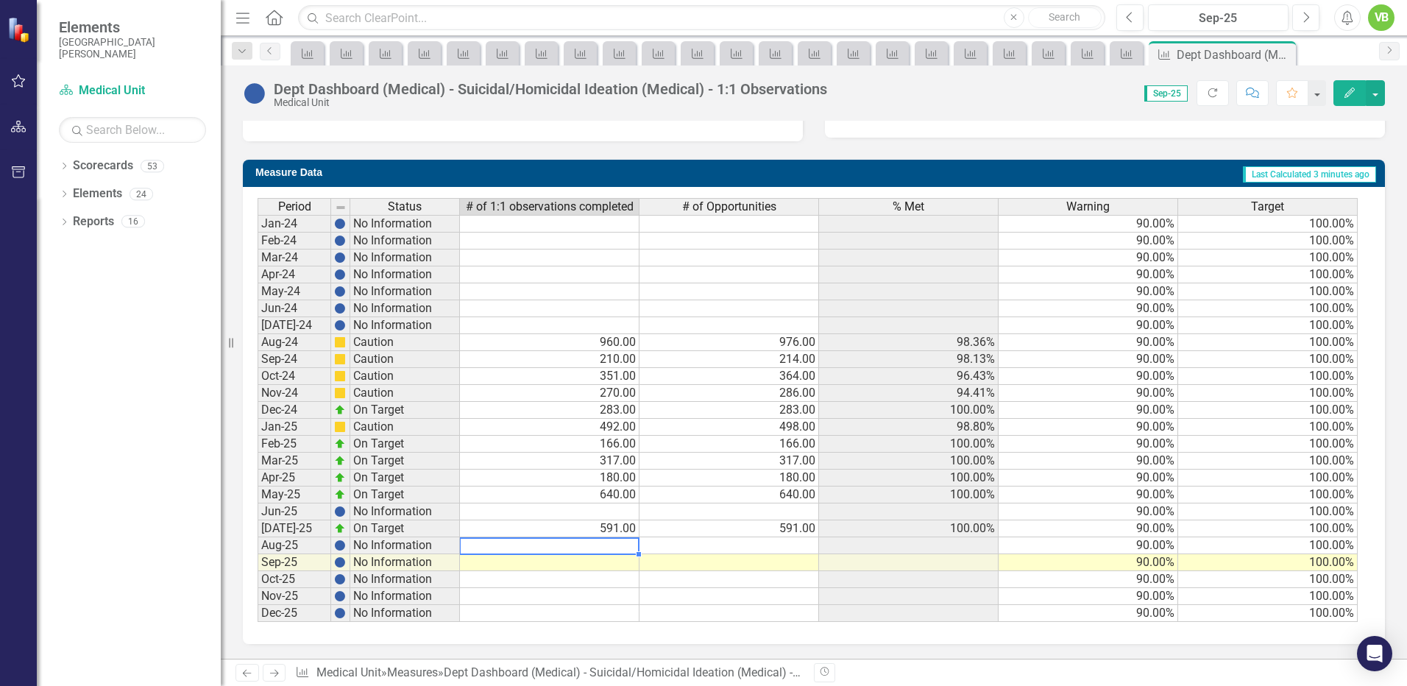
click at [622, 541] on td at bounding box center [550, 545] width 180 height 17
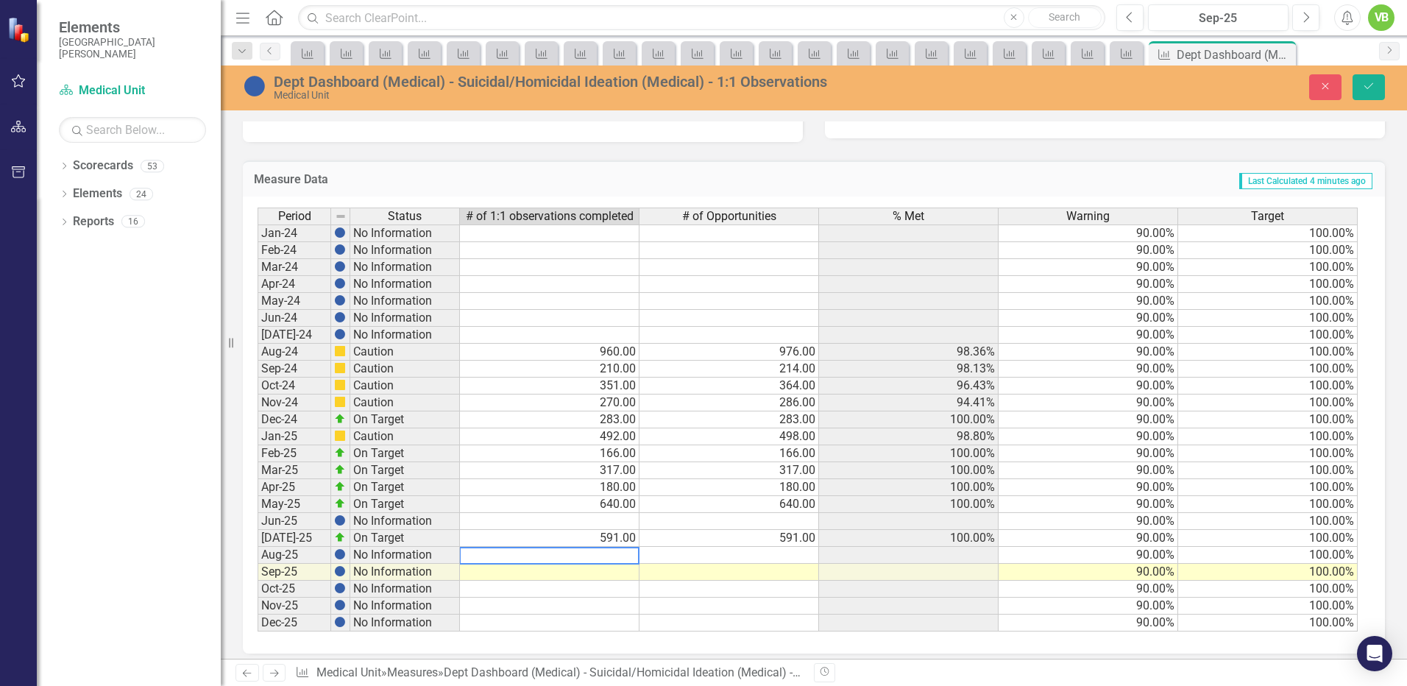
click at [606, 553] on textarea at bounding box center [549, 556] width 180 height 18
type textarea "8"
click at [773, 556] on td at bounding box center [730, 555] width 180 height 17
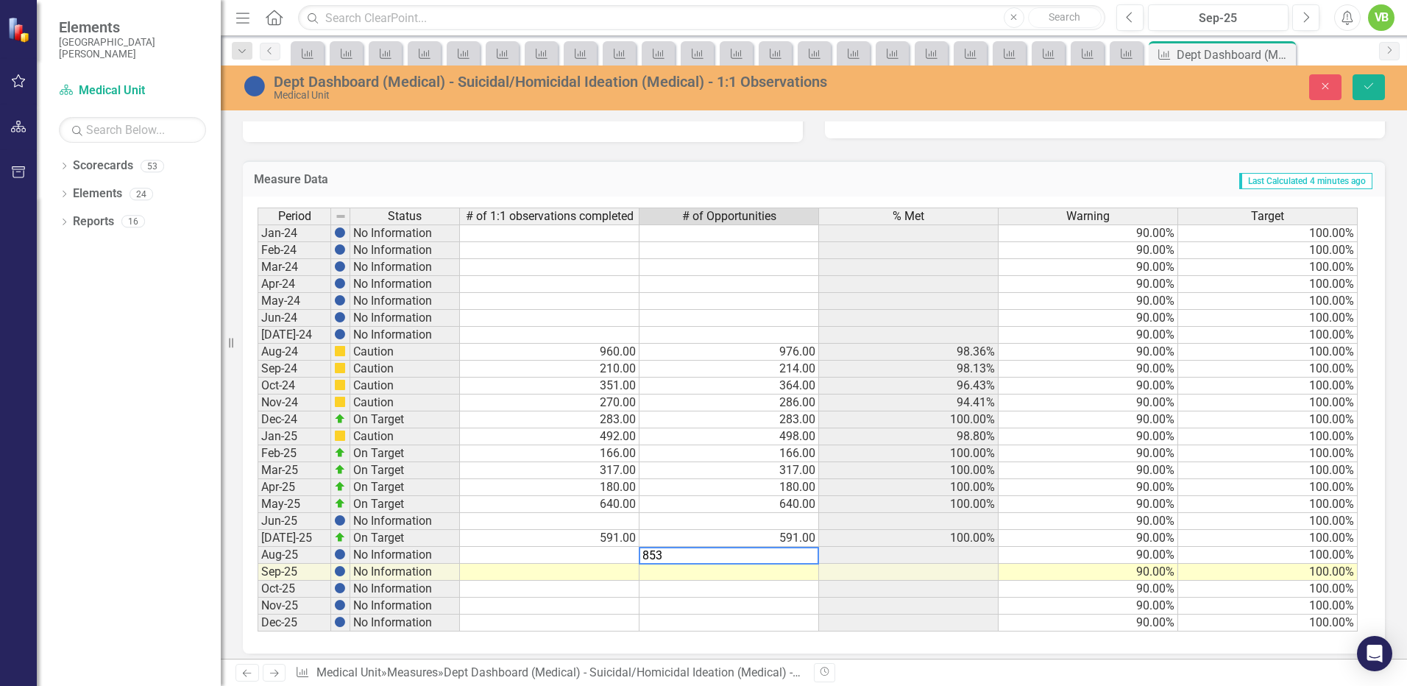
type textarea "853"
click at [616, 553] on td at bounding box center [550, 555] width 180 height 17
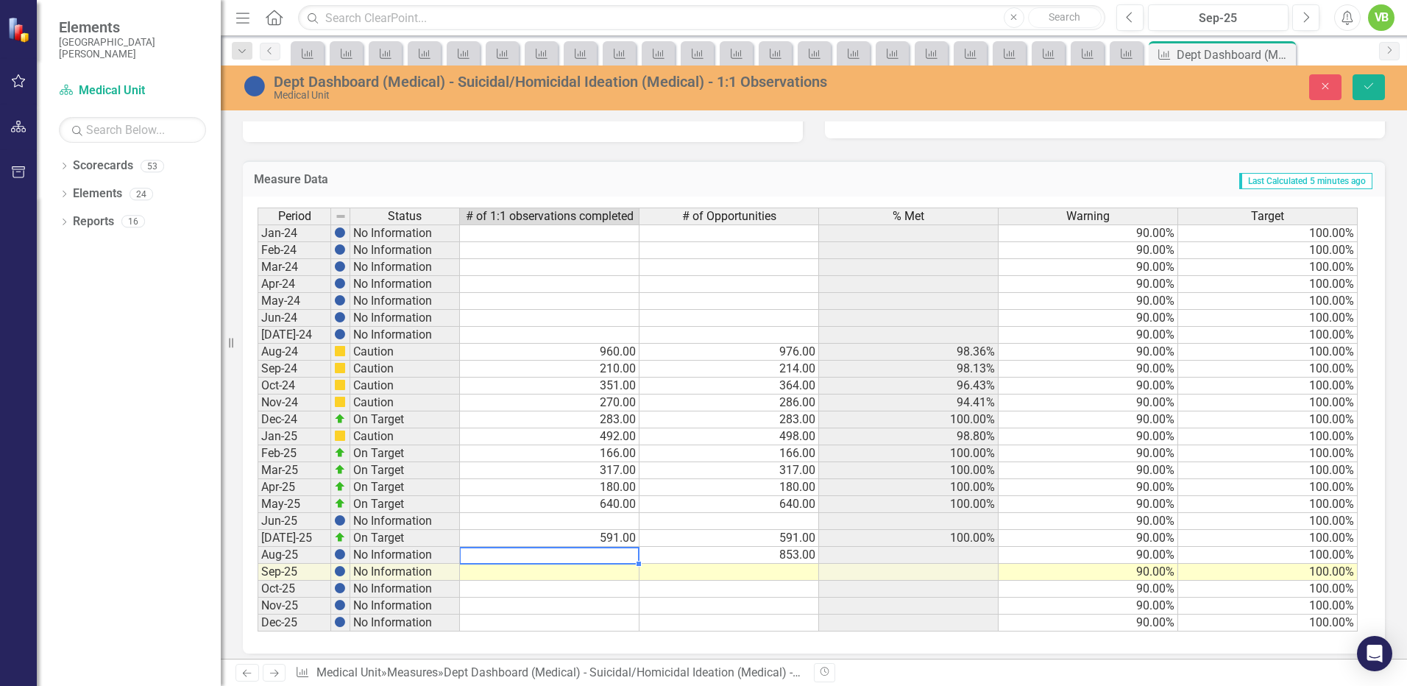
click at [610, 559] on td at bounding box center [550, 555] width 180 height 17
type textarea "837"
click at [772, 607] on td at bounding box center [730, 606] width 180 height 17
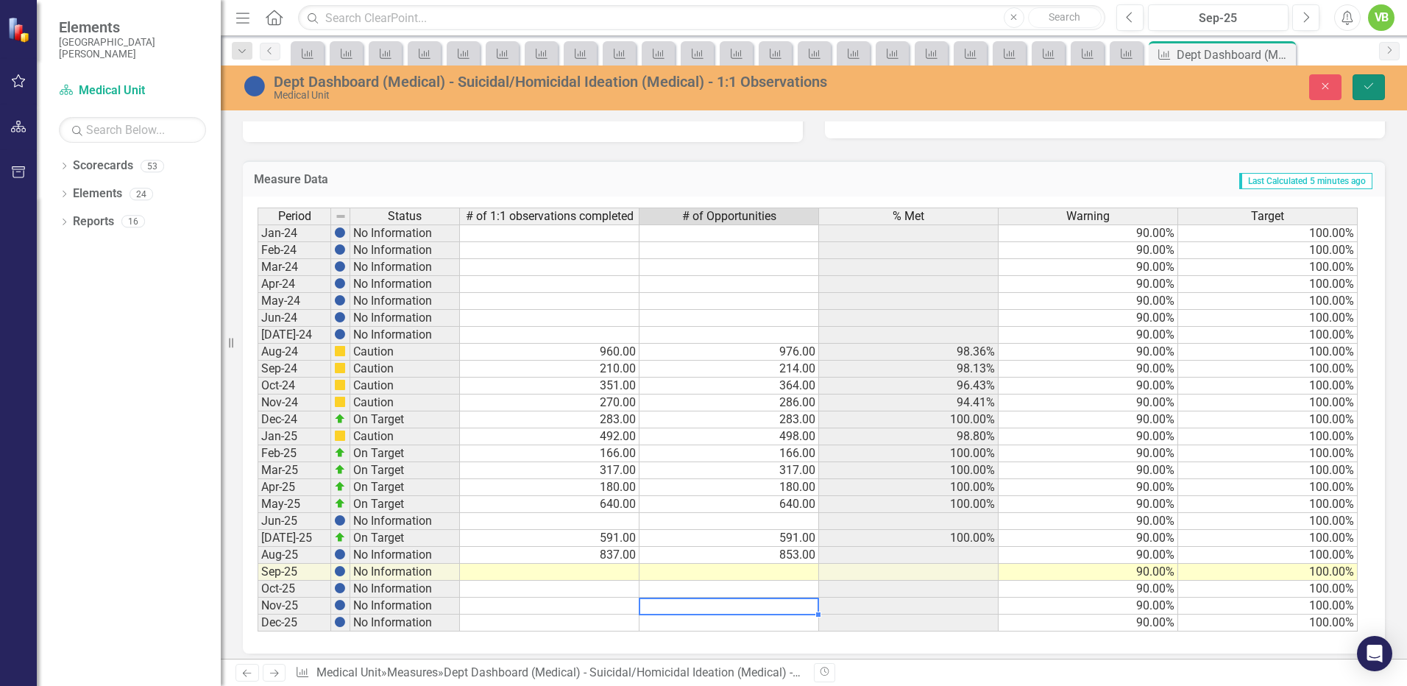
click at [1362, 83] on icon "Save" at bounding box center [1368, 86] width 13 height 10
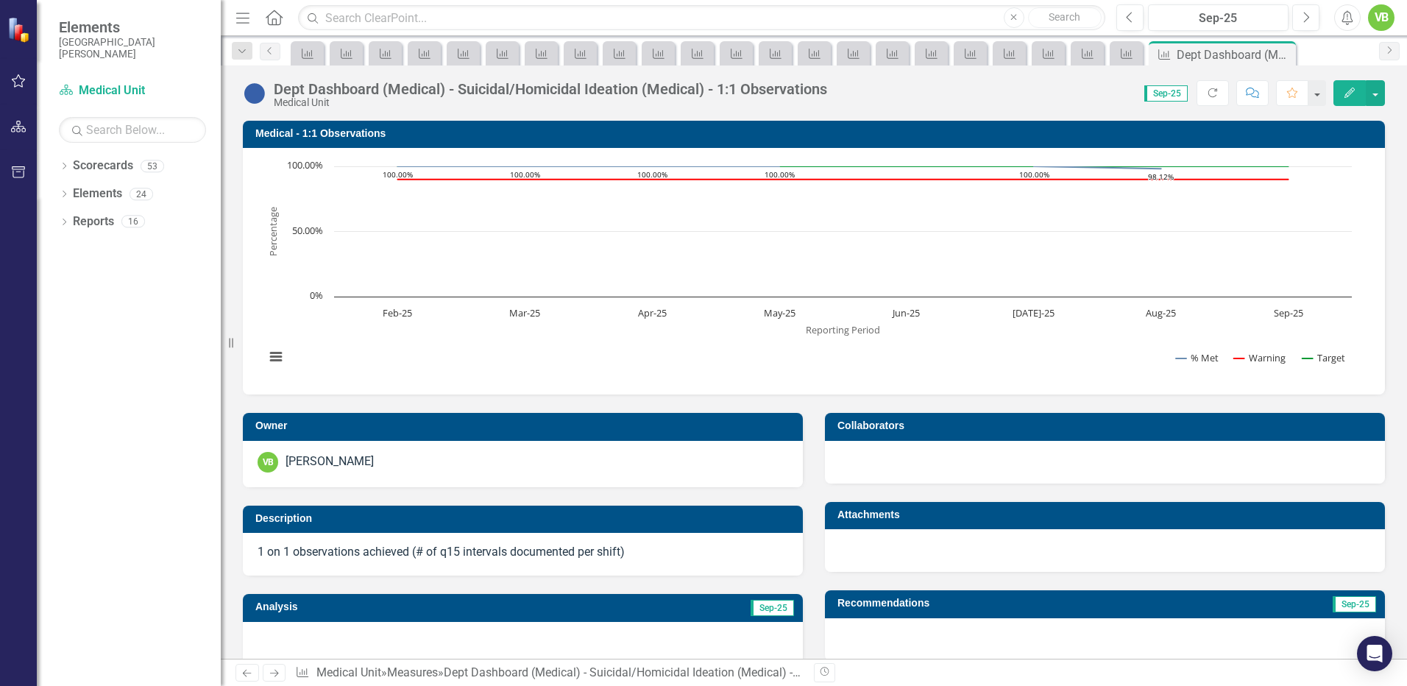
click at [270, 673] on icon "Next" at bounding box center [274, 673] width 13 height 10
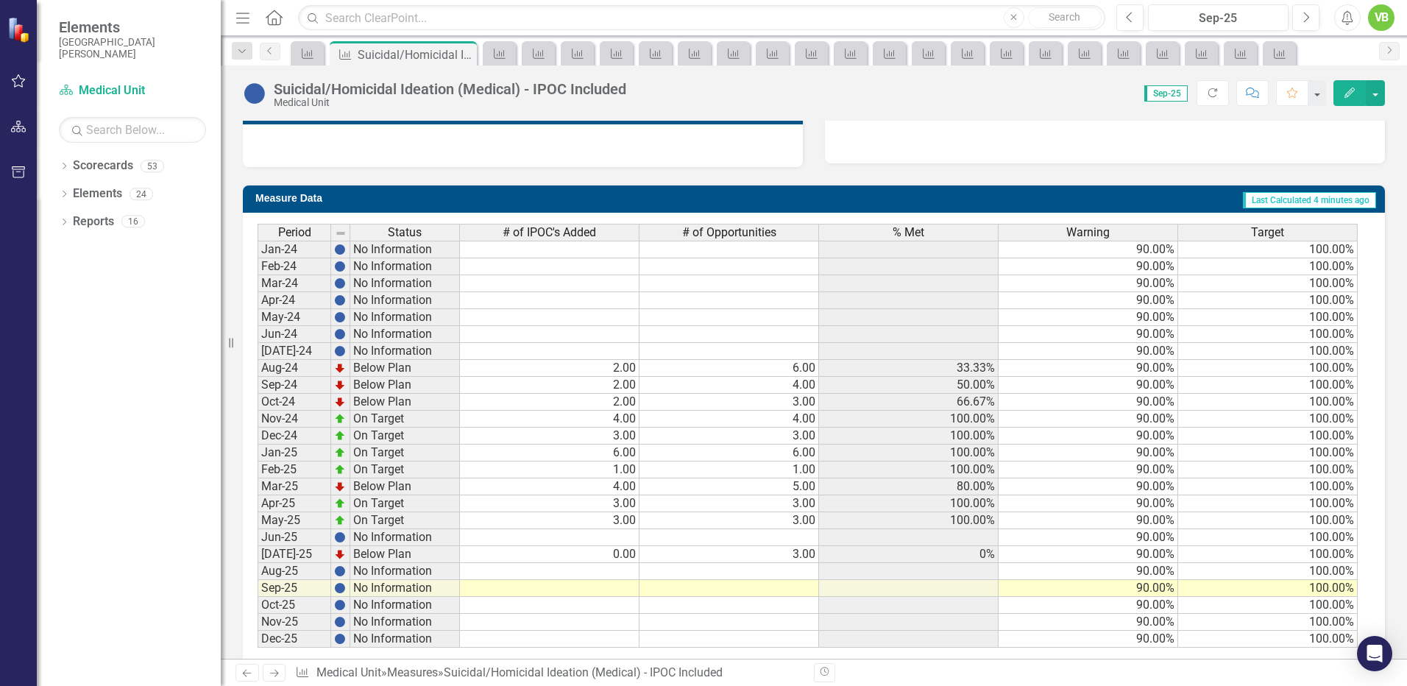
scroll to position [523, 0]
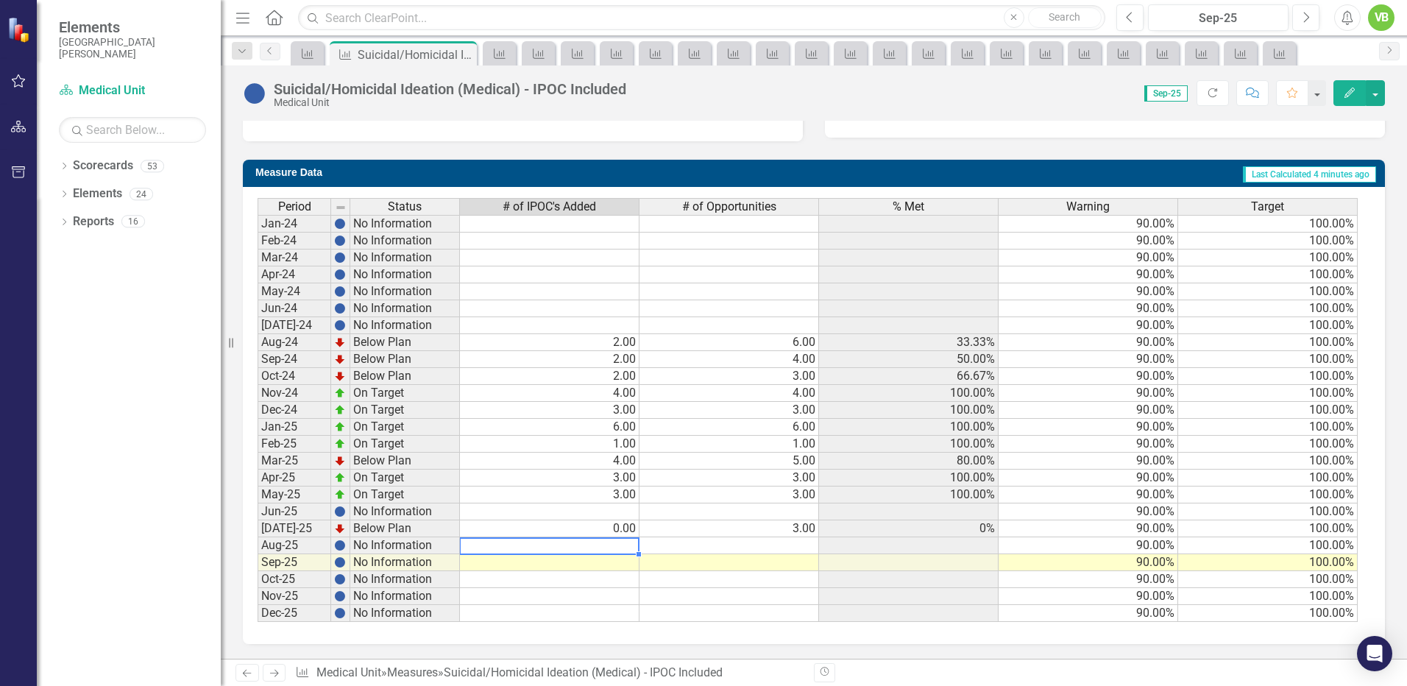
click at [625, 548] on td at bounding box center [550, 545] width 180 height 17
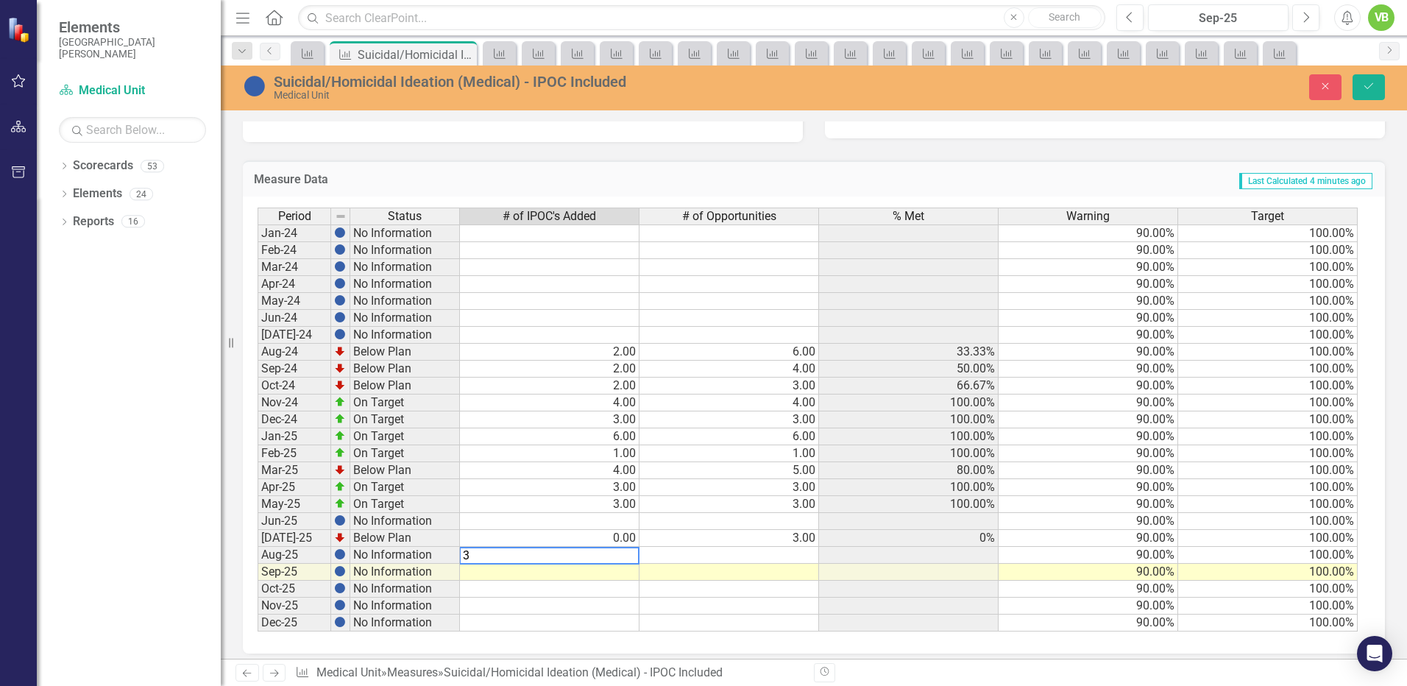
type textarea "3"
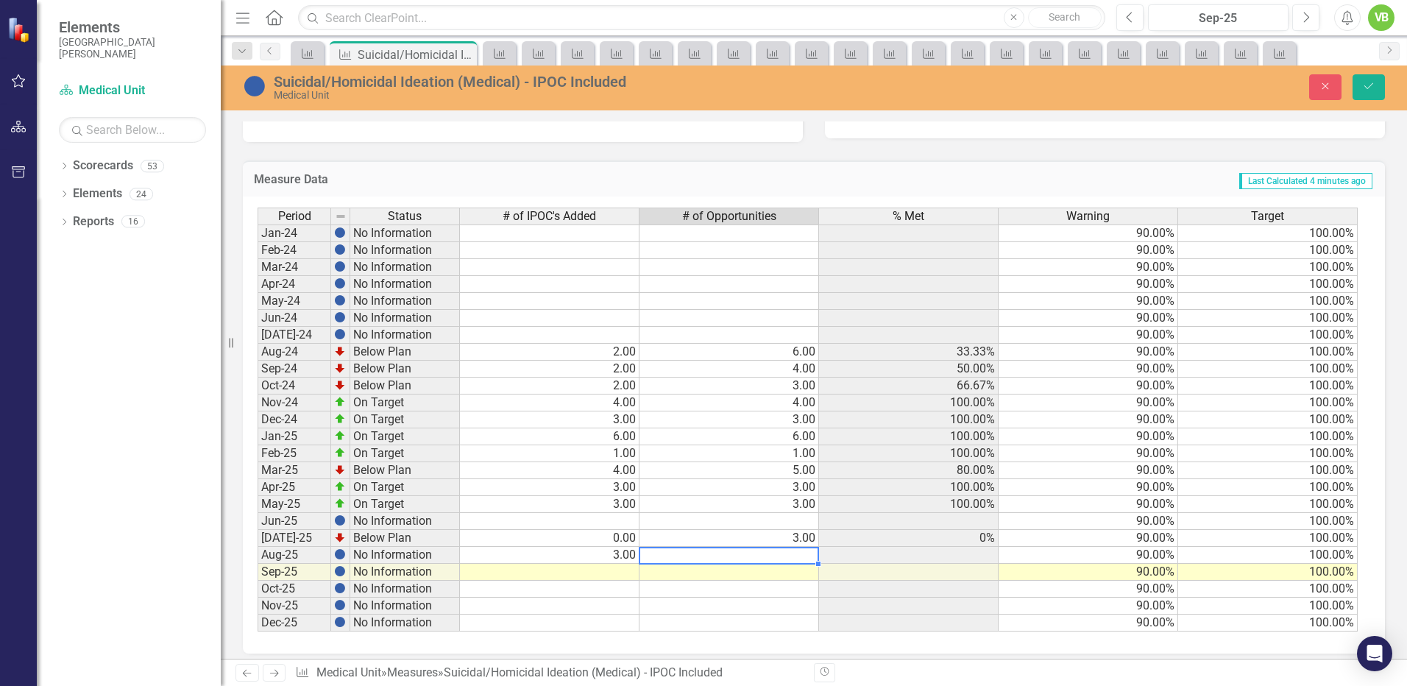
click at [790, 560] on td at bounding box center [730, 555] width 180 height 17
type textarea "3"
click at [805, 573] on td at bounding box center [730, 572] width 180 height 17
click at [1369, 82] on icon "Save" at bounding box center [1368, 86] width 13 height 10
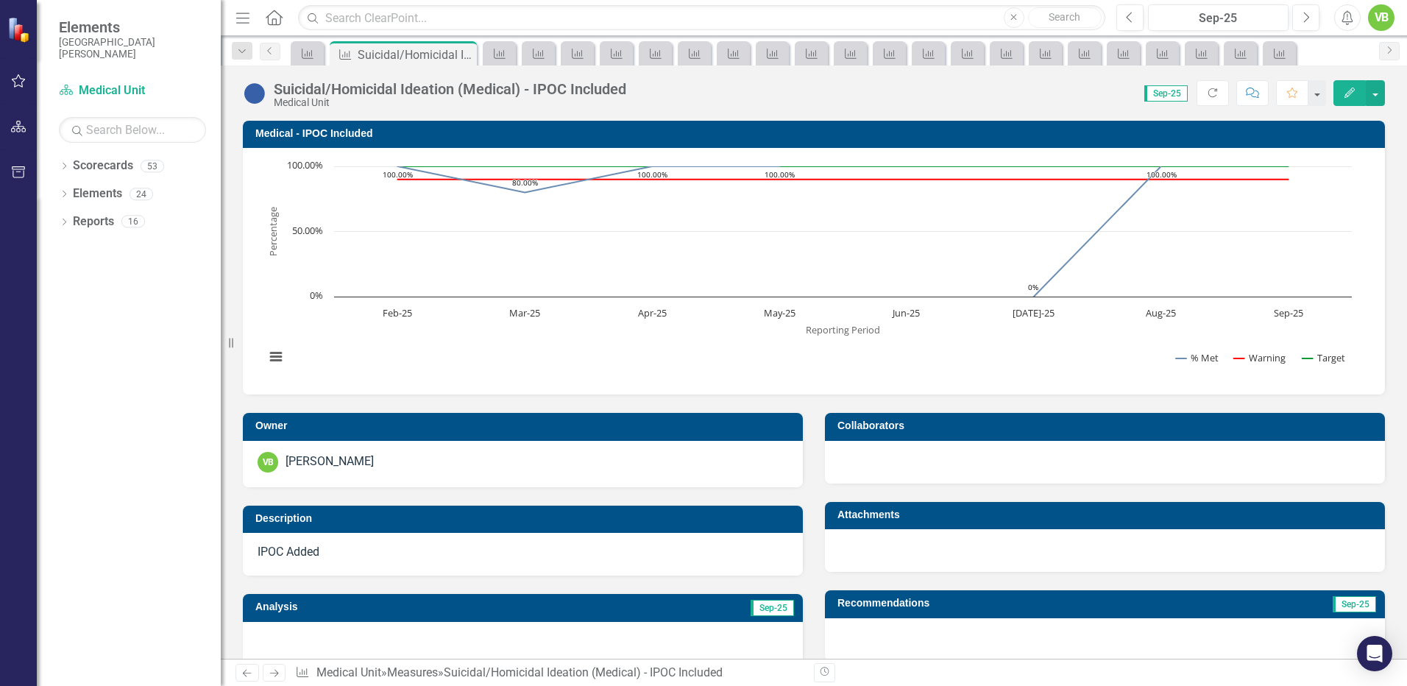
click at [278, 672] on icon "Next" at bounding box center [274, 673] width 13 height 10
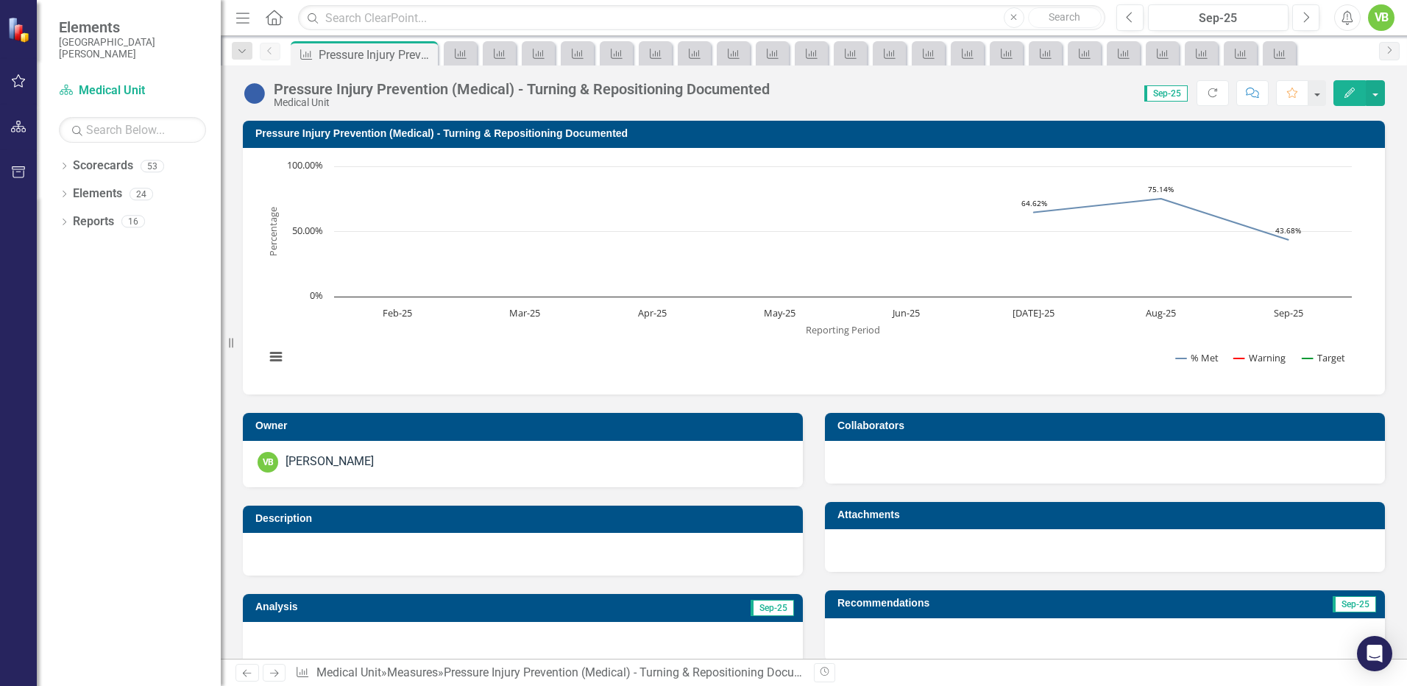
click at [248, 673] on icon at bounding box center [247, 673] width 9 height 7
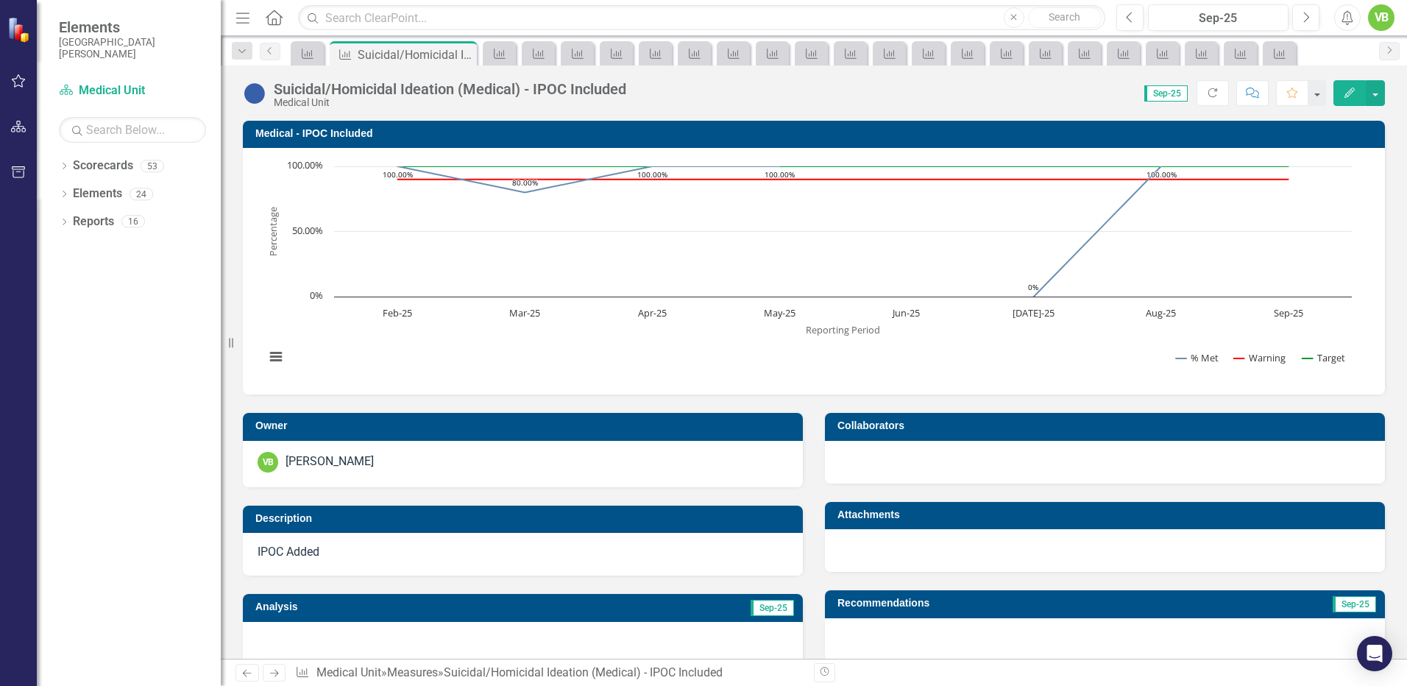
click at [248, 673] on icon at bounding box center [247, 673] width 9 height 7
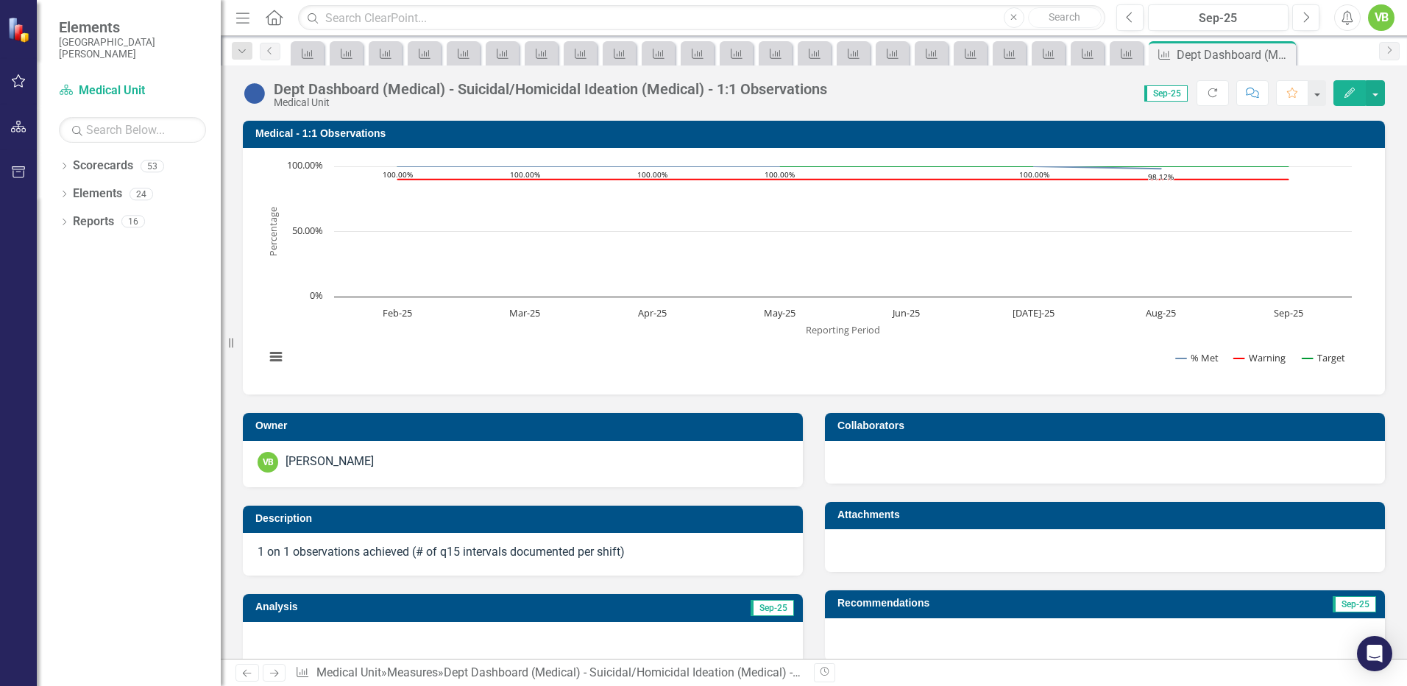
click at [248, 673] on icon at bounding box center [247, 673] width 9 height 7
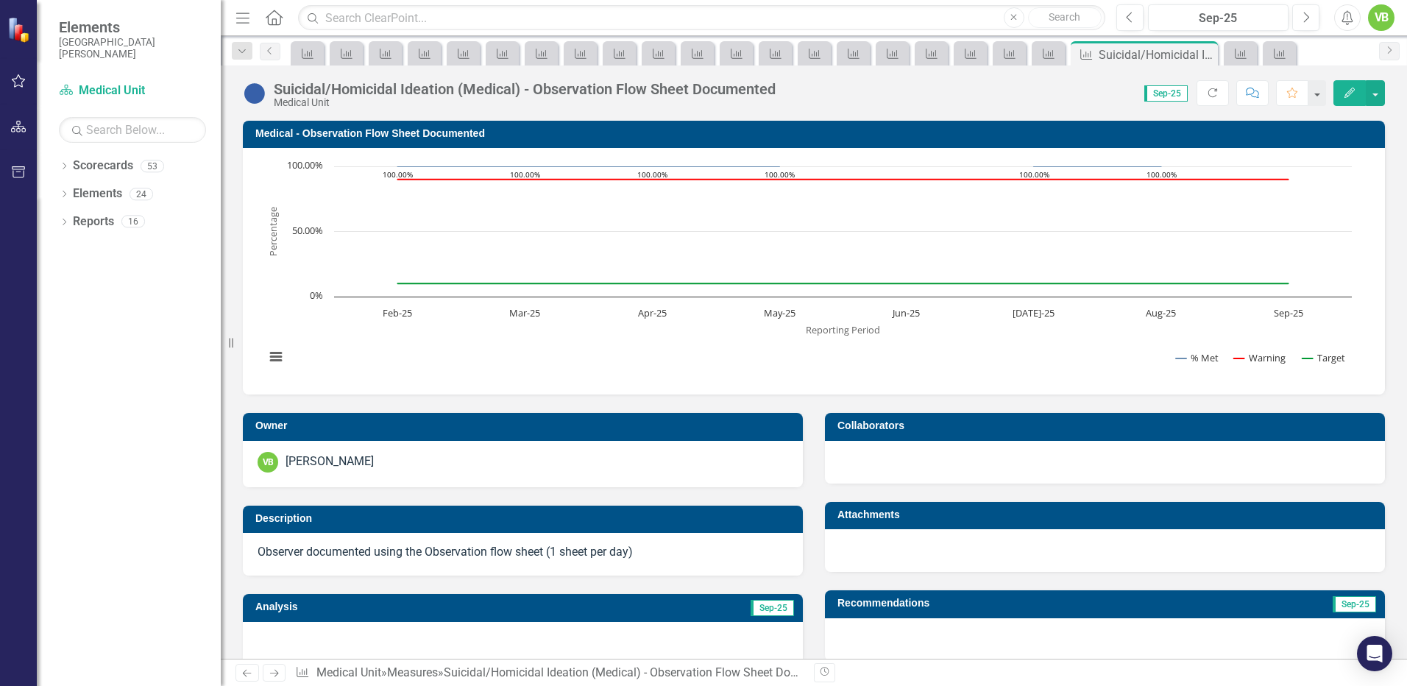
click at [248, 673] on icon at bounding box center [247, 673] width 9 height 7
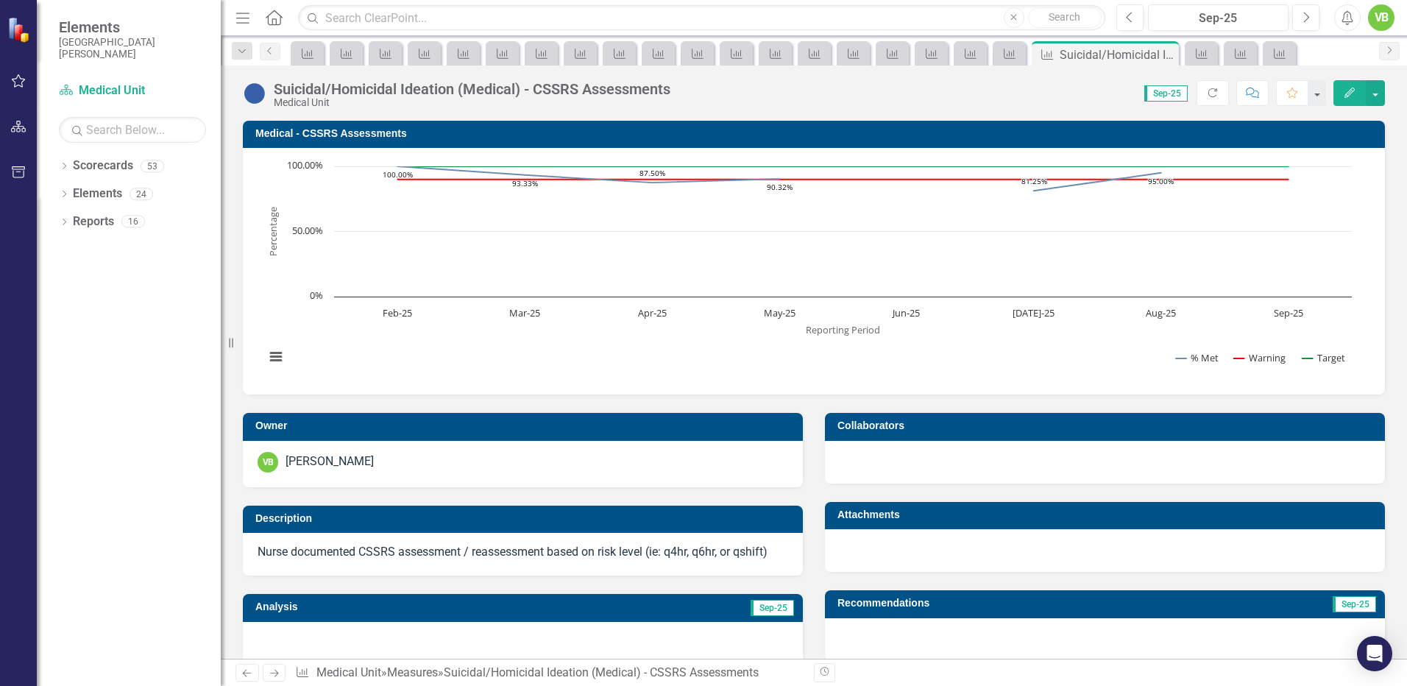
click at [279, 670] on icon "Next" at bounding box center [274, 673] width 13 height 10
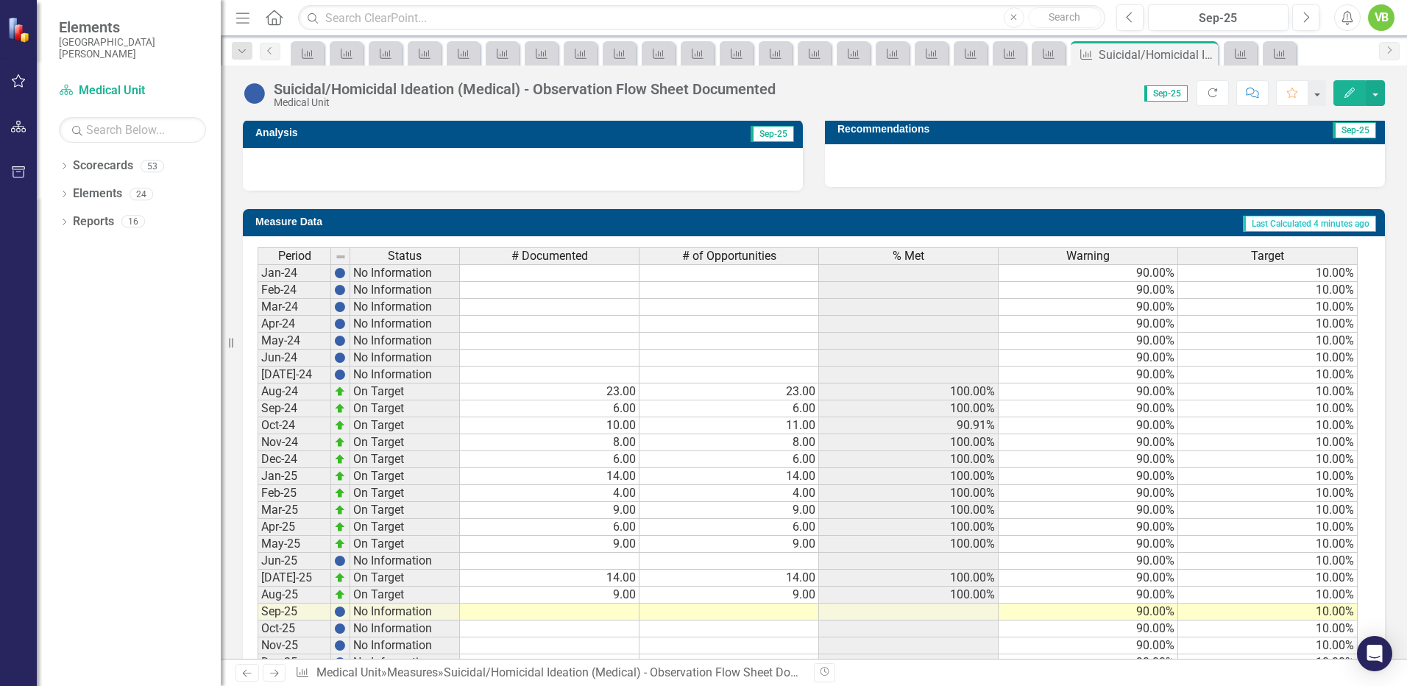
scroll to position [523, 0]
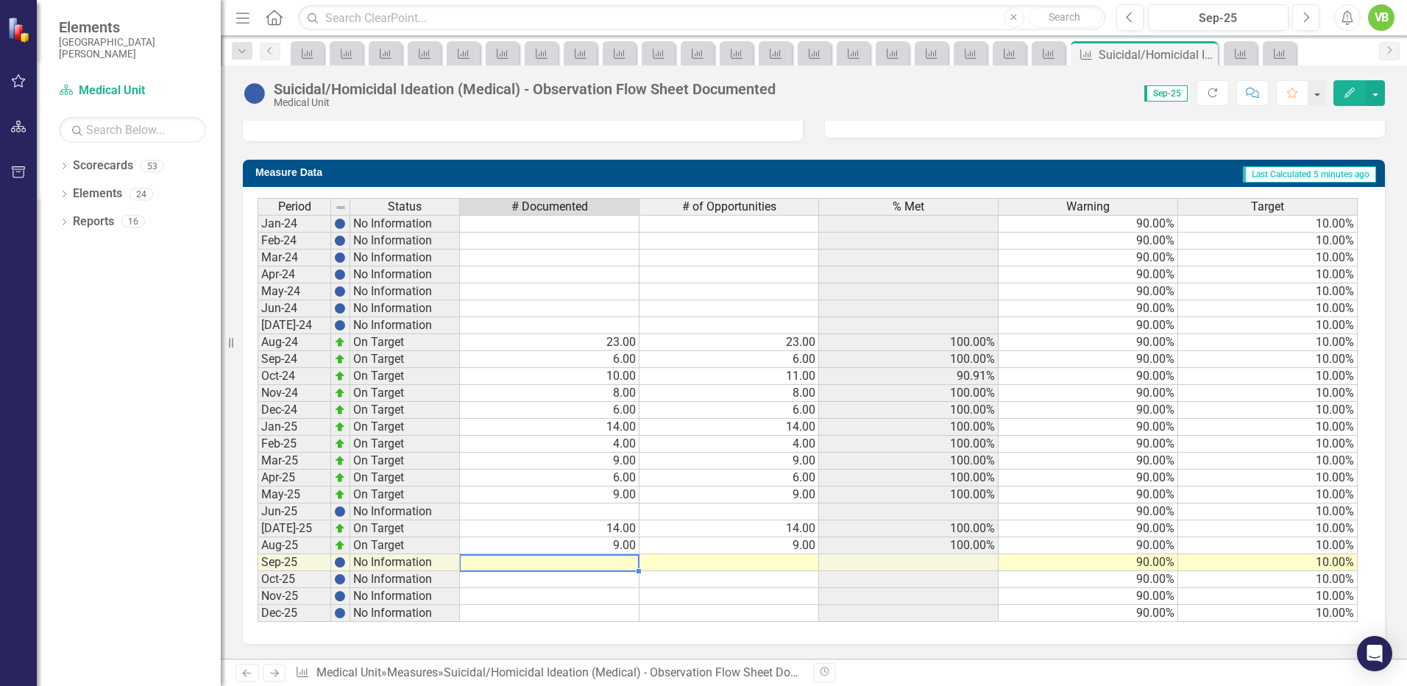
click at [622, 559] on td at bounding box center [550, 562] width 180 height 17
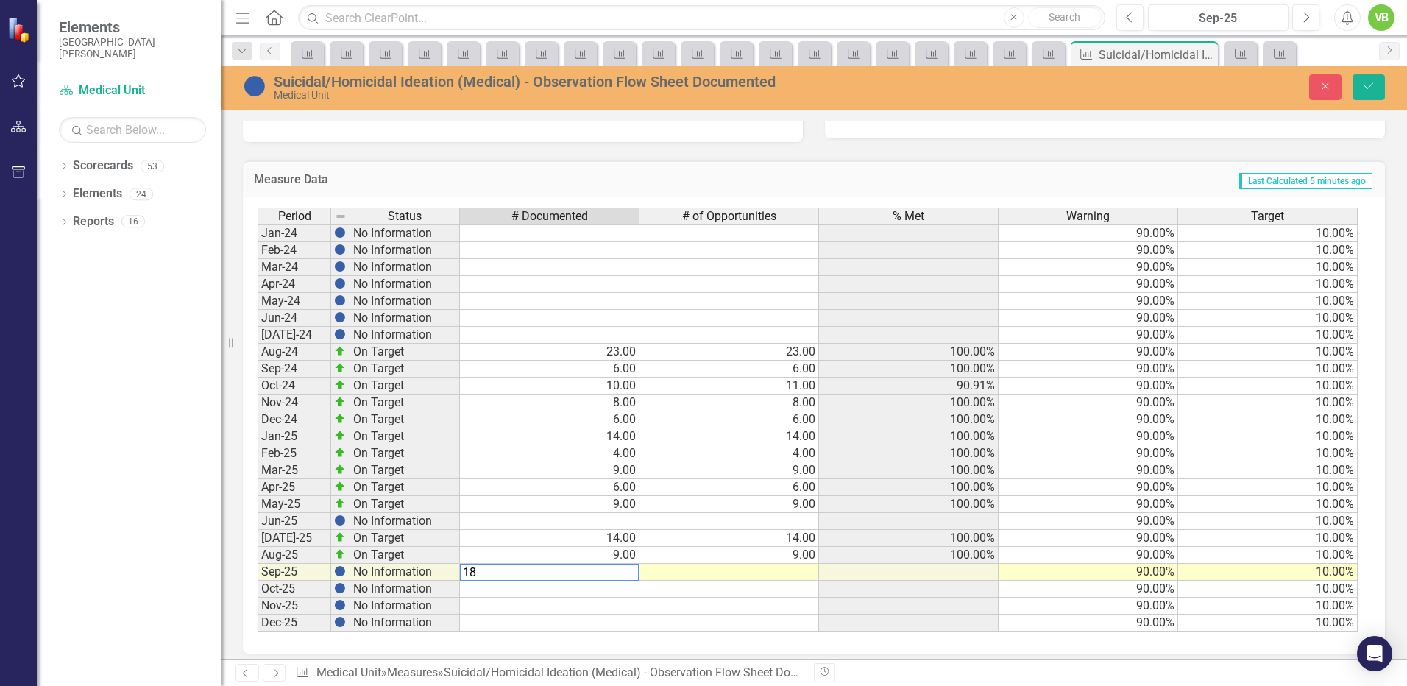
type textarea "18"
click at [788, 570] on td at bounding box center [730, 572] width 180 height 17
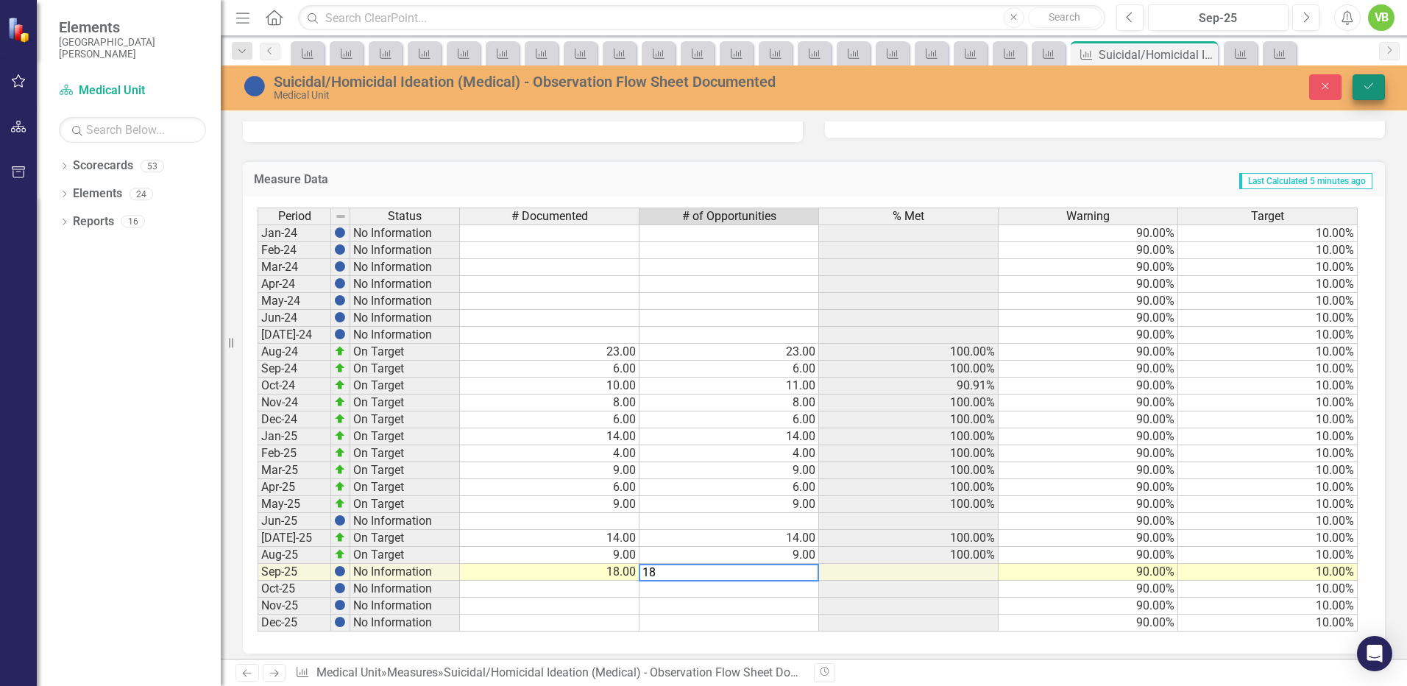
type textarea "18"
click at [1368, 82] on icon "Save" at bounding box center [1368, 86] width 13 height 10
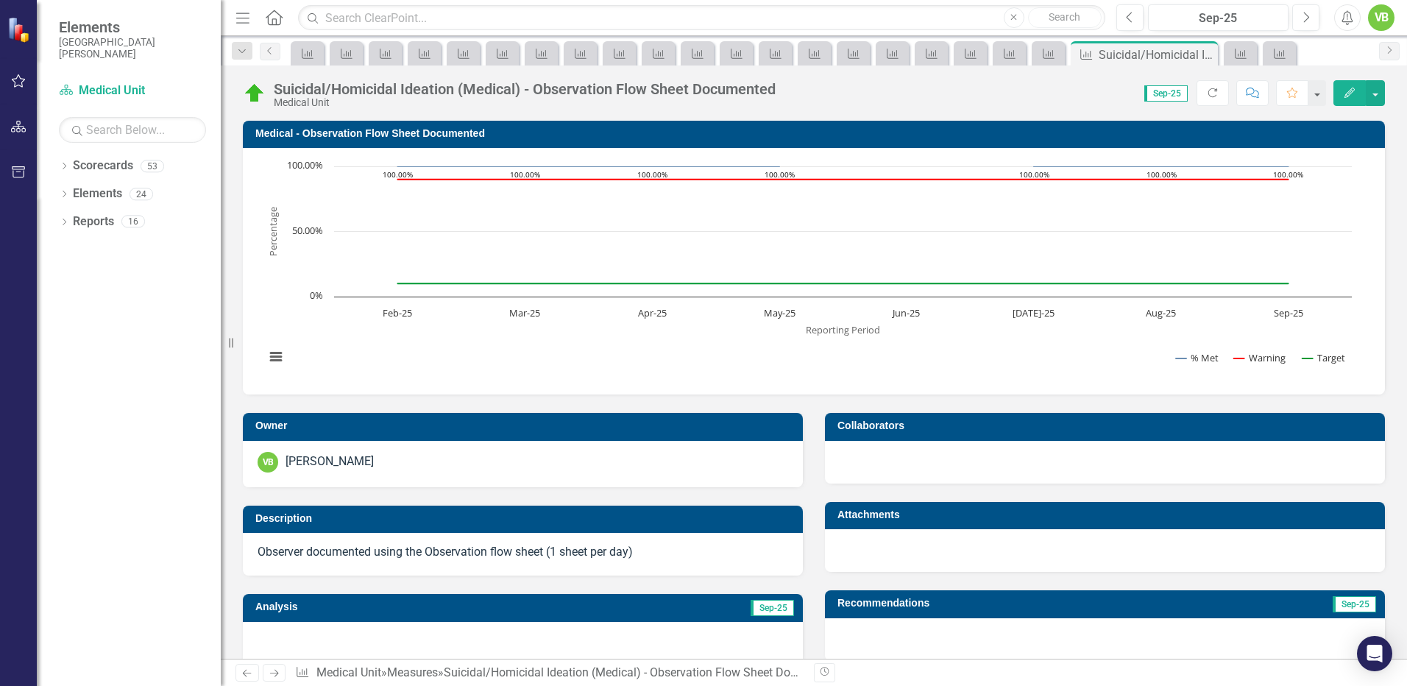
click at [275, 676] on icon at bounding box center [274, 673] width 9 height 7
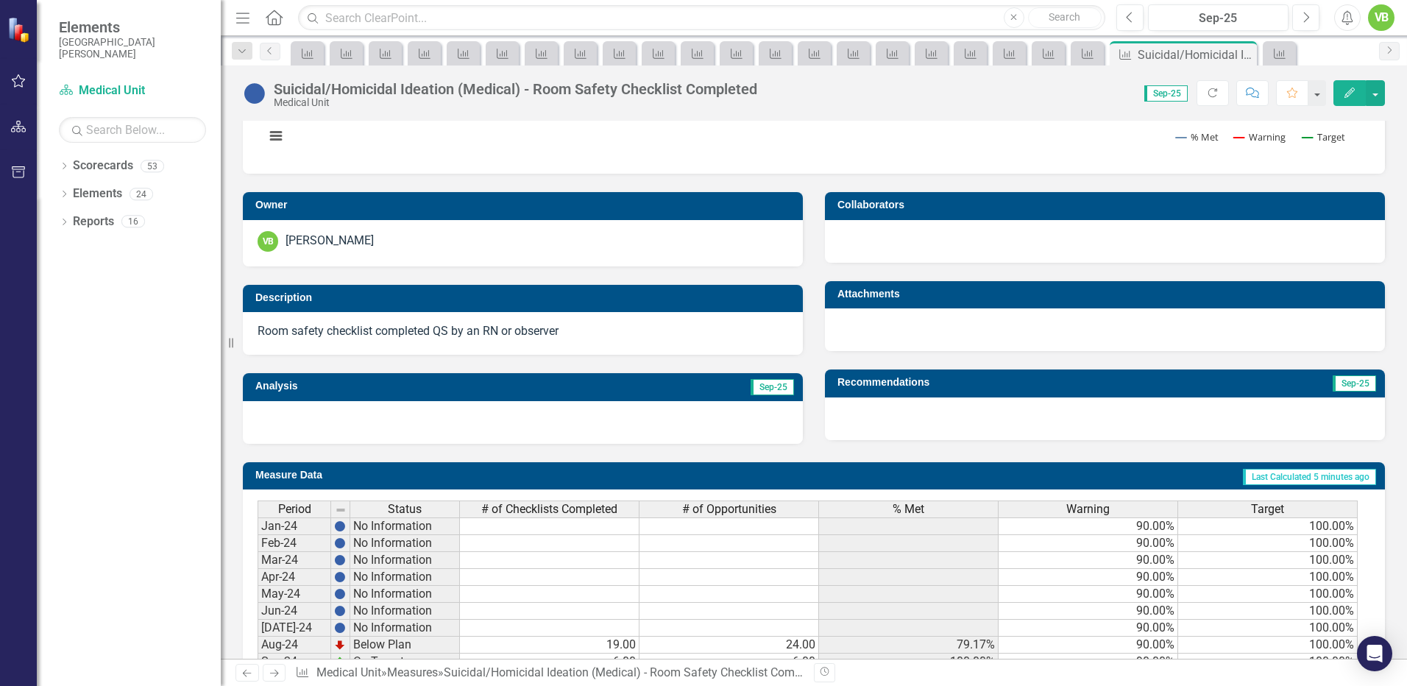
scroll to position [523, 0]
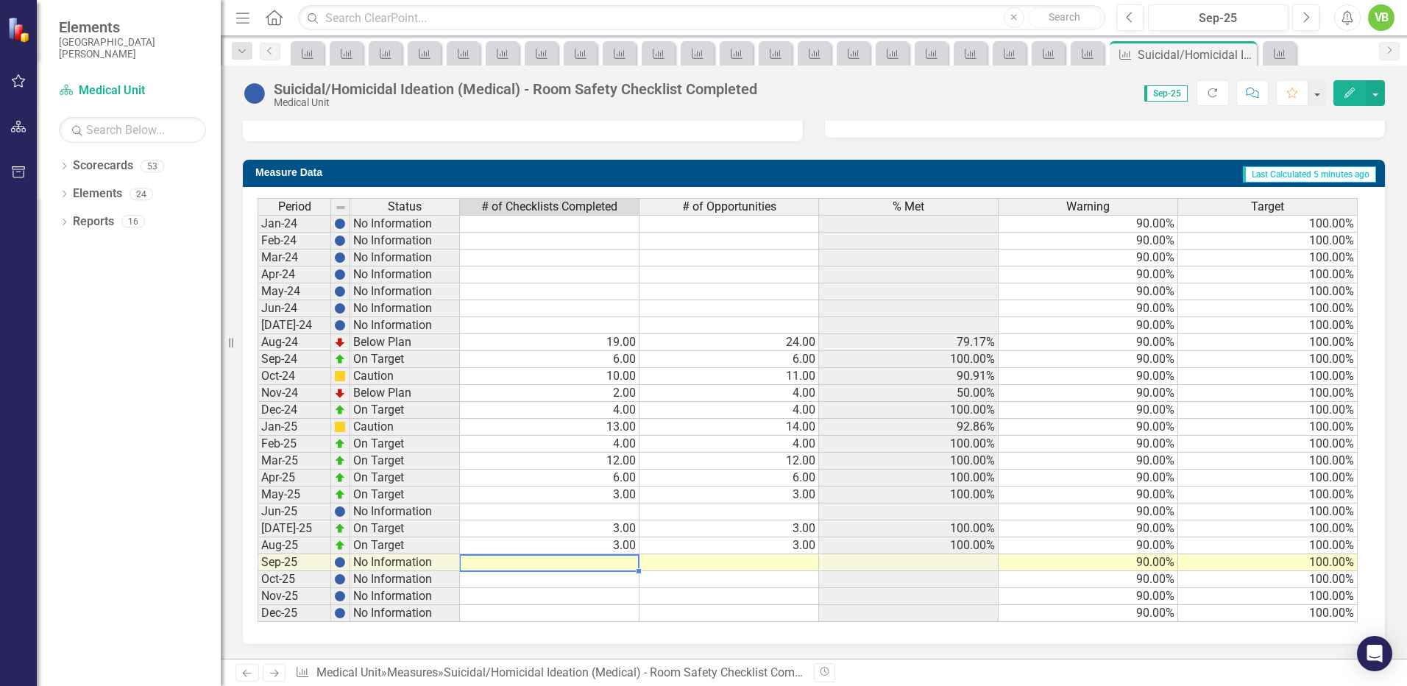
click at [616, 562] on td at bounding box center [550, 562] width 180 height 17
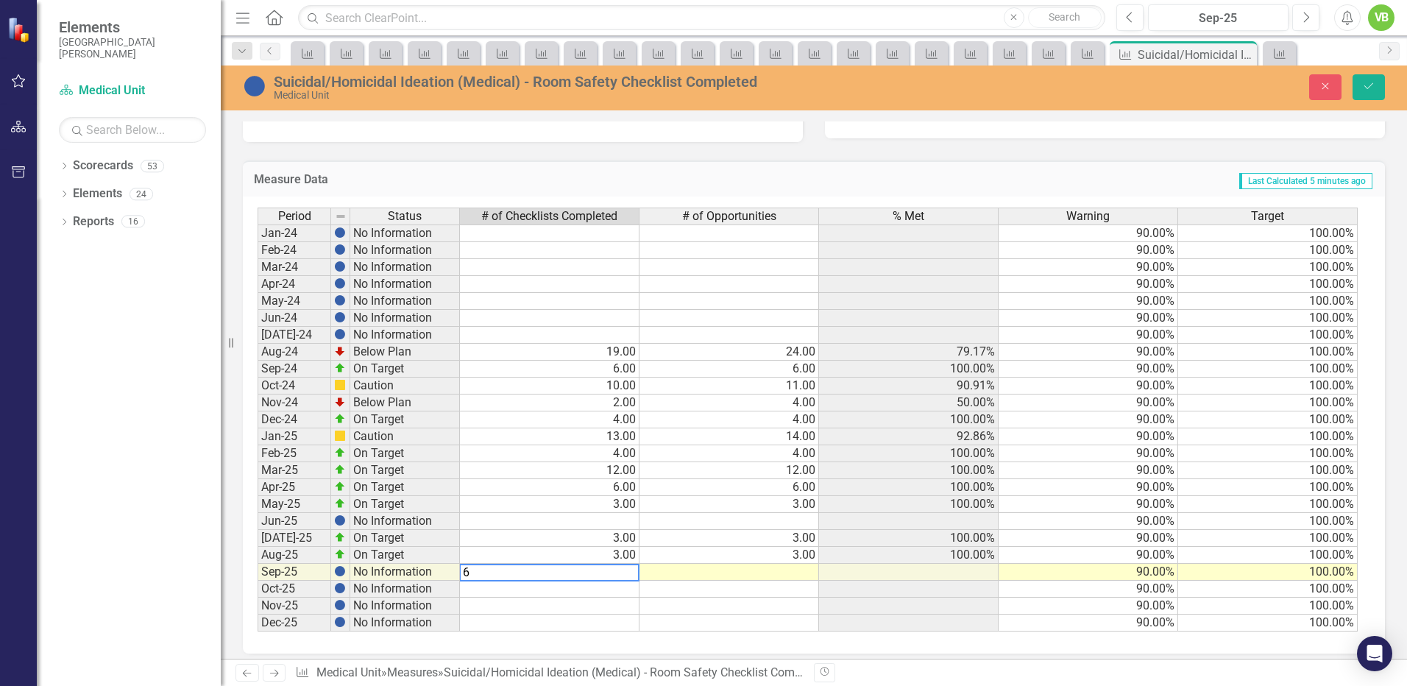
type textarea "6"
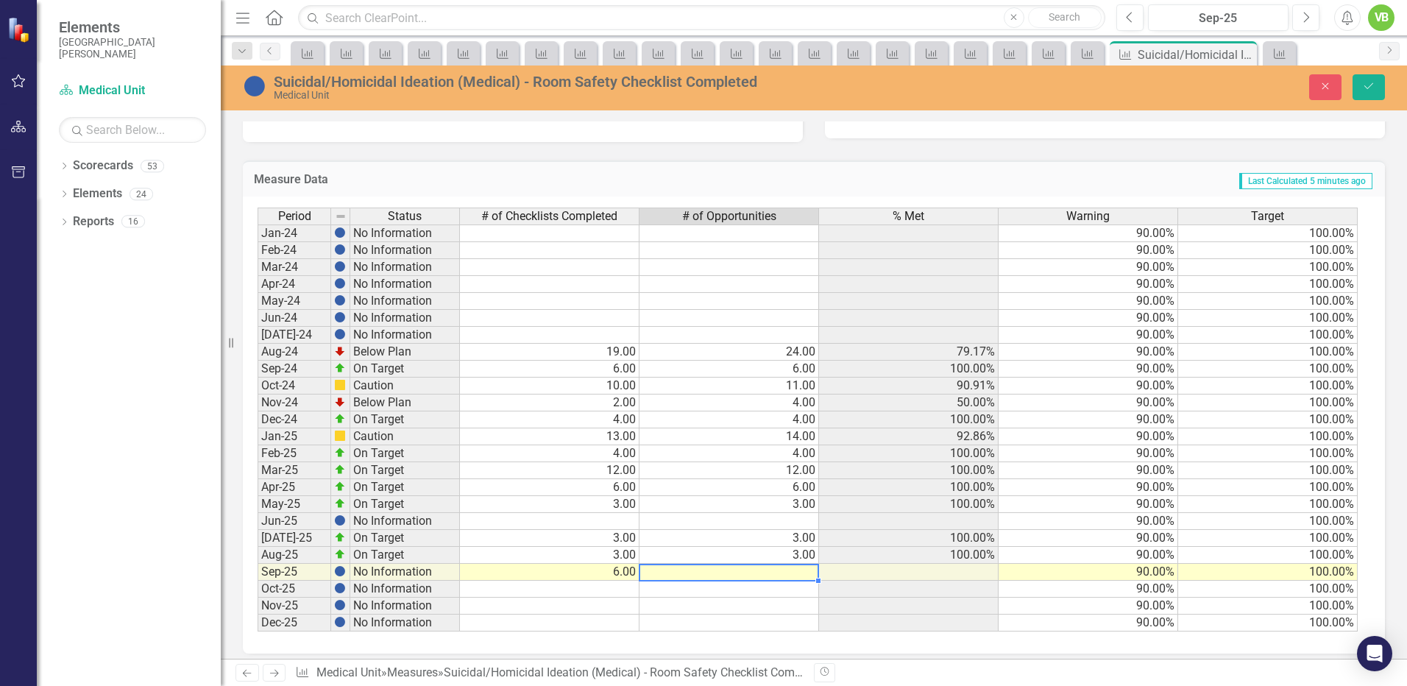
click at [798, 571] on td at bounding box center [730, 572] width 180 height 17
type textarea "6"
click at [751, 605] on td at bounding box center [730, 606] width 180 height 17
click at [1369, 87] on icon "Save" at bounding box center [1368, 86] width 13 height 10
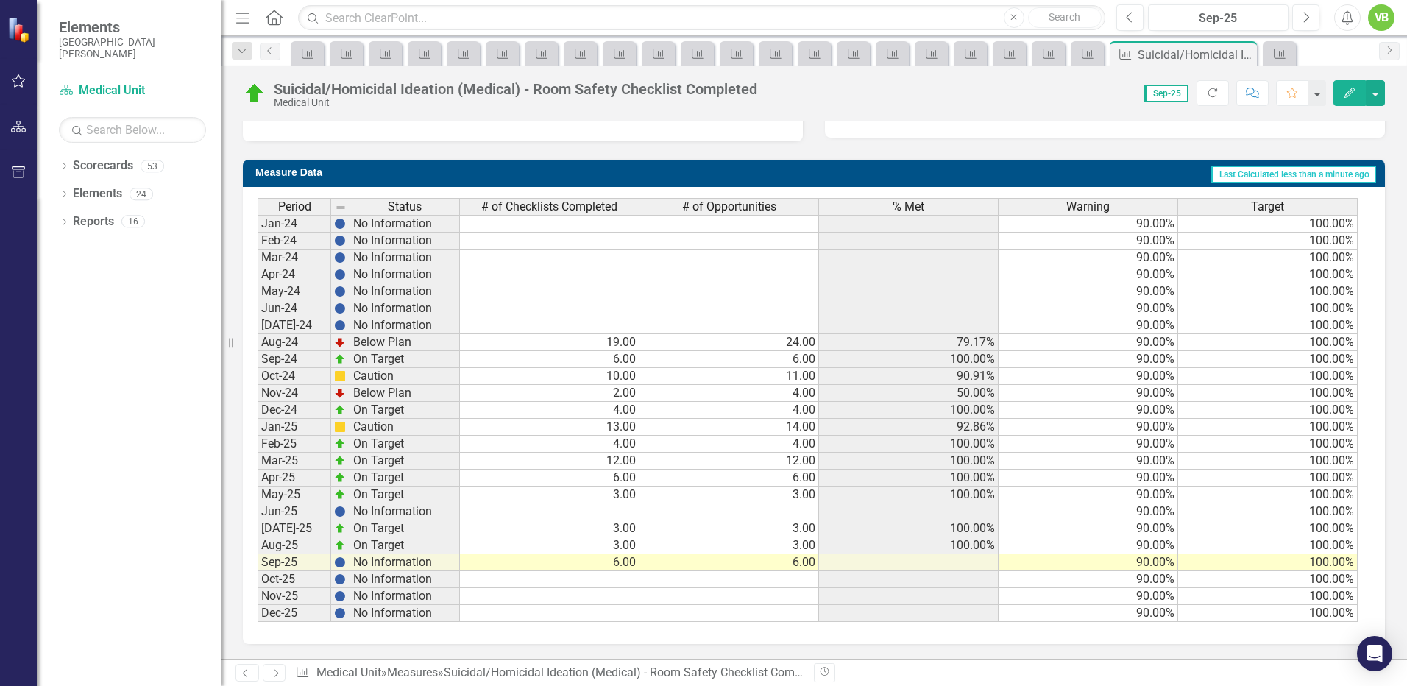
click at [270, 673] on icon "Next" at bounding box center [274, 673] width 13 height 10
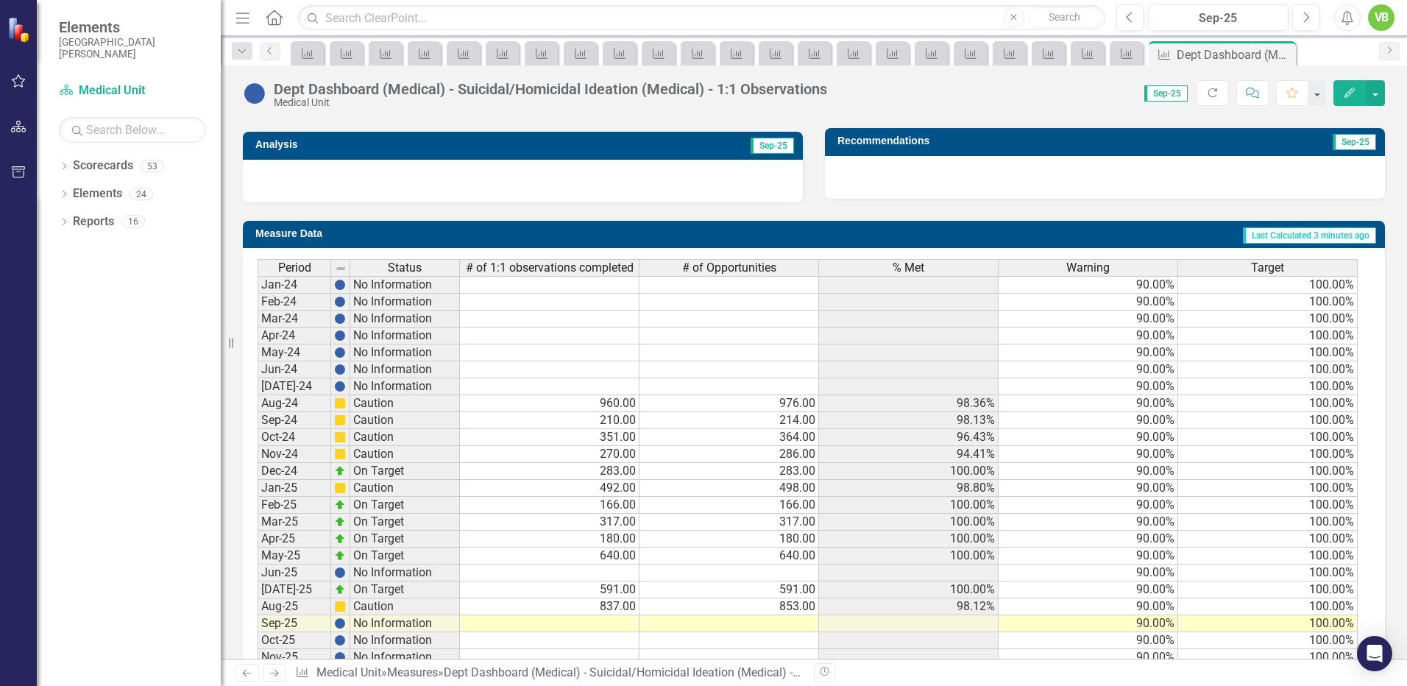
scroll to position [523, 0]
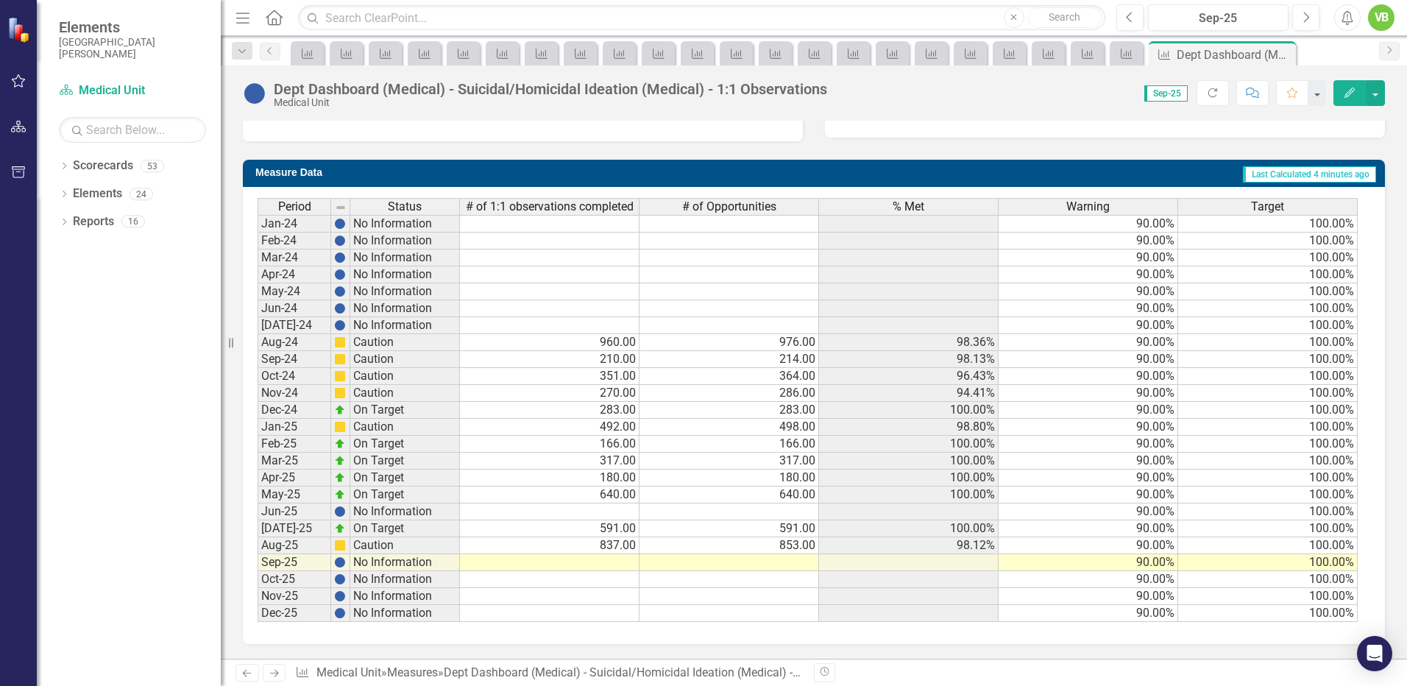
click at [770, 565] on td at bounding box center [730, 562] width 180 height 17
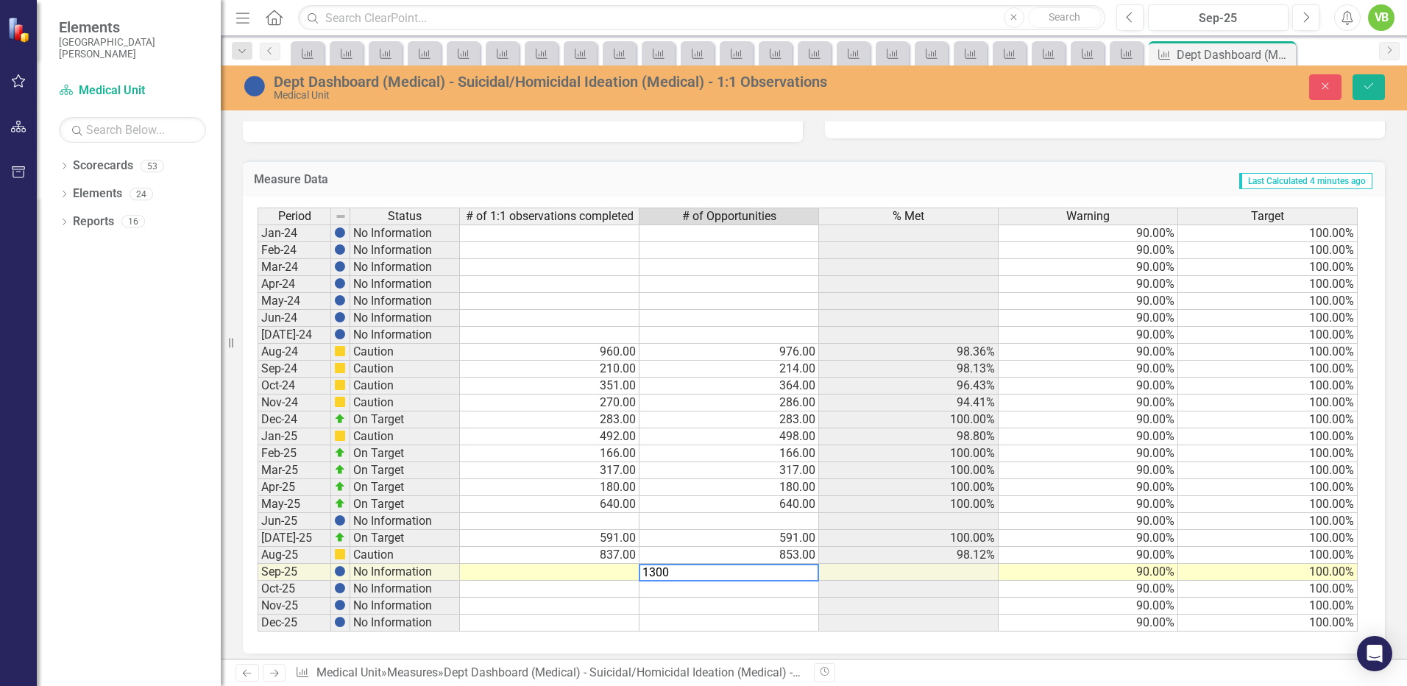
type textarea "1300"
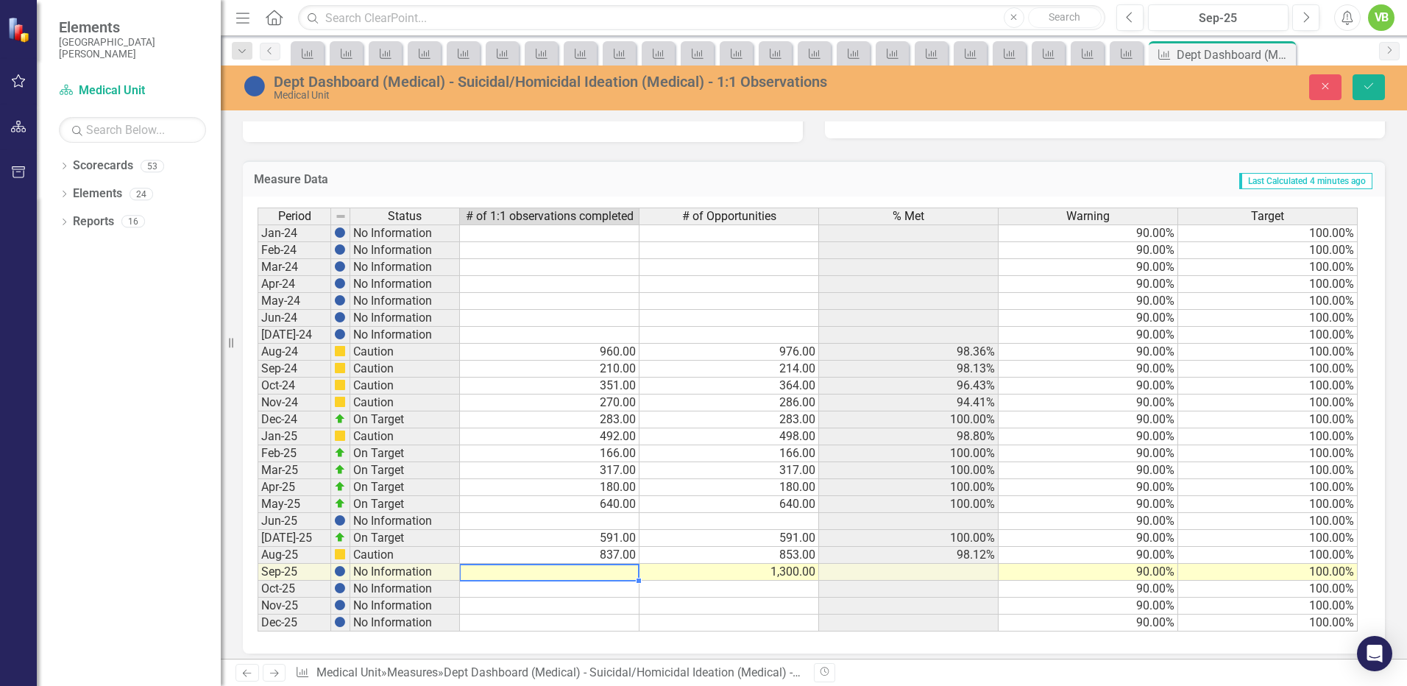
click at [604, 573] on td at bounding box center [550, 572] width 180 height 17
click at [603, 573] on td at bounding box center [550, 572] width 180 height 17
type textarea "1204"
click at [720, 602] on td at bounding box center [730, 606] width 180 height 17
click at [1368, 84] on icon "Save" at bounding box center [1368, 86] width 13 height 10
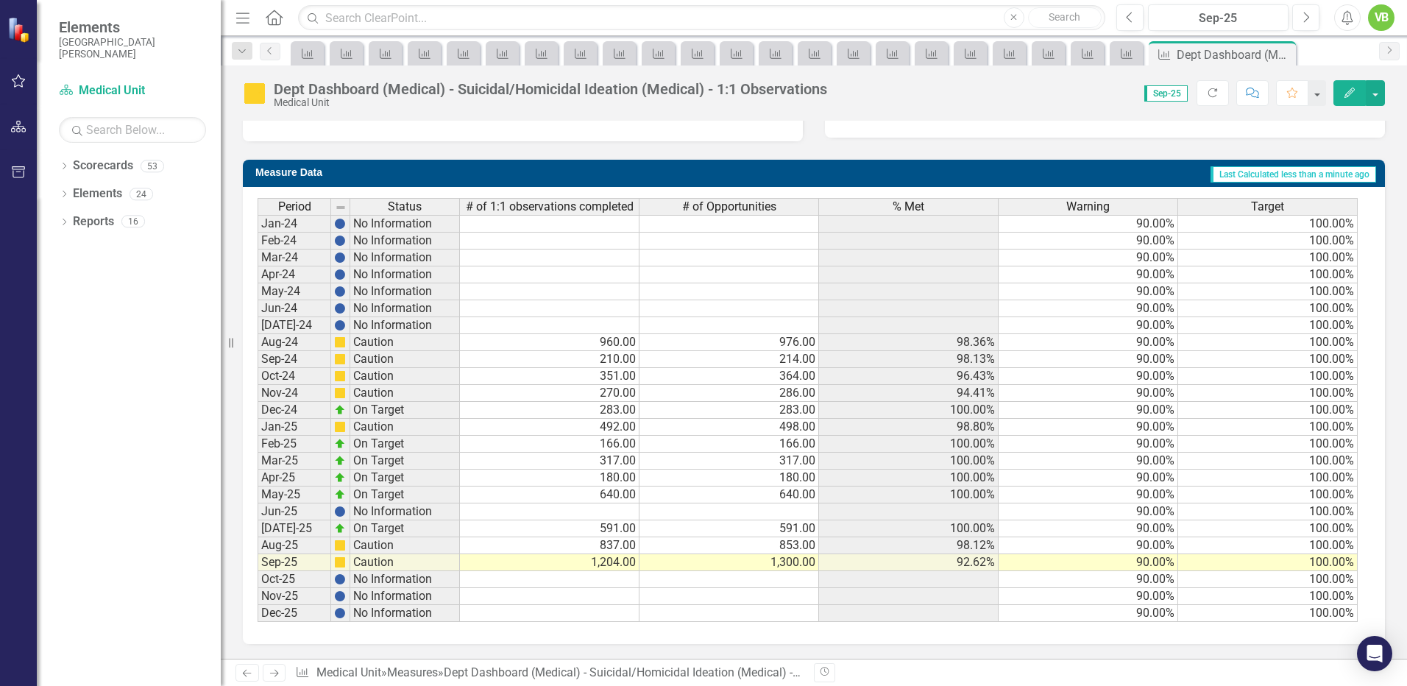
click at [275, 673] on icon "Next" at bounding box center [274, 673] width 13 height 10
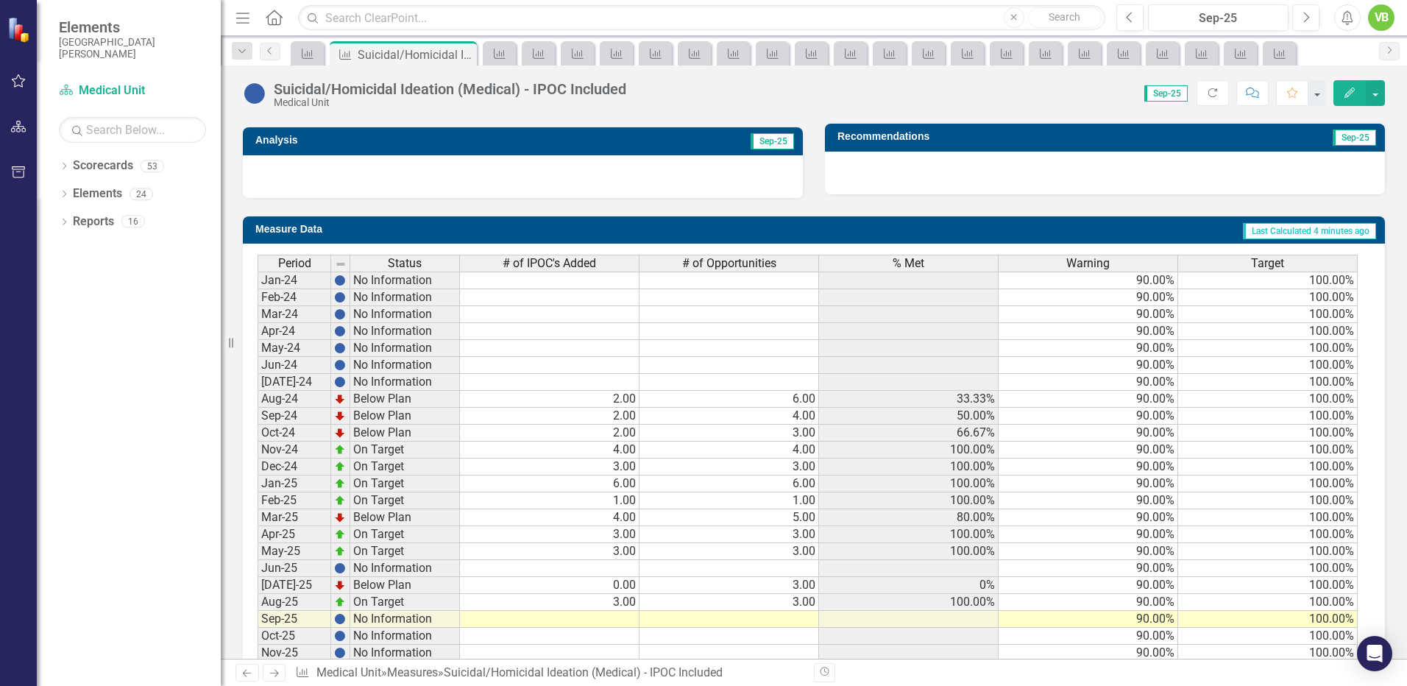
scroll to position [523, 0]
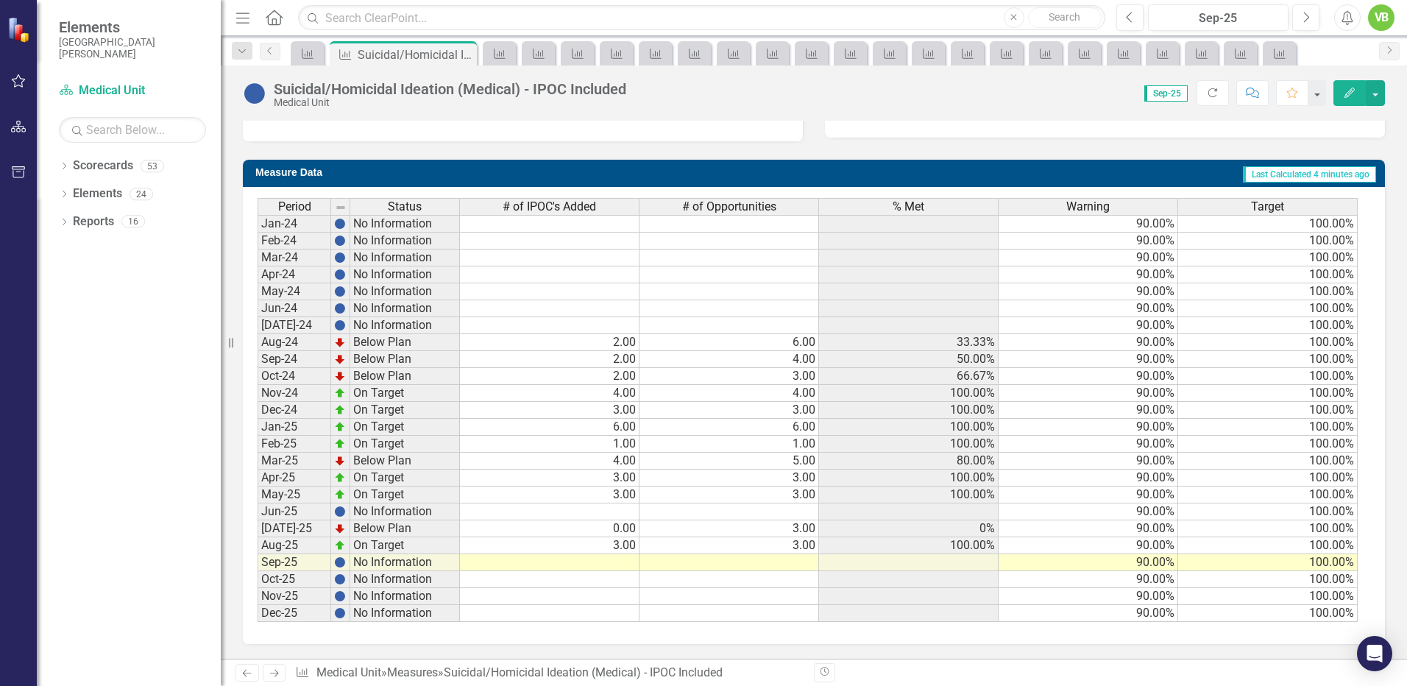
click at [623, 565] on td at bounding box center [550, 562] width 180 height 17
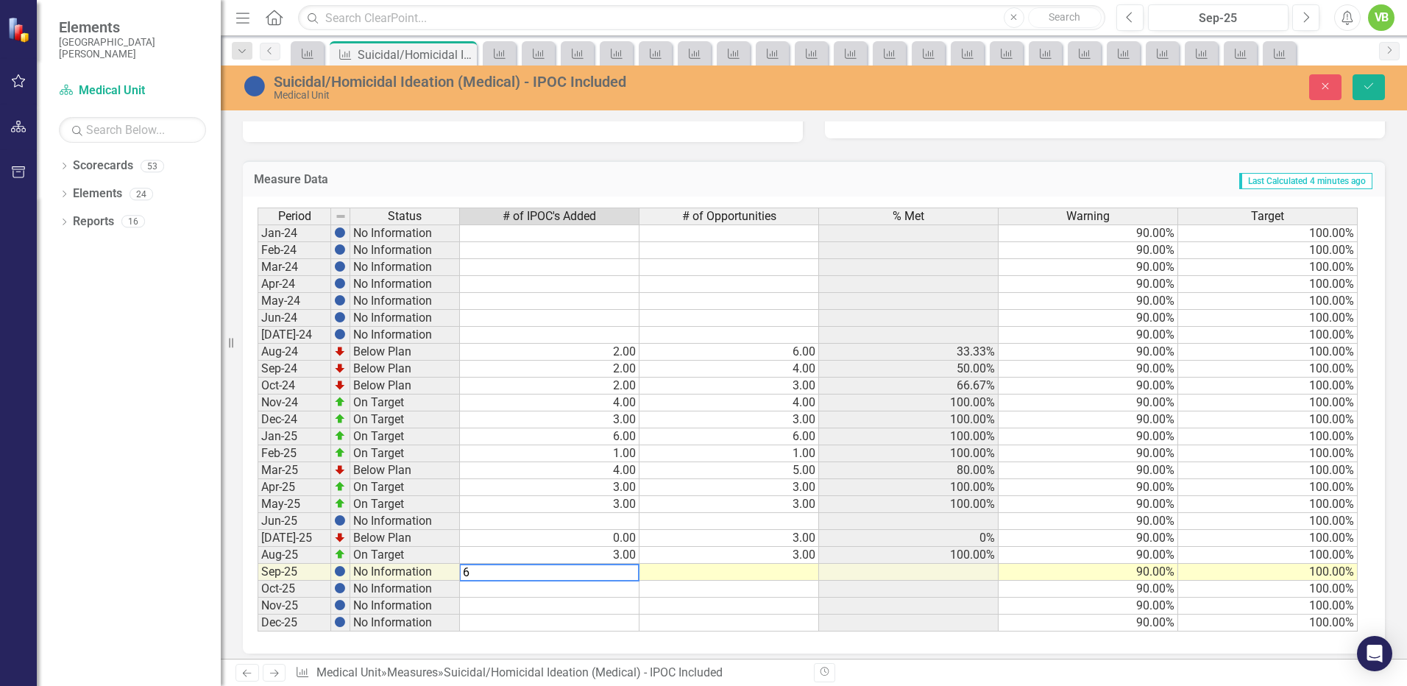
type textarea "6"
click at [806, 573] on td at bounding box center [730, 572] width 180 height 17
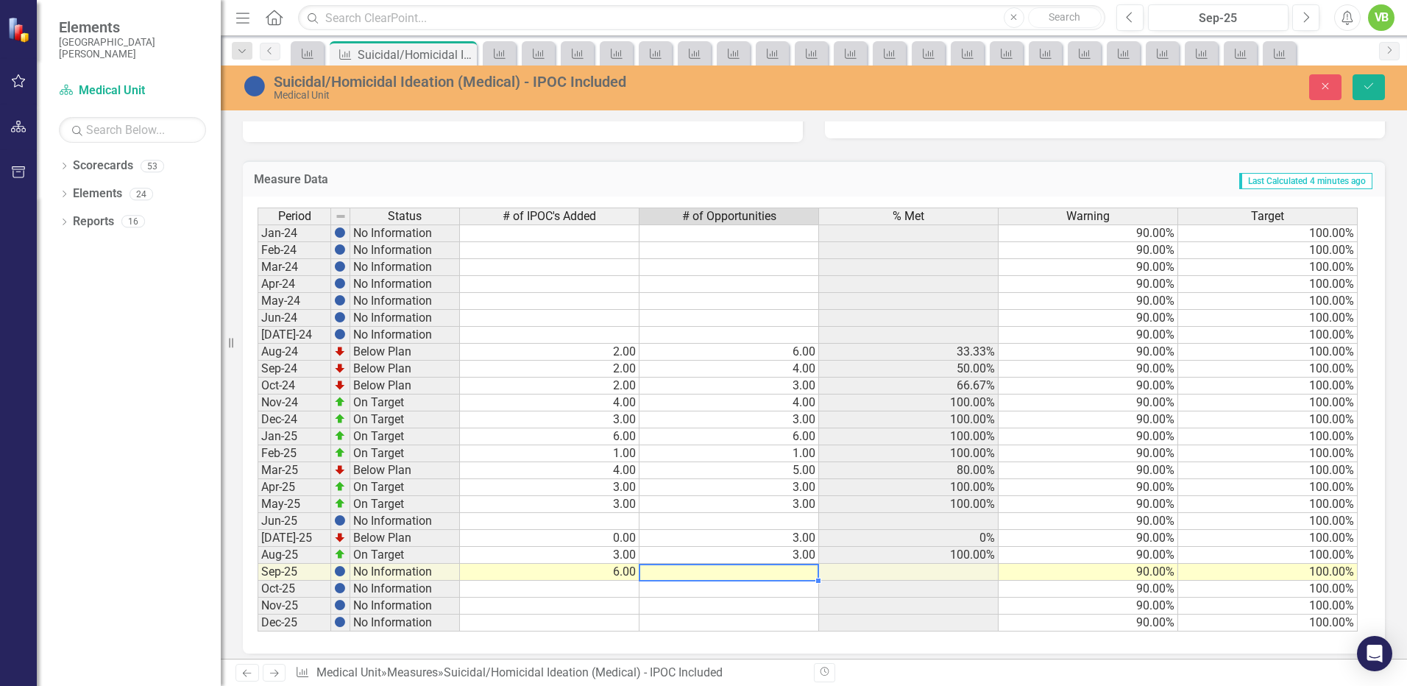
type textarea "6"
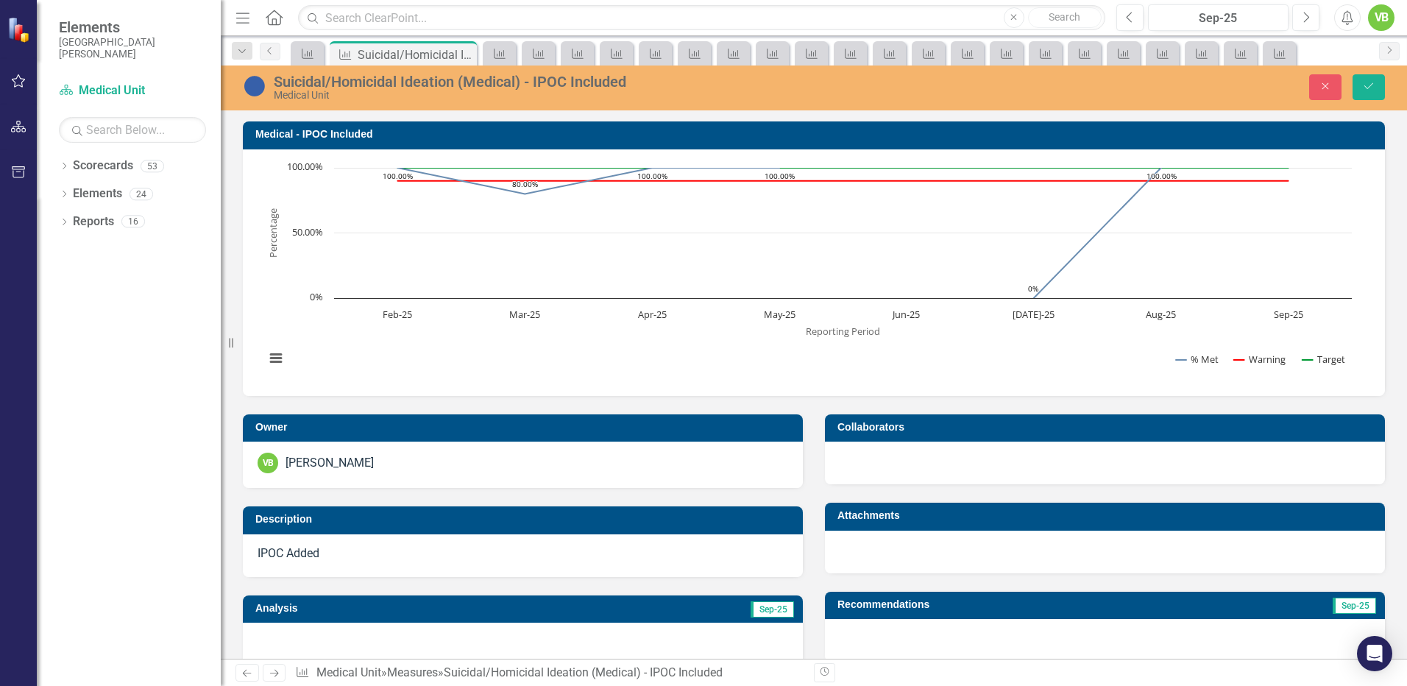
scroll to position [523, 0]
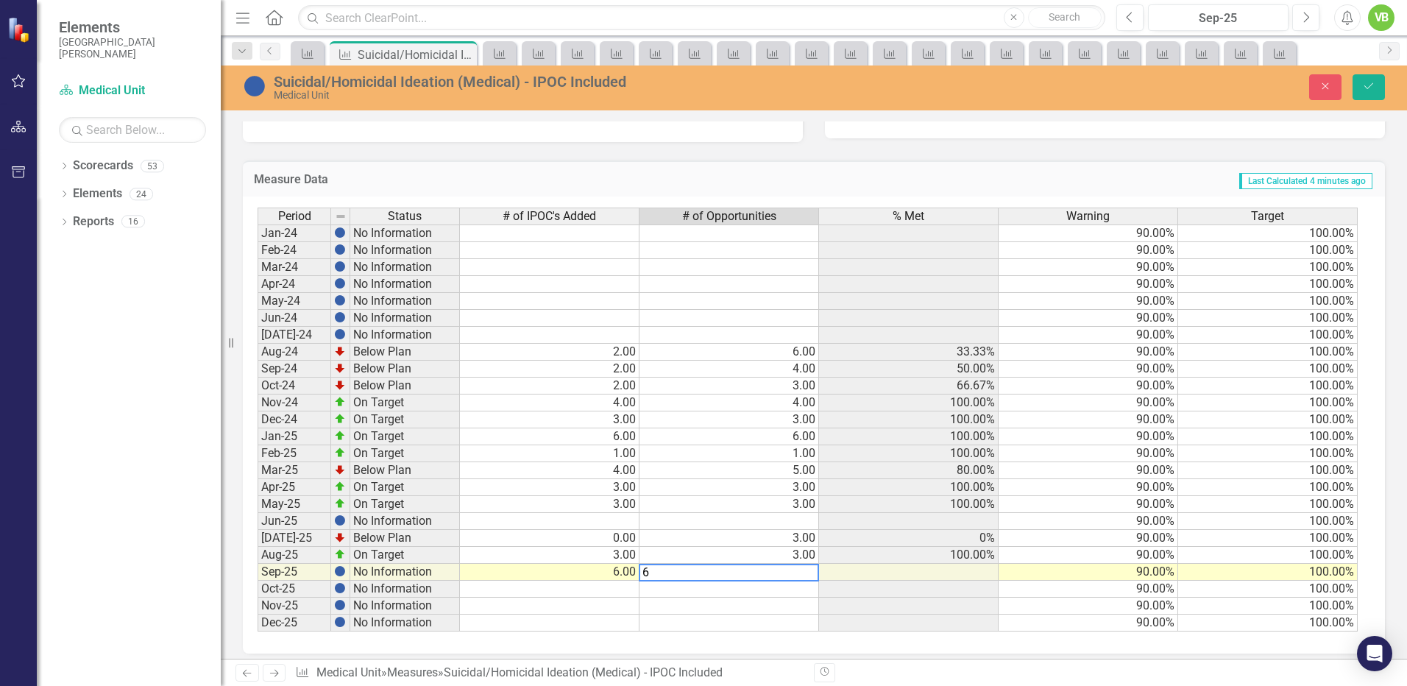
type textarea "6"
click at [777, 595] on td at bounding box center [730, 589] width 180 height 17
click at [1366, 81] on icon "Save" at bounding box center [1368, 86] width 13 height 10
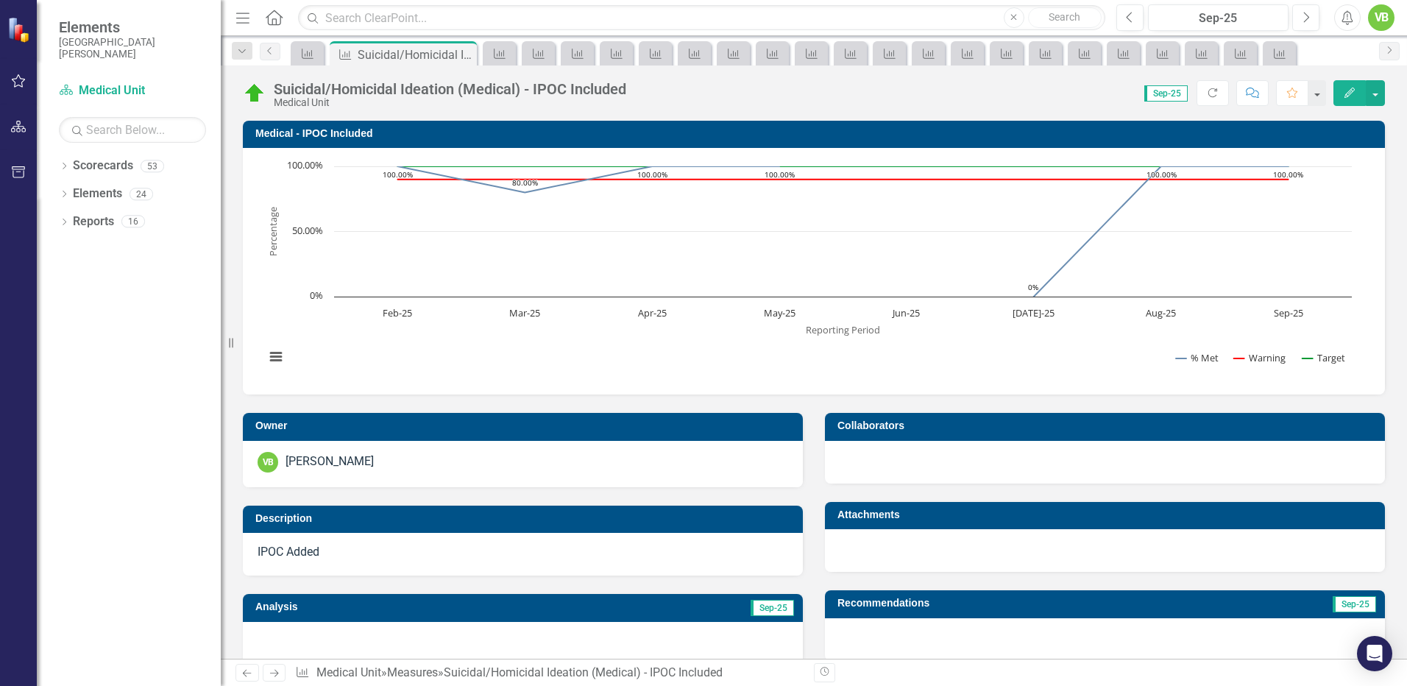
click at [1382, 18] on div "VB" at bounding box center [1381, 17] width 26 height 26
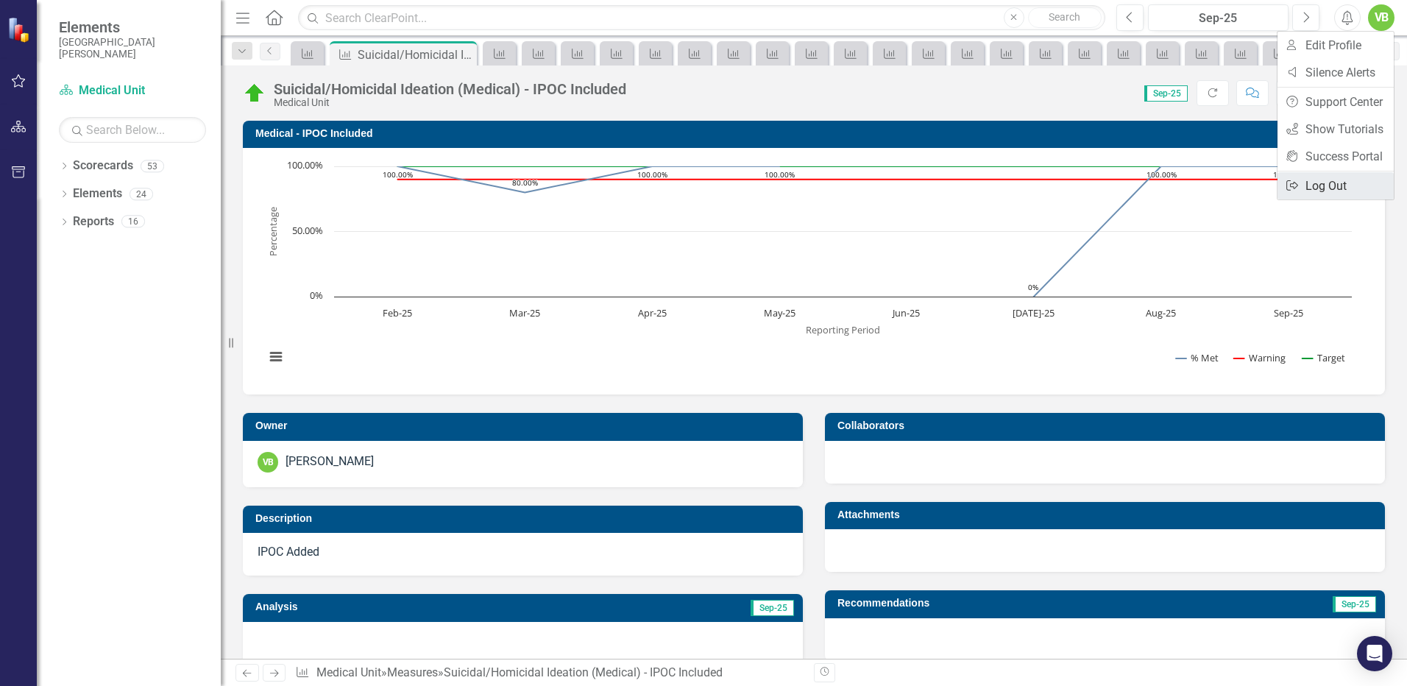
click at [1324, 183] on link "Logout Log Out" at bounding box center [1336, 185] width 116 height 27
